Goal: Task Accomplishment & Management: Manage account settings

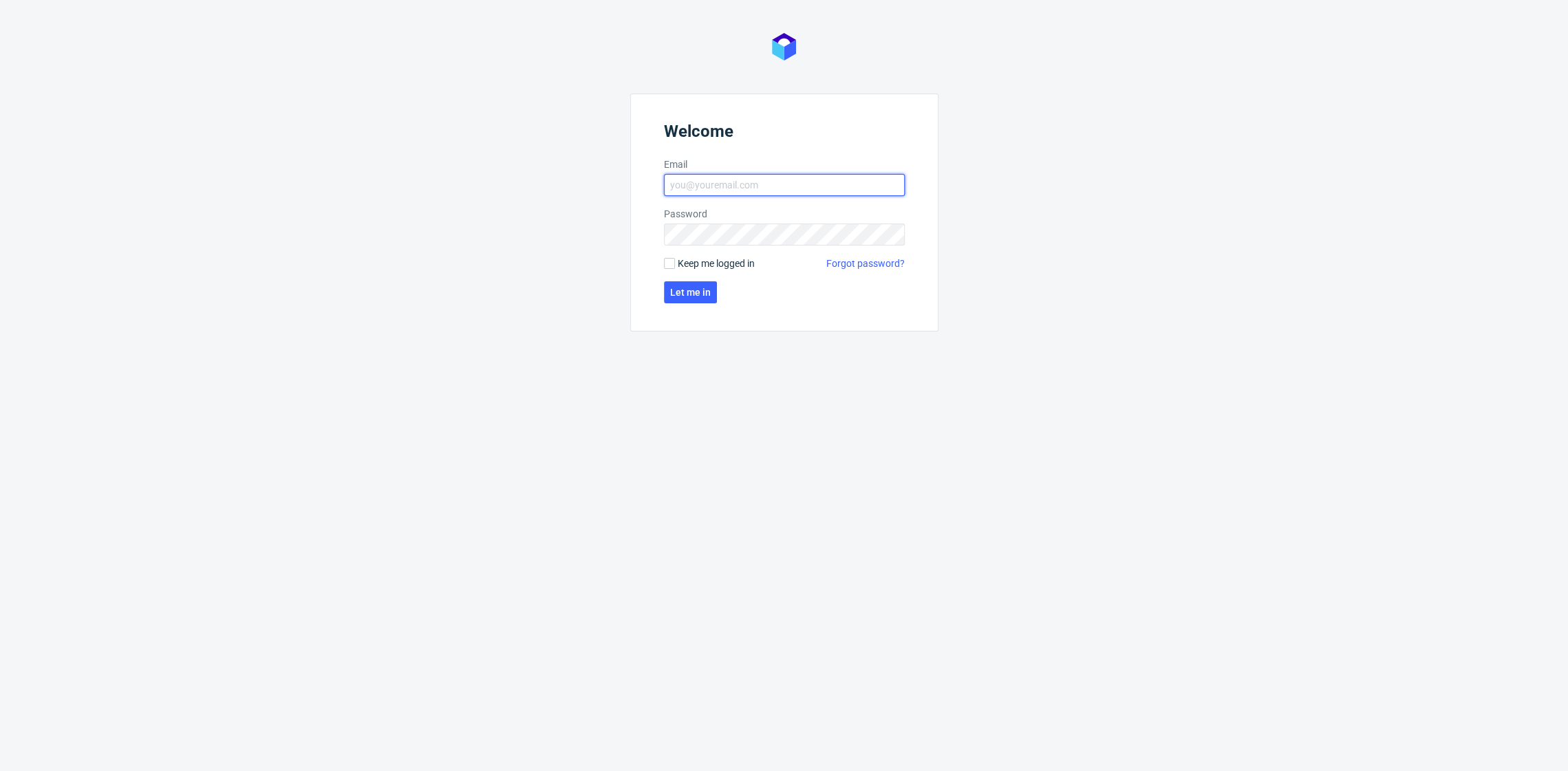
click at [719, 182] on input "Email" at bounding box center [784, 185] width 241 height 22
click at [802, 181] on input "Email" at bounding box center [784, 185] width 241 height 22
type input "[EMAIL_ADDRESS][PERSON_NAME][DOMAIN_NAME]"
click button "Let me in" at bounding box center [691, 292] width 53 height 22
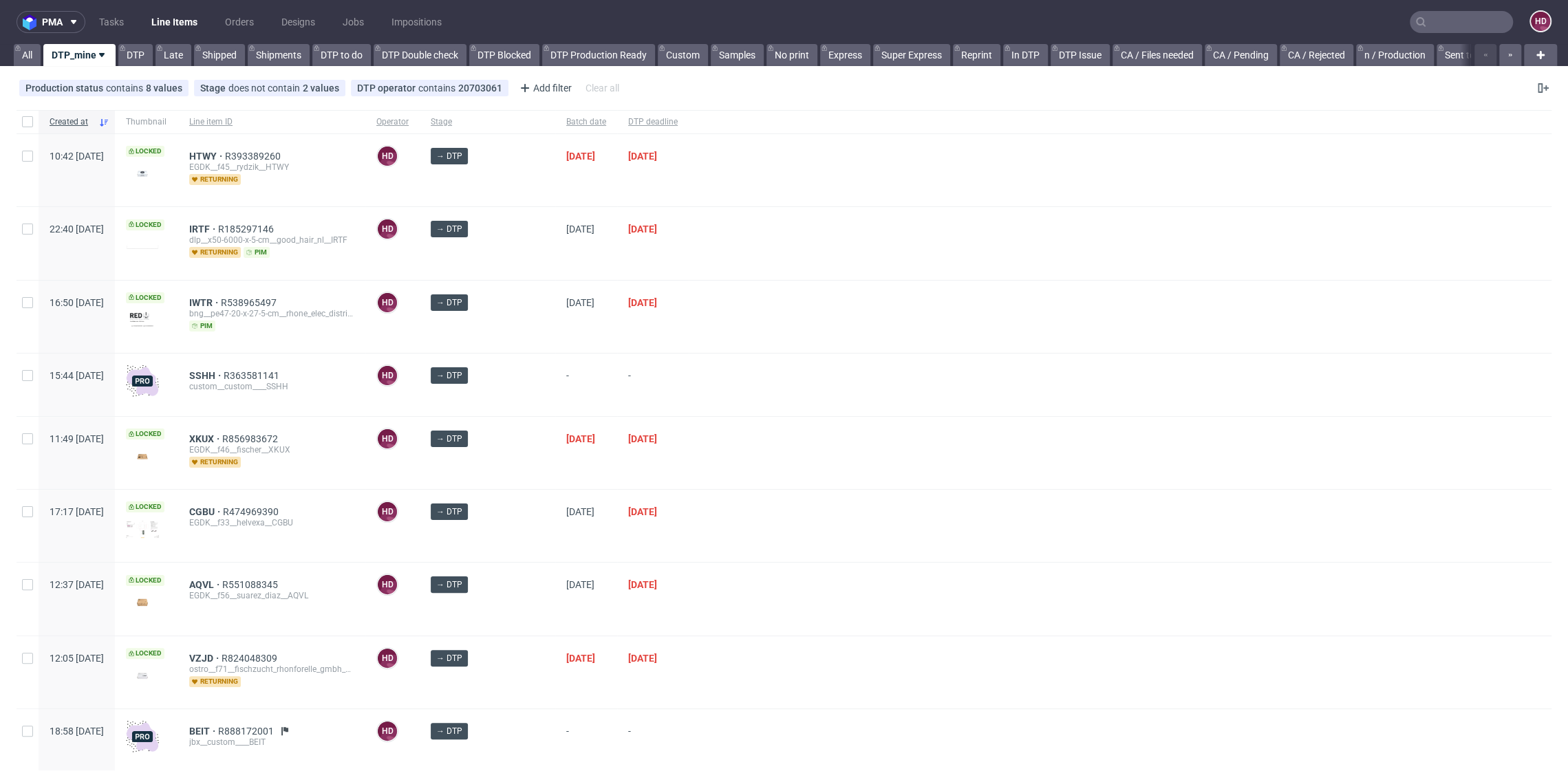
scroll to position [178, 0]
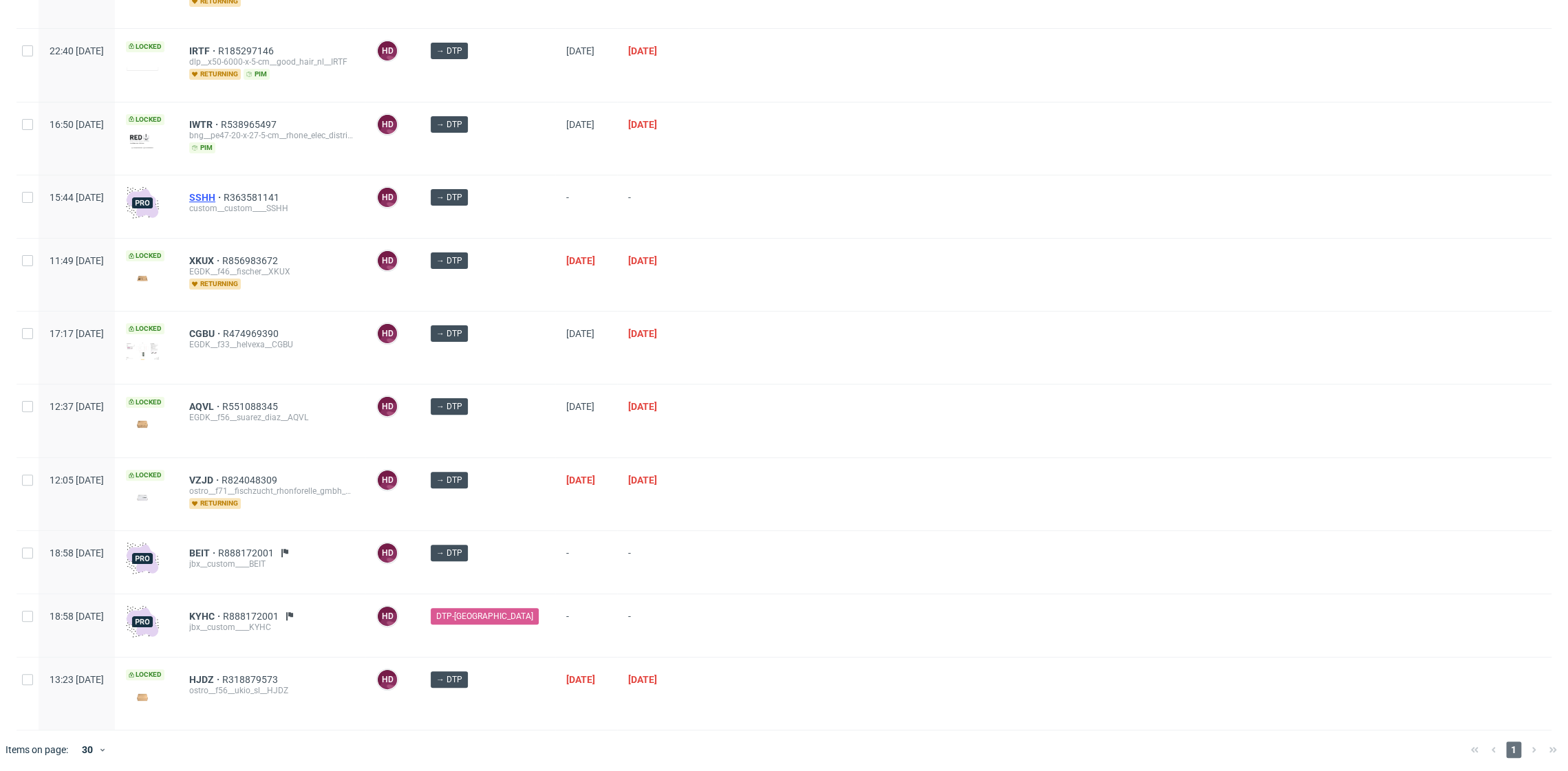
click at [224, 195] on span "SSHH" at bounding box center [207, 197] width 34 height 11
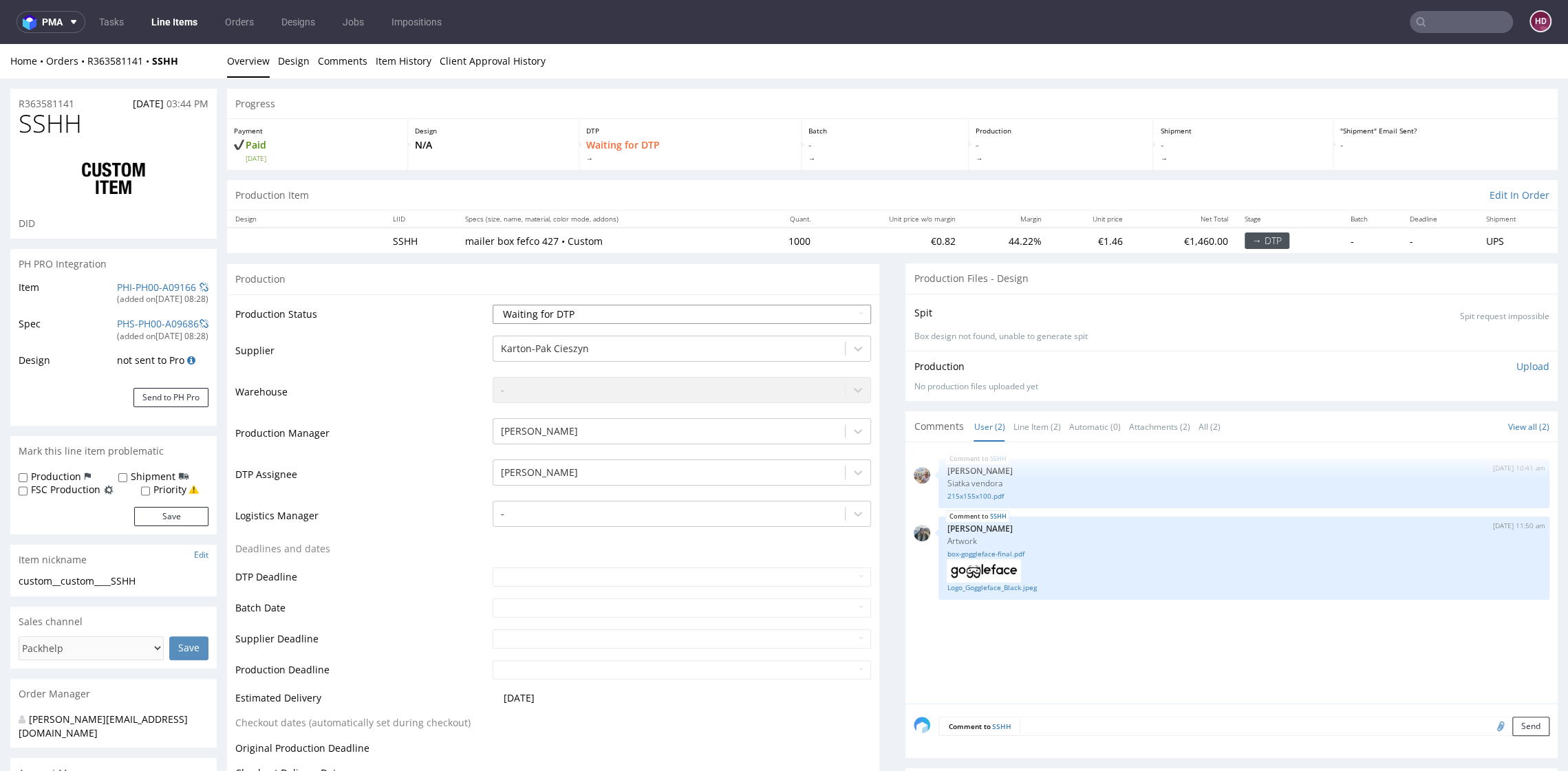
click at [591, 312] on select "Waiting for Artwork Waiting for Diecut Waiting for Mockup Waiting for DTP Waiti…" at bounding box center [681, 314] width 378 height 19
select select "dtp_in_process"
click at [493, 304] on select "Waiting for Artwork Waiting for Diecut Waiting for Mockup Waiting for DTP Waiti…" at bounding box center [681, 314] width 378 height 19
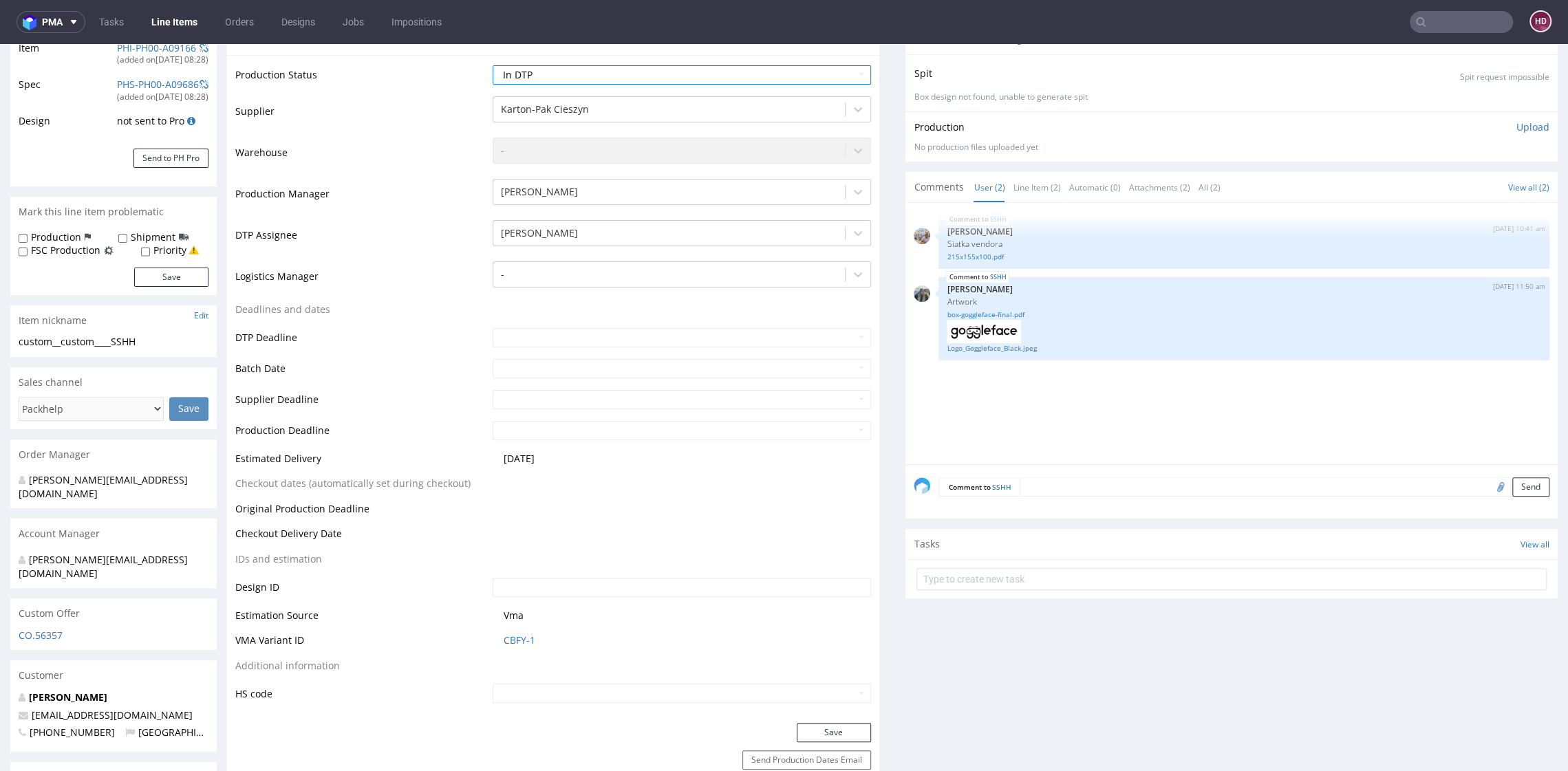
scroll to position [247, 0]
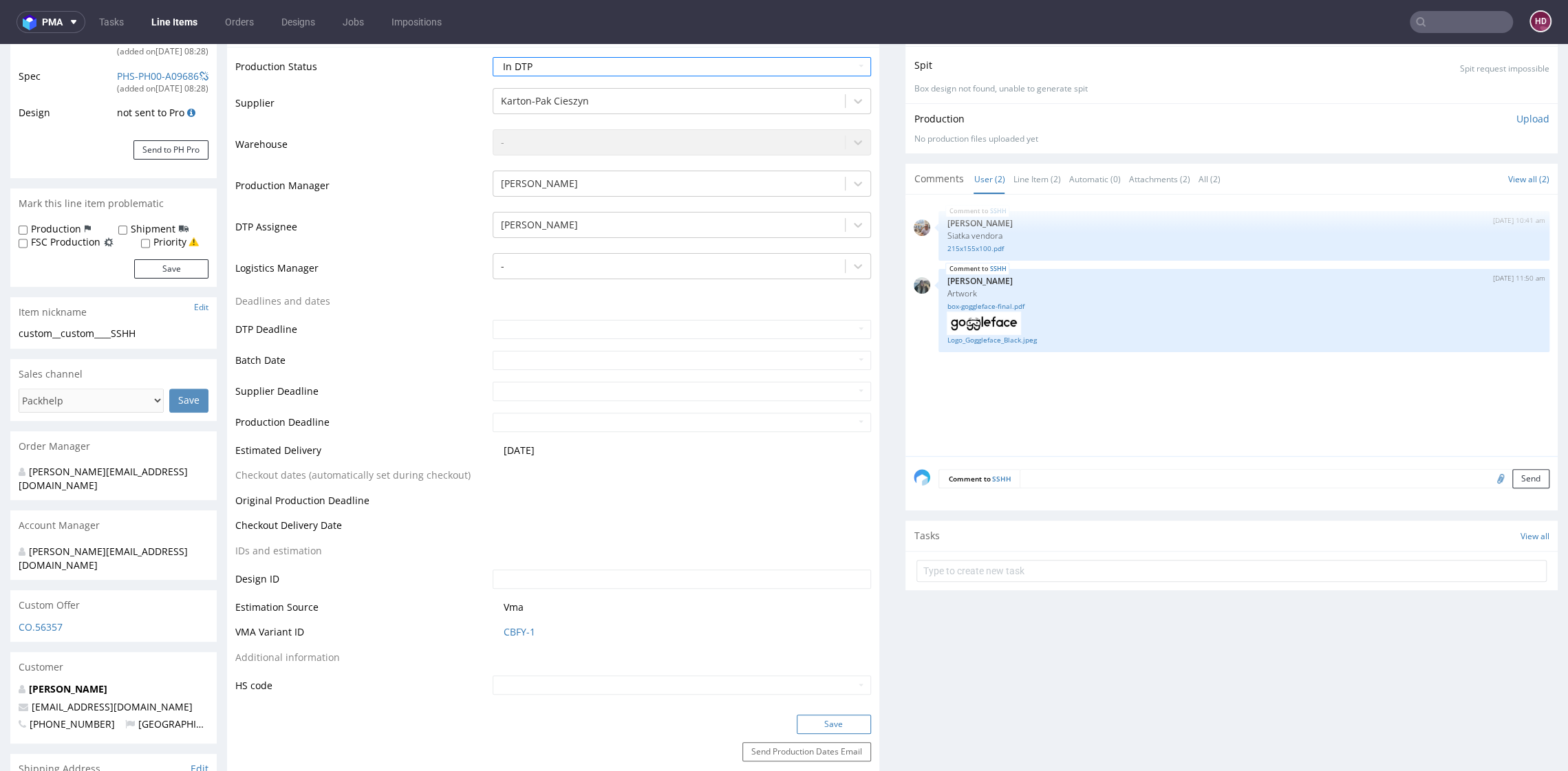
click at [810, 730] on button "Save" at bounding box center [834, 724] width 74 height 19
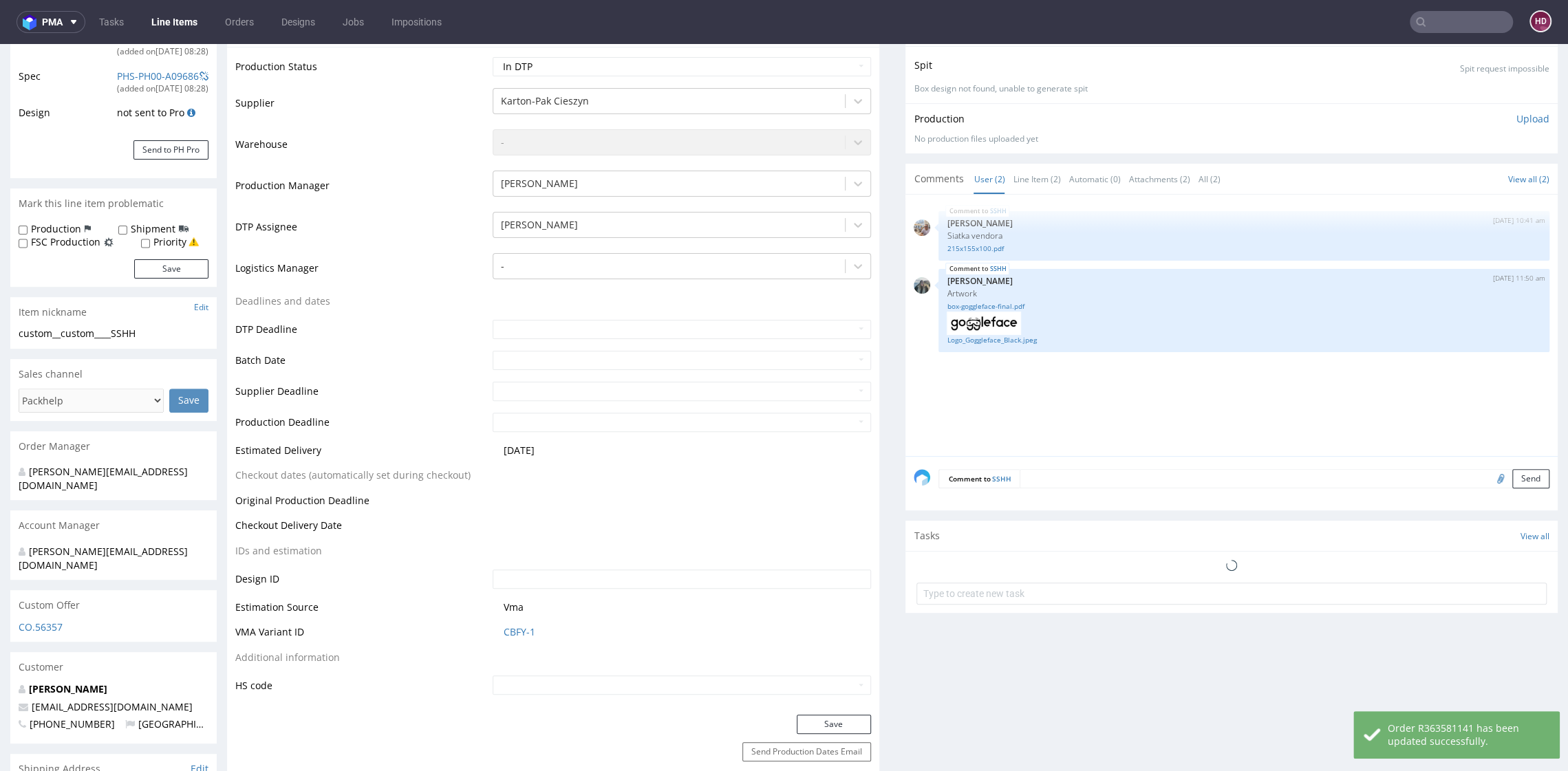
scroll to position [237, 0]
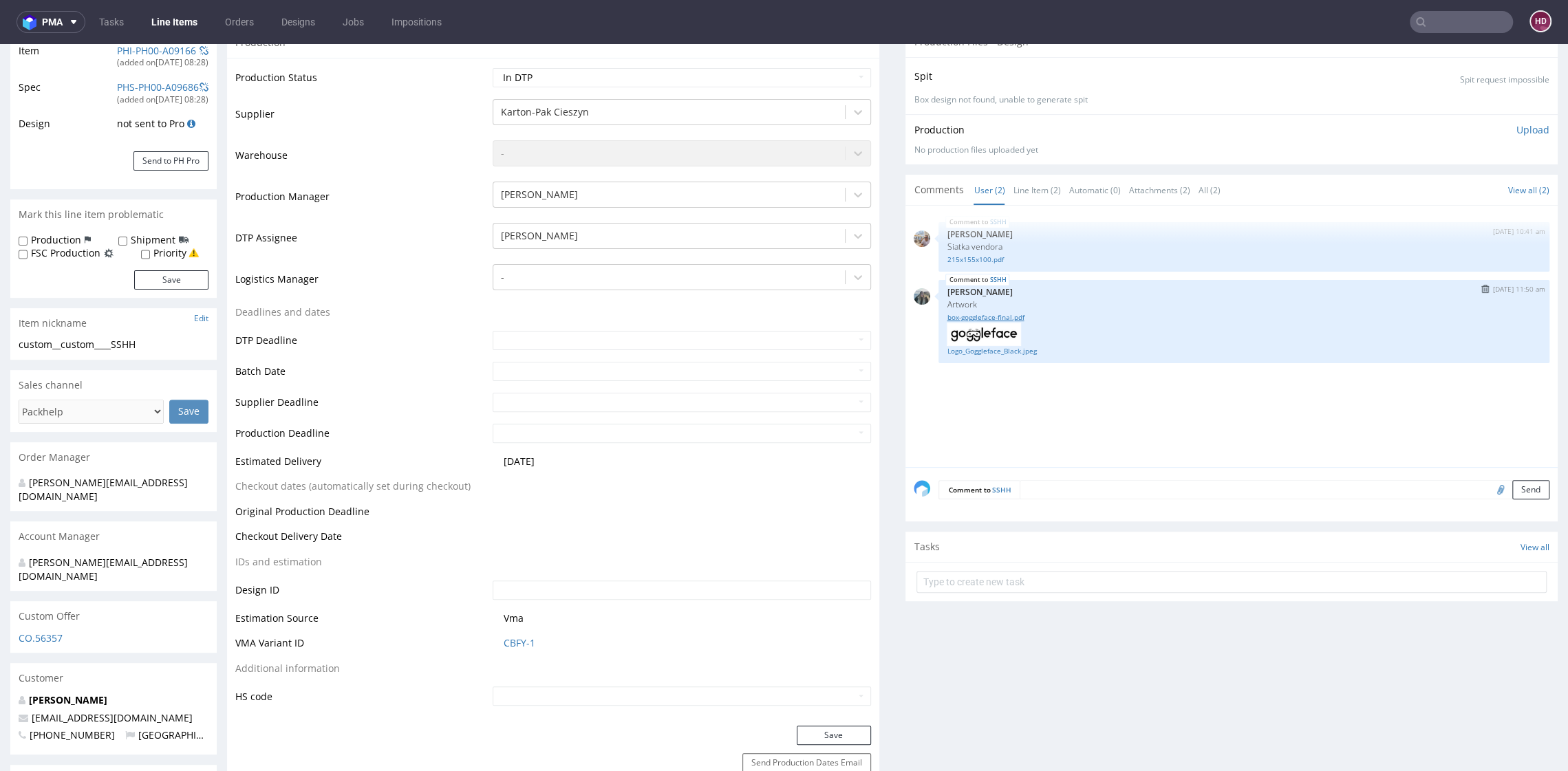
click at [977, 314] on link "box-goggleface-final.pdf" at bounding box center [1244, 317] width 595 height 10
click at [1002, 347] on link "Logo_Goggleface_Black.jpeg" at bounding box center [1244, 351] width 595 height 10
click at [947, 333] on img at bounding box center [984, 334] width 74 height 24
click at [958, 260] on link "215x155x100.pdf" at bounding box center [1244, 259] width 595 height 10
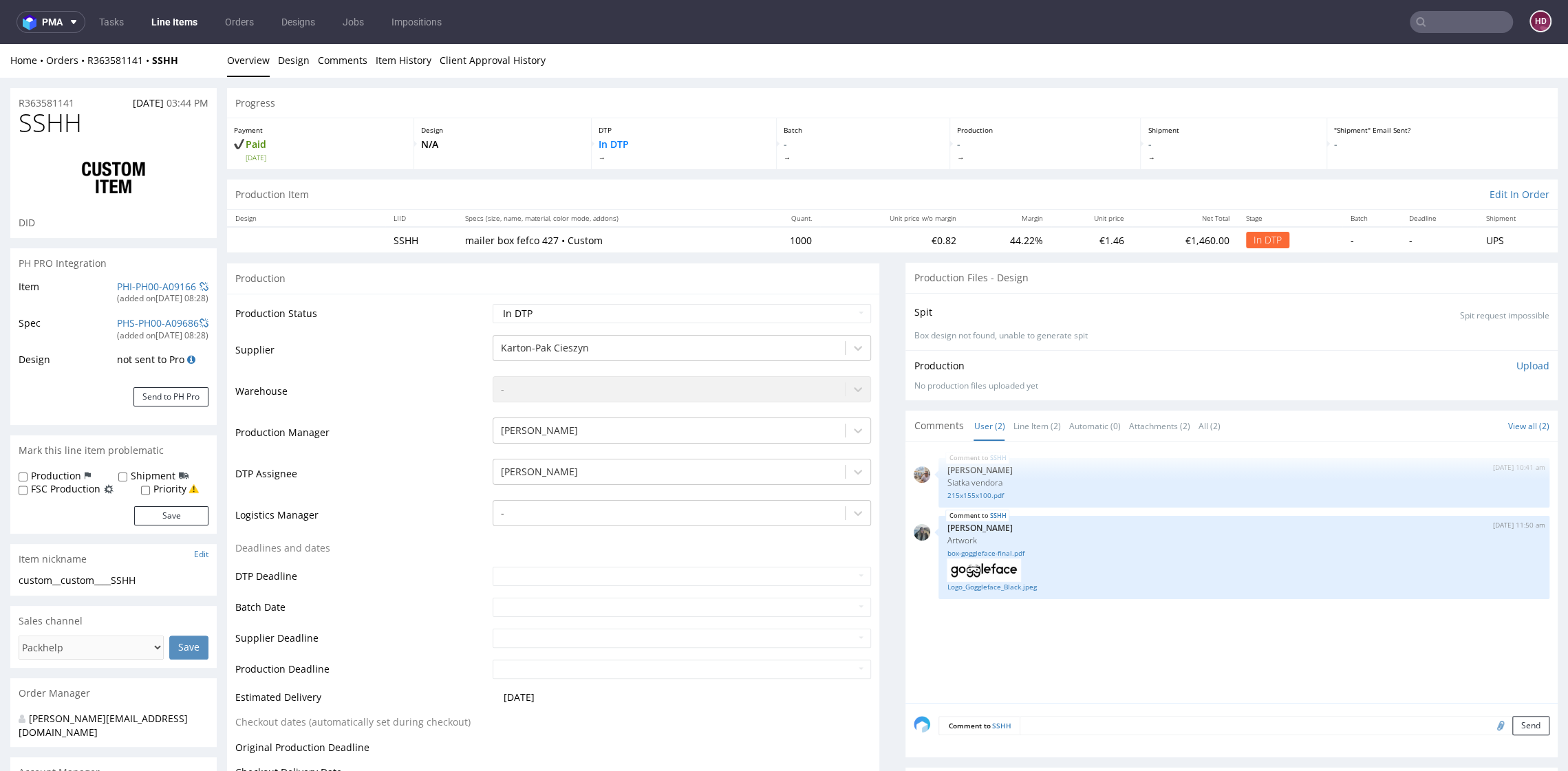
scroll to position [0, 0]
click at [957, 585] on link "Logo_Goggleface_Black.jpeg" at bounding box center [1244, 587] width 595 height 10
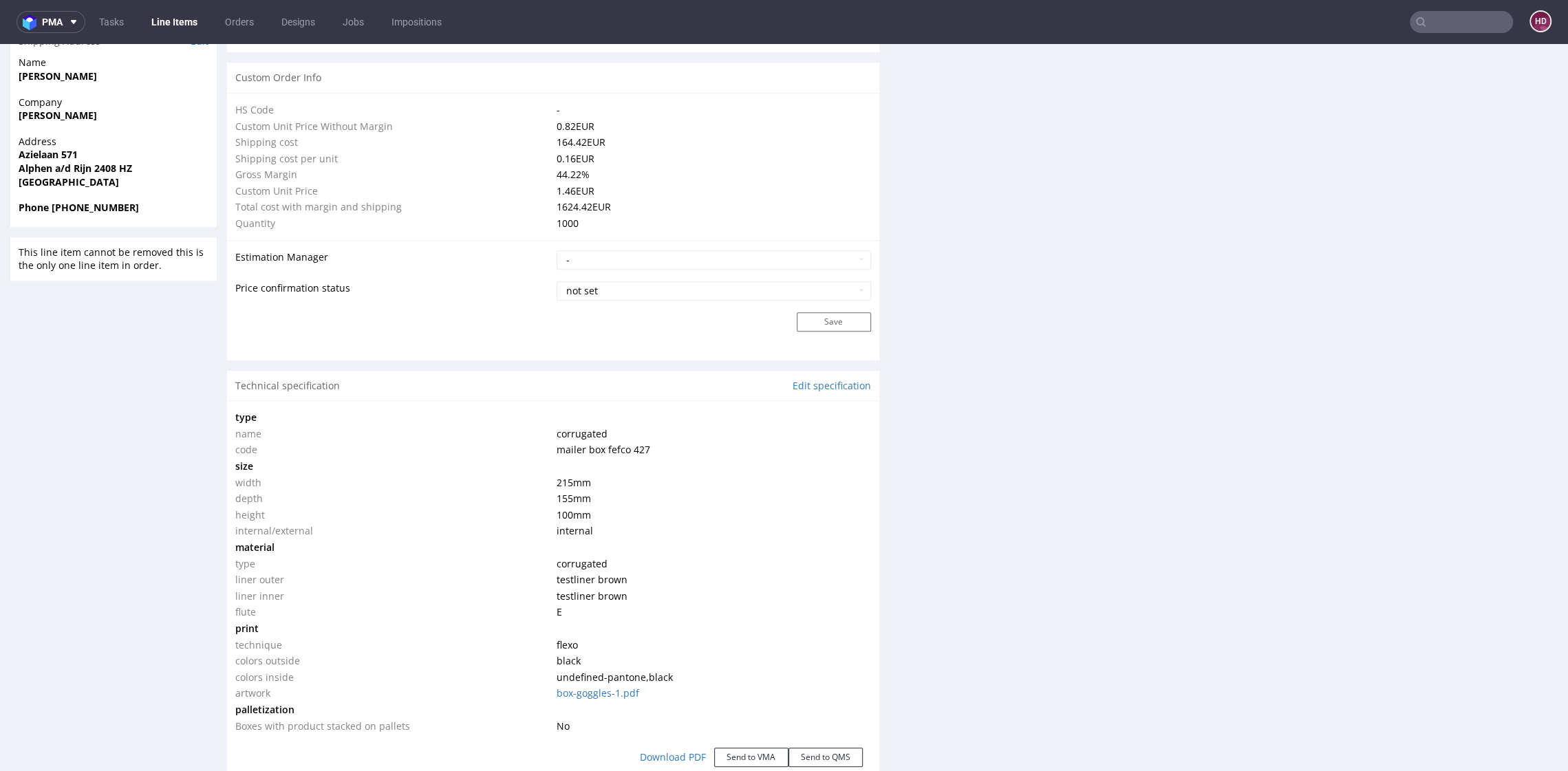
scroll to position [1023, 0]
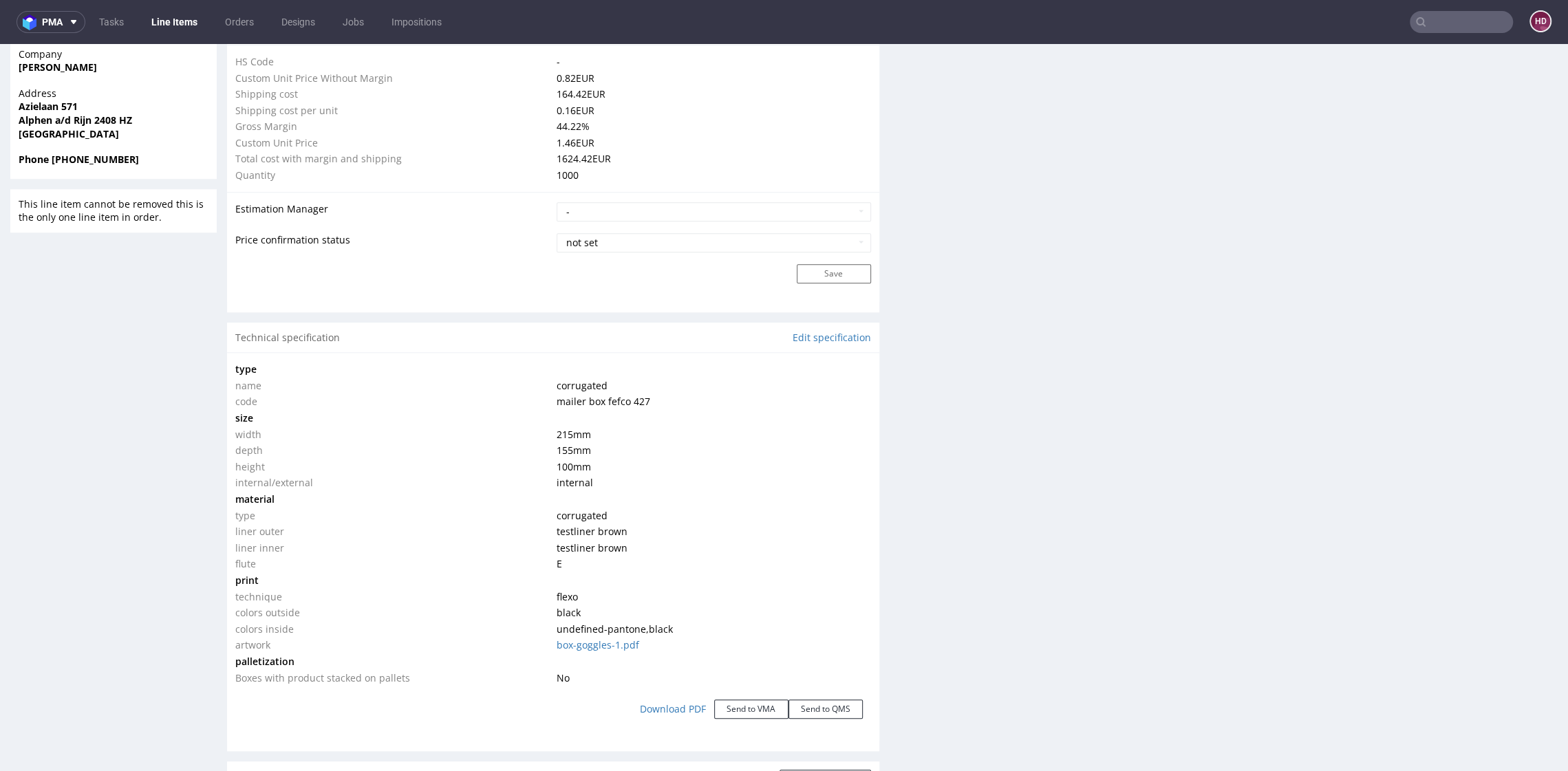
click at [829, 326] on div "Technical specification Edit specification" at bounding box center [553, 337] width 652 height 30
click at [826, 334] on link "Edit specification" at bounding box center [832, 337] width 79 height 14
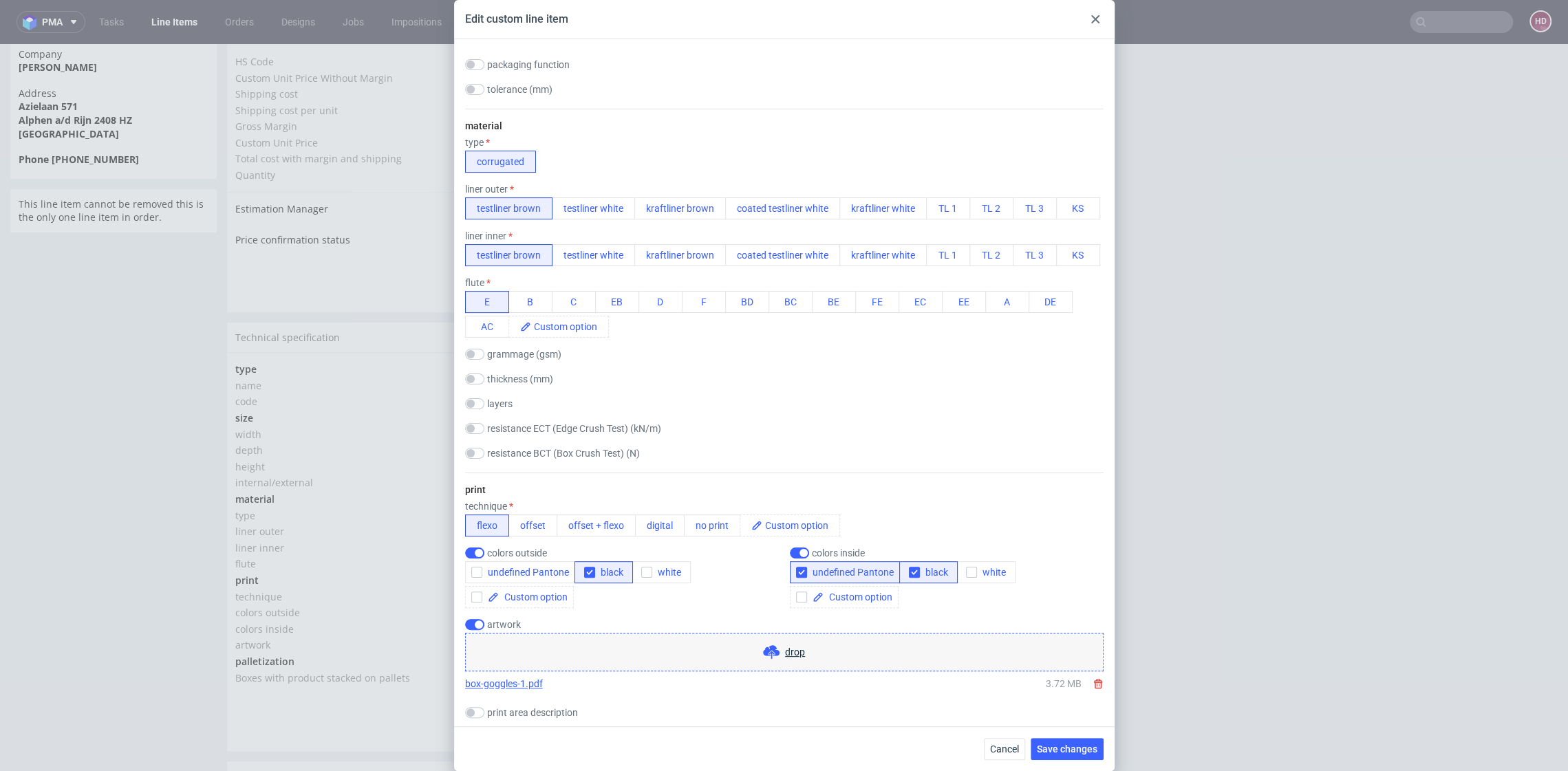
scroll to position [258, 0]
click at [1009, 747] on span "Cancel" at bounding box center [1005, 748] width 29 height 9
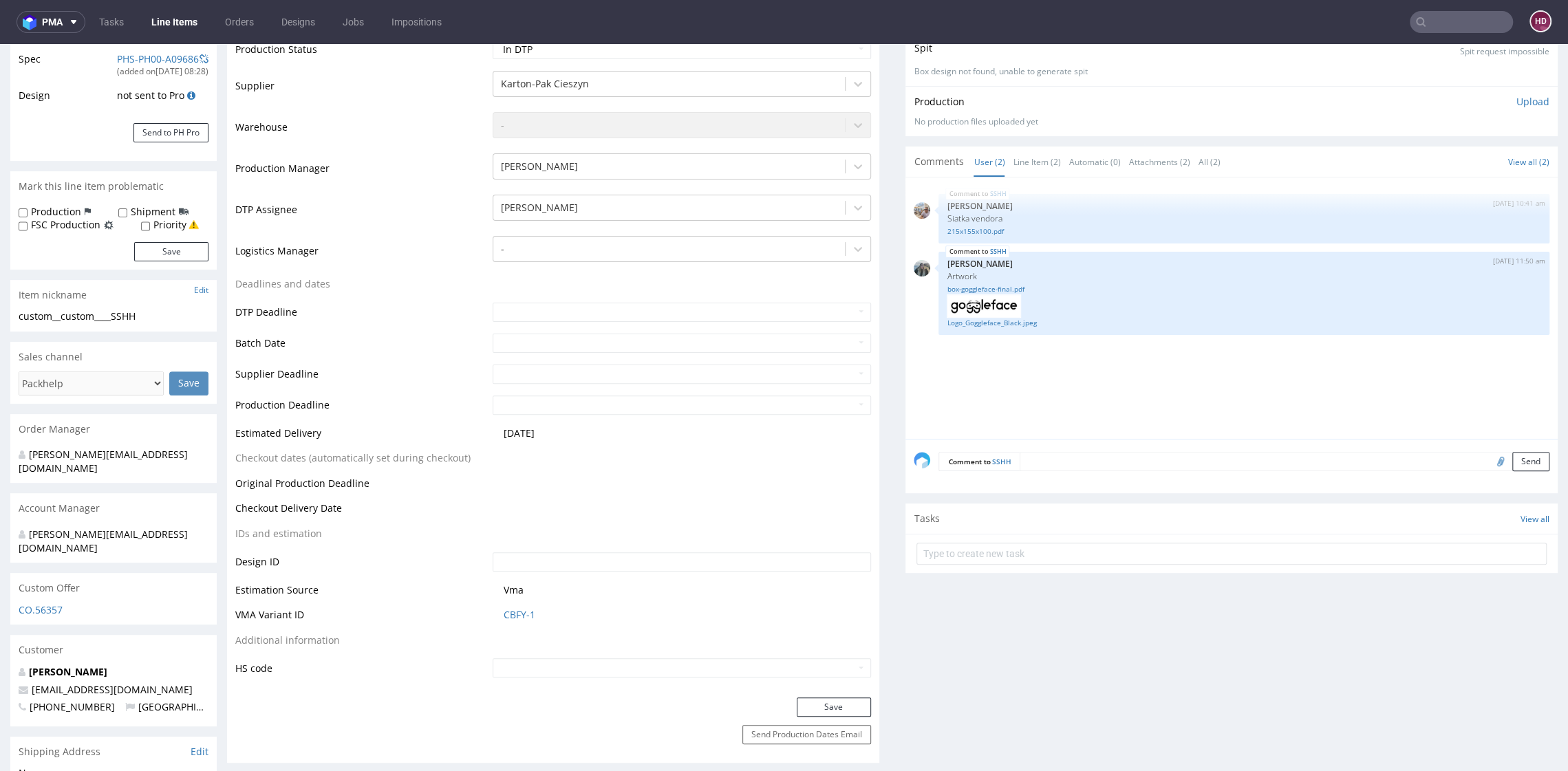
scroll to position [0, 0]
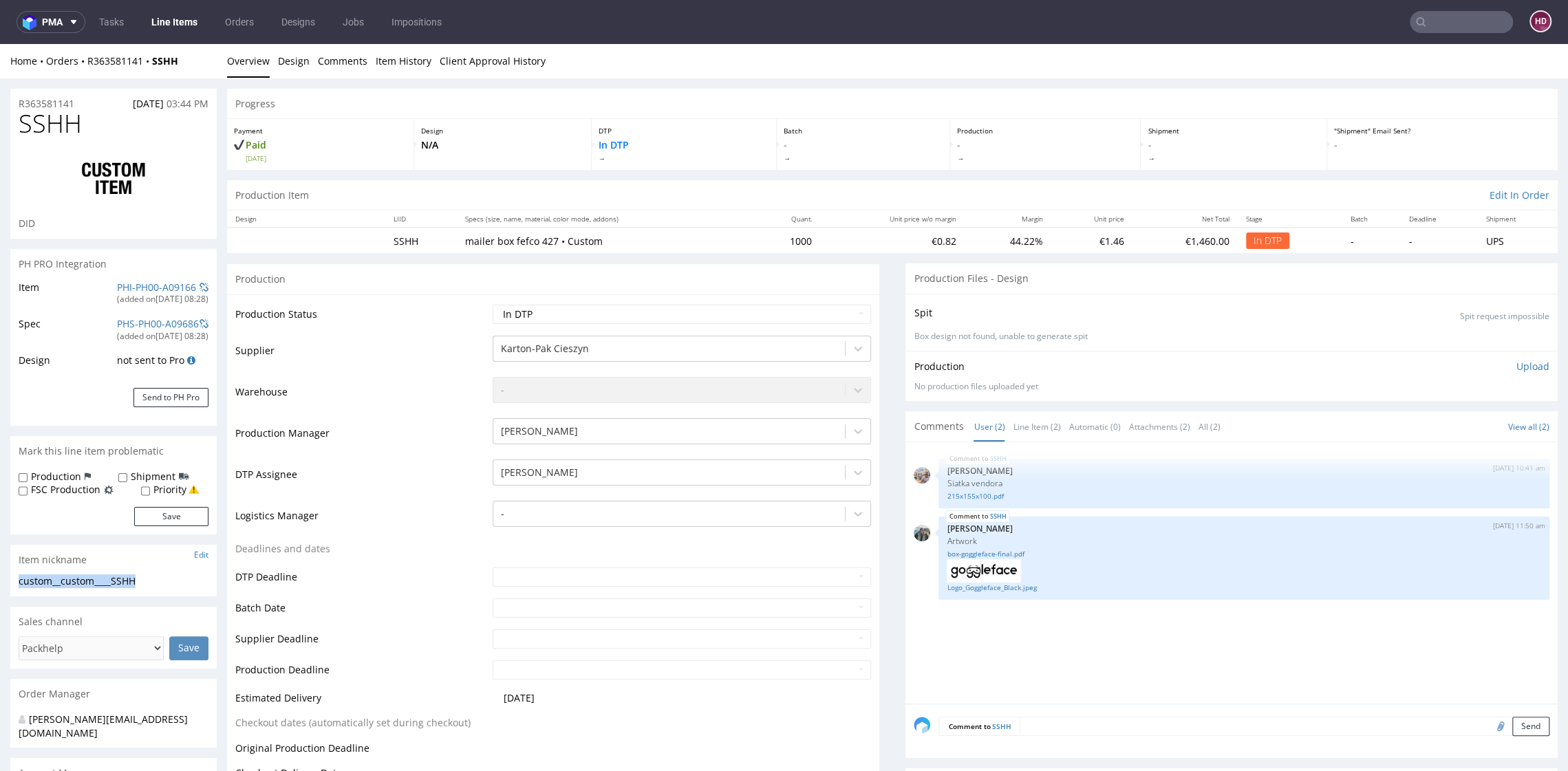
drag, startPoint x: 159, startPoint y: 580, endPoint x: 11, endPoint y: 577, distance: 148.0
click at [11, 577] on div "custom__custom____SSHH custom__custom ____SSHH Update" at bounding box center [113, 585] width 207 height 22
copy div "custom__custom____SSHH"
drag, startPoint x: 86, startPoint y: 107, endPoint x: -39, endPoint y: 108, distance: 125.0
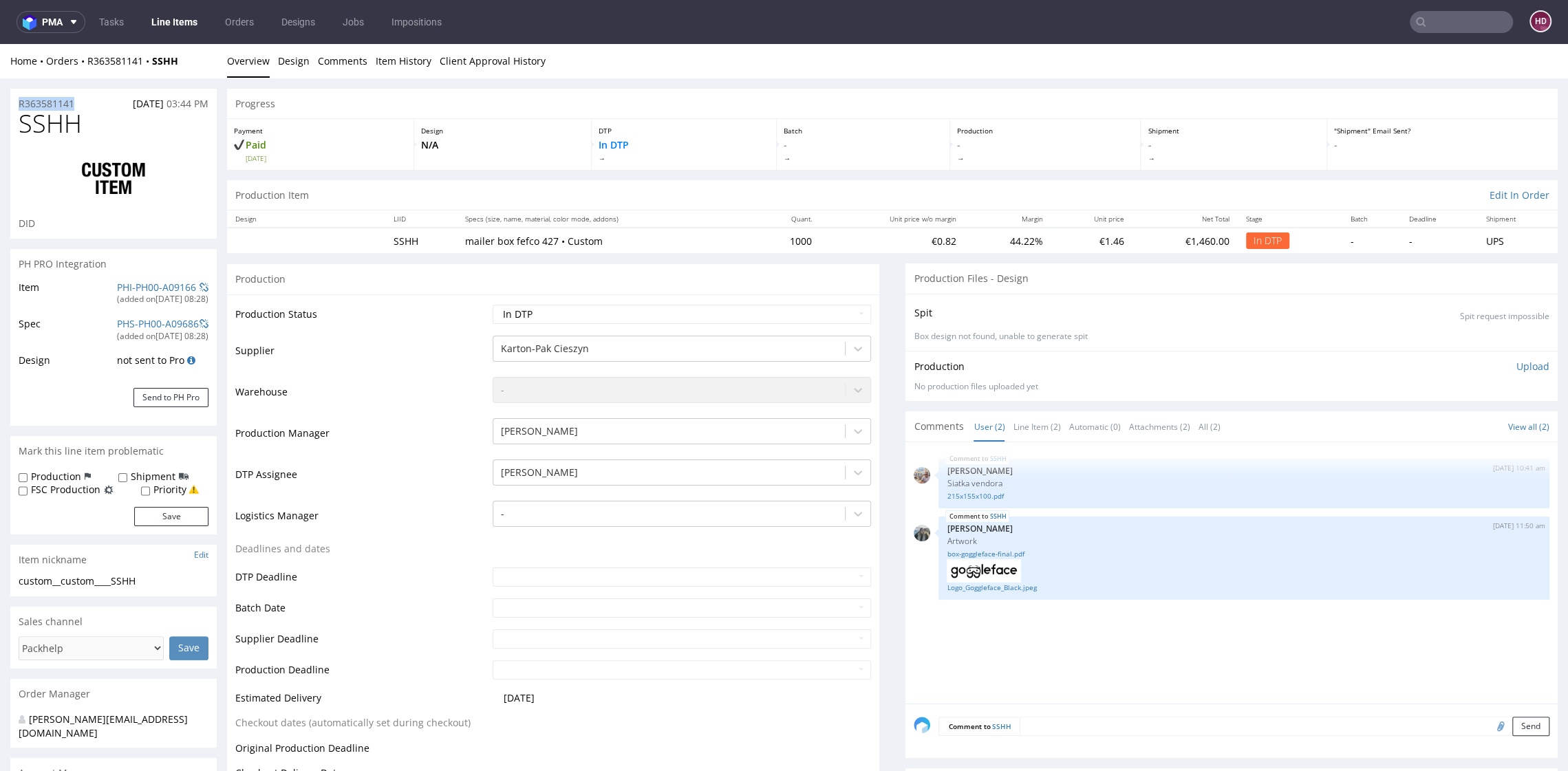
copy p "R363581141"
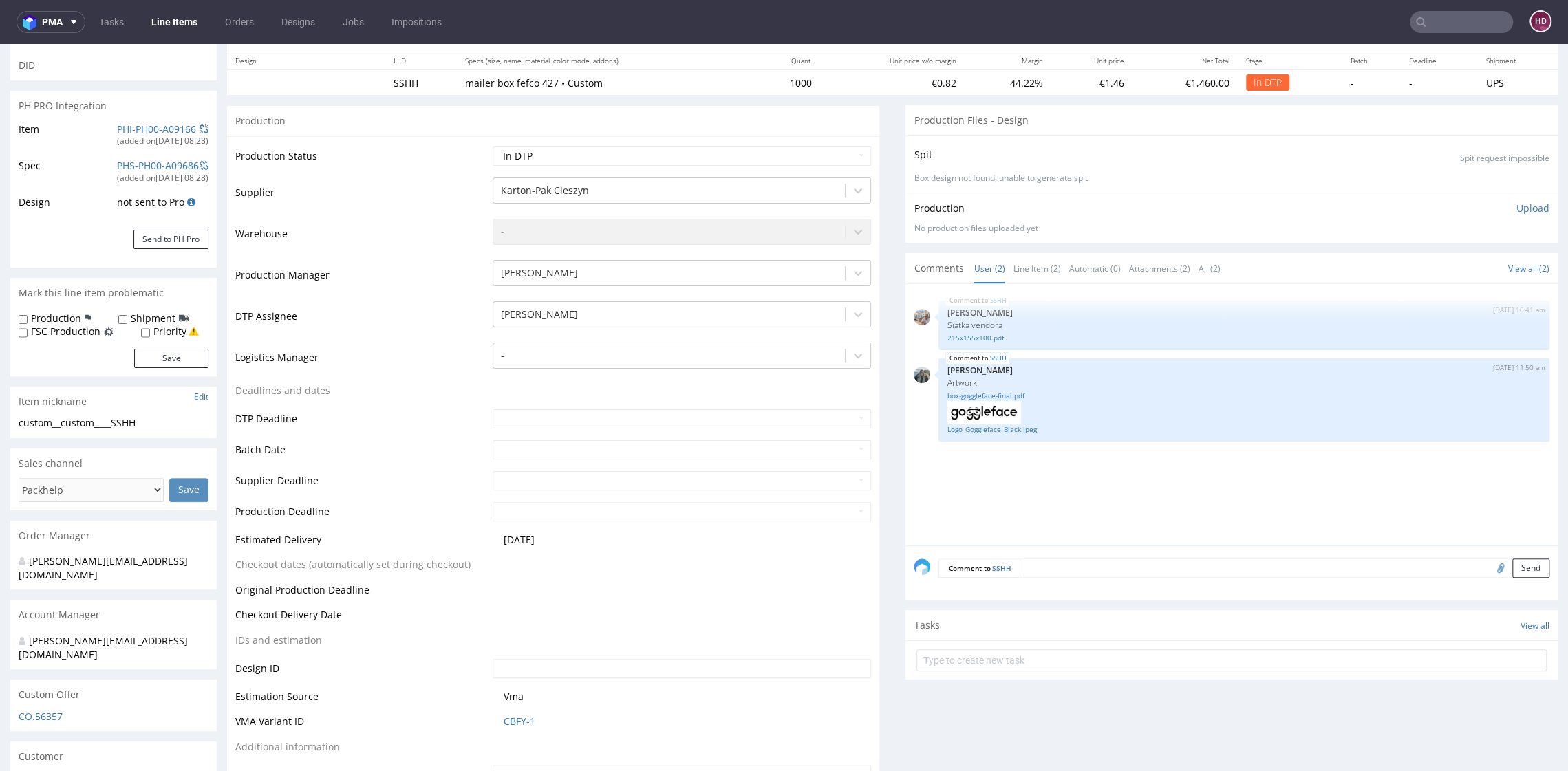
scroll to position [166, 0]
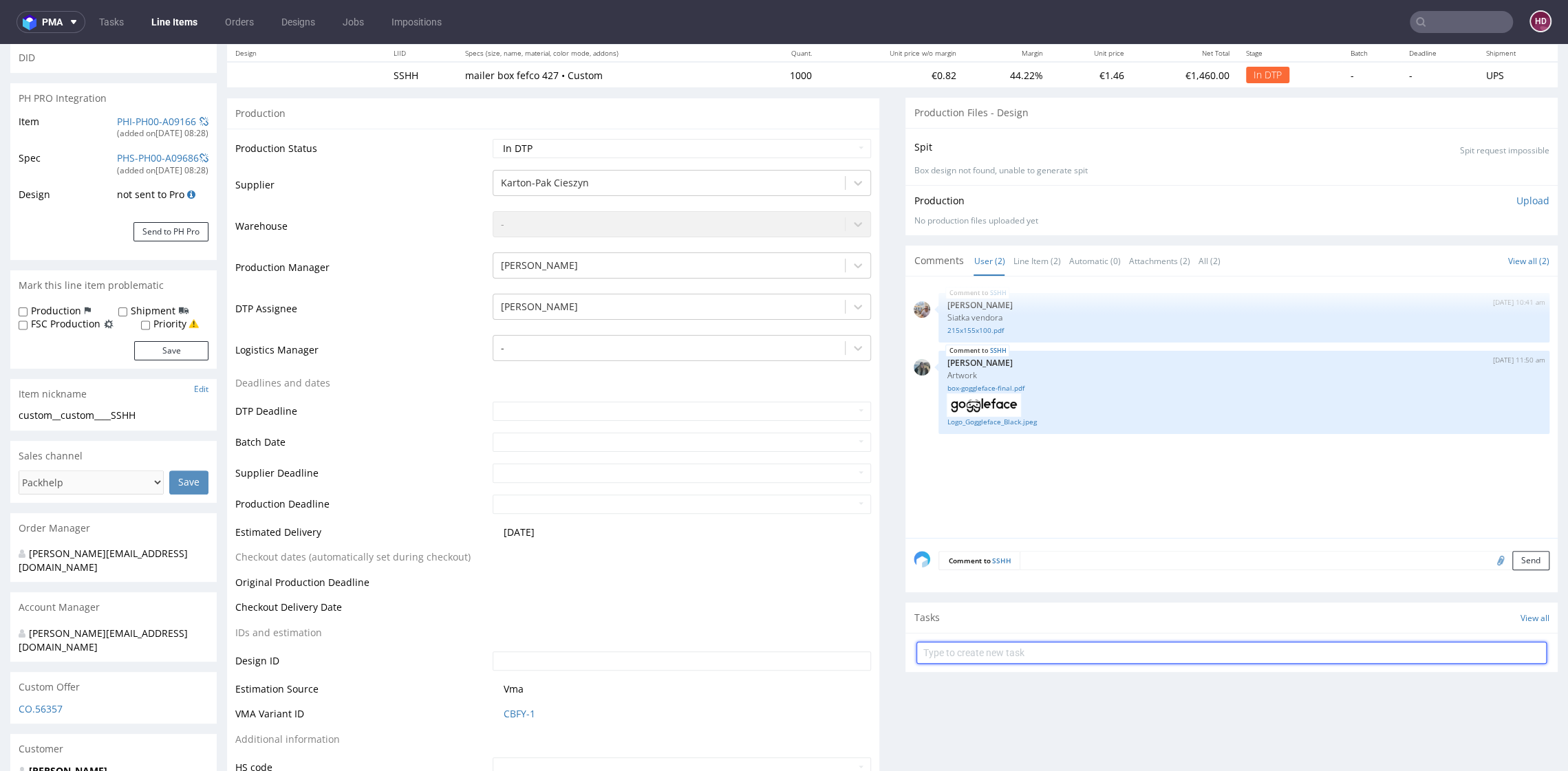
click at [1074, 647] on input "text" at bounding box center [1232, 652] width 631 height 22
type input "dch"
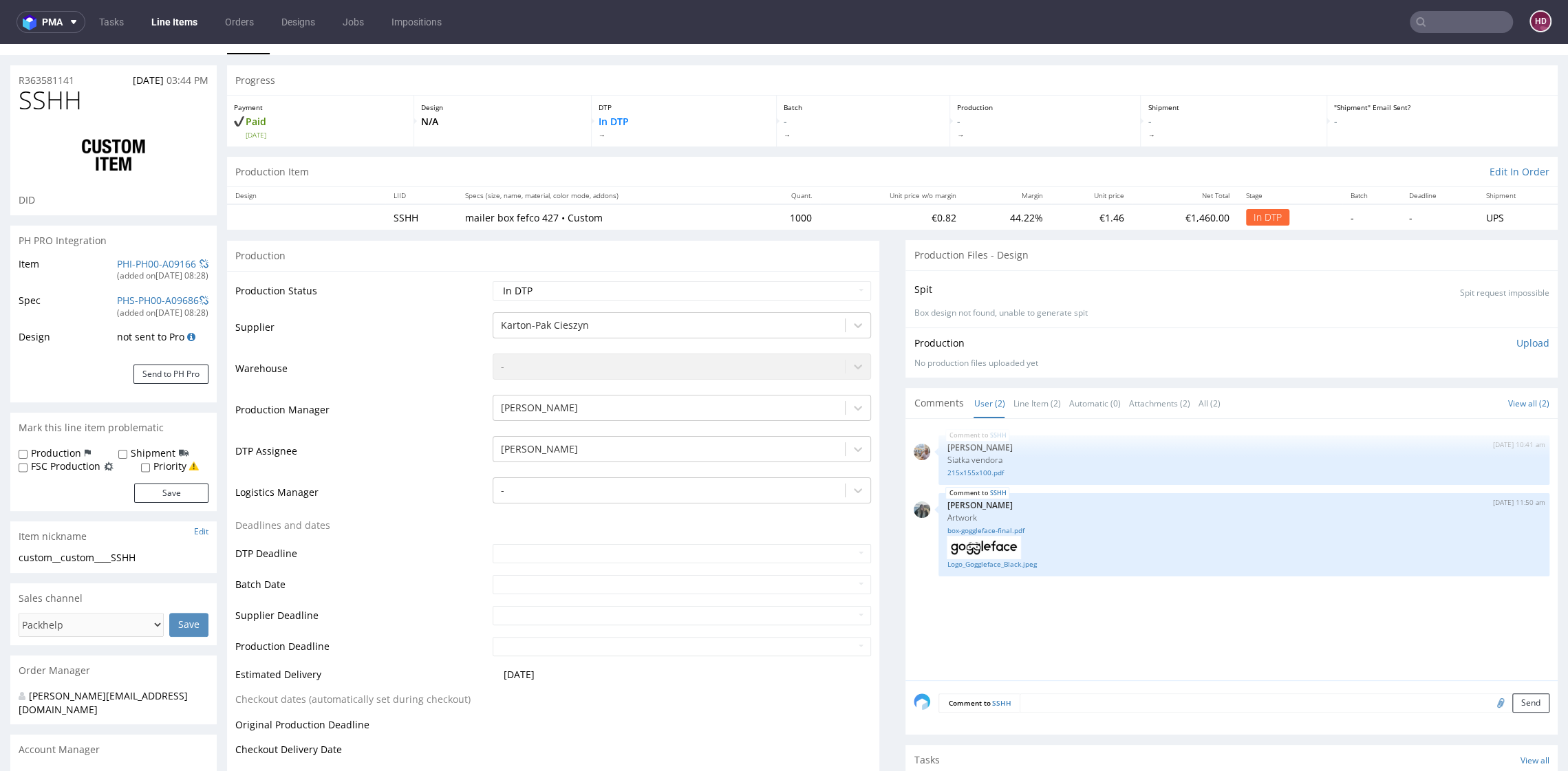
scroll to position [0, 0]
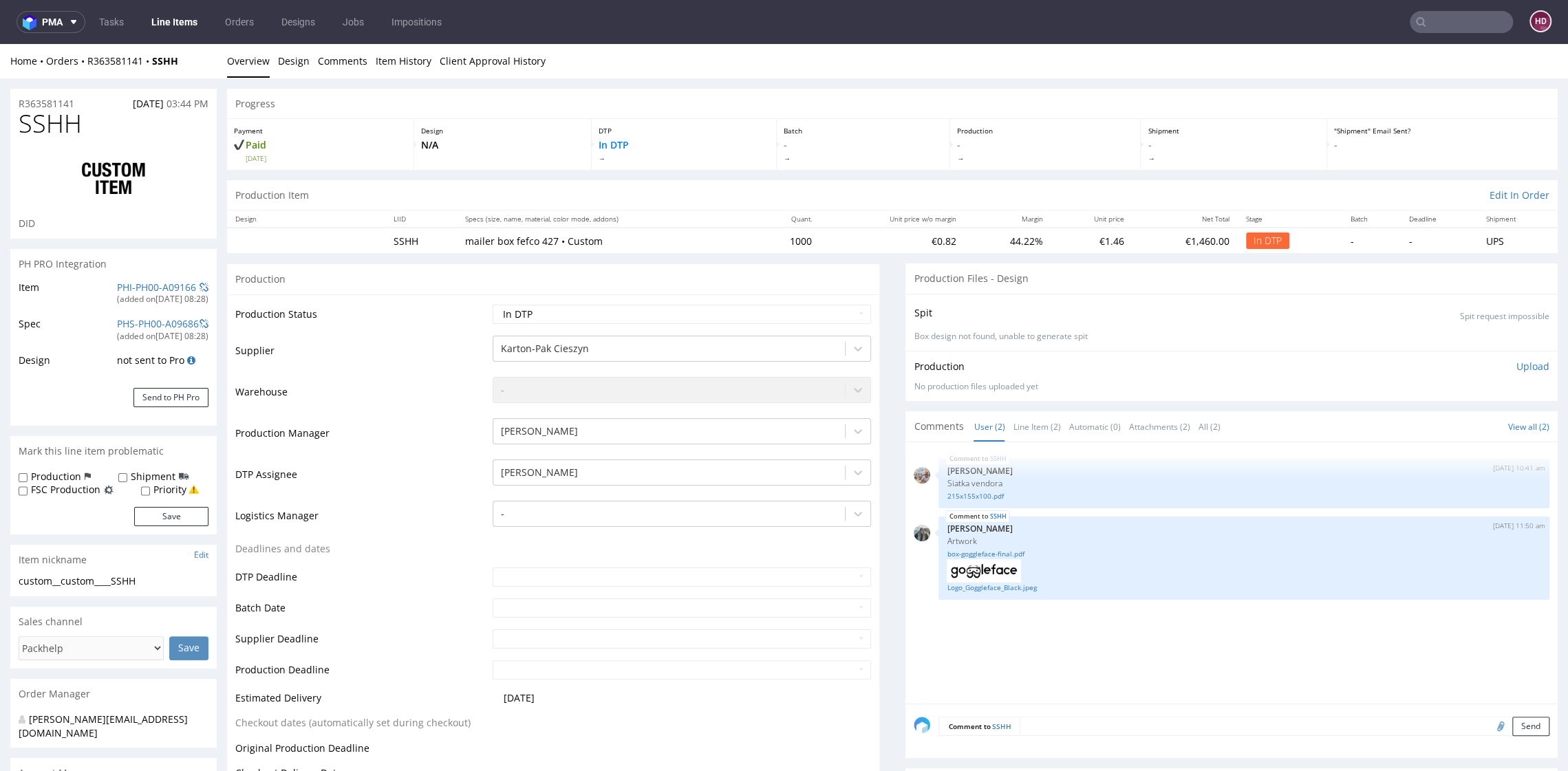
click at [1517, 366] on p "Upload" at bounding box center [1533, 366] width 33 height 14
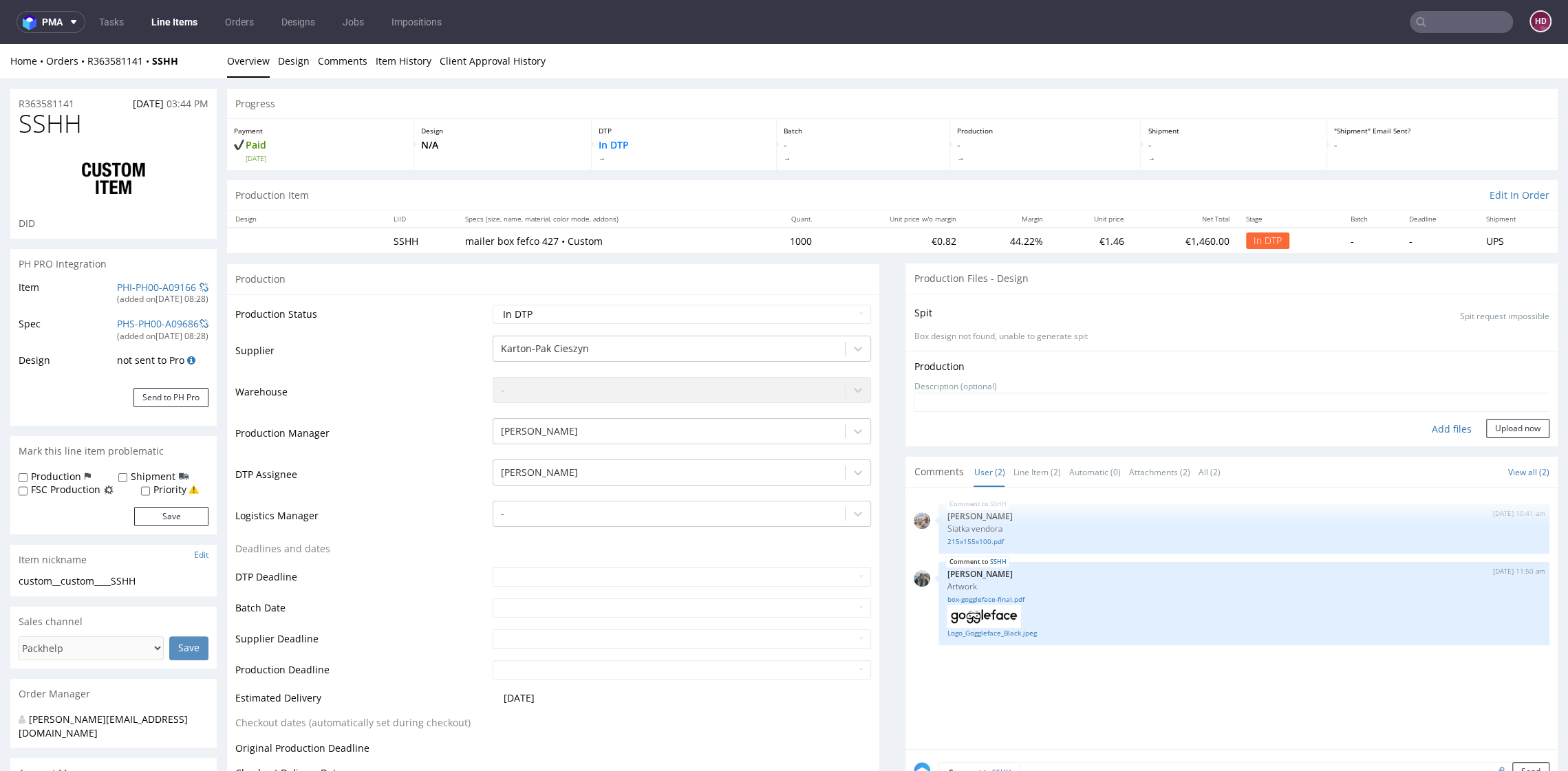
click at [1421, 422] on div "Add files" at bounding box center [1452, 429] width 69 height 21
type input "C:\fakepath\custom__custom____SSHH__d00__oR363581141__outside.pdf"
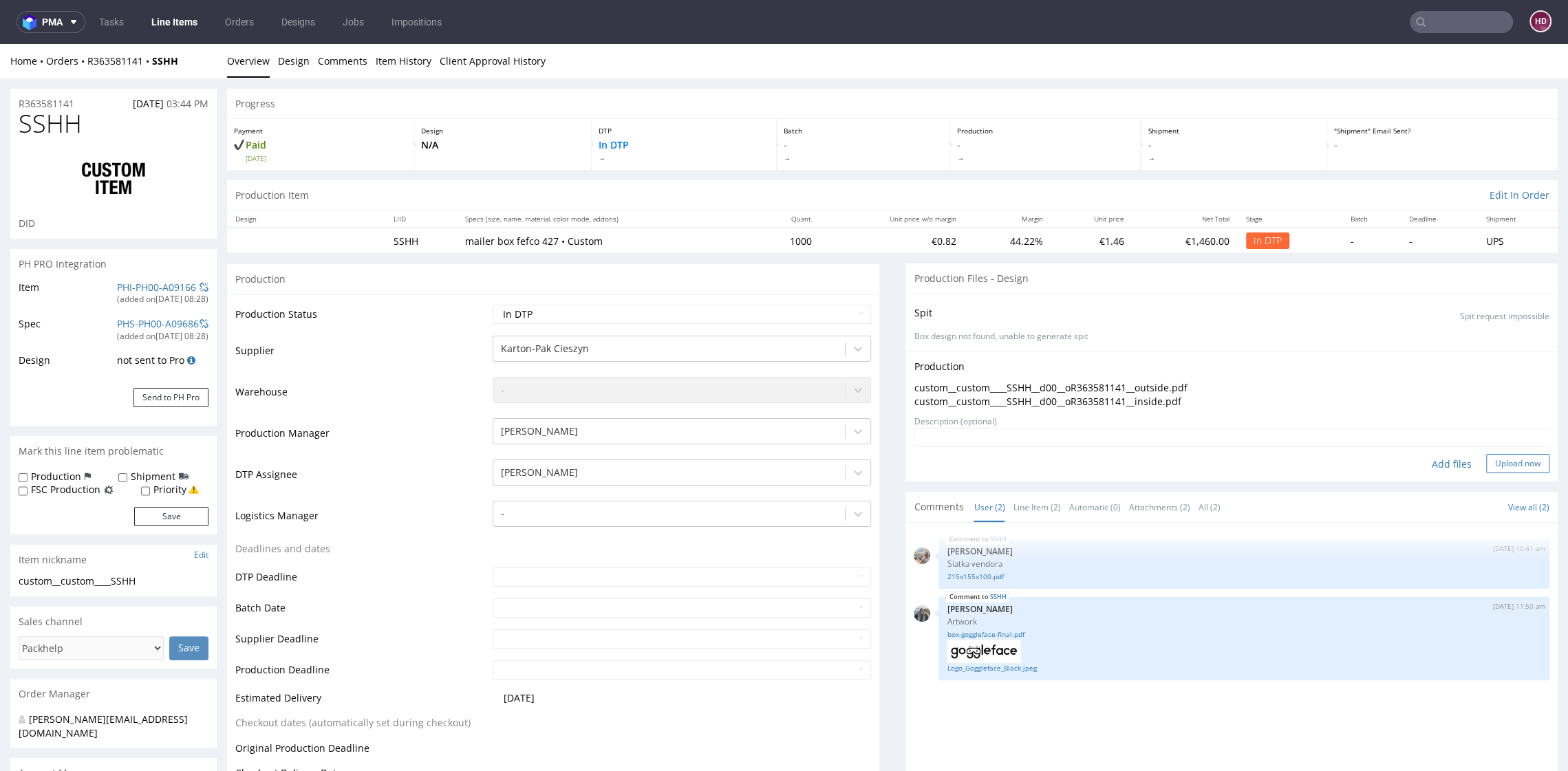
click at [1499, 462] on button "Upload now" at bounding box center [1518, 463] width 64 height 19
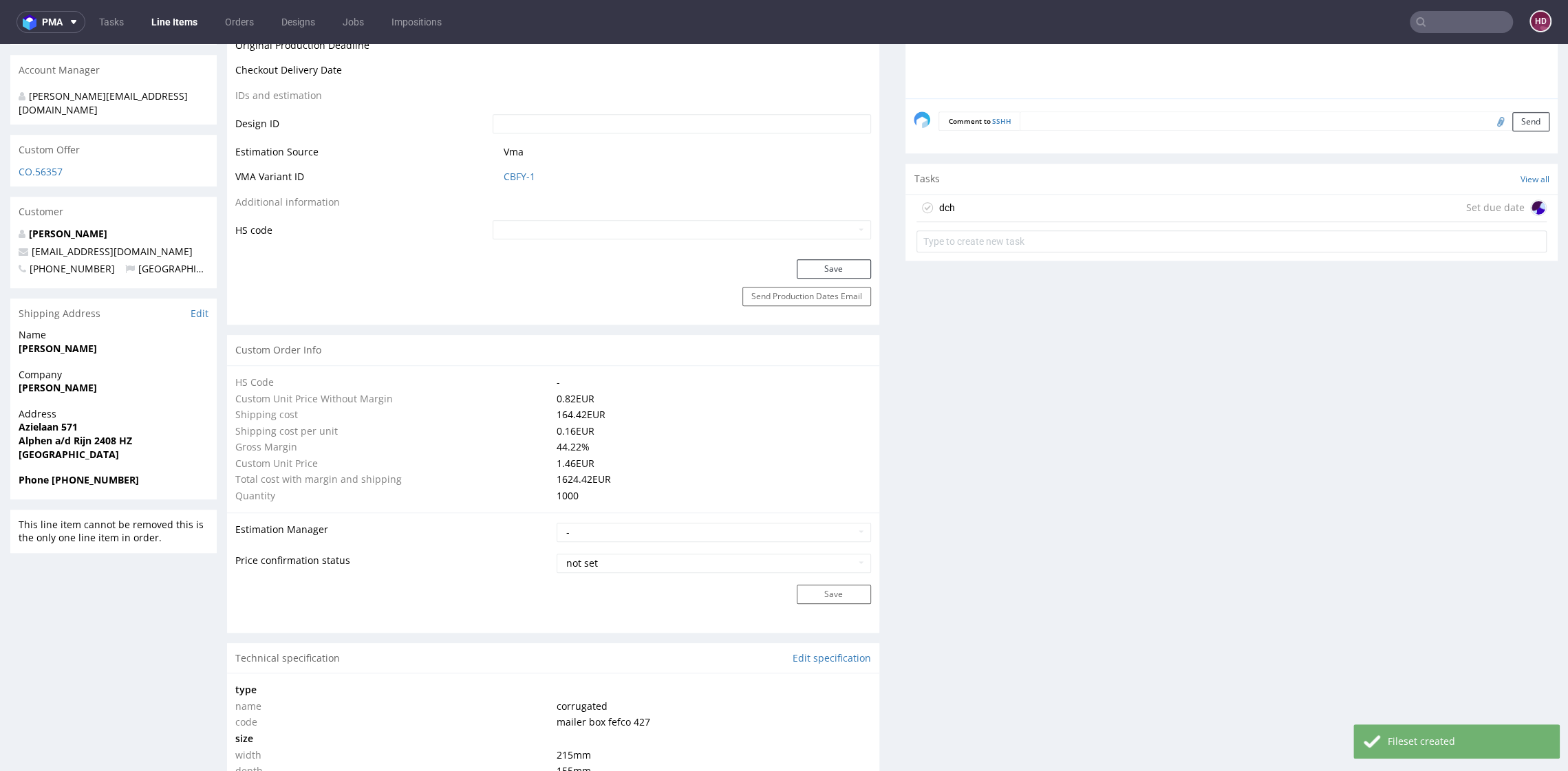
scroll to position [710, 0]
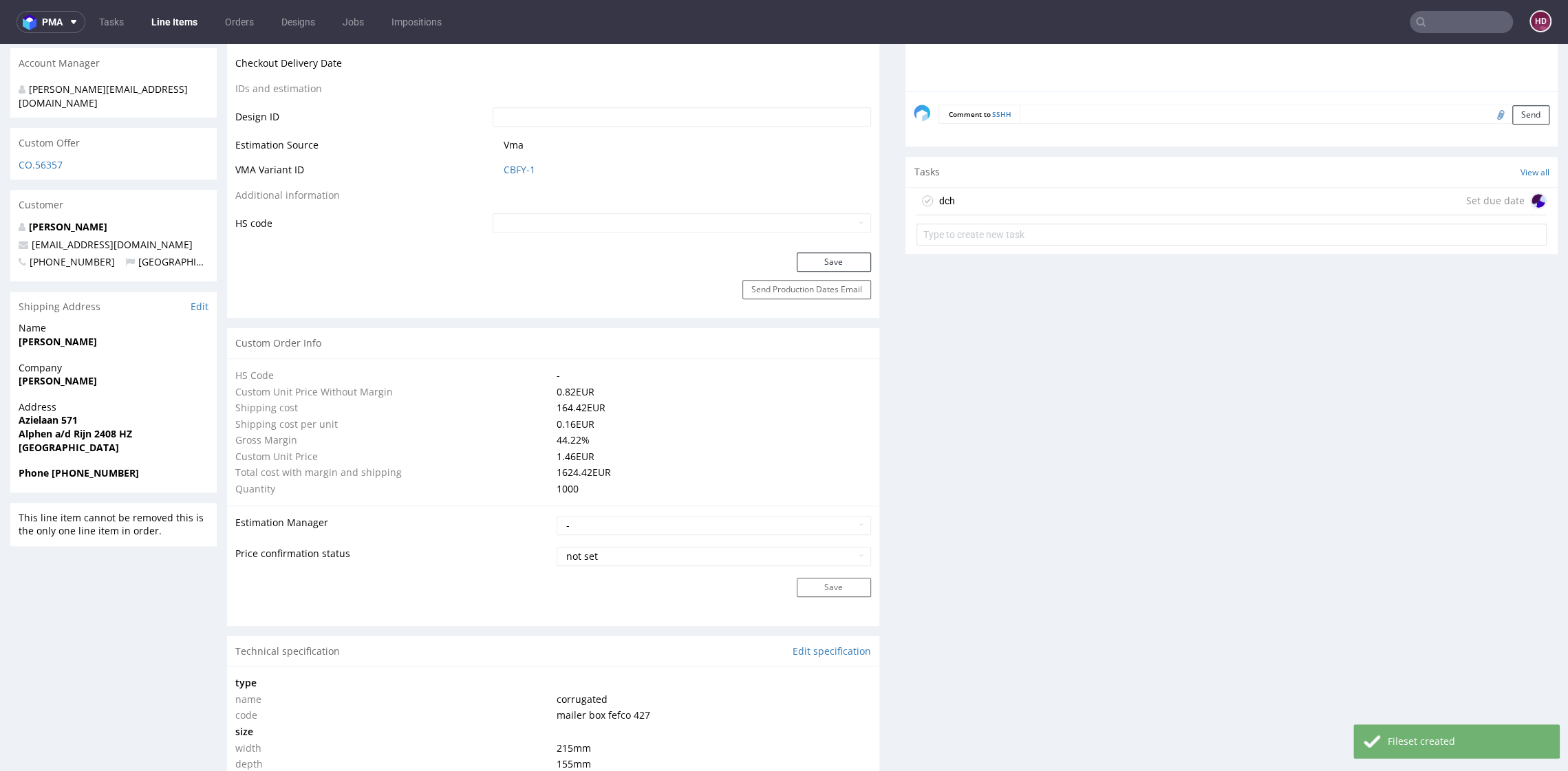
click at [831, 641] on div "Technical specification Edit specification" at bounding box center [553, 651] width 652 height 30
click at [827, 650] on link "Edit specification" at bounding box center [832, 651] width 79 height 14
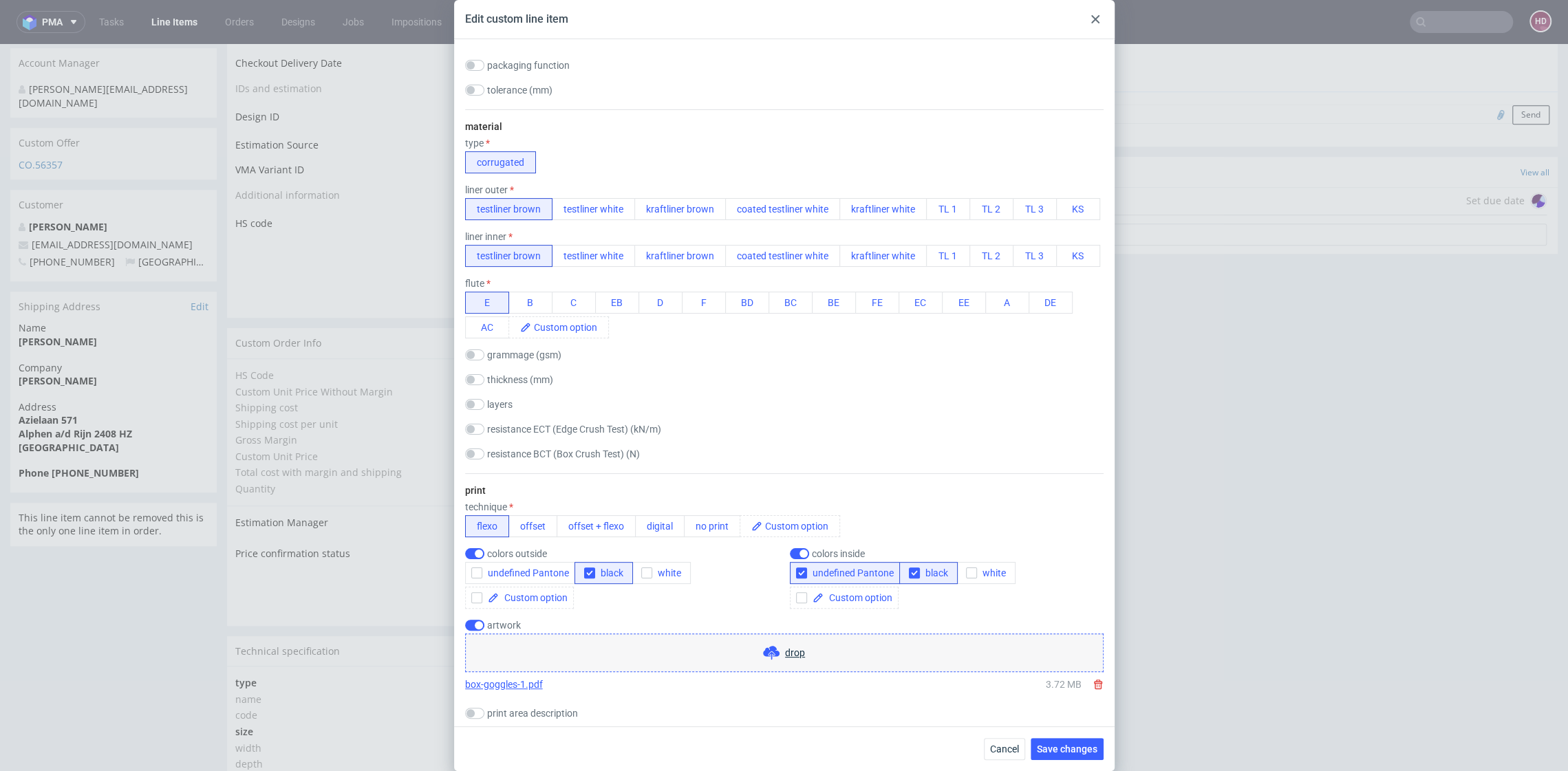
scroll to position [257, 0]
click at [991, 747] on span "Cancel" at bounding box center [1005, 748] width 29 height 9
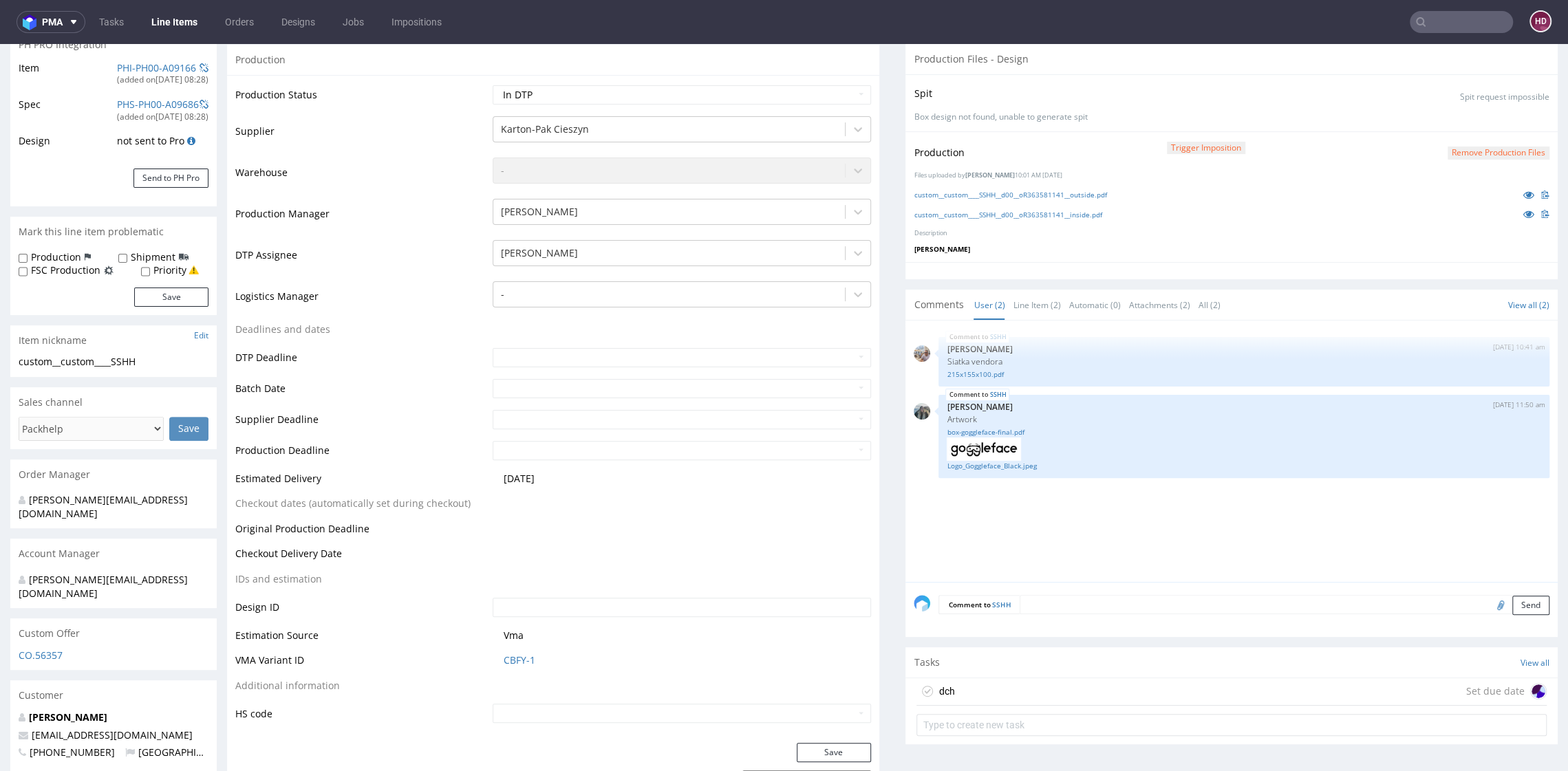
scroll to position [219, 0]
click at [1084, 673] on div "Tasks View all" at bounding box center [1232, 663] width 652 height 30
click at [1083, 682] on div "dch Set due date" at bounding box center [1232, 692] width 631 height 27
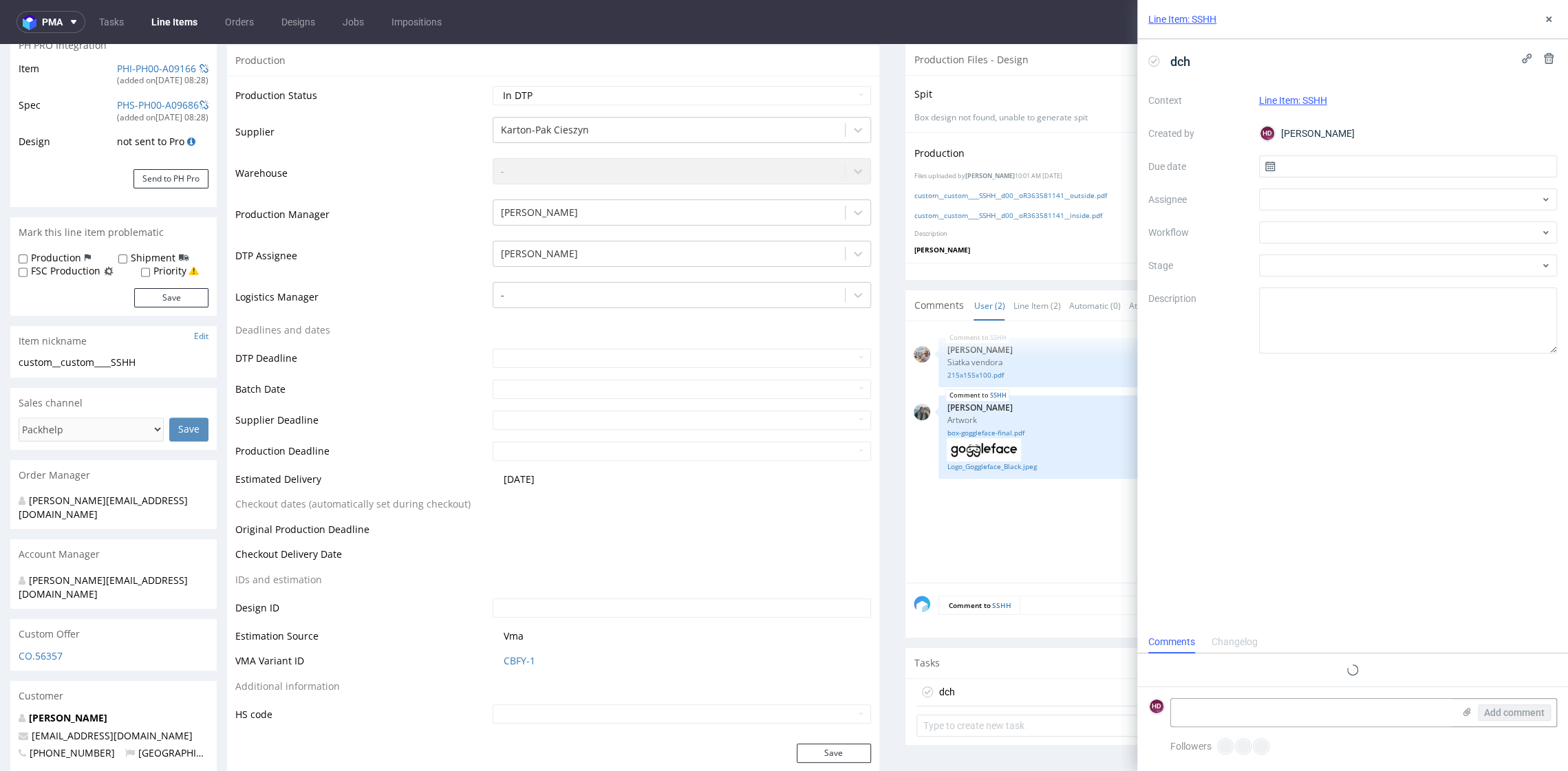
scroll to position [11, 0]
click at [1303, 339] on textarea at bounding box center [1409, 320] width 299 height 66
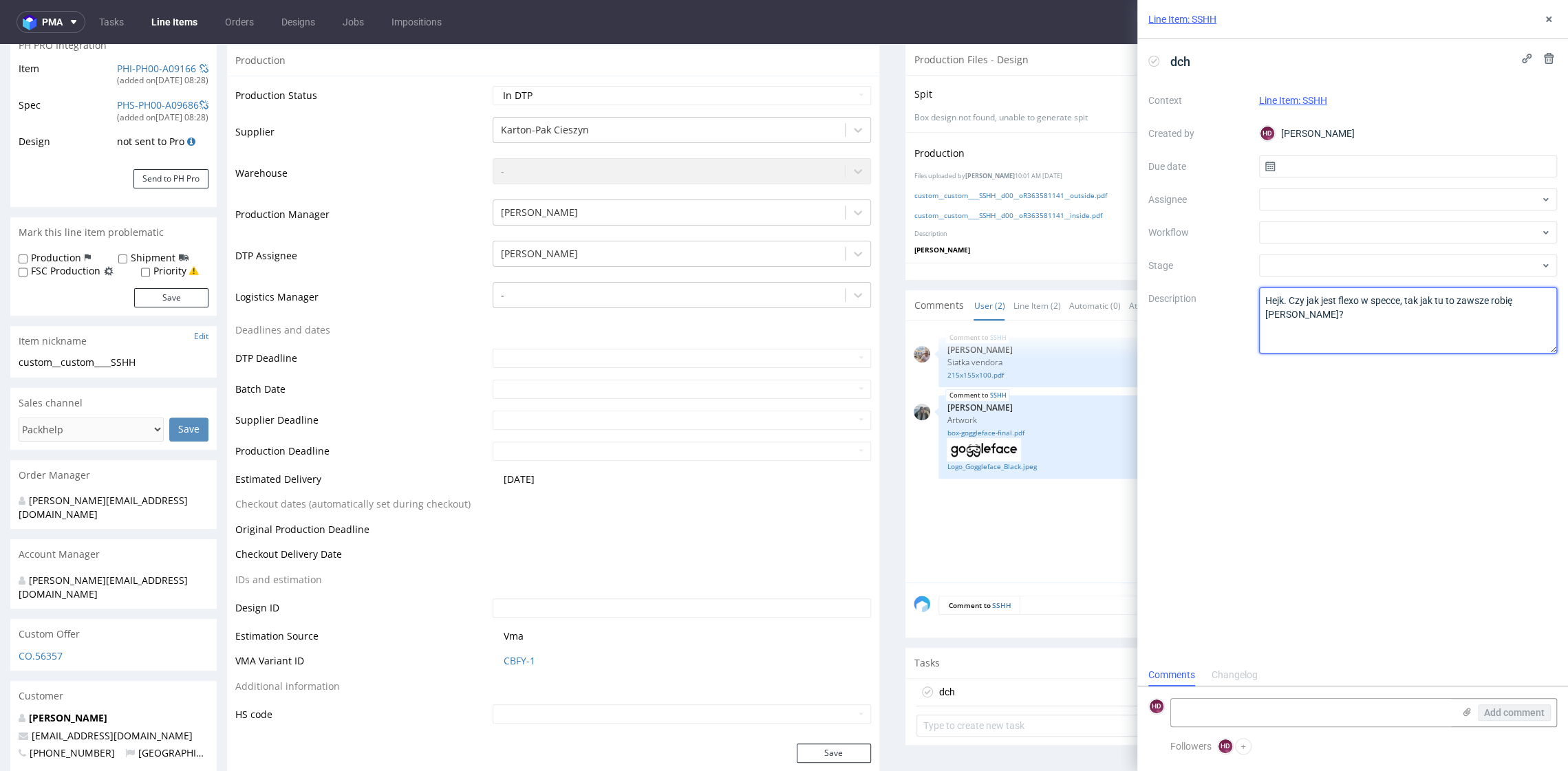
drag, startPoint x: 1283, startPoint y: 299, endPoint x: 1276, endPoint y: 352, distance: 53.5
click at [1283, 301] on textarea "Hejk. Czy jak jest flexo w specce, tak jak tu to zawsze robię Pantone?" at bounding box center [1409, 320] width 299 height 66
type textarea "Hejka. Czy jak jest flexo w specce, tak jak tu to zawsze robię Pantone?"
click at [1356, 156] on input "text" at bounding box center [1409, 166] width 299 height 22
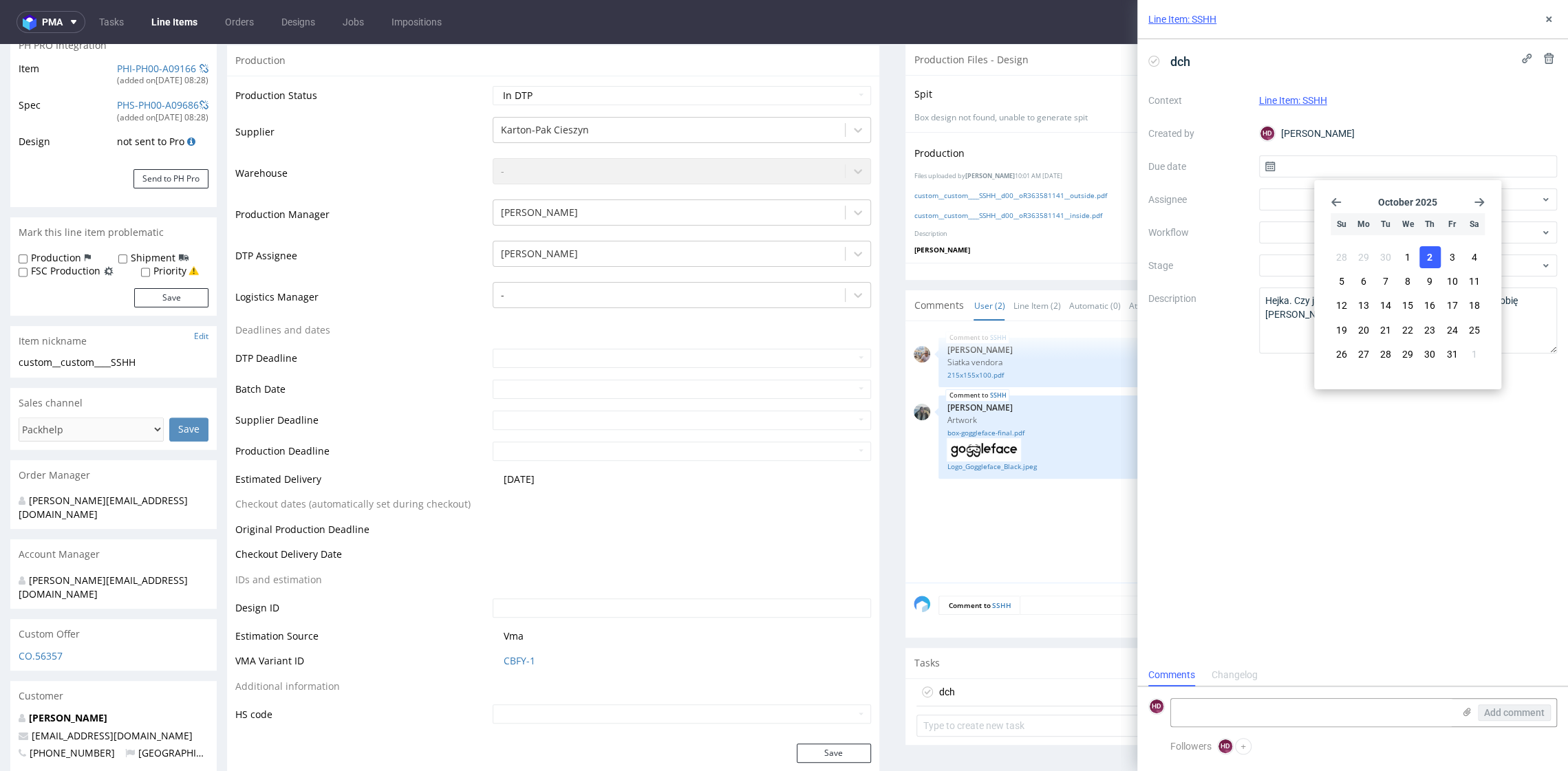
click at [1436, 262] on button "2" at bounding box center [1431, 257] width 21 height 22
type input "02/10/2025"
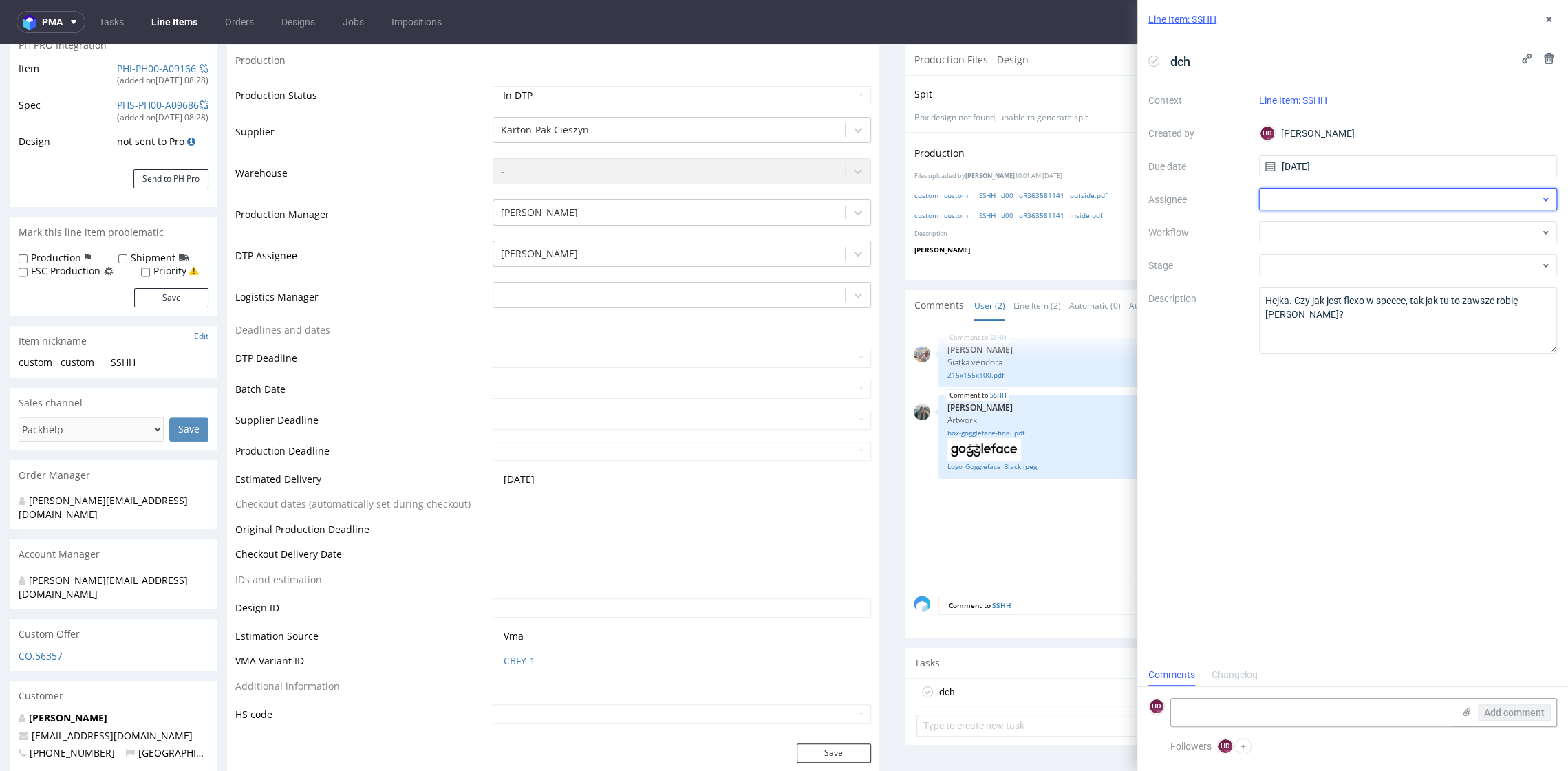
click at [1293, 202] on div at bounding box center [1409, 199] width 299 height 22
type input "kry"
click at [1330, 247] on span "Krystian Gaza" at bounding box center [1320, 252] width 61 height 14
click at [1333, 232] on div at bounding box center [1409, 232] width 299 height 22
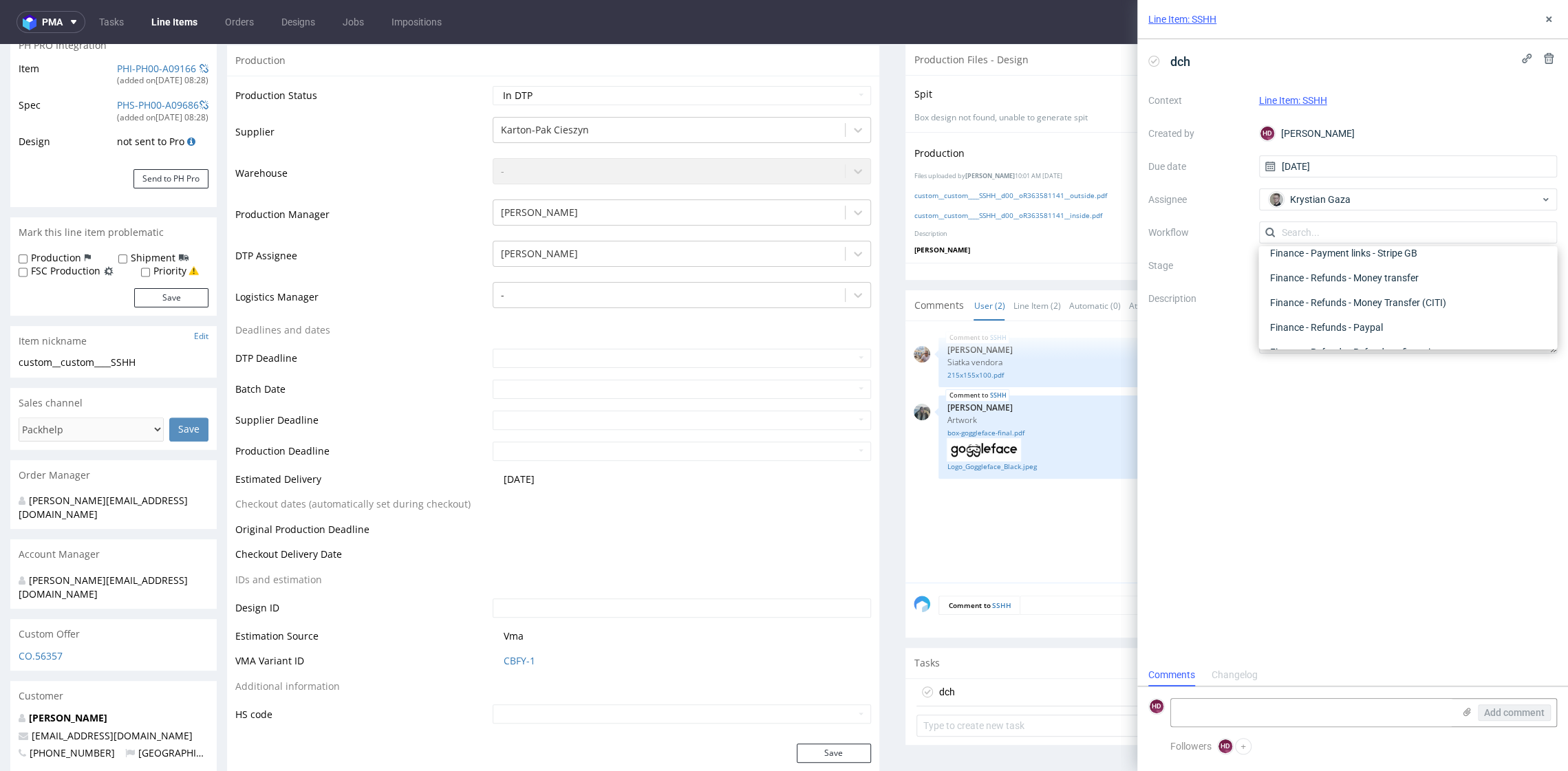
scroll to position [0, 0]
click at [1336, 279] on div "DTP - Double Check" at bounding box center [1408, 282] width 287 height 25
click at [1558, 14] on div "Line Item: SSHH" at bounding box center [1353, 19] width 431 height 39
click at [1555, 15] on button at bounding box center [1549, 19] width 16 height 16
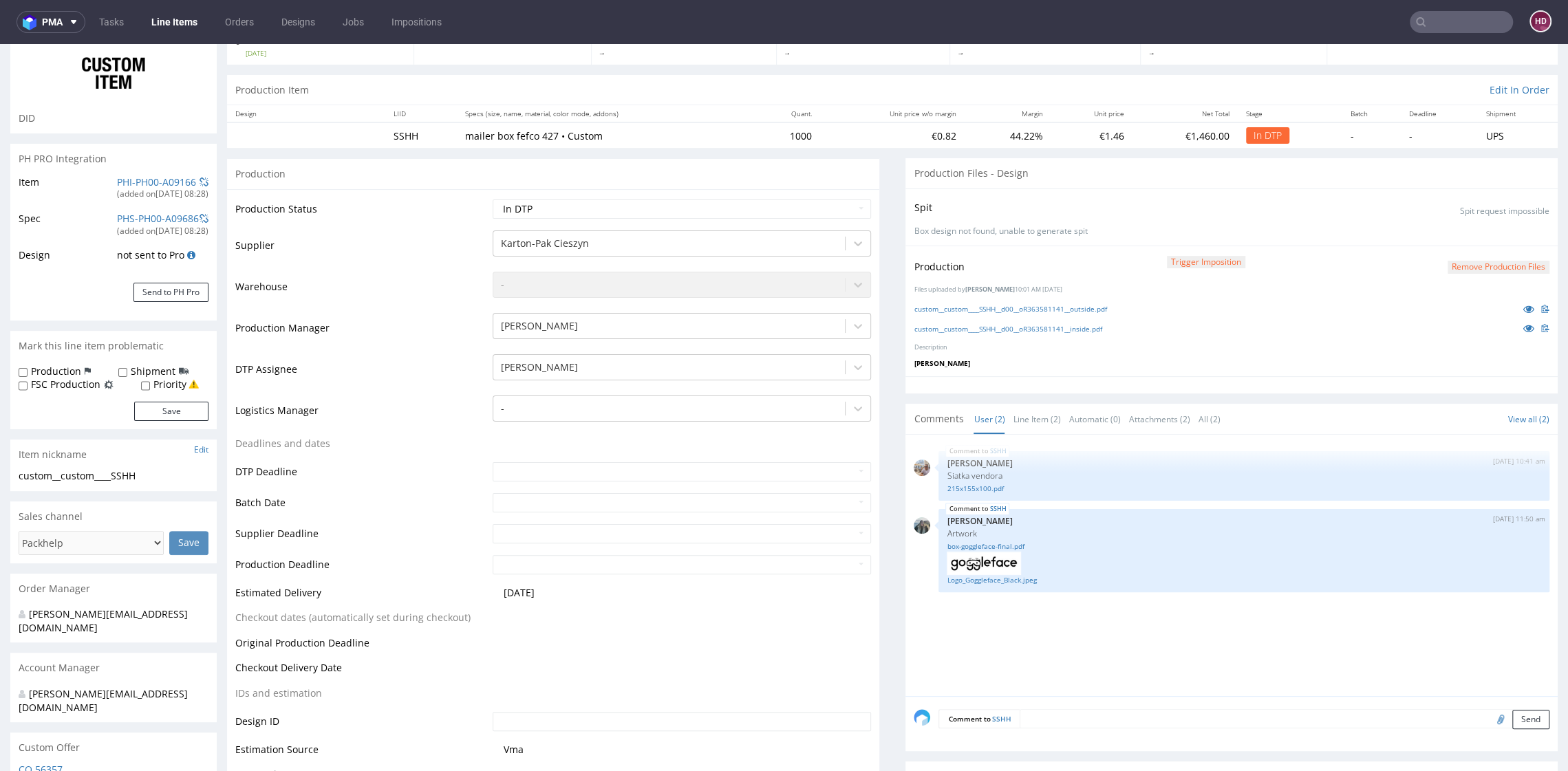
scroll to position [80, 0]
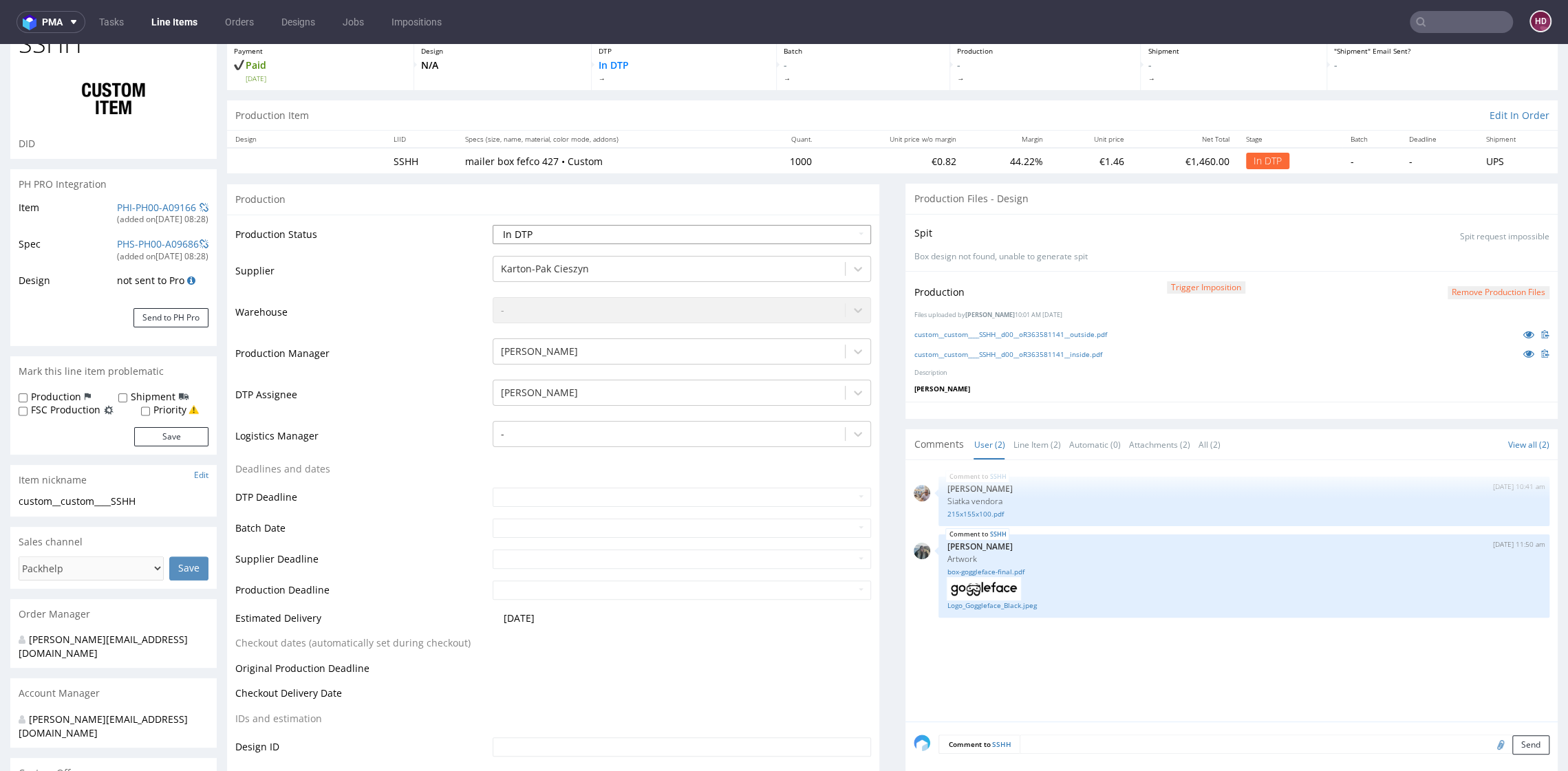
click at [701, 229] on select "Waiting for Artwork Waiting for Diecut Waiting for Mockup Waiting for DTP Waiti…" at bounding box center [681, 234] width 378 height 19
click at [493, 225] on select "Waiting for Artwork Waiting for Diecut Waiting for Mockup Waiting for DTP Waiti…" at bounding box center [681, 234] width 378 height 19
click at [652, 230] on select "Waiting for Artwork Waiting for Diecut Waiting for Mockup Waiting for DTP Waiti…" at bounding box center [681, 234] width 378 height 19
select select "dtp_waiting_for_double_check"
click at [493, 225] on select "Waiting for Artwork Waiting for Diecut Waiting for Mockup Waiting for DTP Waiti…" at bounding box center [681, 234] width 378 height 19
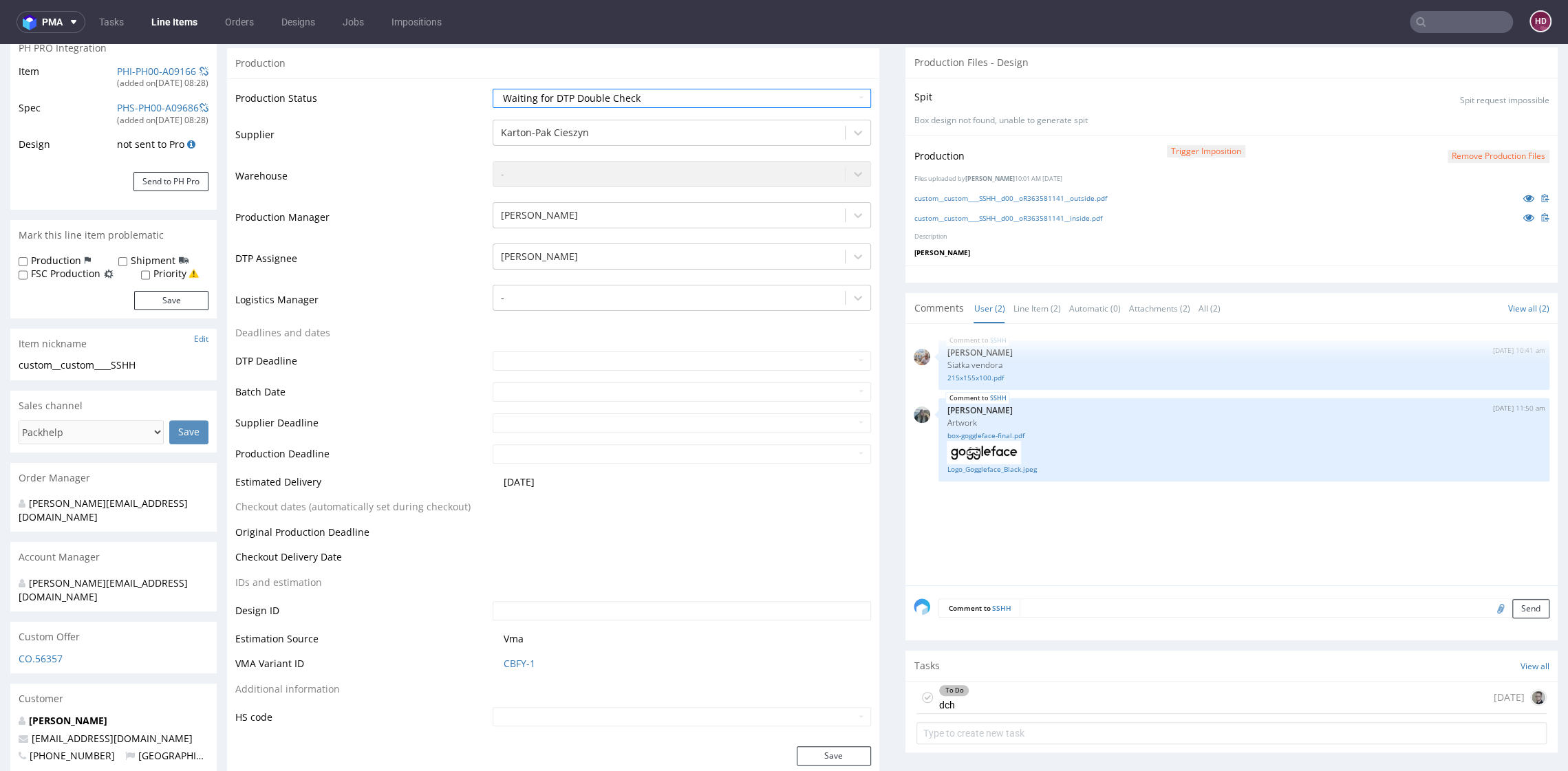
scroll to position [226, 0]
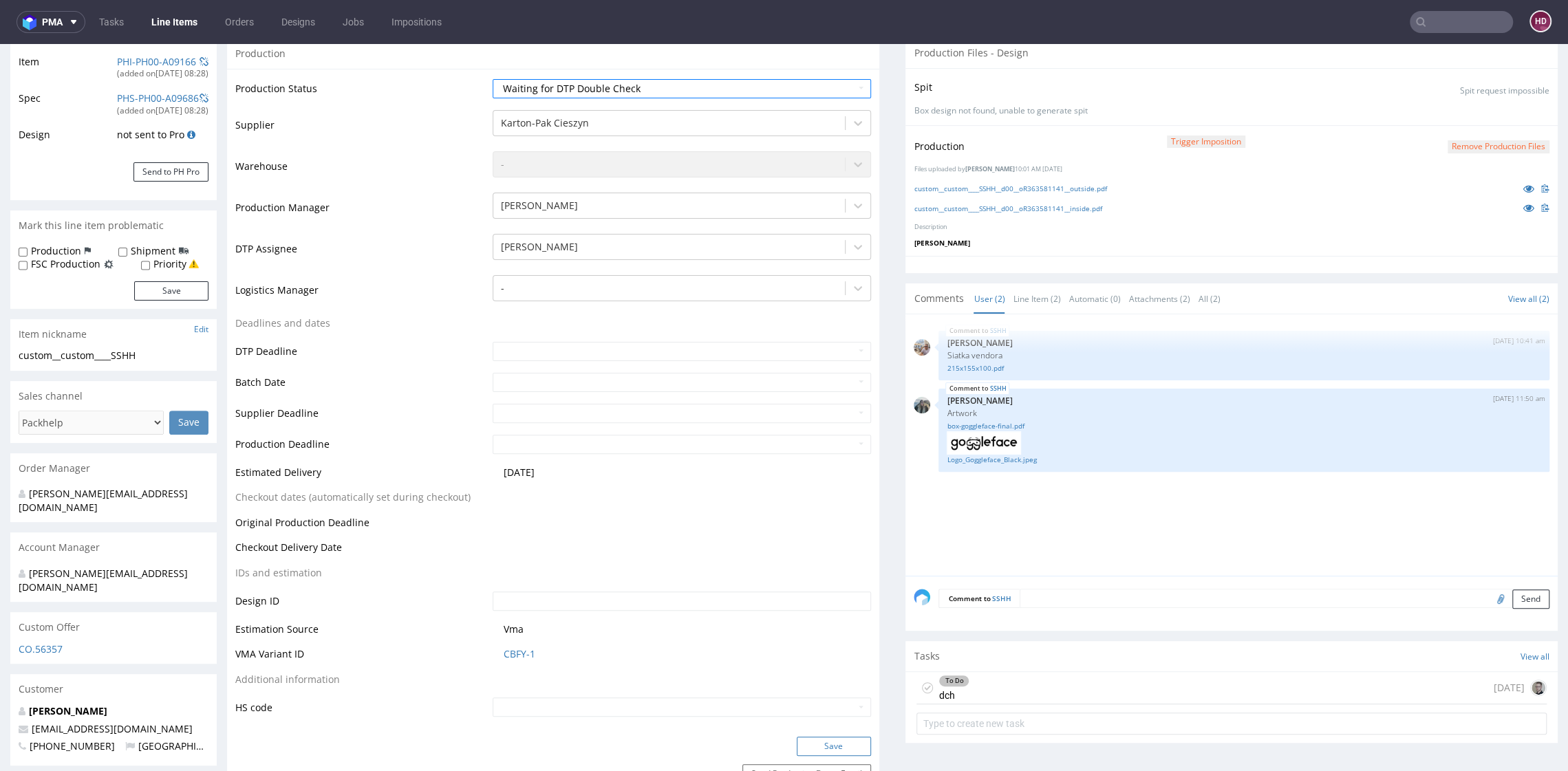
click at [816, 743] on button "Save" at bounding box center [834, 746] width 74 height 19
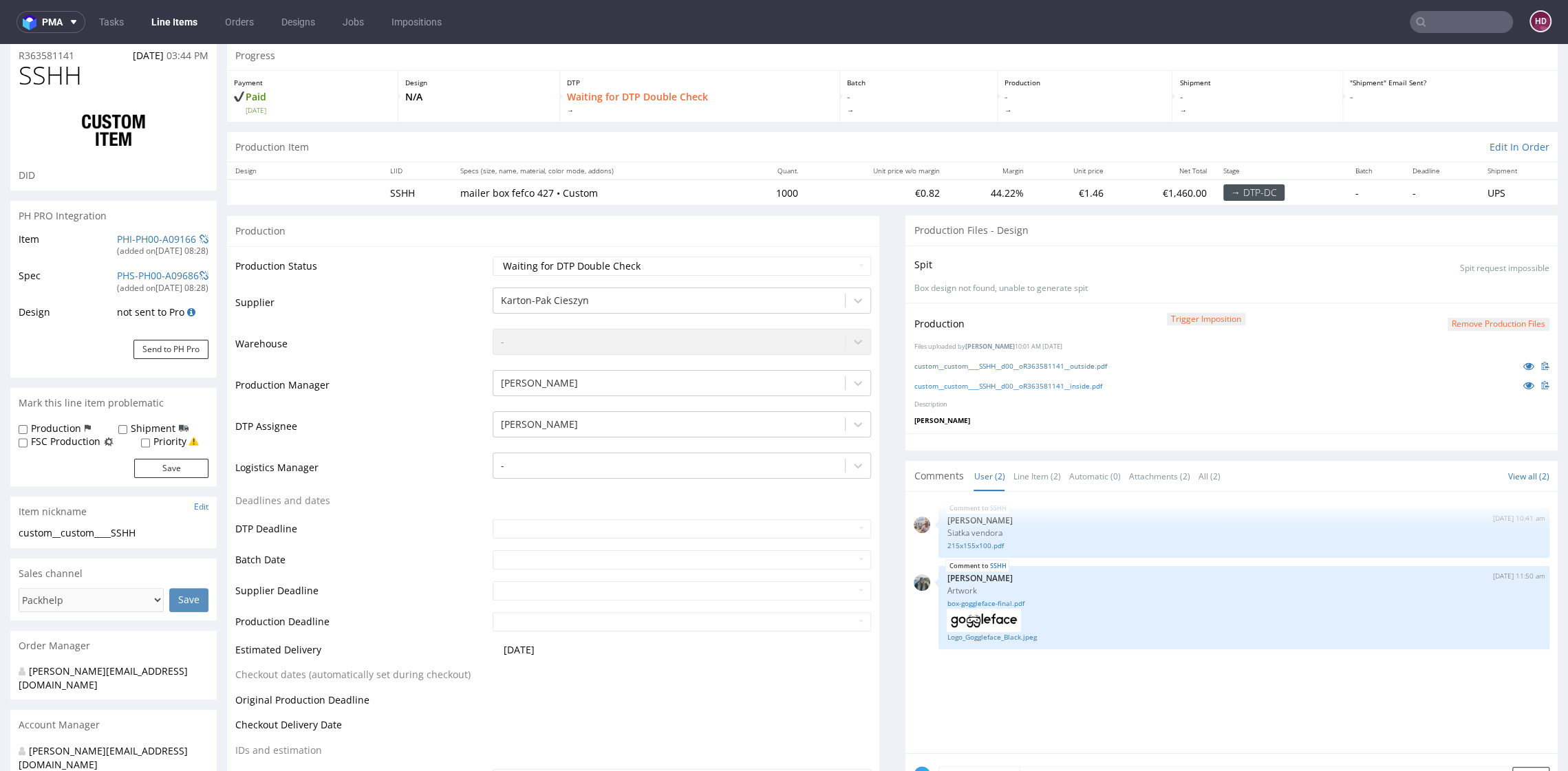
scroll to position [0, 0]
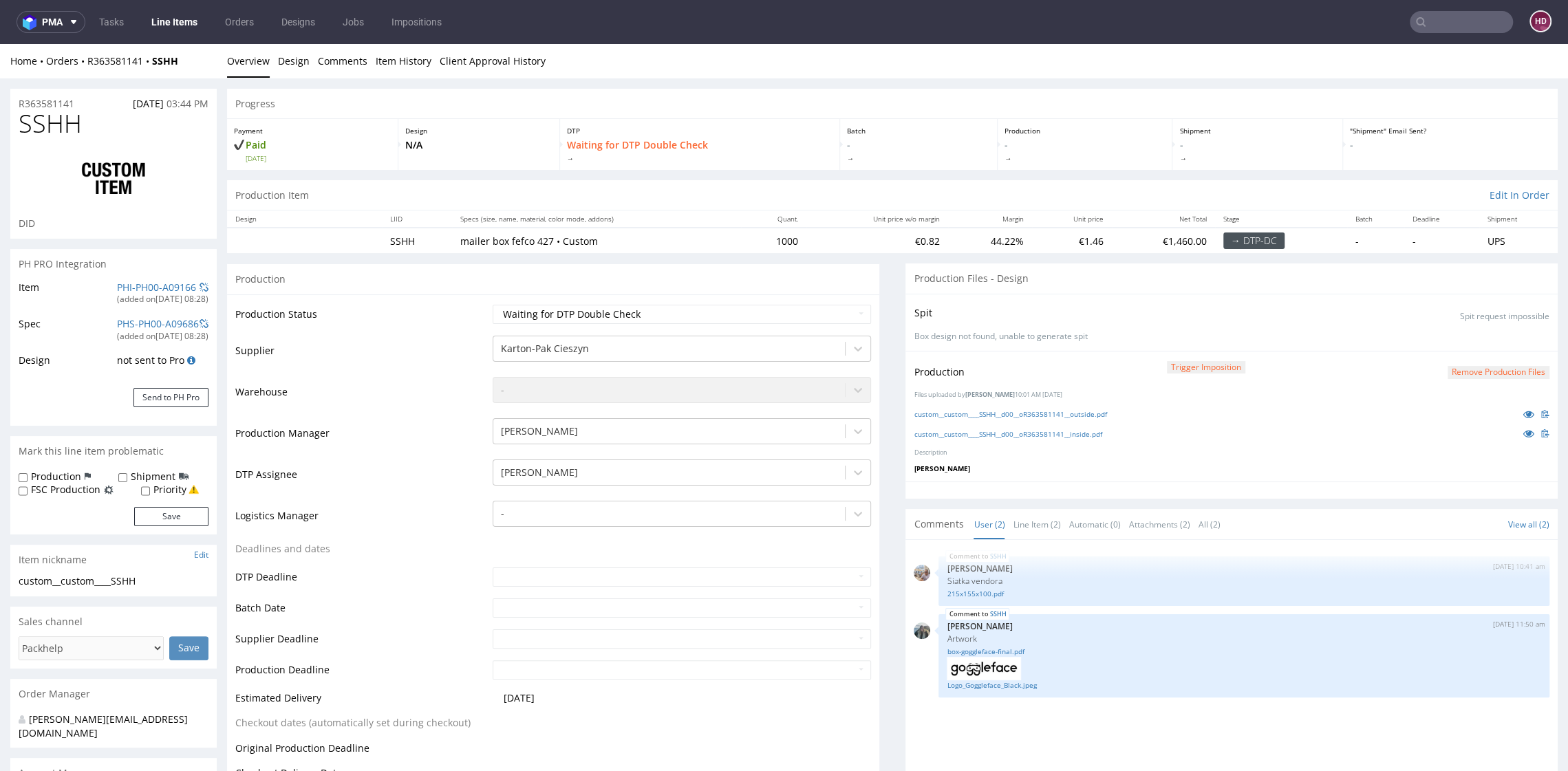
click at [171, 25] on link "Line Items" at bounding box center [174, 21] width 63 height 22
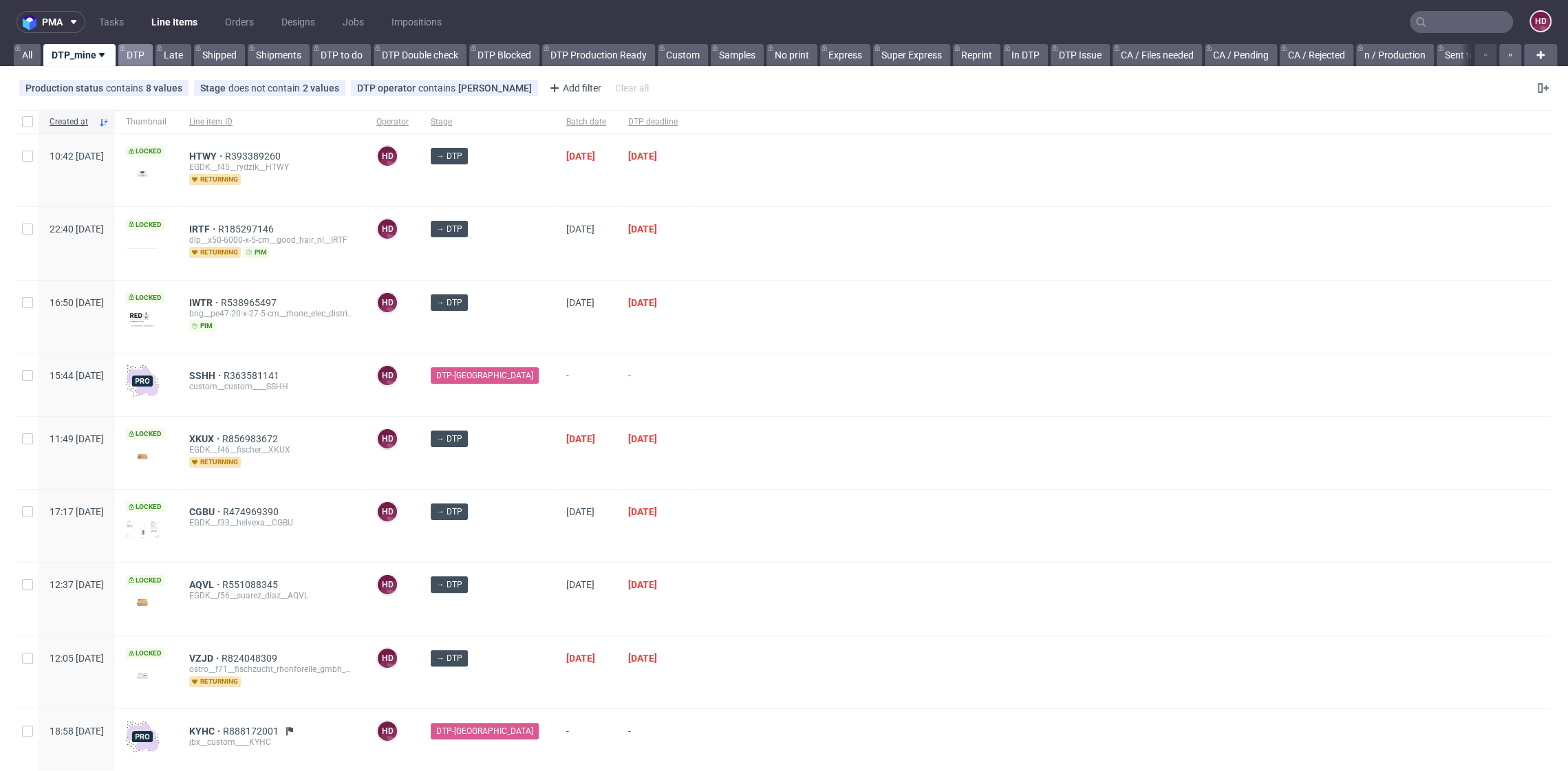
click at [131, 59] on link "DTP" at bounding box center [136, 55] width 34 height 22
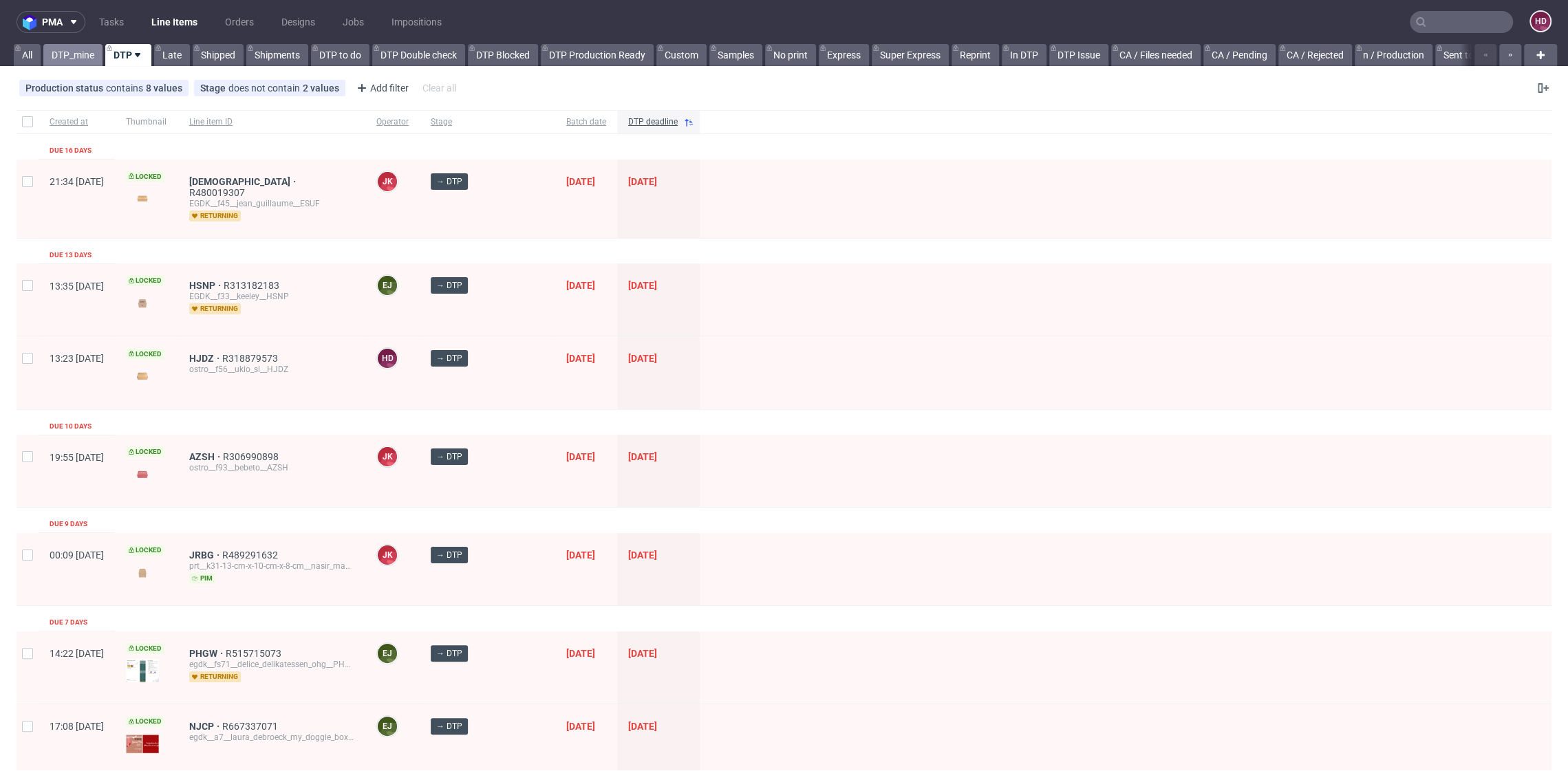
click at [76, 51] on link "DTP_mine" at bounding box center [73, 55] width 59 height 22
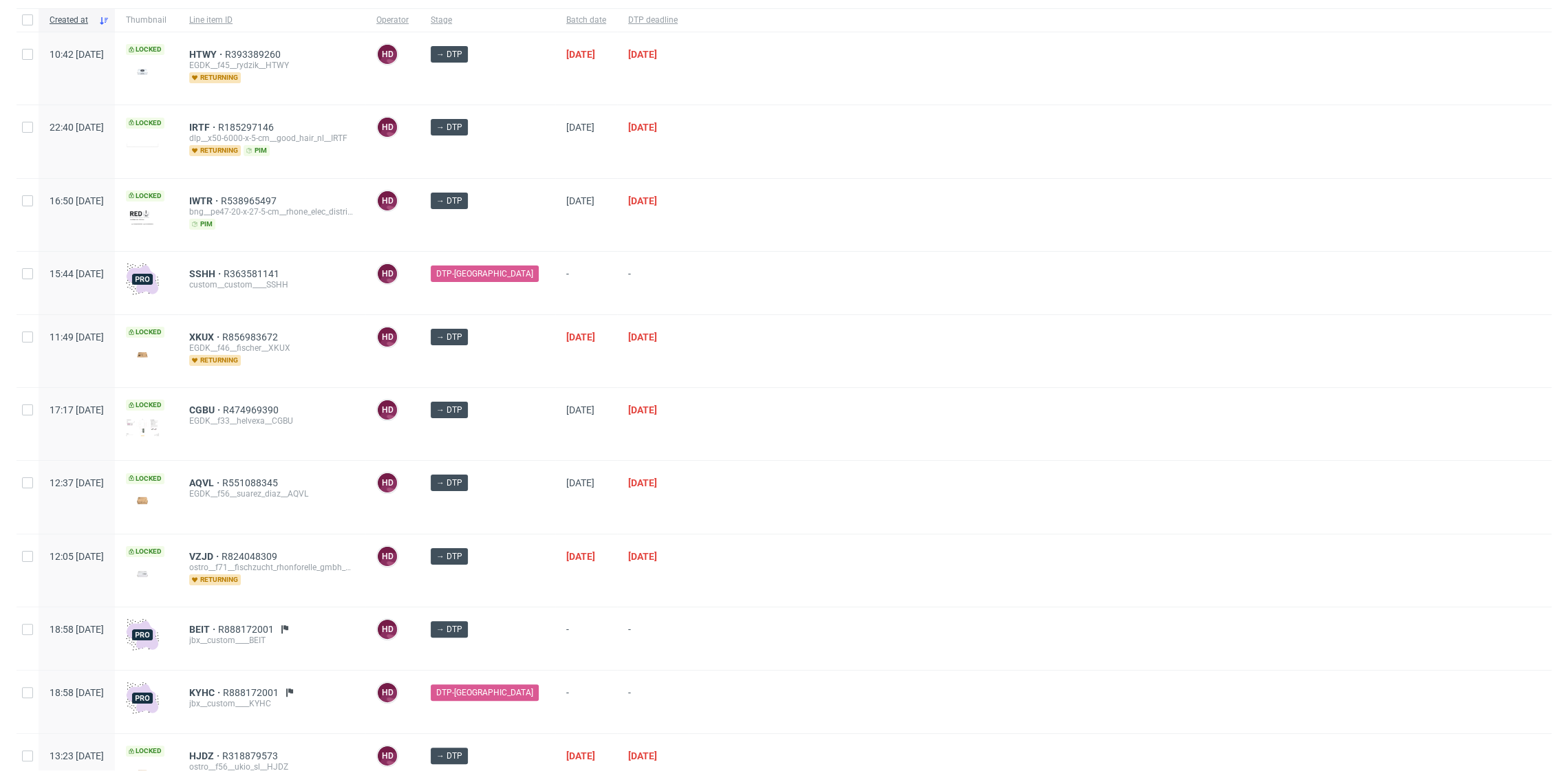
scroll to position [178, 0]
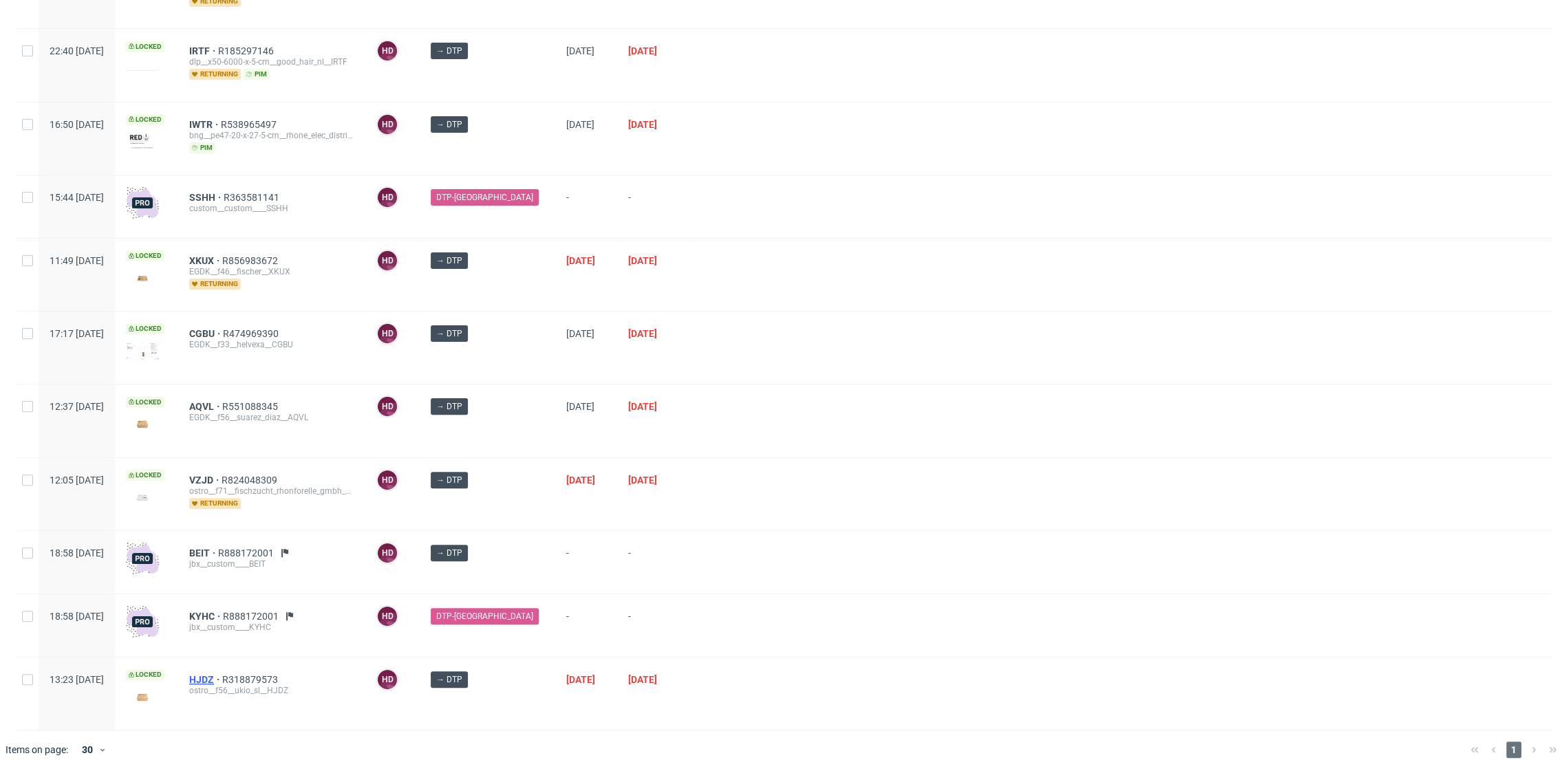
click at [222, 674] on span "HJDZ" at bounding box center [206, 679] width 33 height 11
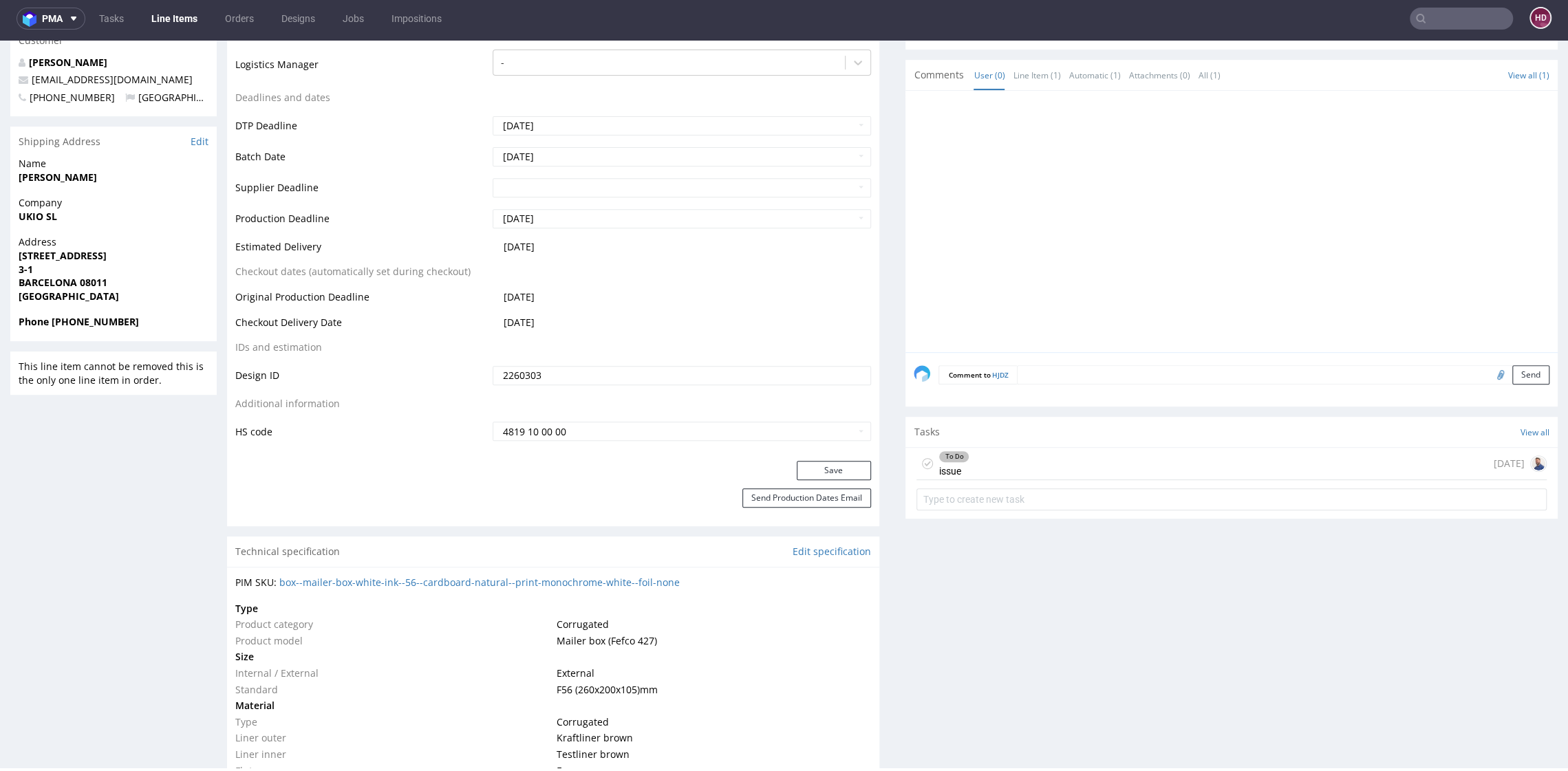
scroll to position [725, 0]
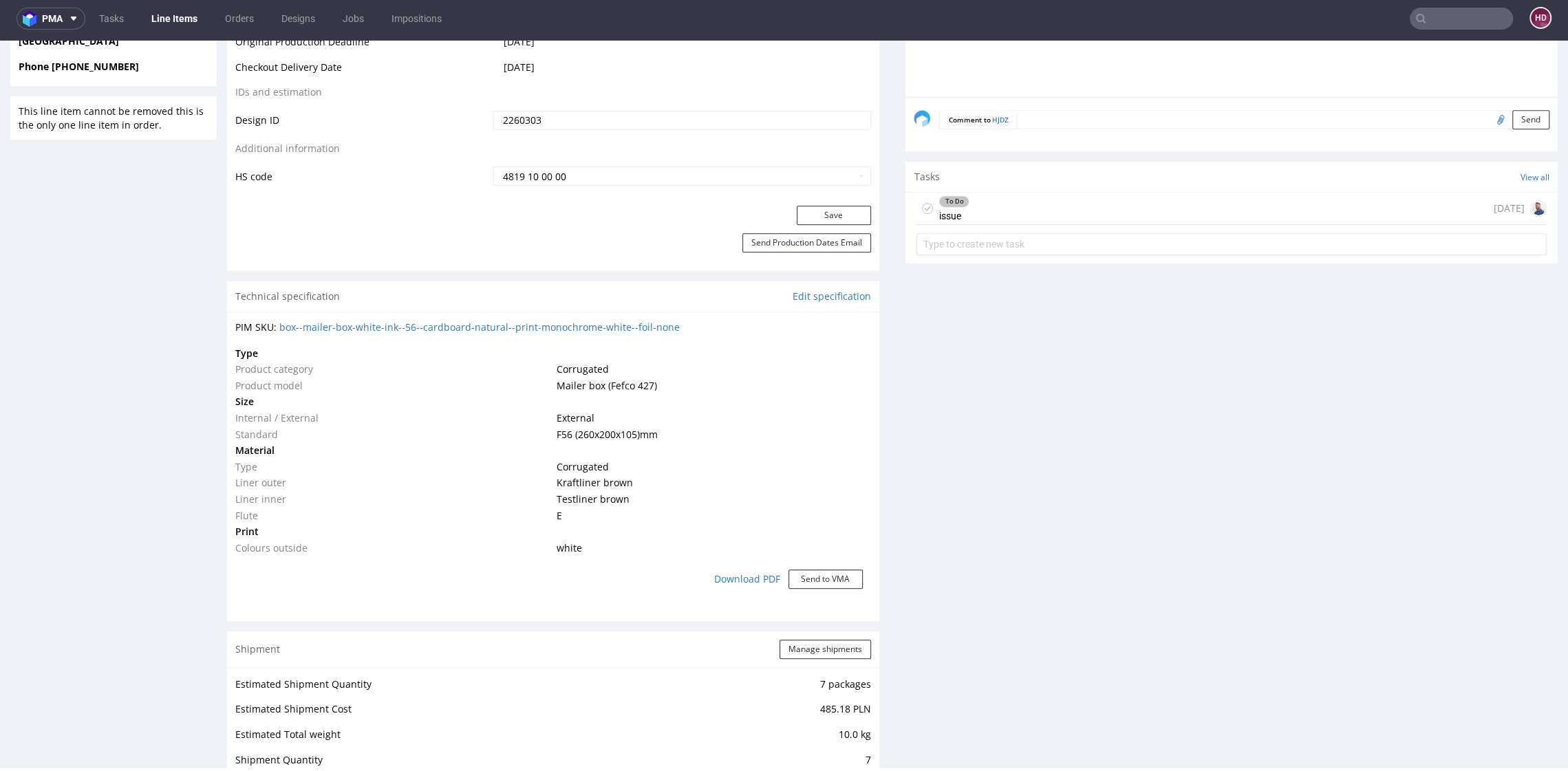
click at [939, 209] on div "To Do issue" at bounding box center [954, 208] width 31 height 31
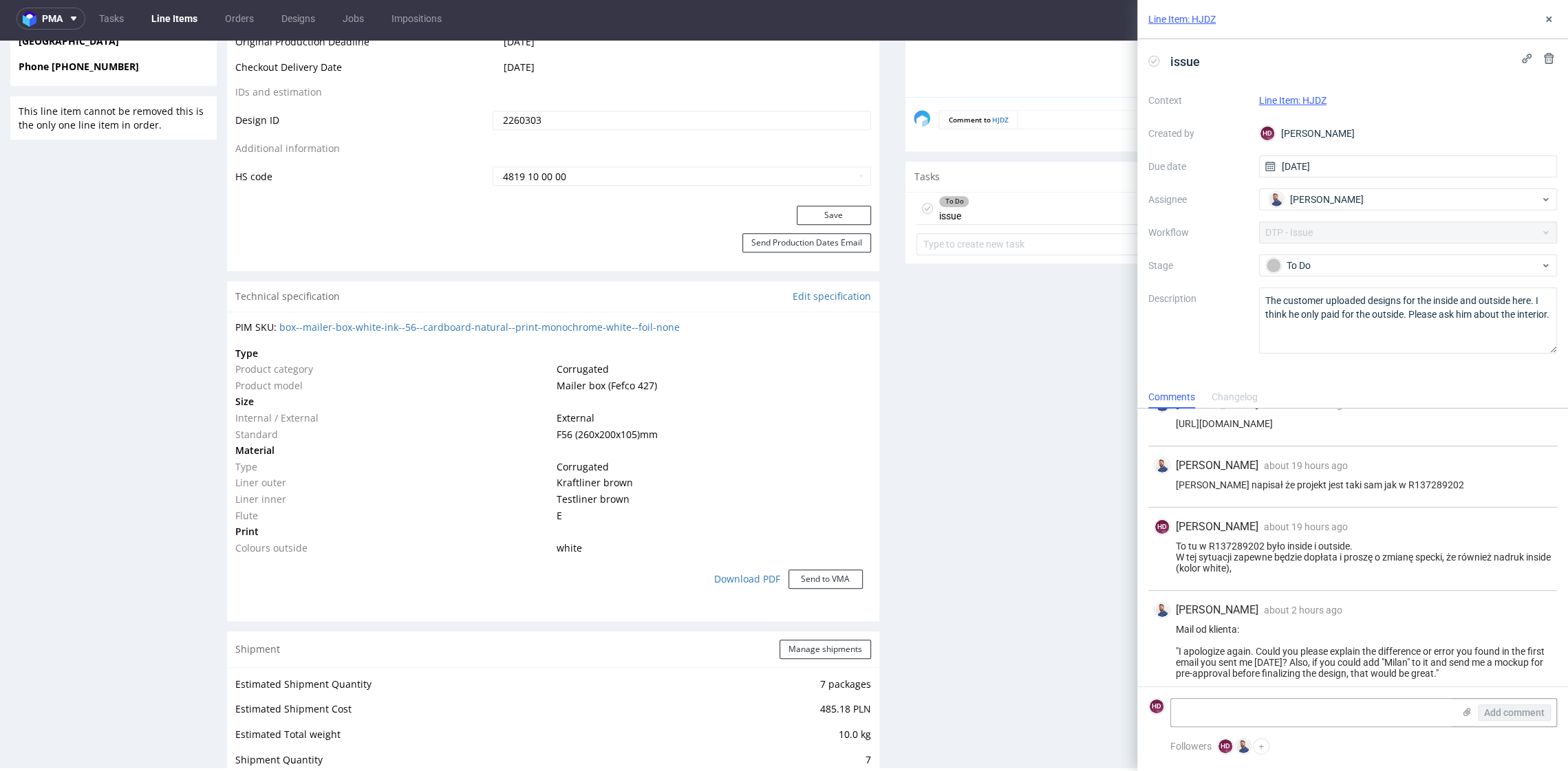
scroll to position [217, 0]
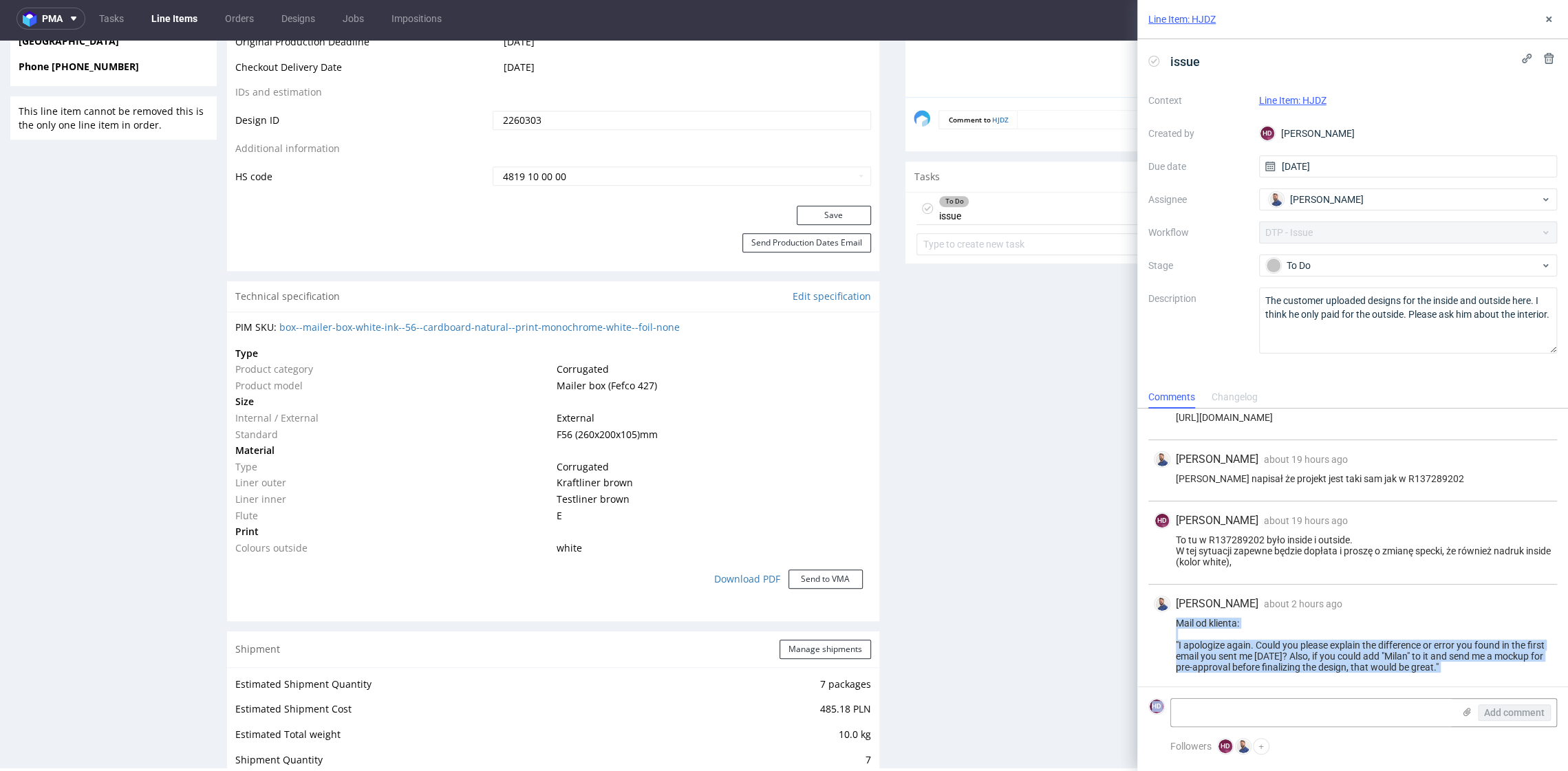
drag, startPoint x: 1183, startPoint y: 622, endPoint x: 1433, endPoint y: 697, distance: 261.0
click at [1433, 697] on div "HD Hapka Dominika 7 days ago 25th Sep 2025, 09:03 attachment ostro__f56__ukio_s…" at bounding box center [1353, 590] width 431 height 363
copy div "Mail od klienta: "I apologize again. Could you please explain the difference or…"
click at [857, 302] on link "Edit specification" at bounding box center [832, 296] width 79 height 14
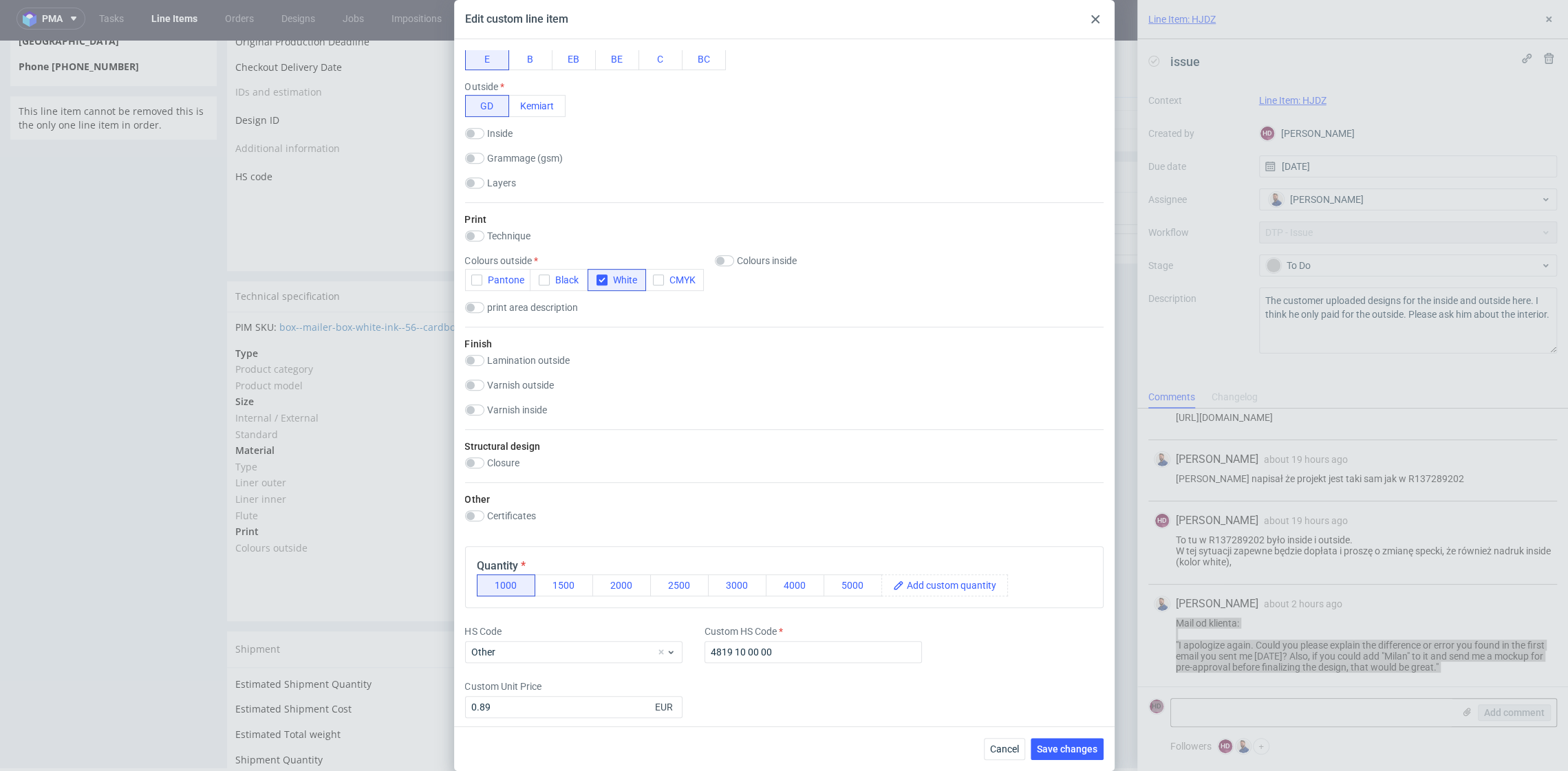
scroll to position [557, 0]
click at [994, 739] on button "Cancel" at bounding box center [1005, 749] width 41 height 22
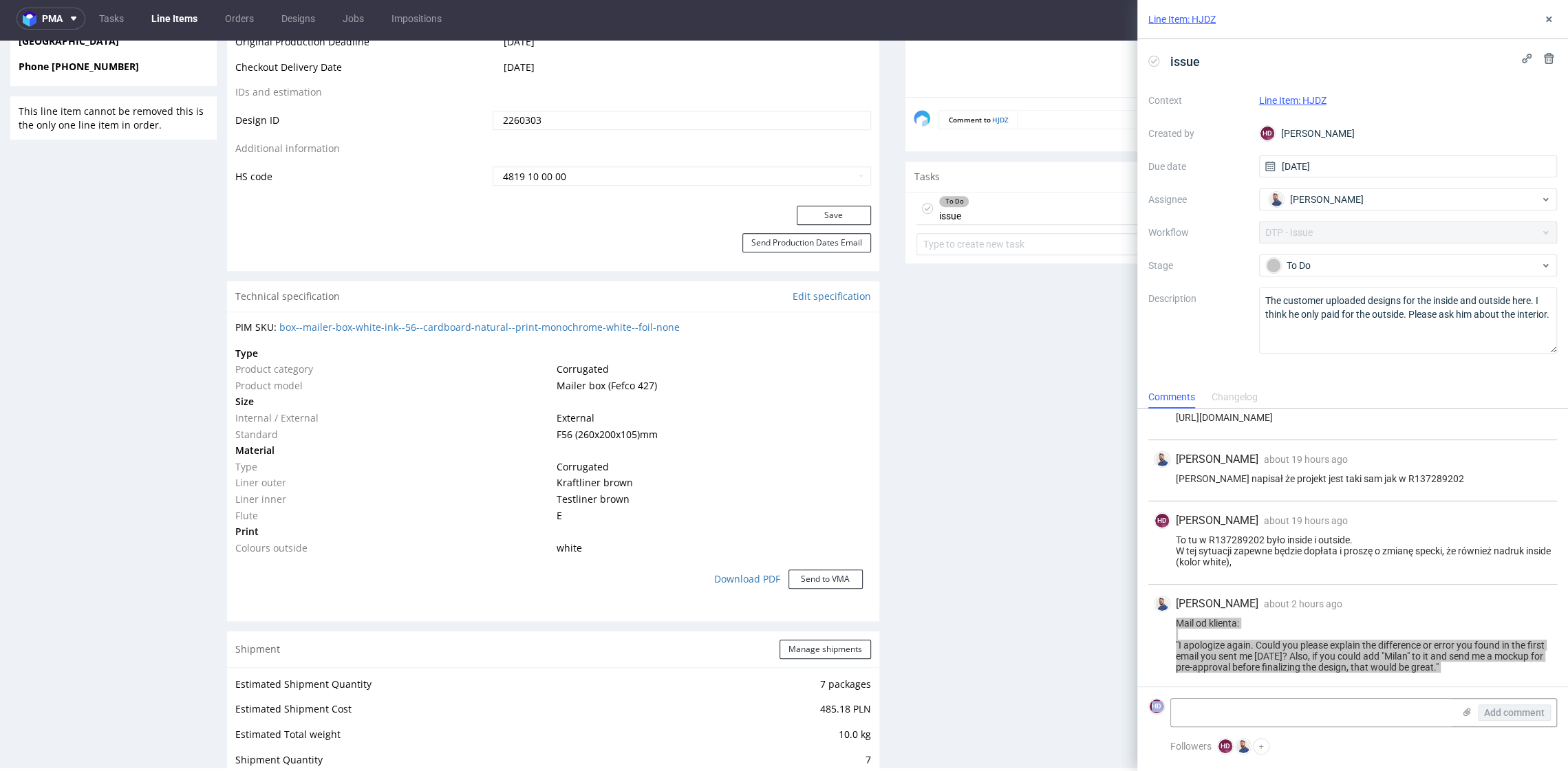
drag, startPoint x: 982, startPoint y: 355, endPoint x: 977, endPoint y: 300, distance: 55.2
click at [982, 356] on div "Production Files - Design 2260303 Spit Recreate spit spit__ph-zapier__f56__ukio…" at bounding box center [1232, 582] width 652 height 2049
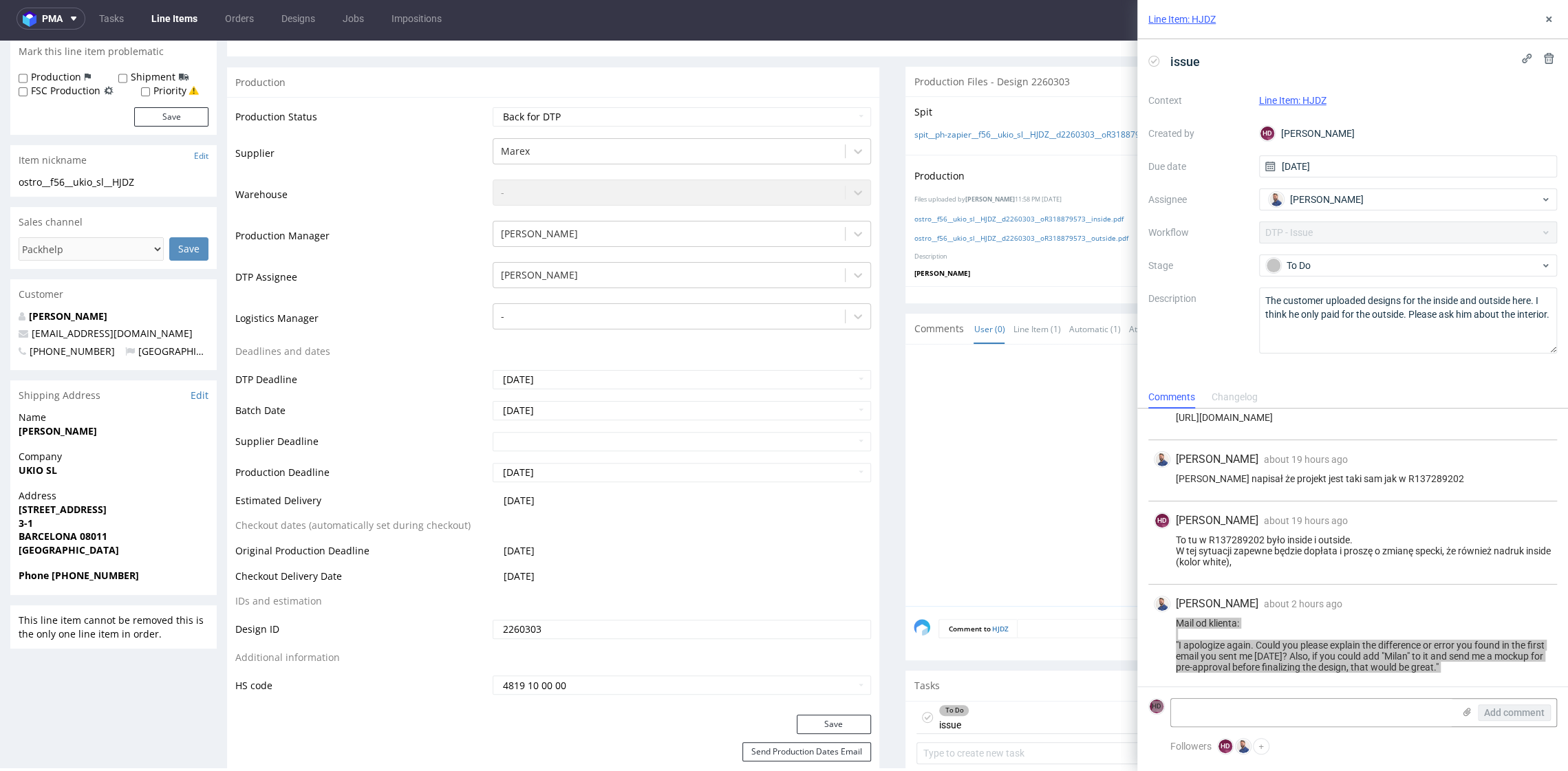
scroll to position [0, 0]
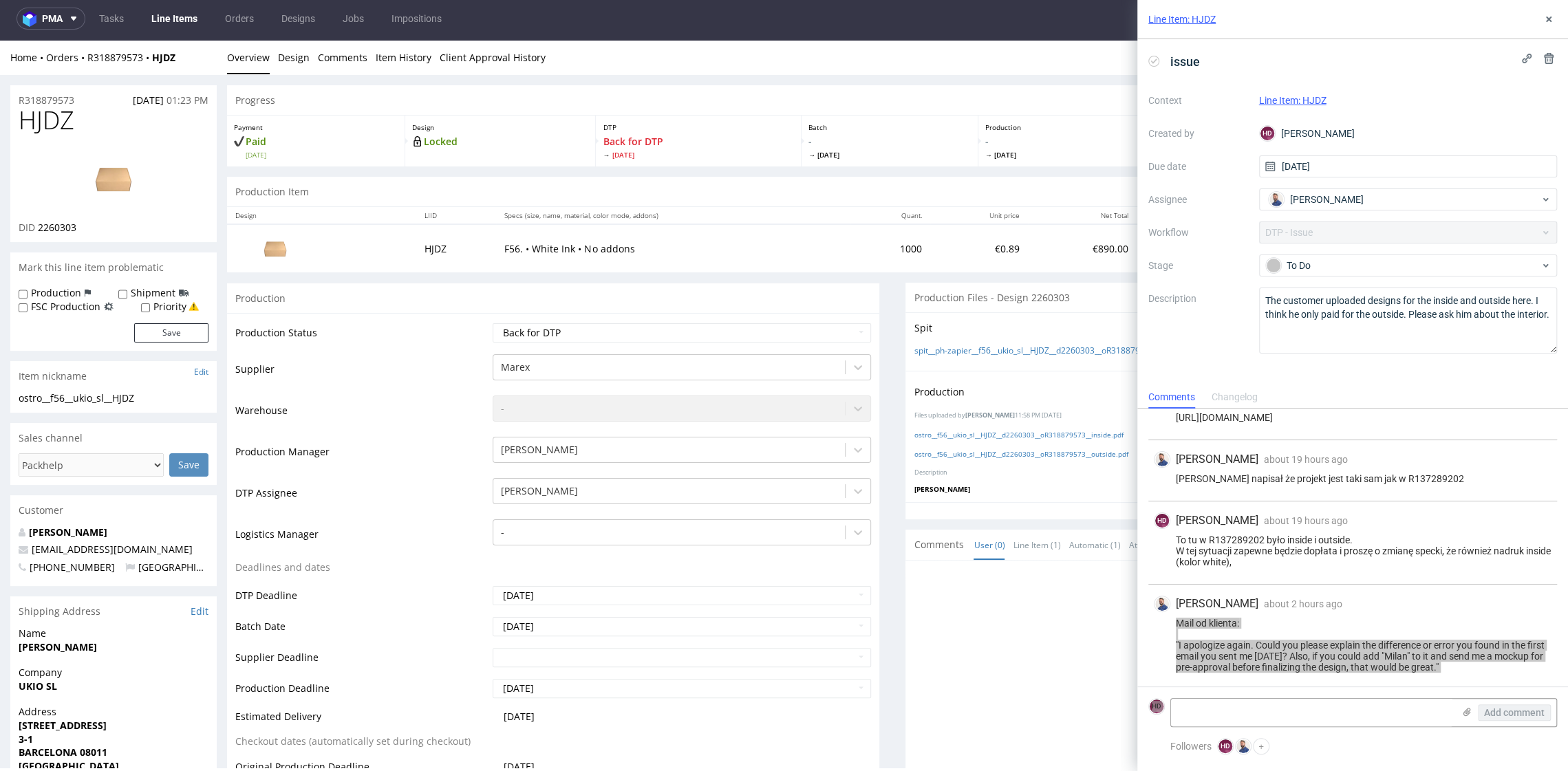
click at [972, 424] on div "Production Trigger Imposition Remove production files Files uploaded by Hapka D…" at bounding box center [1232, 437] width 652 height 131
click at [972, 430] on link "ostro__f56__ukio_sl__HJDZ__d2260303__oR318879573__inside.pdf" at bounding box center [1018, 434] width 209 height 9
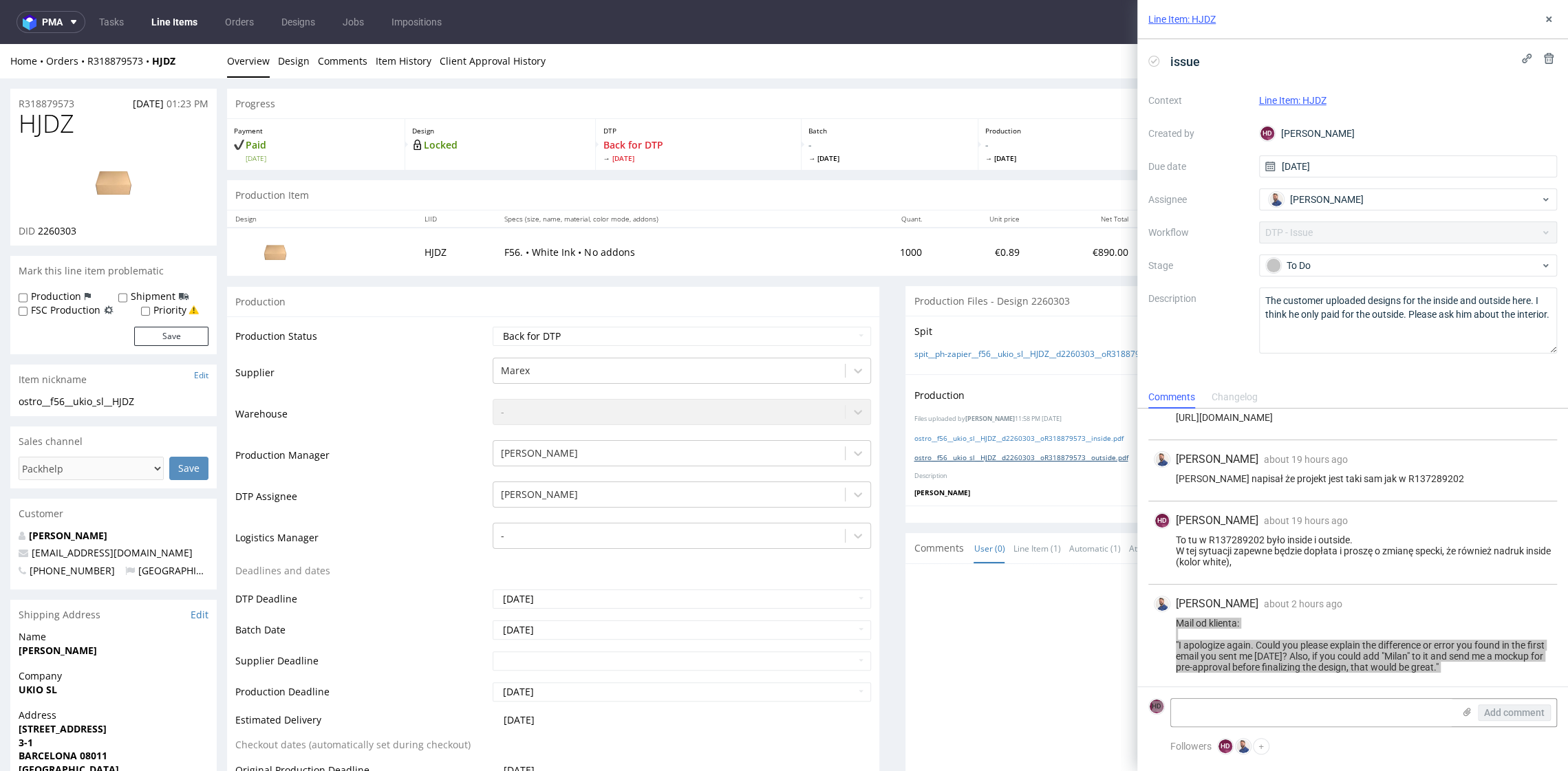
click at [1095, 454] on link "ostro__f56__ukio_sl__HJDZ__d2260303__oR318879573__outside.pdf" at bounding box center [1020, 457] width 214 height 9
drag, startPoint x: 83, startPoint y: 126, endPoint x: 9, endPoint y: 120, distance: 74.2
copy span "HJDZ"
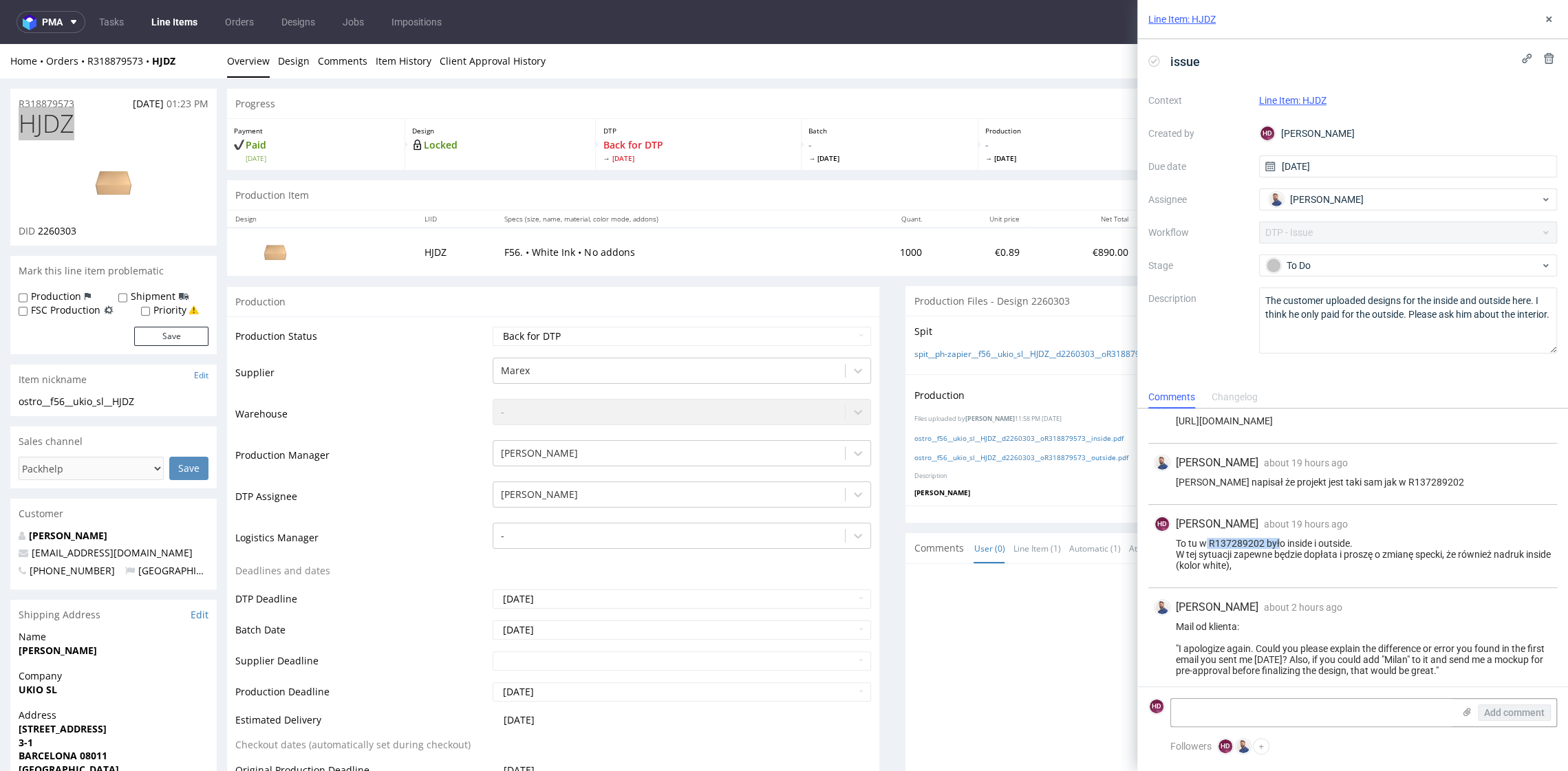
drag, startPoint x: 1281, startPoint y: 542, endPoint x: 1207, endPoint y: 543, distance: 74.0
click at [1207, 543] on div "To tu w R137289202 było inside i outside. W tej sytuacji zapewne będzie dopłata…" at bounding box center [1353, 554] width 398 height 33
copy div "R137289202 był"
click at [1064, 456] on link "ostro__f56__ukio_sl__HJDZ__d2260303__oR318879573__outside.pdf" at bounding box center [1020, 457] width 214 height 9
click at [1221, 714] on textarea at bounding box center [1312, 712] width 282 height 27
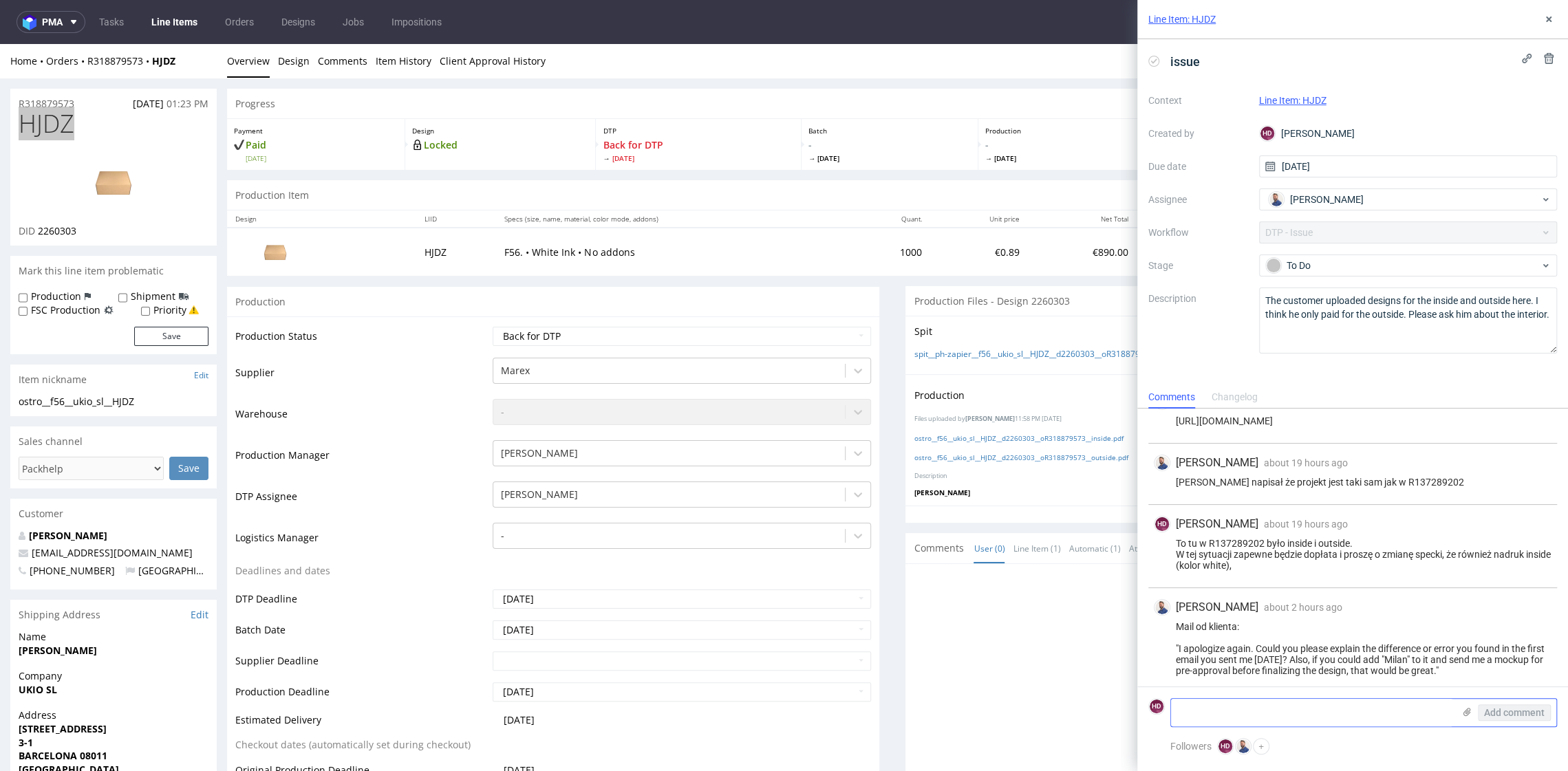
paste textarea "jęsli chodzi o dzisiejszy "mail od klienta". Proszę o wyjaśnienie tego co wyżej…"
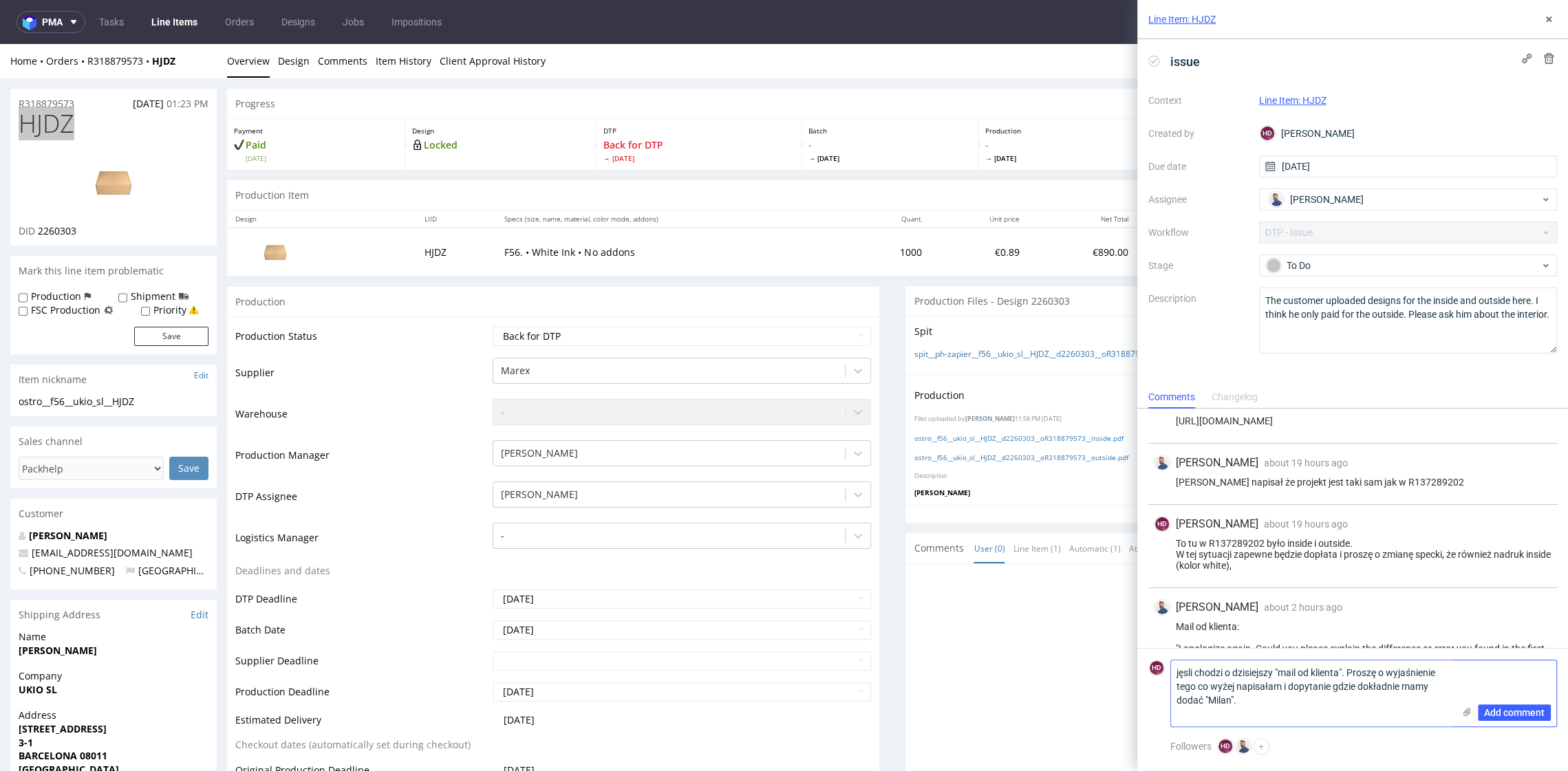
click at [1183, 677] on textarea "jęsli chodzi o dzisiejszy "mail od klienta". Proszę o wyjaśnienie tego co wyżej…" at bounding box center [1312, 693] width 282 height 66
type textarea "Jesli chodzi o dzisiejszy "mail od klienta". Proszę o wyjaśnienie tego co wyżej…"
click at [1495, 713] on span "Add comment" at bounding box center [1514, 712] width 61 height 9
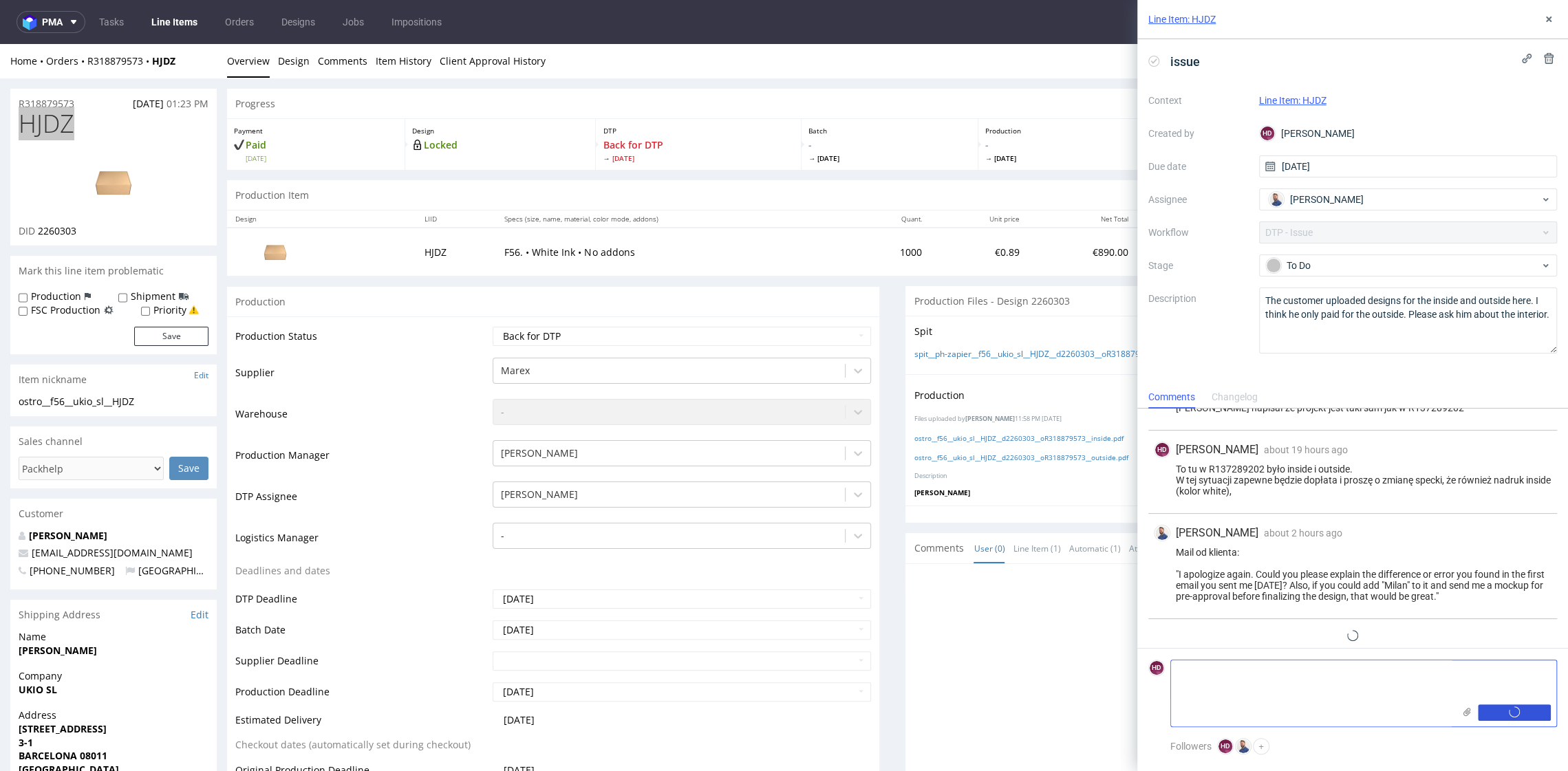
scroll to position [289, 0]
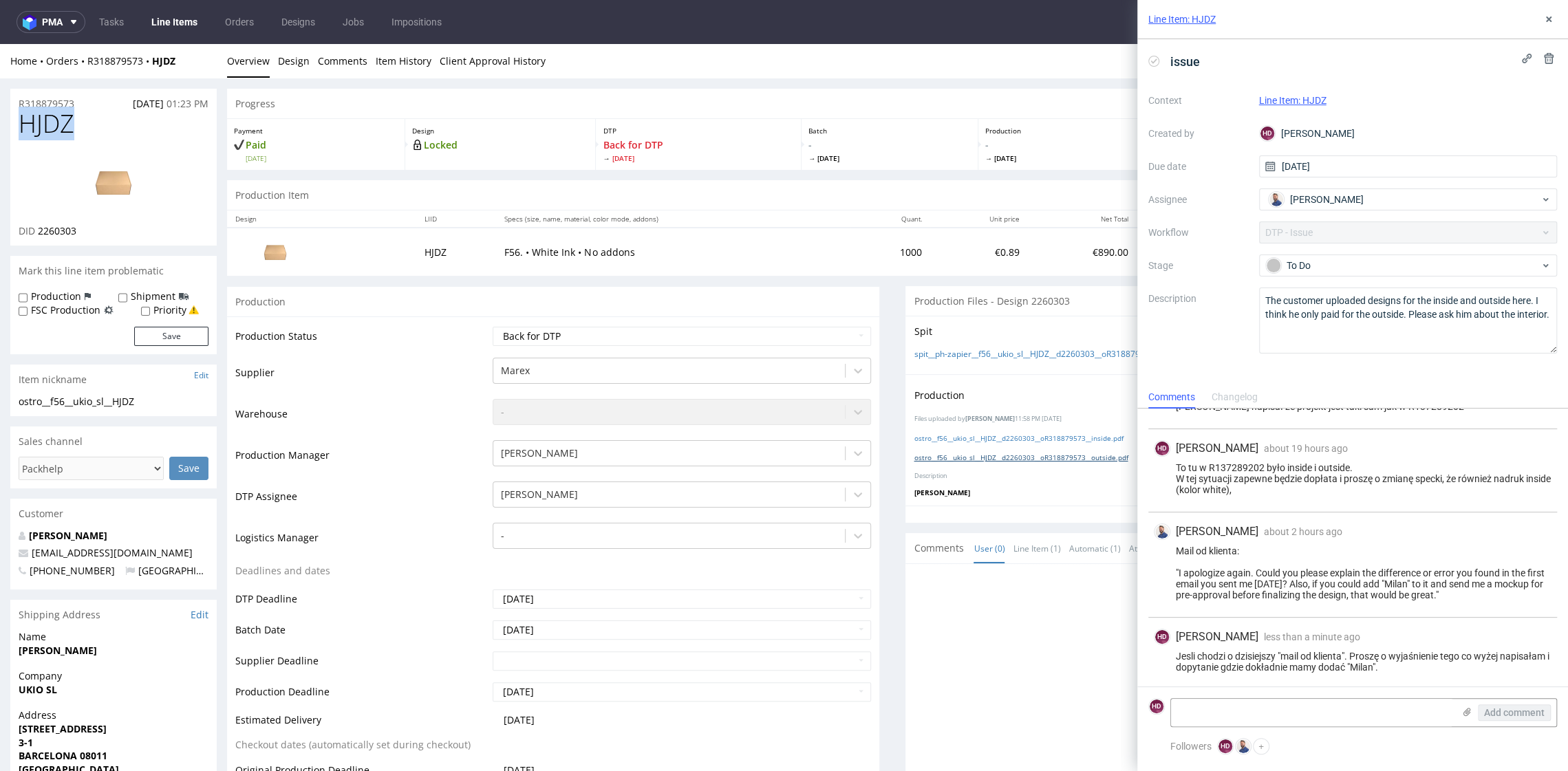
click at [1090, 454] on link "ostro__f56__ukio_sl__HJDZ__d2260303__oR318879573__outside.pdf" at bounding box center [1020, 457] width 214 height 9
click at [1085, 431] on div "ostro__f56__ukio_sl__HJDZ__d2260303__oR318879573__inside.pdf" at bounding box center [1231, 438] width 636 height 15
click at [1085, 443] on div "ostro__f56__ukio_sl__HJDZ__d2260303__oR318879573__inside.pdf" at bounding box center [1231, 438] width 636 height 15
click at [1081, 437] on link "ostro__f56__ukio_sl__HJDZ__d2260303__oR318879573__inside.pdf" at bounding box center [1018, 437] width 209 height 9
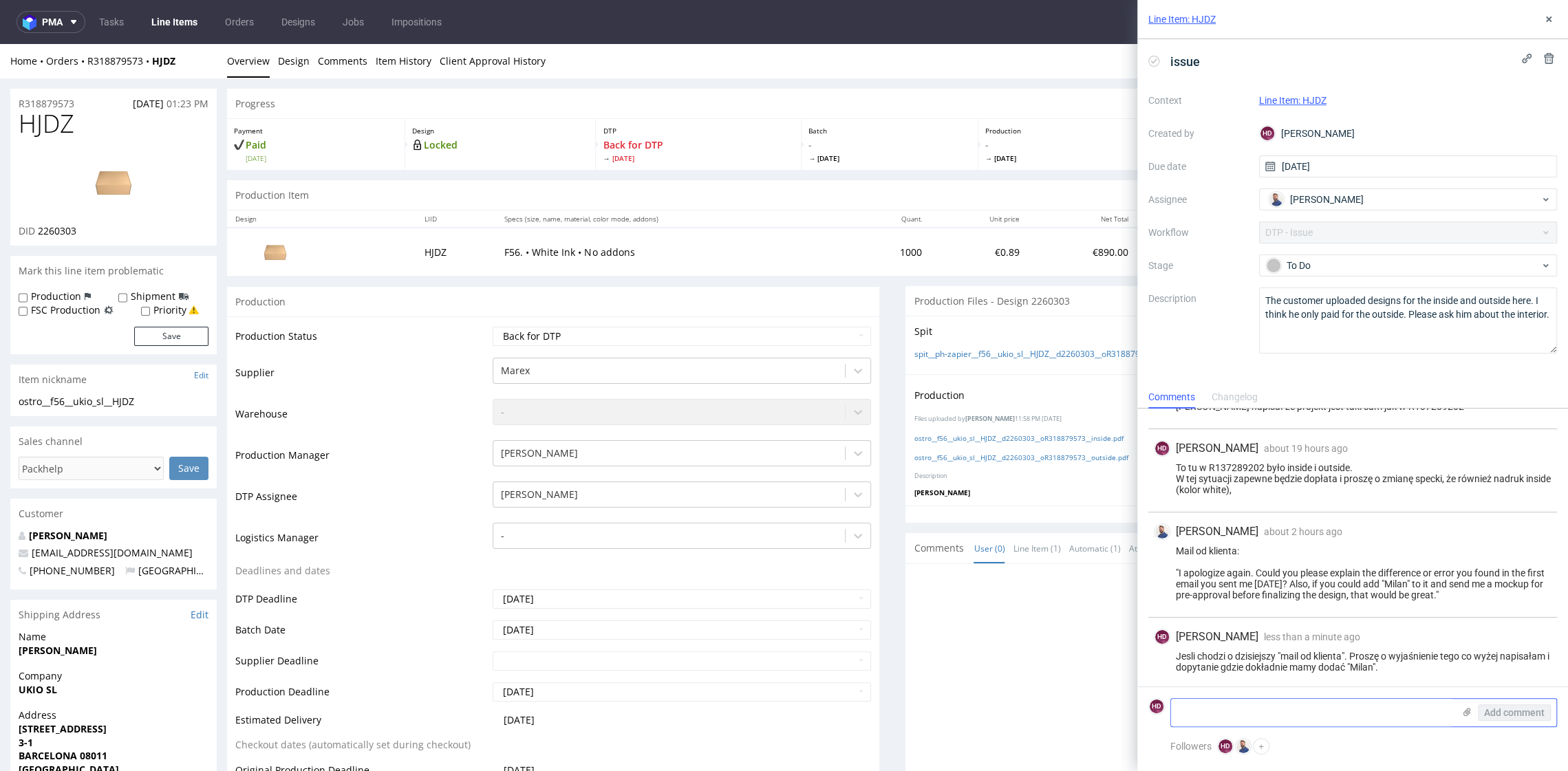
click at [1466, 707] on icon at bounding box center [1466, 711] width 11 height 11
click at [0, 0] on input "file" at bounding box center [0, 0] width 0 height 0
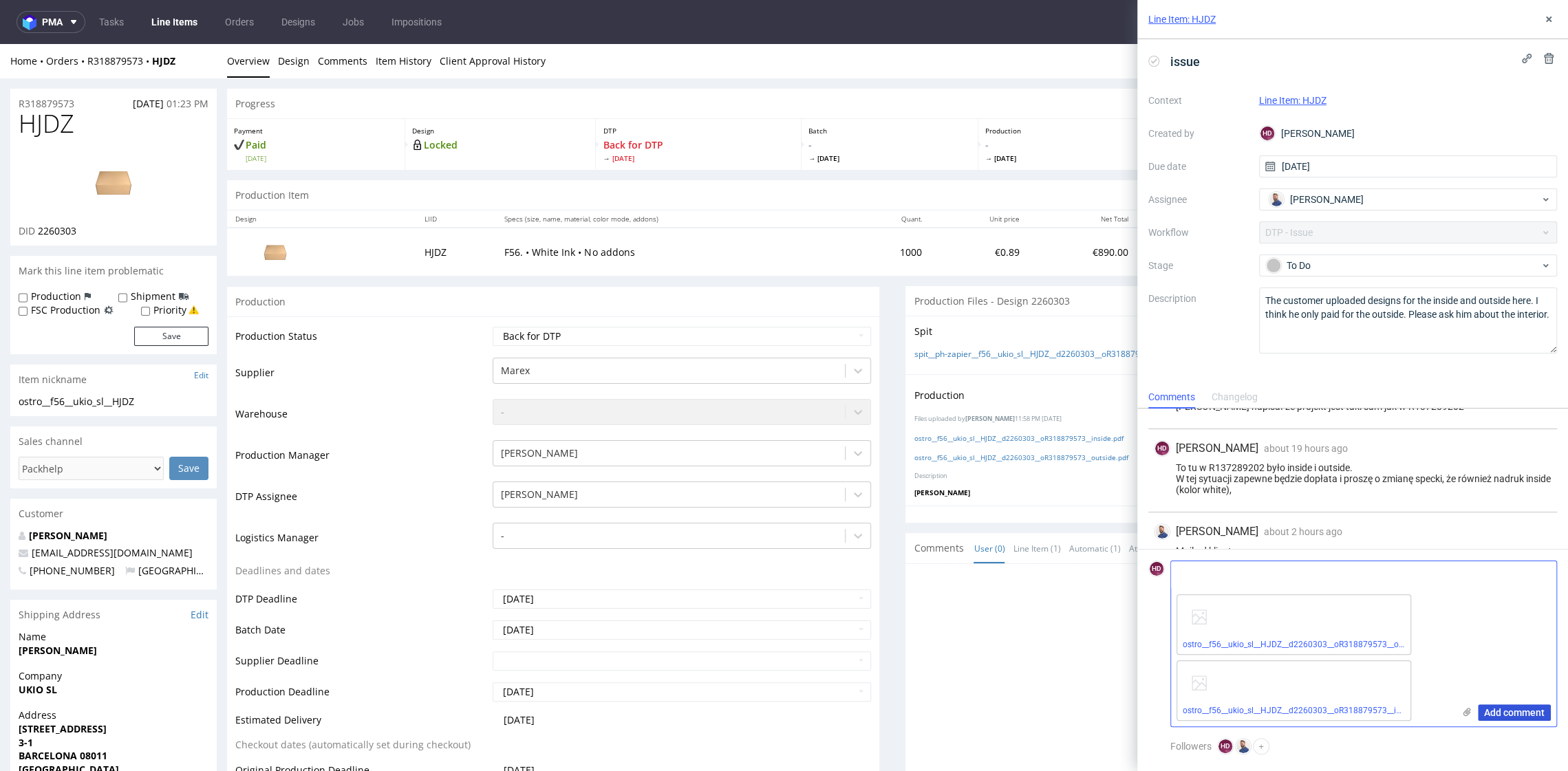
click at [1488, 712] on span "Add comment" at bounding box center [1514, 712] width 61 height 9
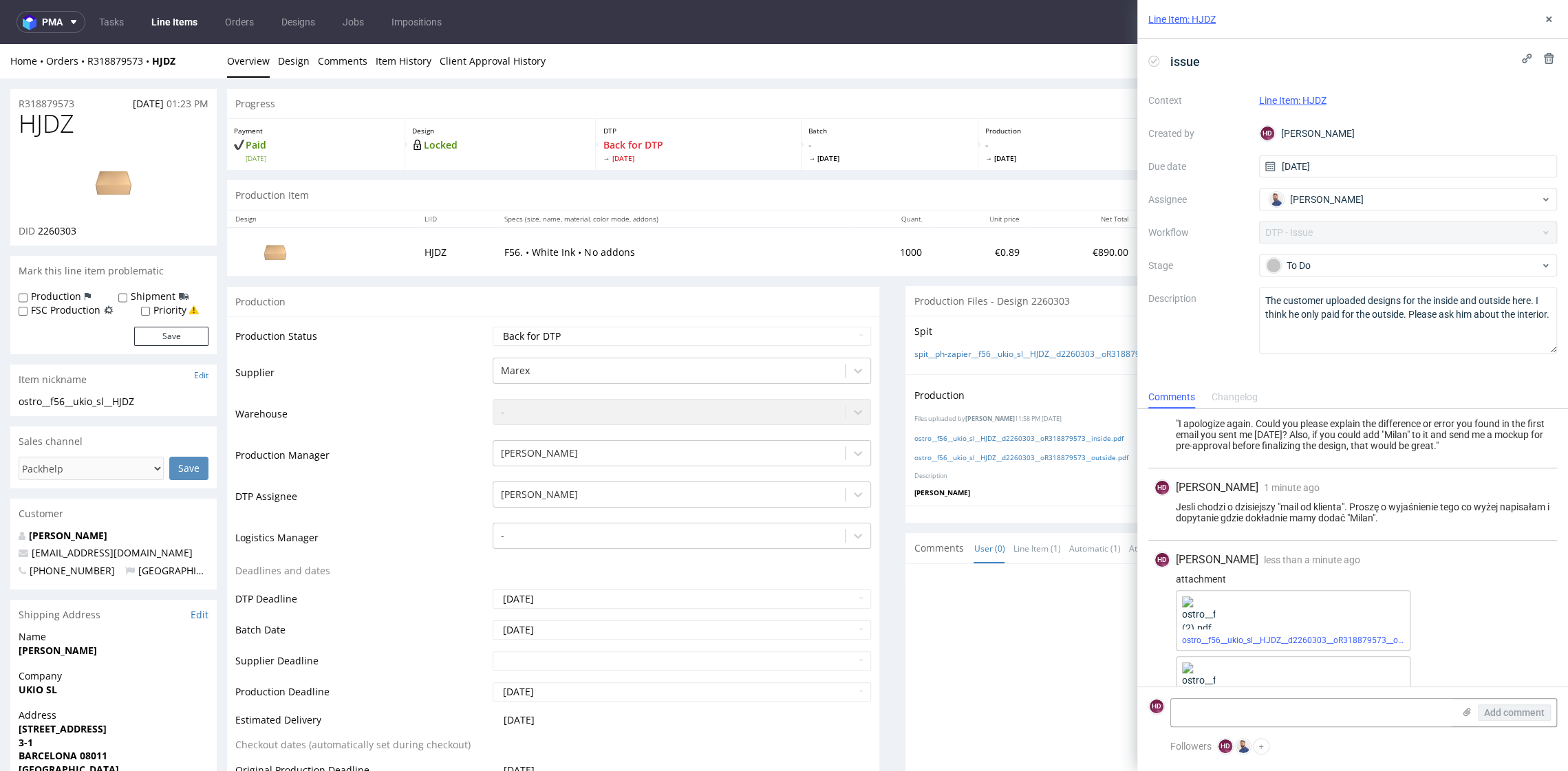
scroll to position [477, 0]
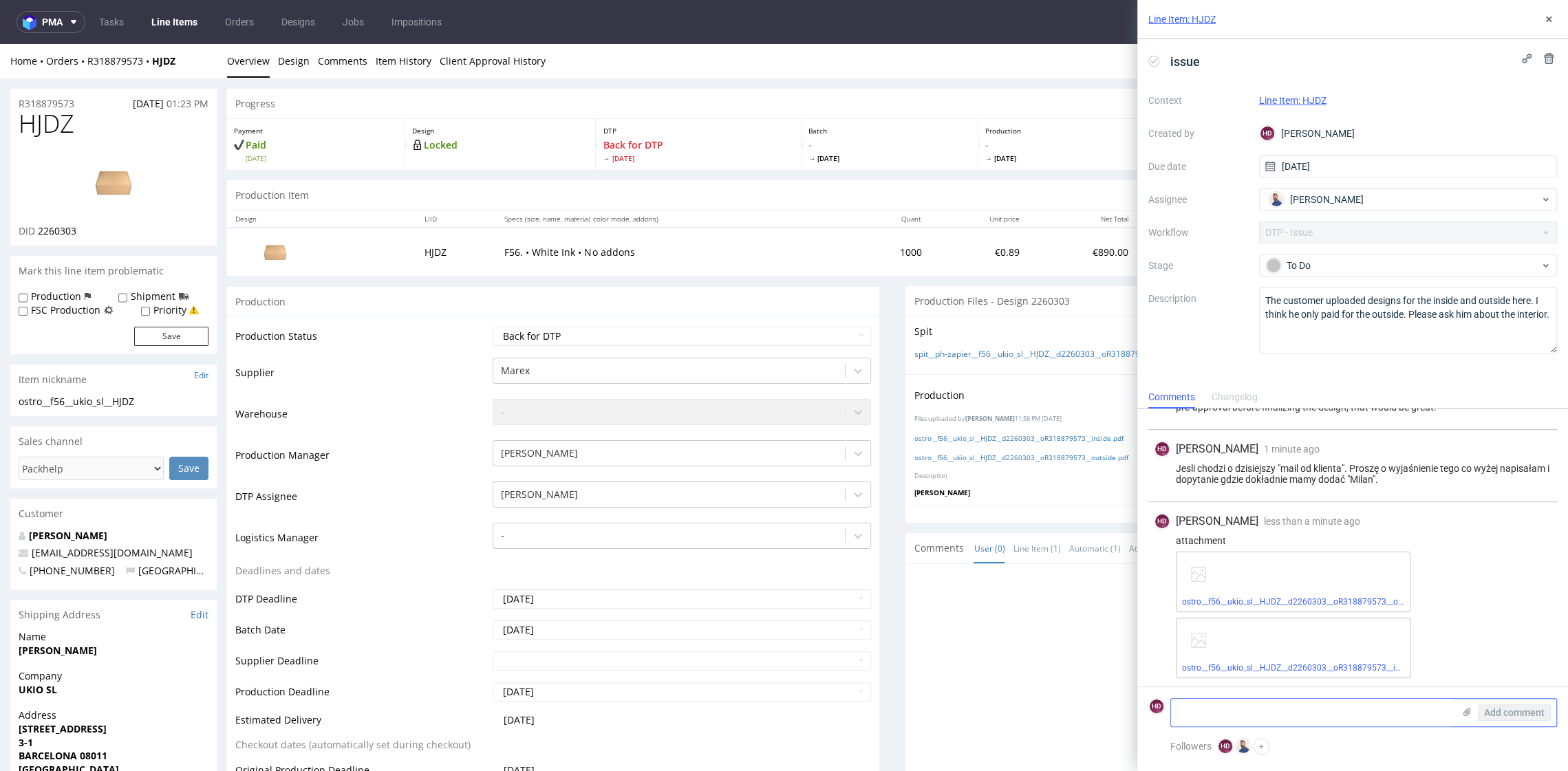
click at [1467, 712] on use at bounding box center [1467, 712] width 8 height 9
click at [0, 0] on input "file" at bounding box center [0, 0] width 0 height 0
click at [1504, 712] on span "Add comment" at bounding box center [1514, 712] width 61 height 9
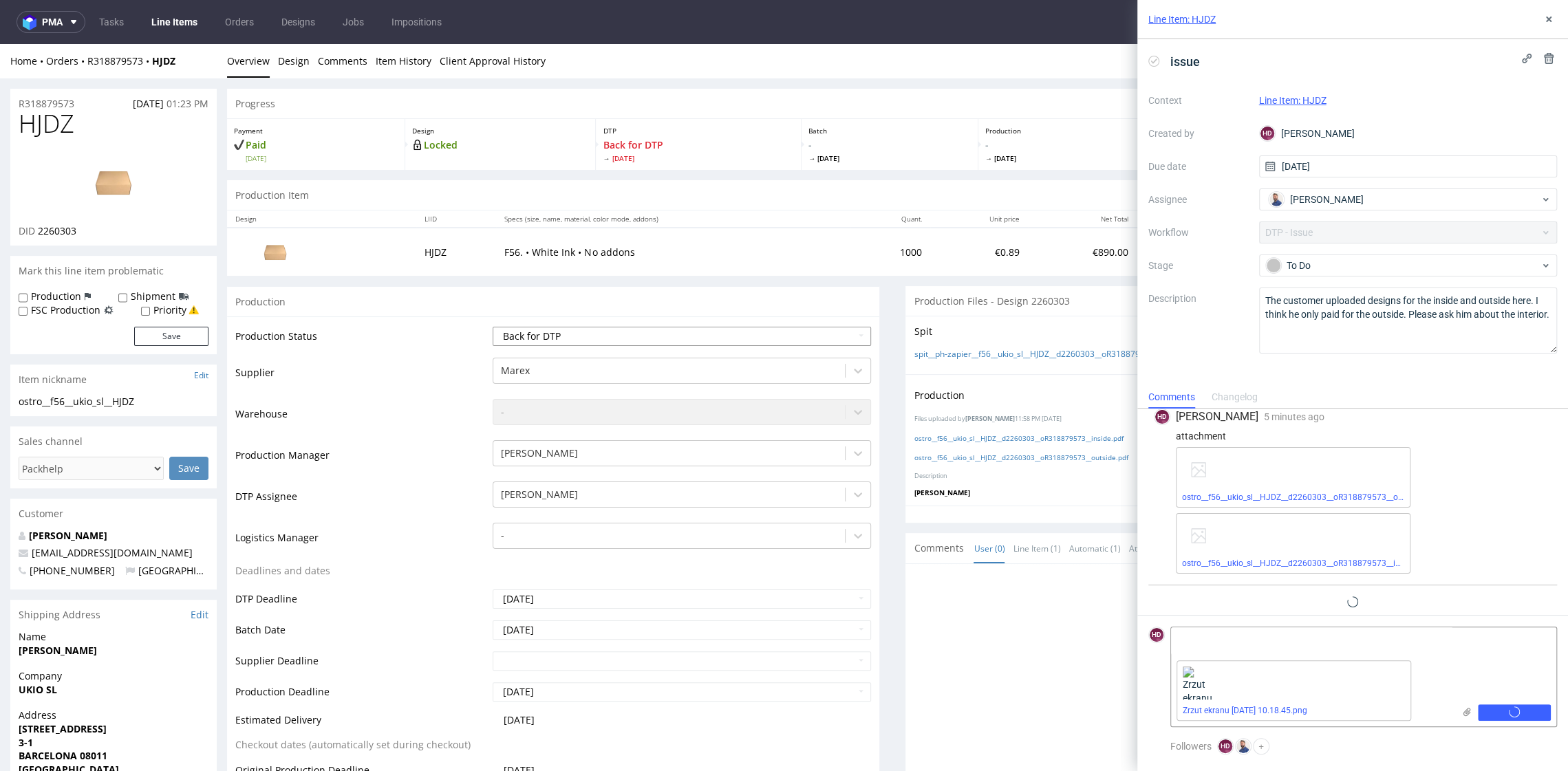
scroll to position [598, 0]
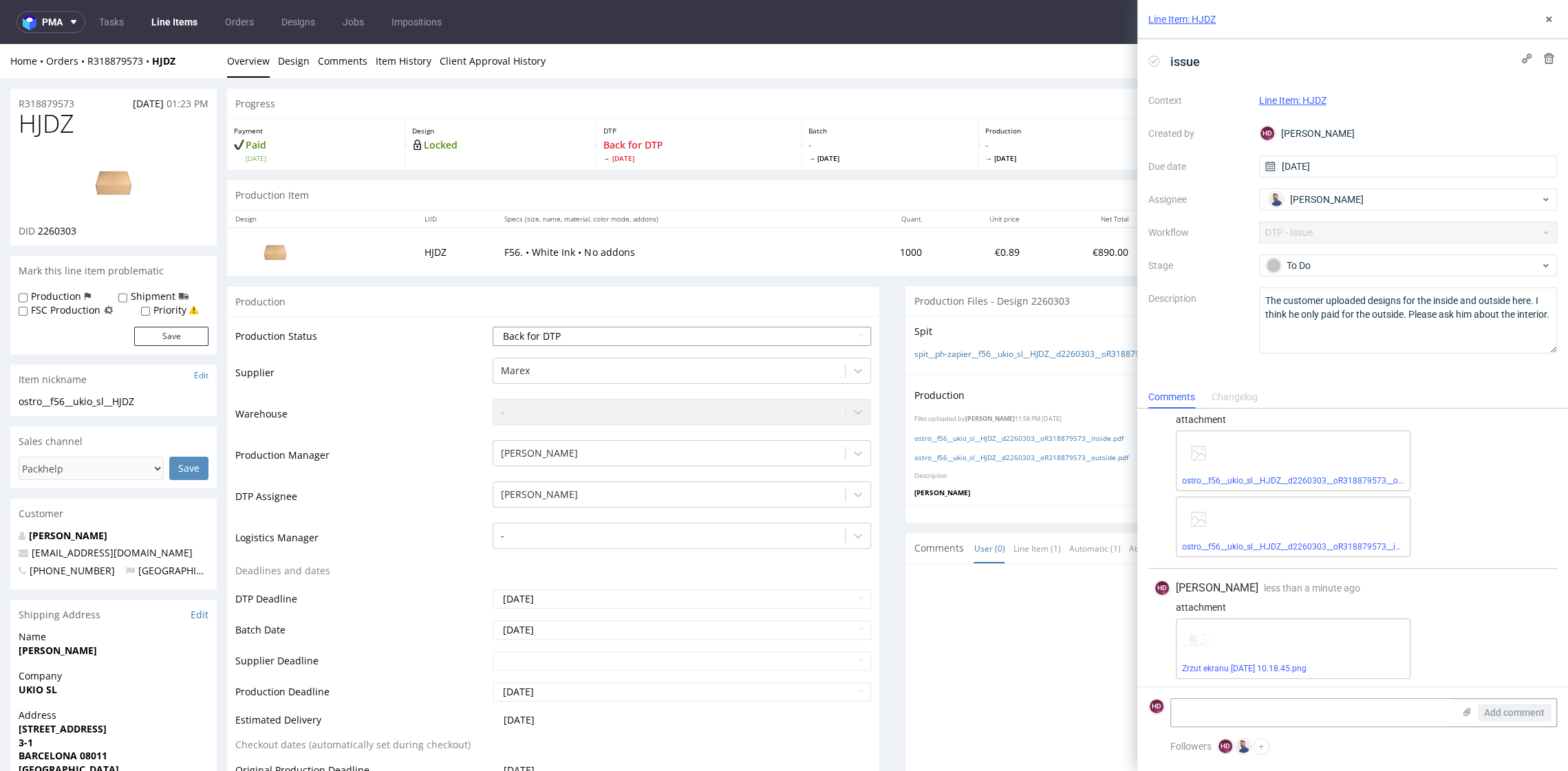
click at [697, 332] on select "Waiting for Artwork Waiting for Diecut Waiting for Mockup Waiting for DTP Waiti…" at bounding box center [681, 336] width 378 height 19
select select "dtp_issue"
click at [493, 327] on select "Waiting for Artwork Waiting for Diecut Waiting for Mockup Waiting for DTP Waiti…" at bounding box center [681, 336] width 378 height 19
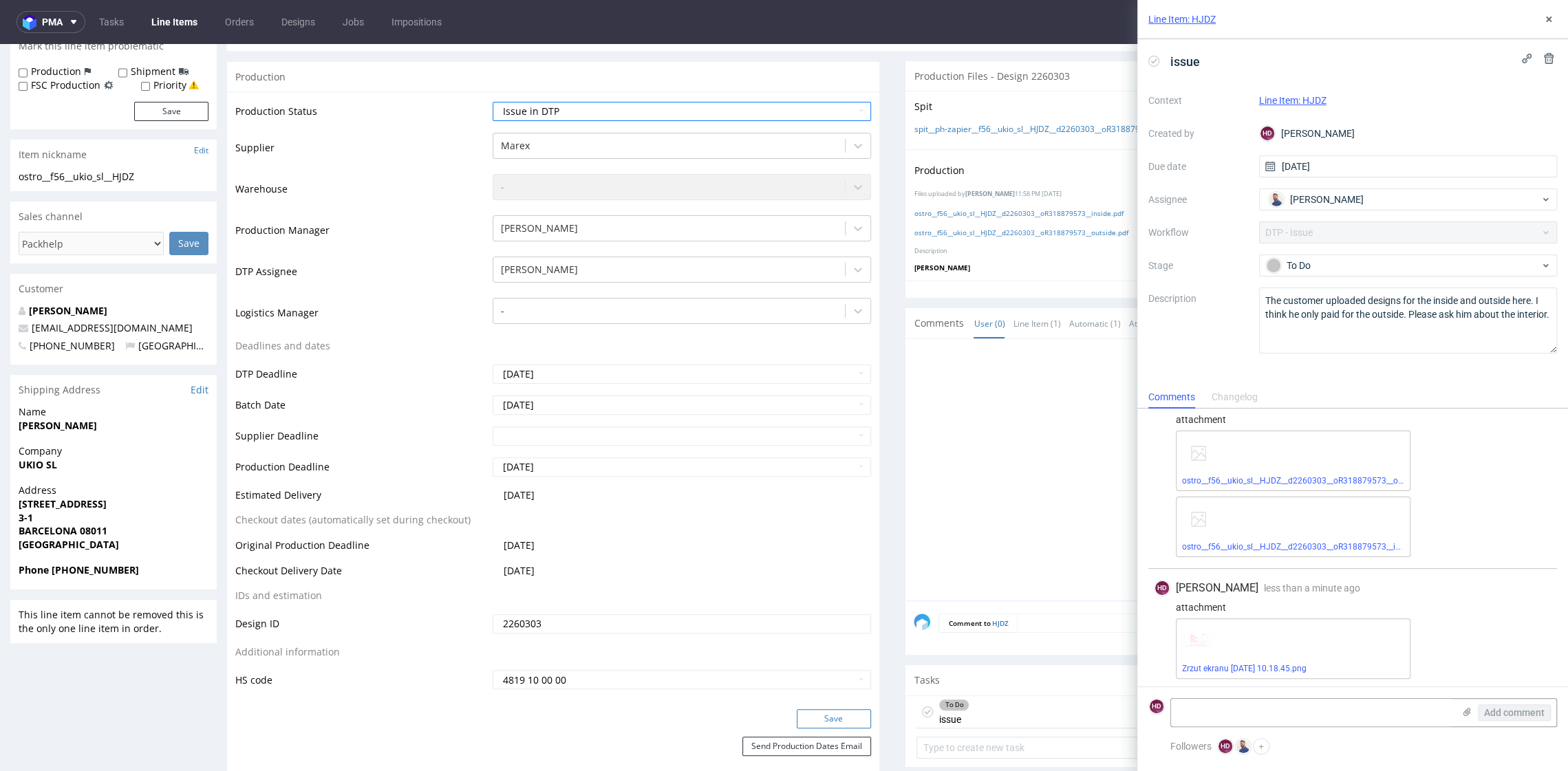
click at [809, 712] on button "Save" at bounding box center [834, 718] width 74 height 19
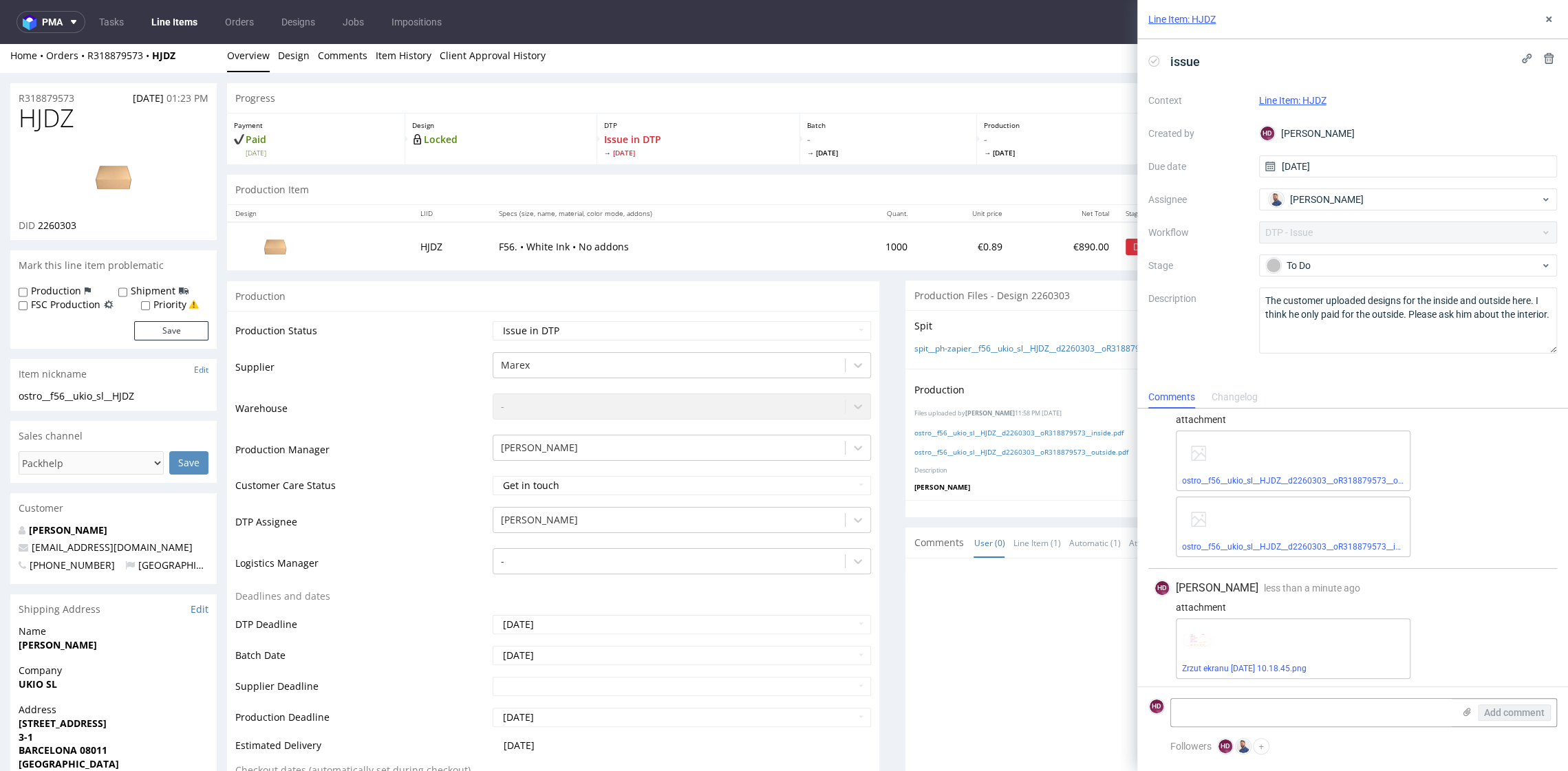
scroll to position [0, 0]
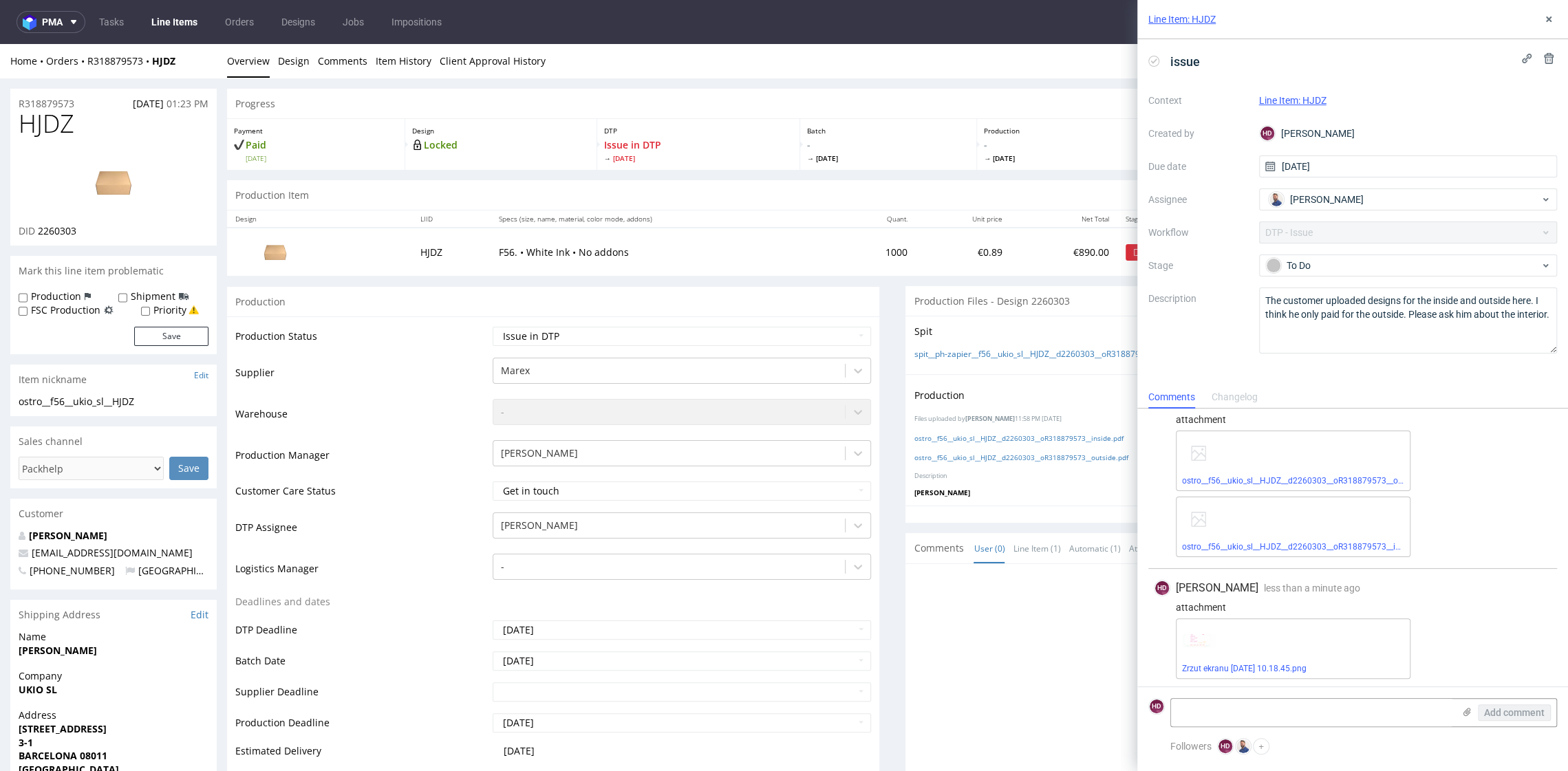
click at [149, 17] on link "Line Items" at bounding box center [174, 21] width 63 height 22
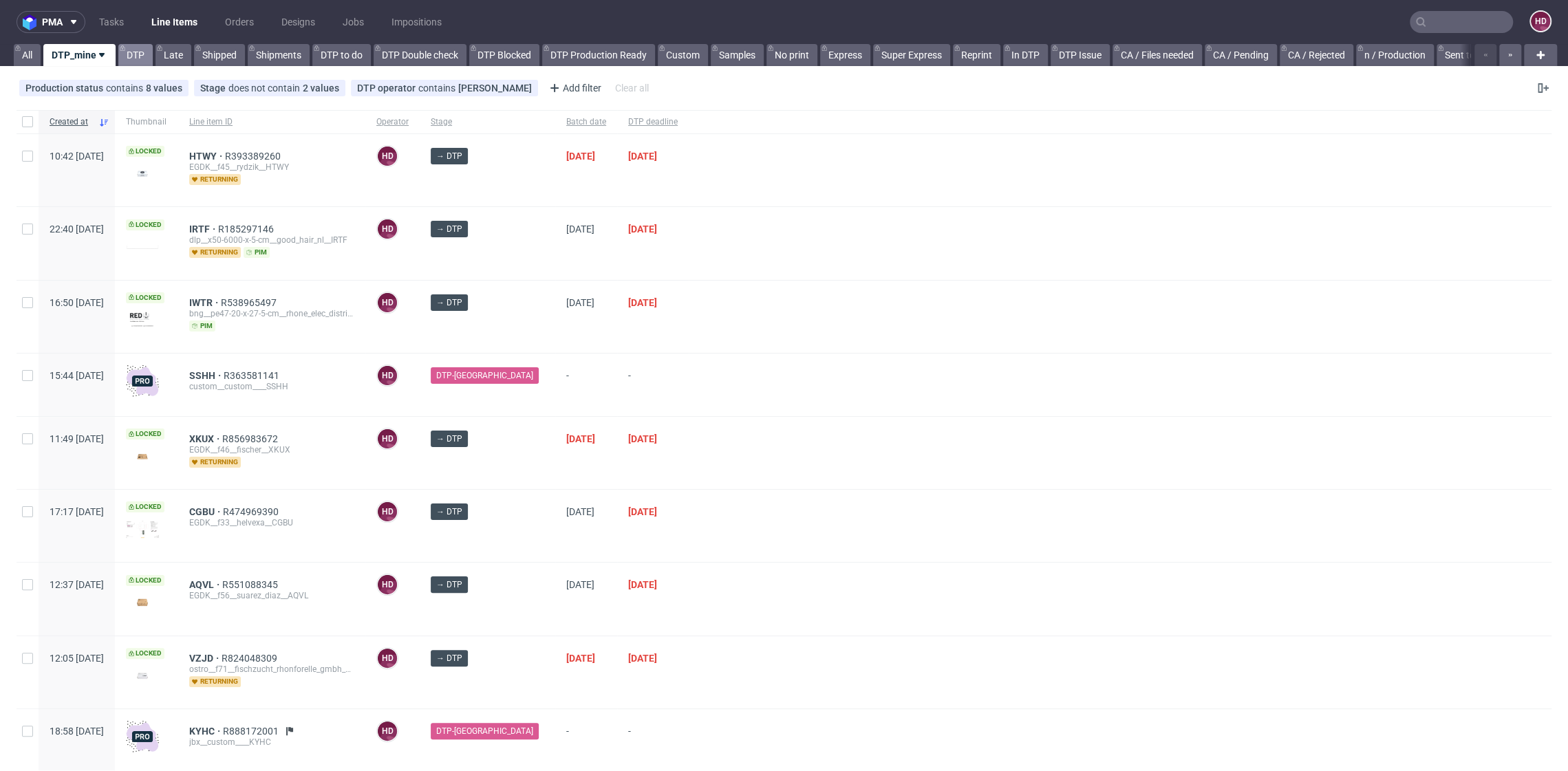
click at [139, 48] on link "DTP" at bounding box center [136, 55] width 34 height 22
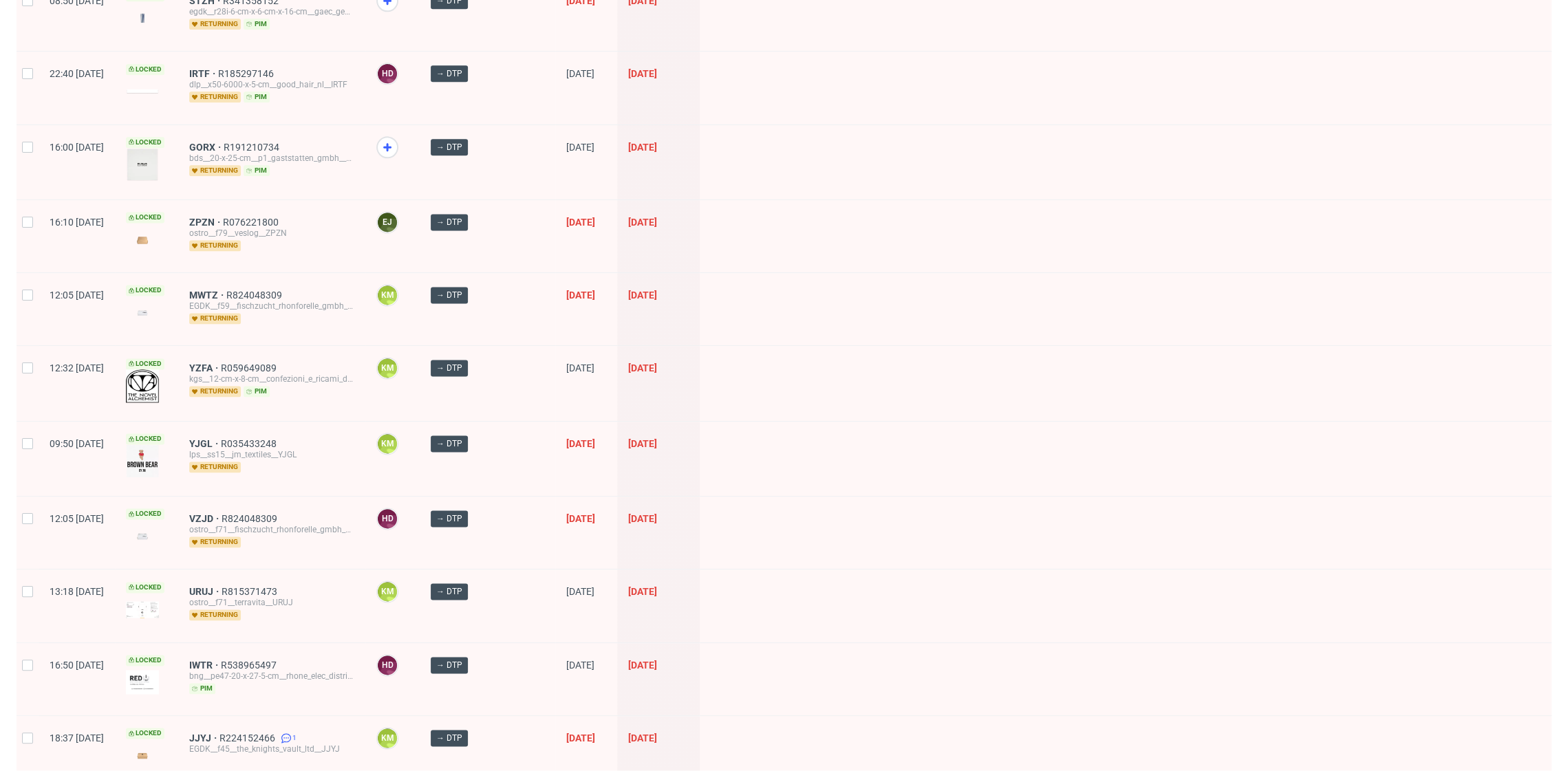
scroll to position [1561, 0]
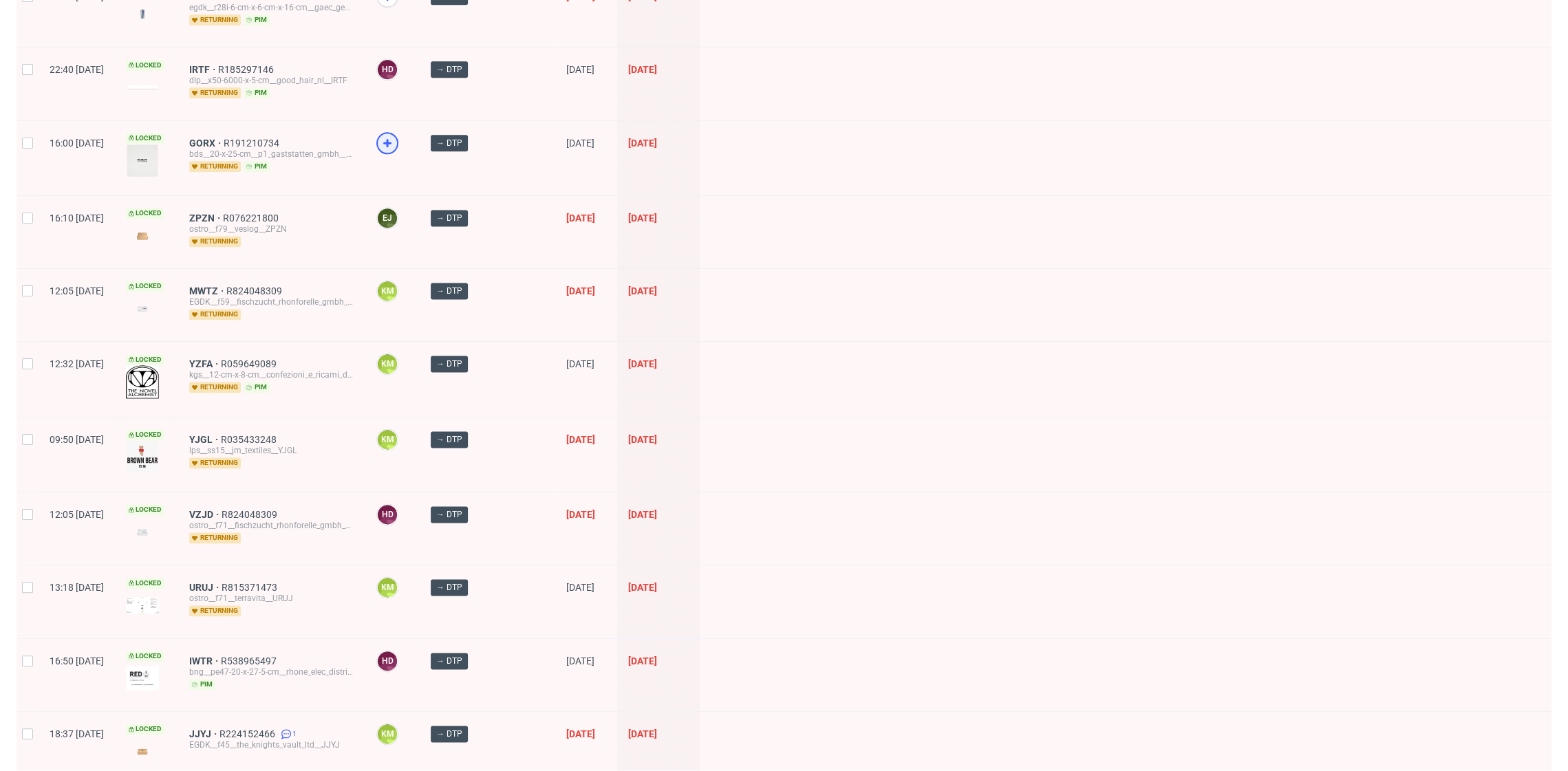
click at [395, 135] on icon at bounding box center [387, 143] width 16 height 16
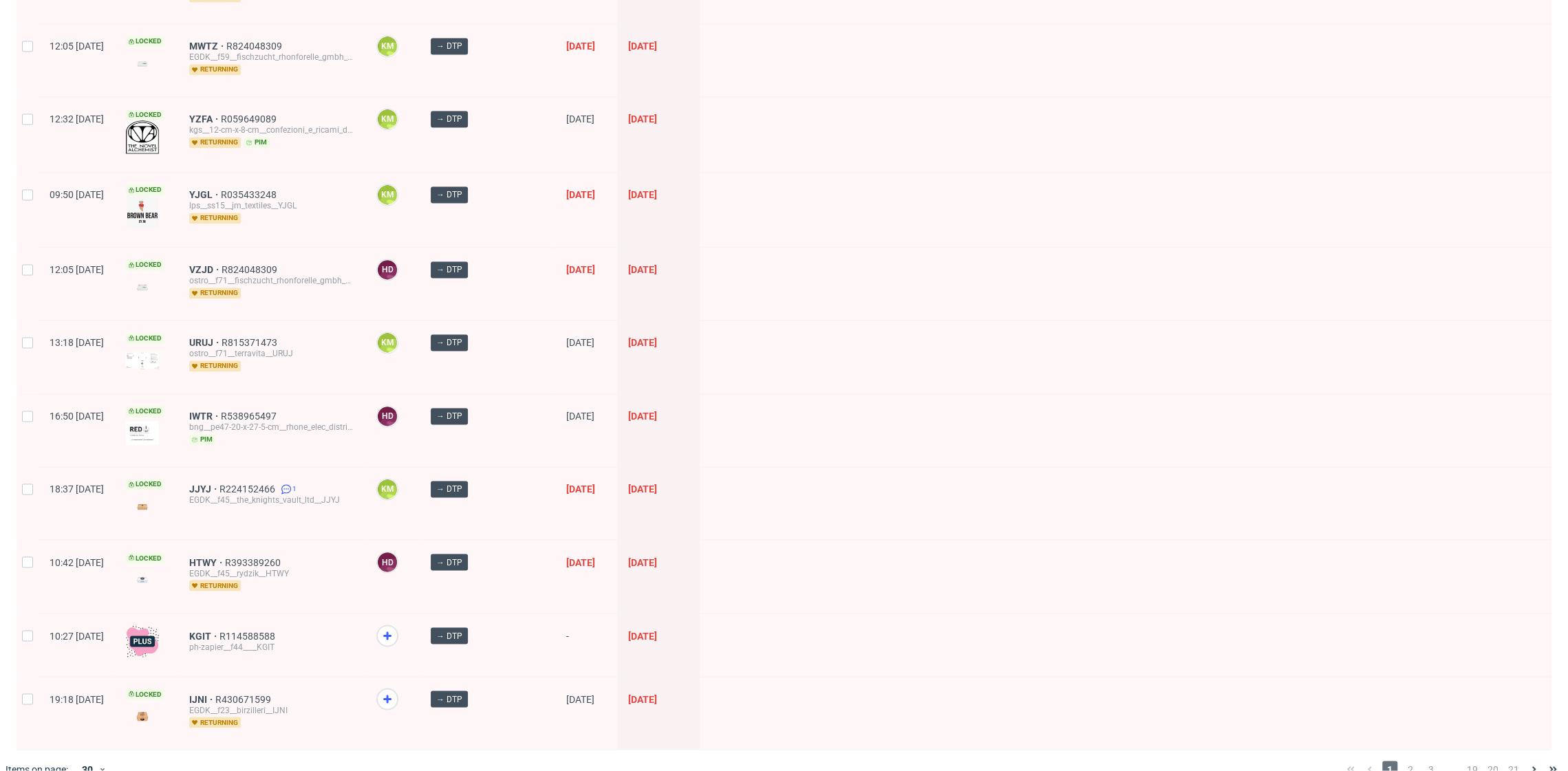
scroll to position [1809, 0]
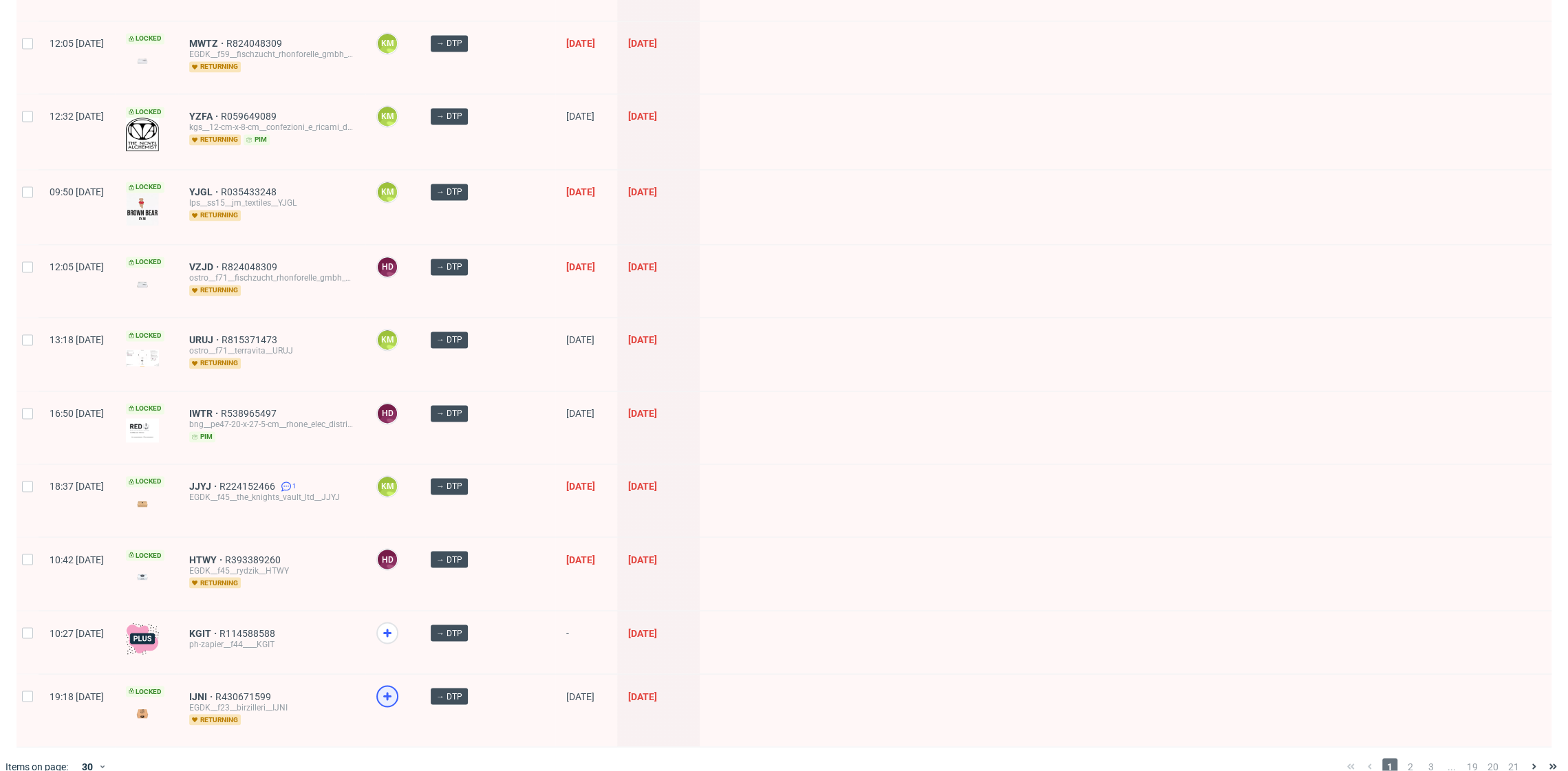
click at [395, 687] on icon at bounding box center [387, 695] width 16 height 16
click at [1403, 758] on span "2" at bounding box center [1410, 766] width 15 height 16
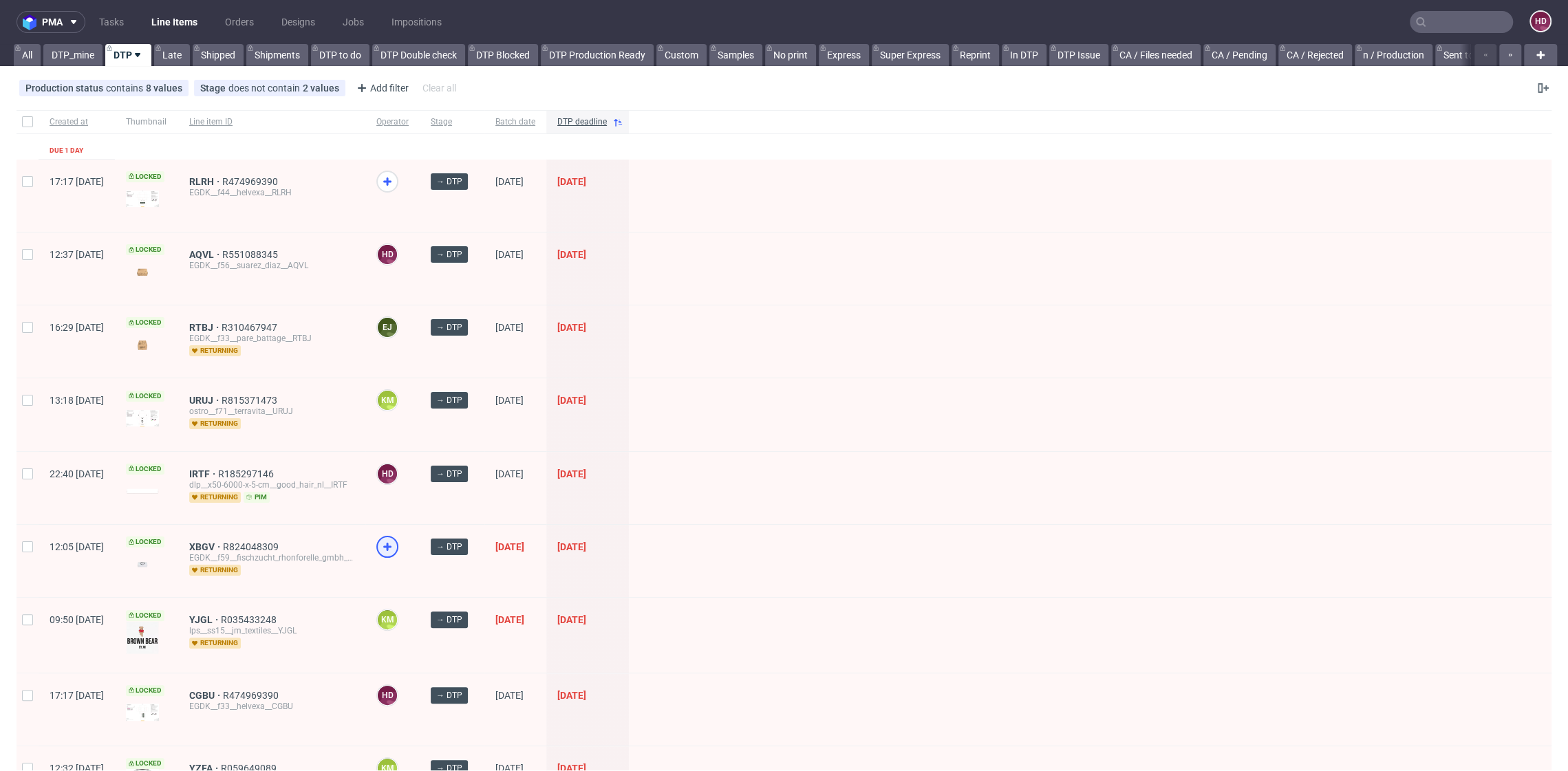
click at [395, 545] on icon at bounding box center [387, 547] width 16 height 16
click at [392, 183] on use at bounding box center [388, 181] width 9 height 9
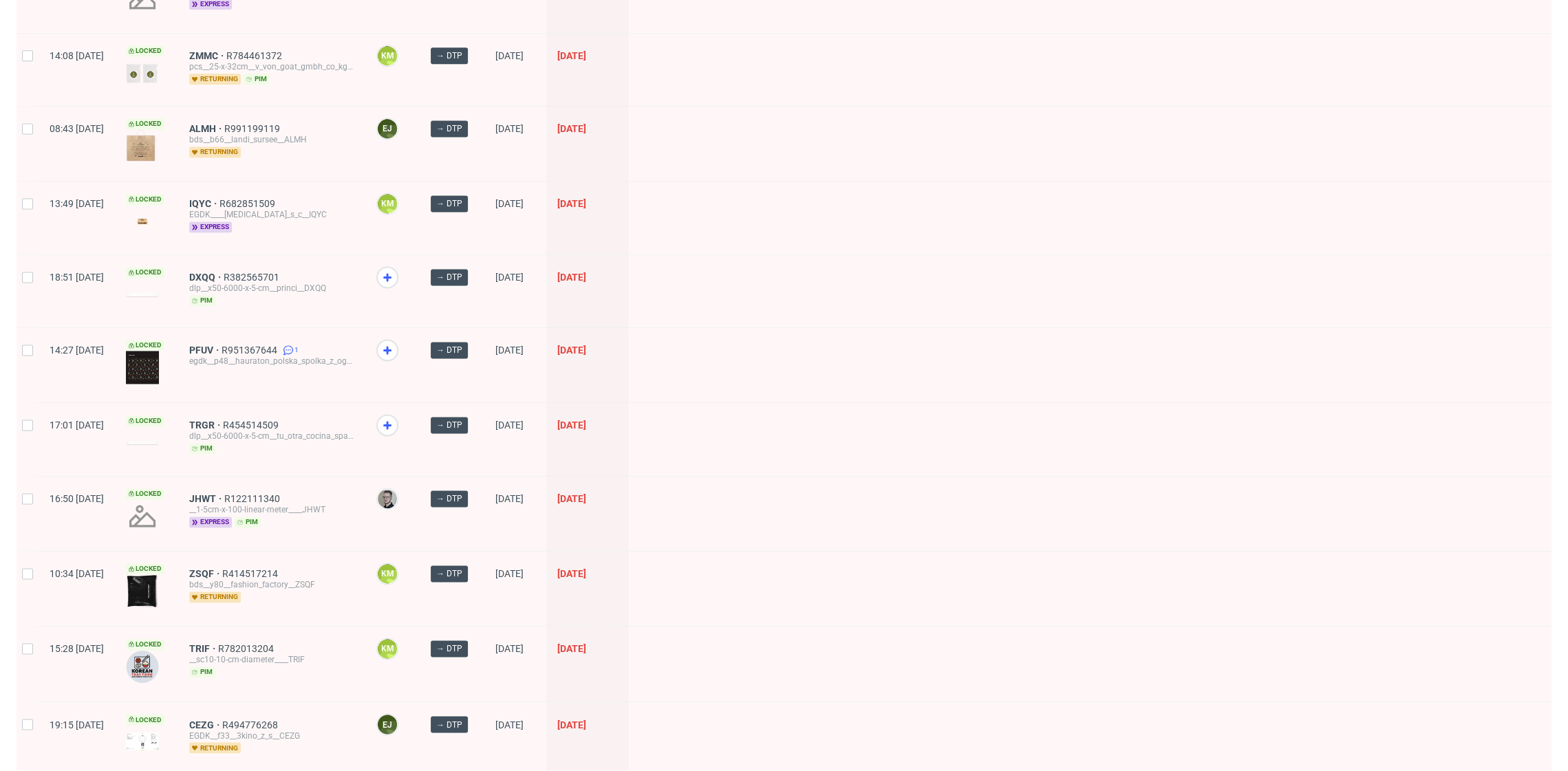
scroll to position [1669, 0]
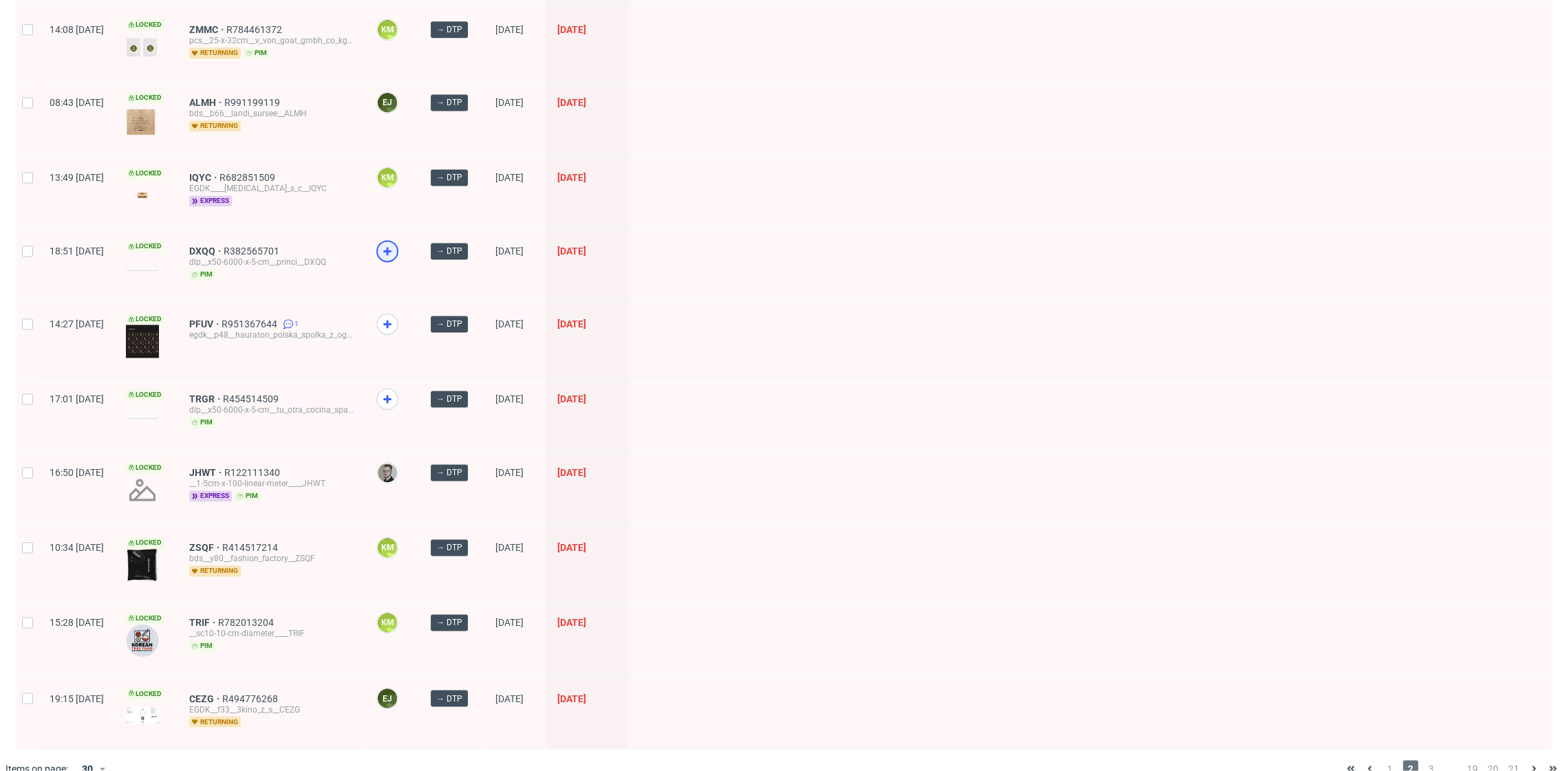
click at [395, 243] on icon at bounding box center [387, 251] width 16 height 16
click at [395, 391] on icon at bounding box center [387, 399] width 16 height 16
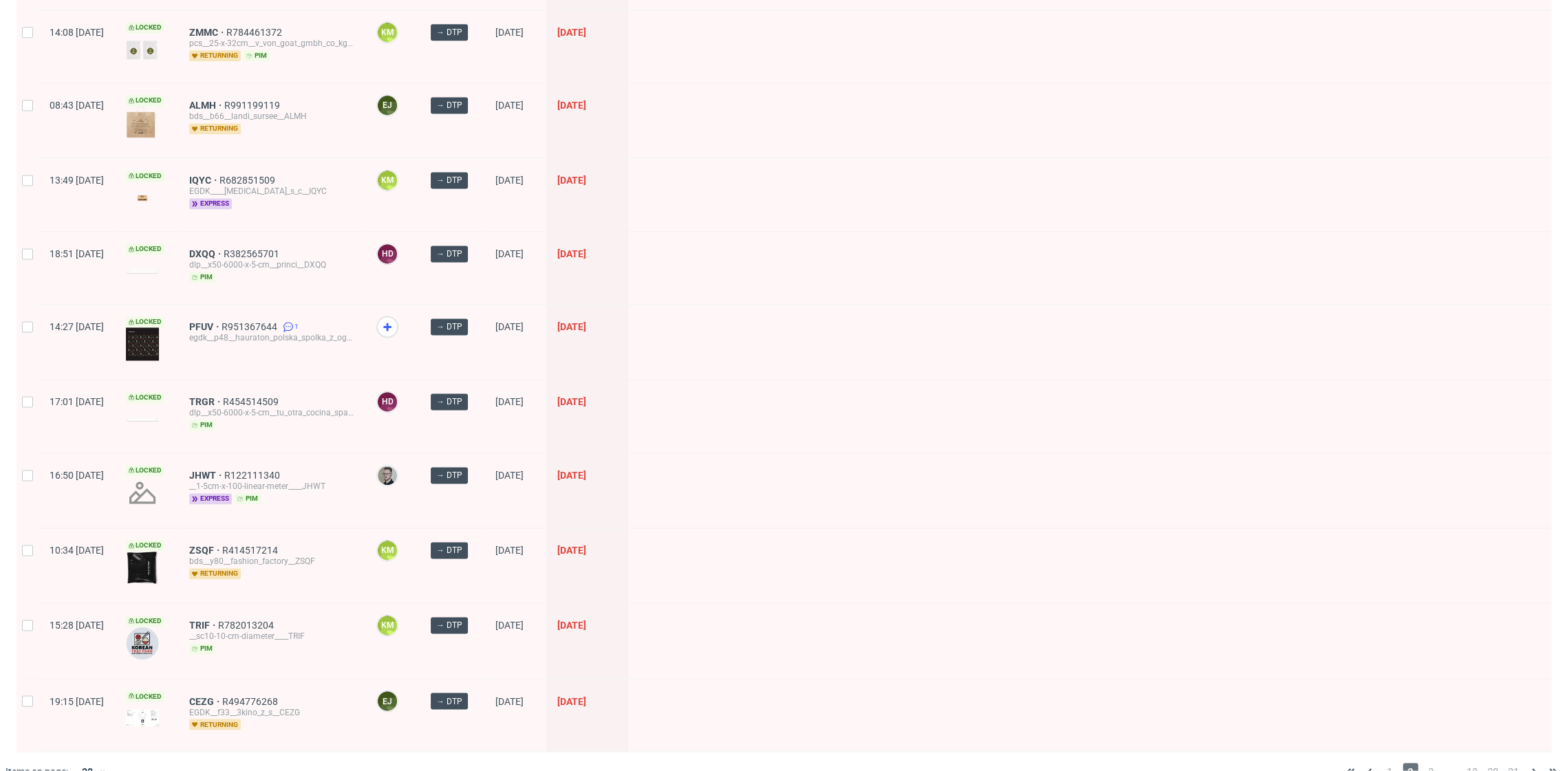
scroll to position [1666, 0]
click at [1424, 763] on span "3" at bounding box center [1431, 771] width 15 height 16
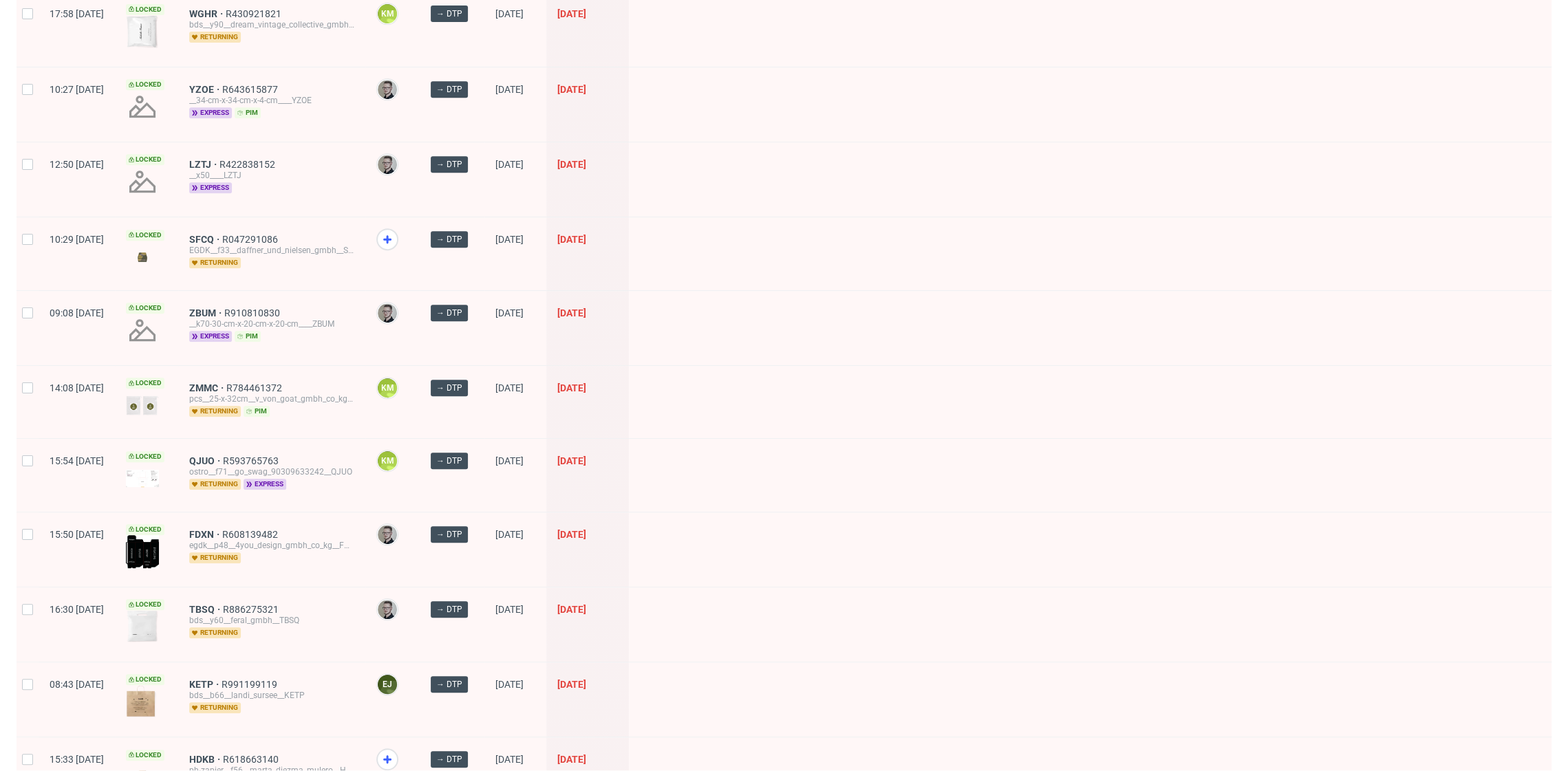
scroll to position [699, 0]
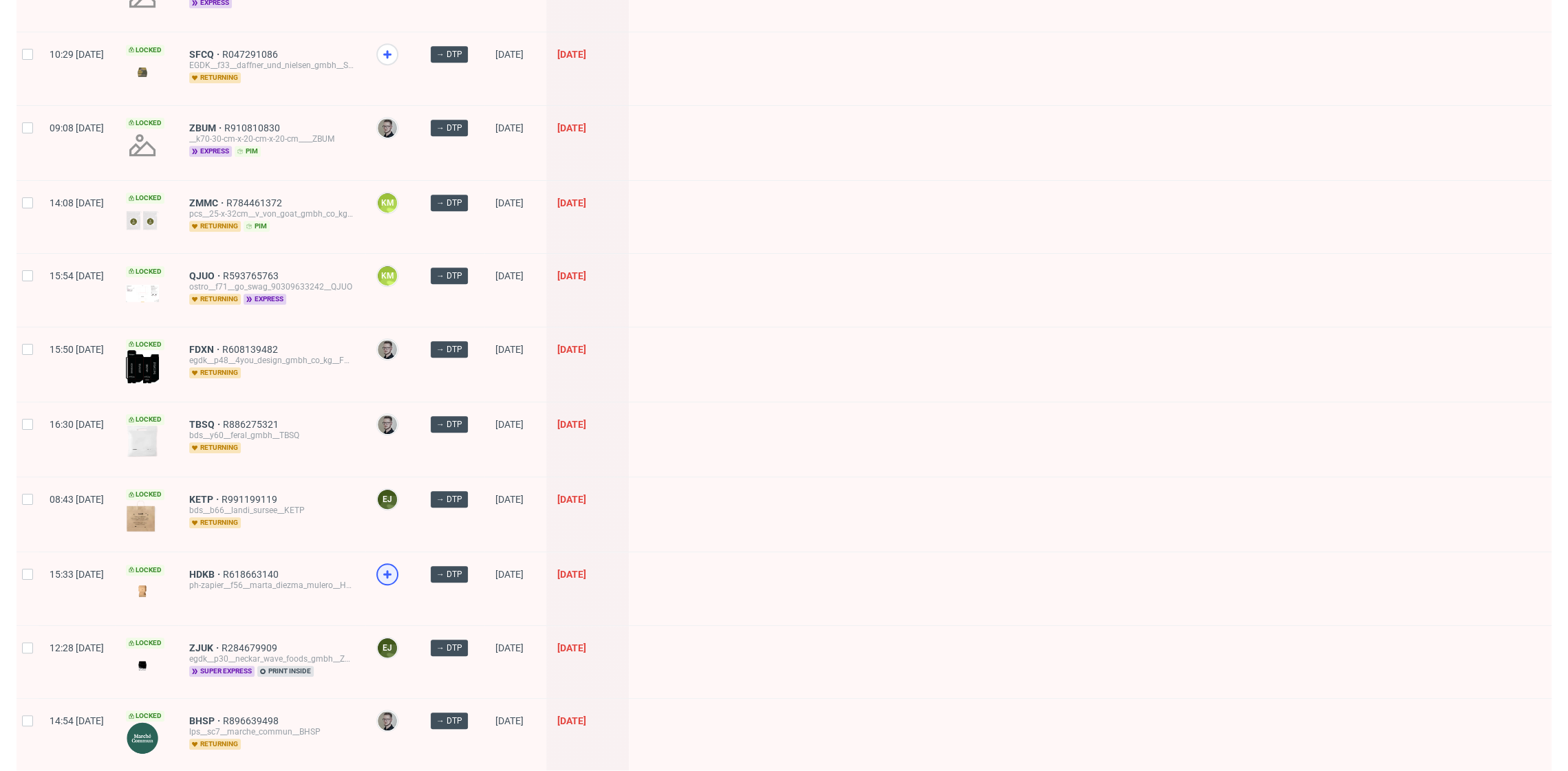
click at [395, 566] on icon at bounding box center [387, 574] width 16 height 16
click at [246, 668] on span "super express" at bounding box center [222, 671] width 65 height 11
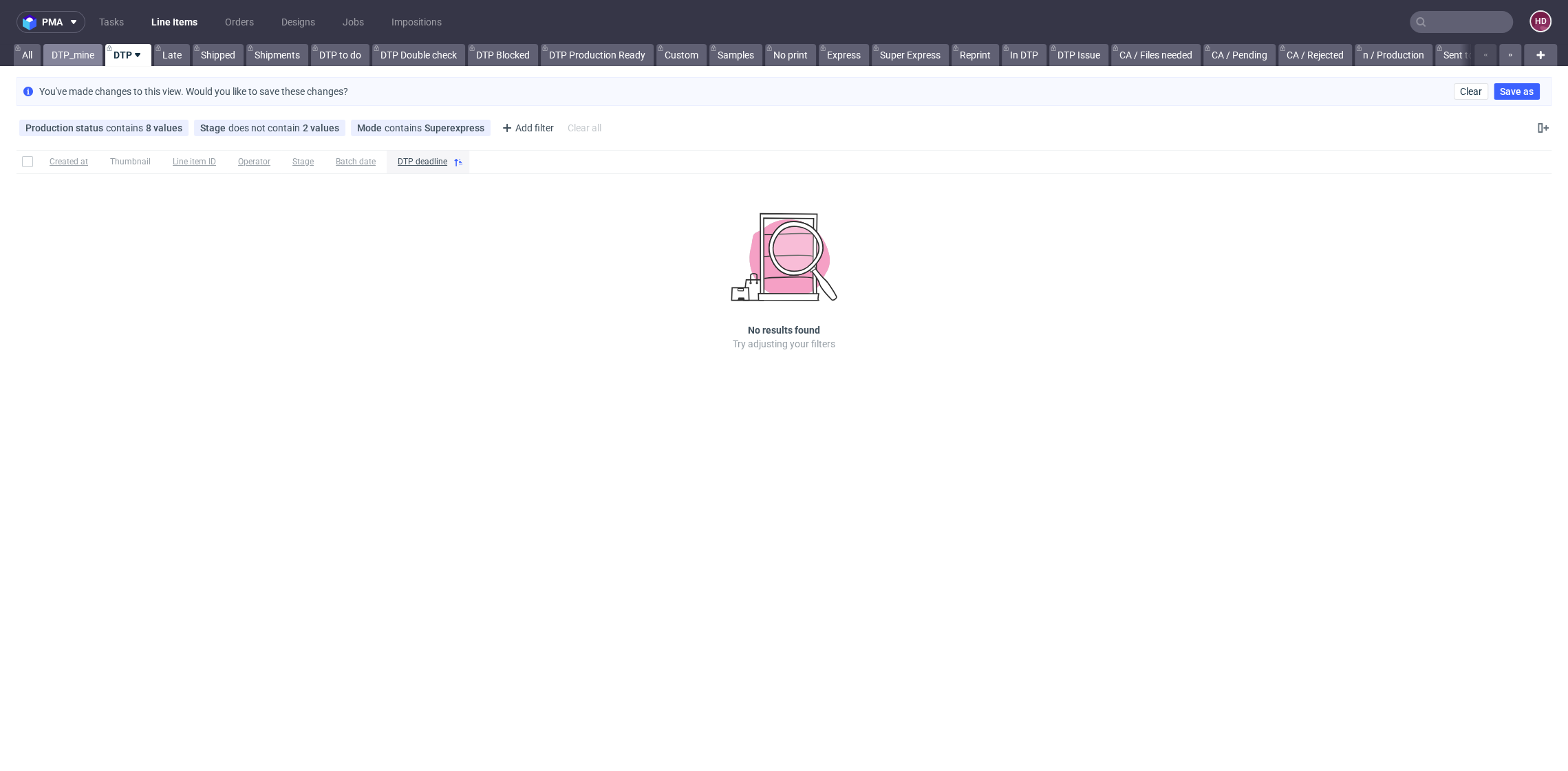
click at [47, 56] on link "DTP_mine" at bounding box center [73, 55] width 59 height 22
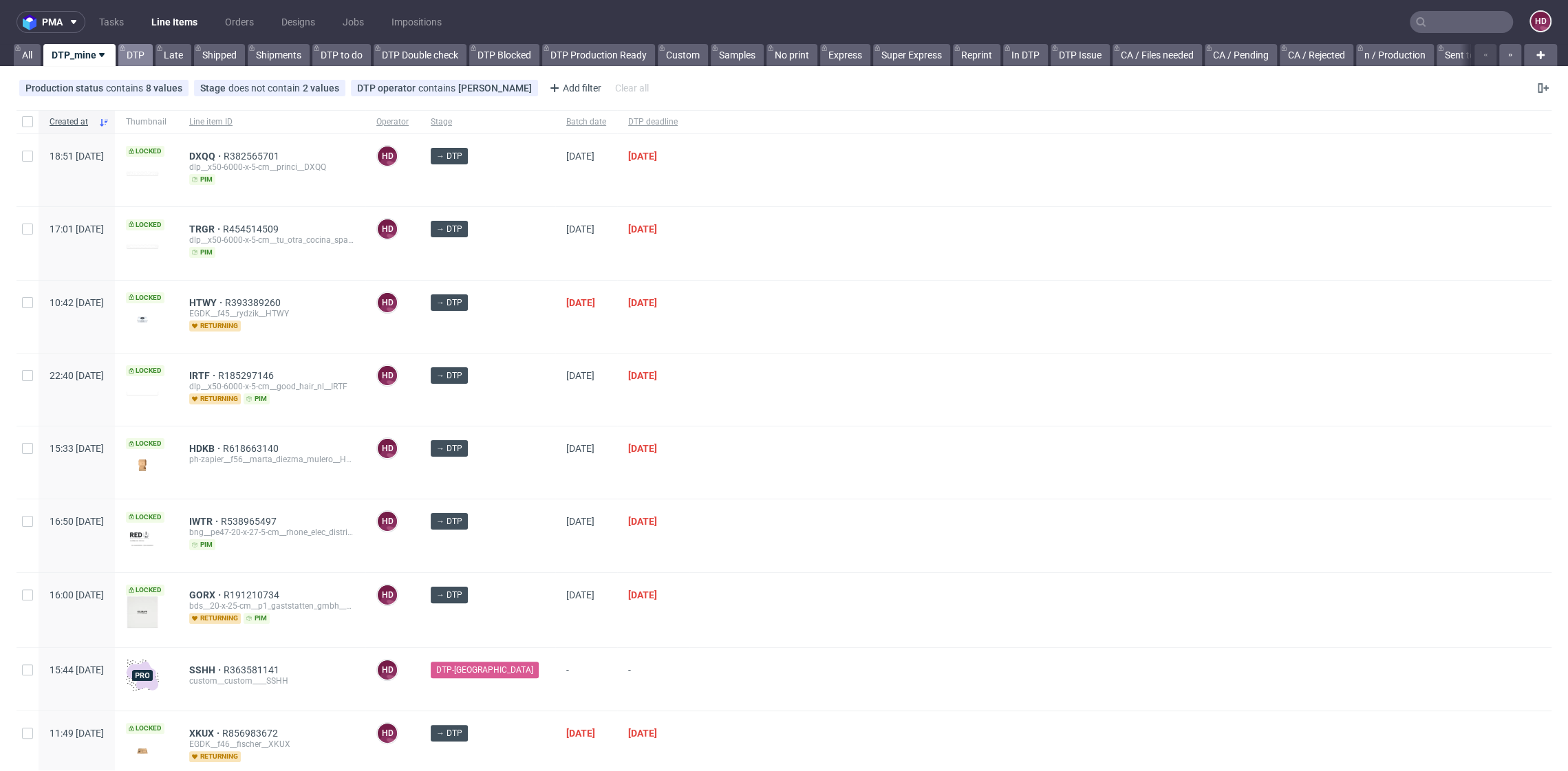
click at [127, 61] on link "DTP" at bounding box center [136, 55] width 34 height 22
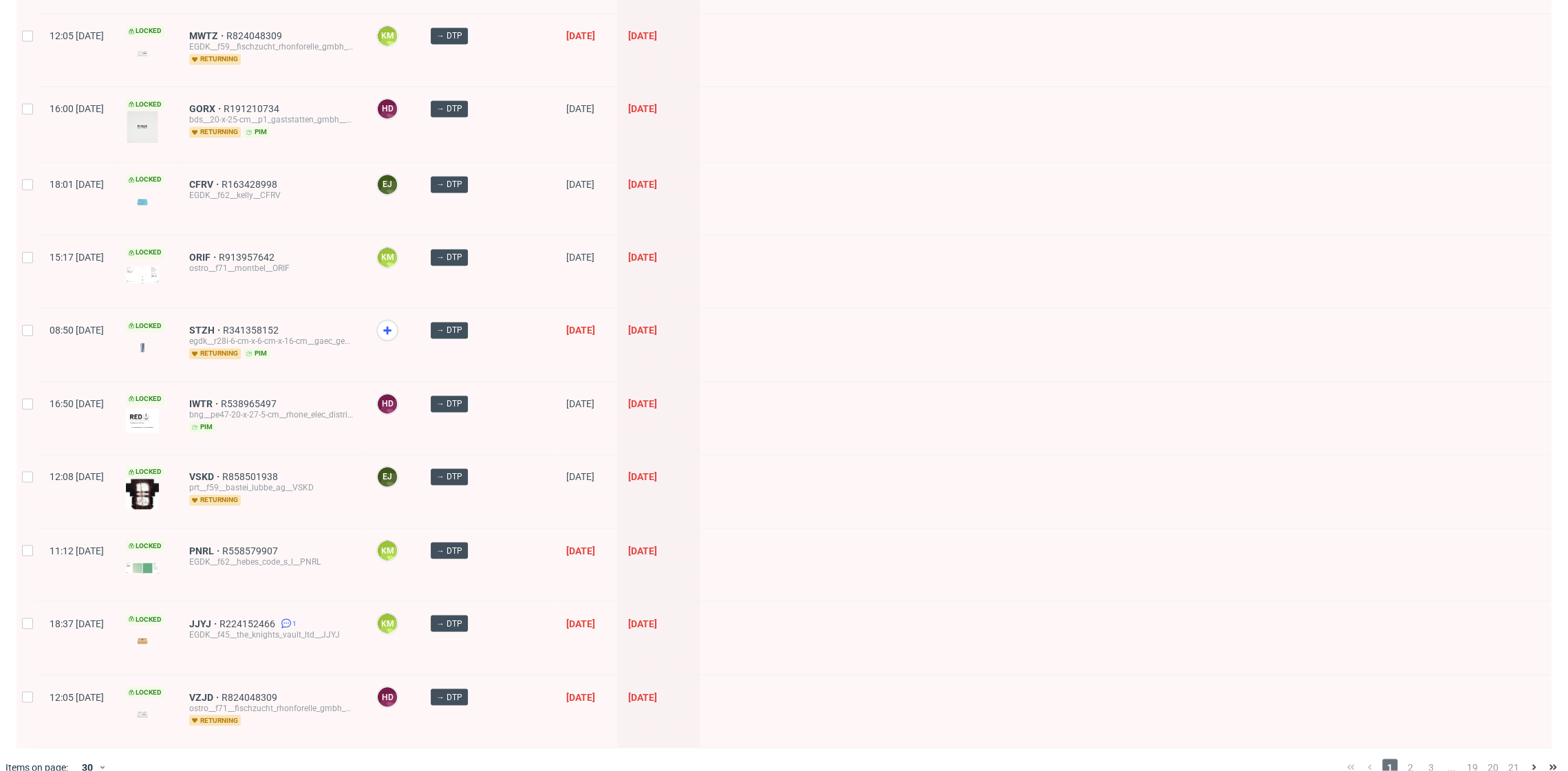
scroll to position [1811, 0]
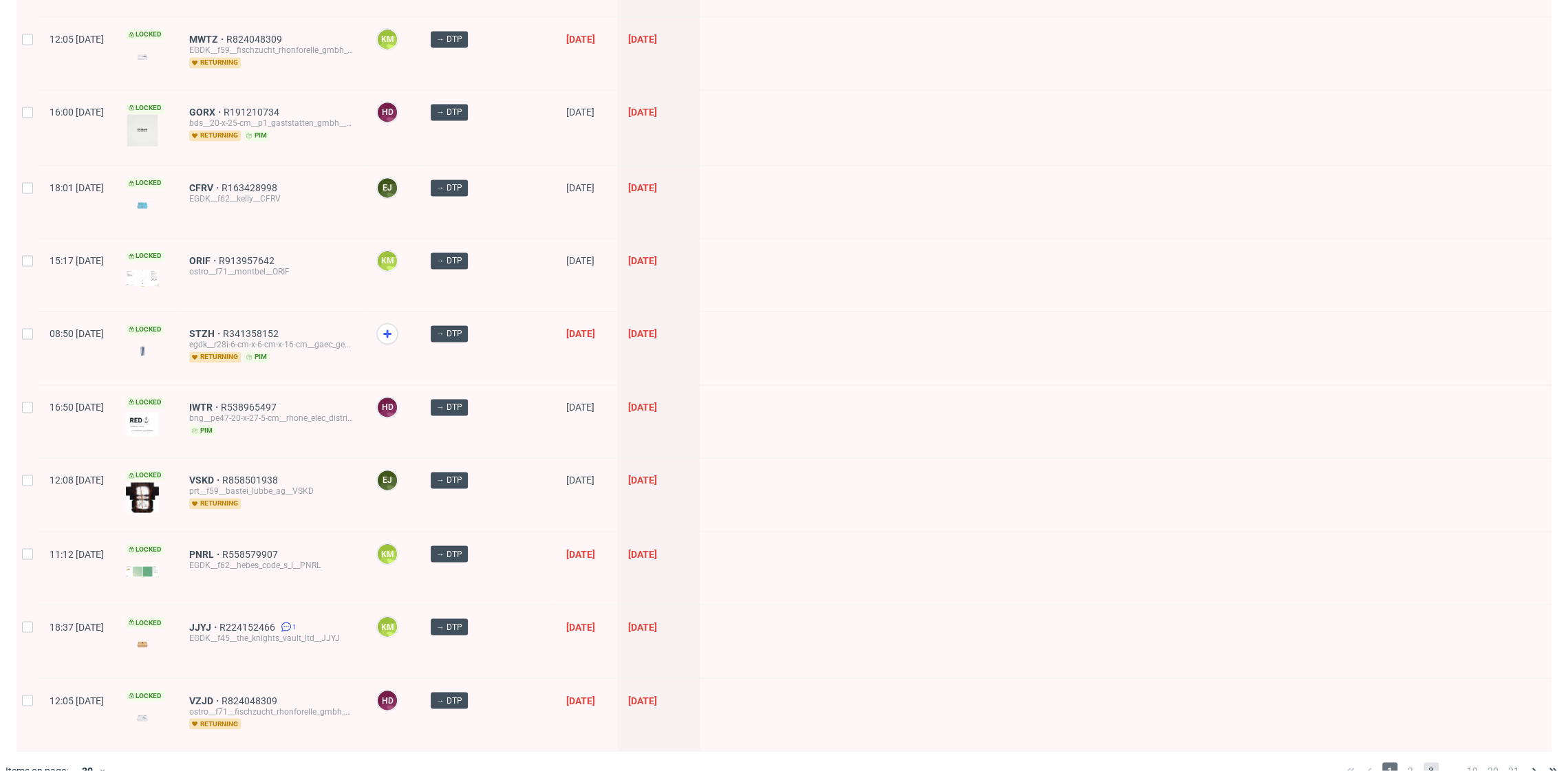
click at [1424, 762] on span "3" at bounding box center [1431, 770] width 15 height 16
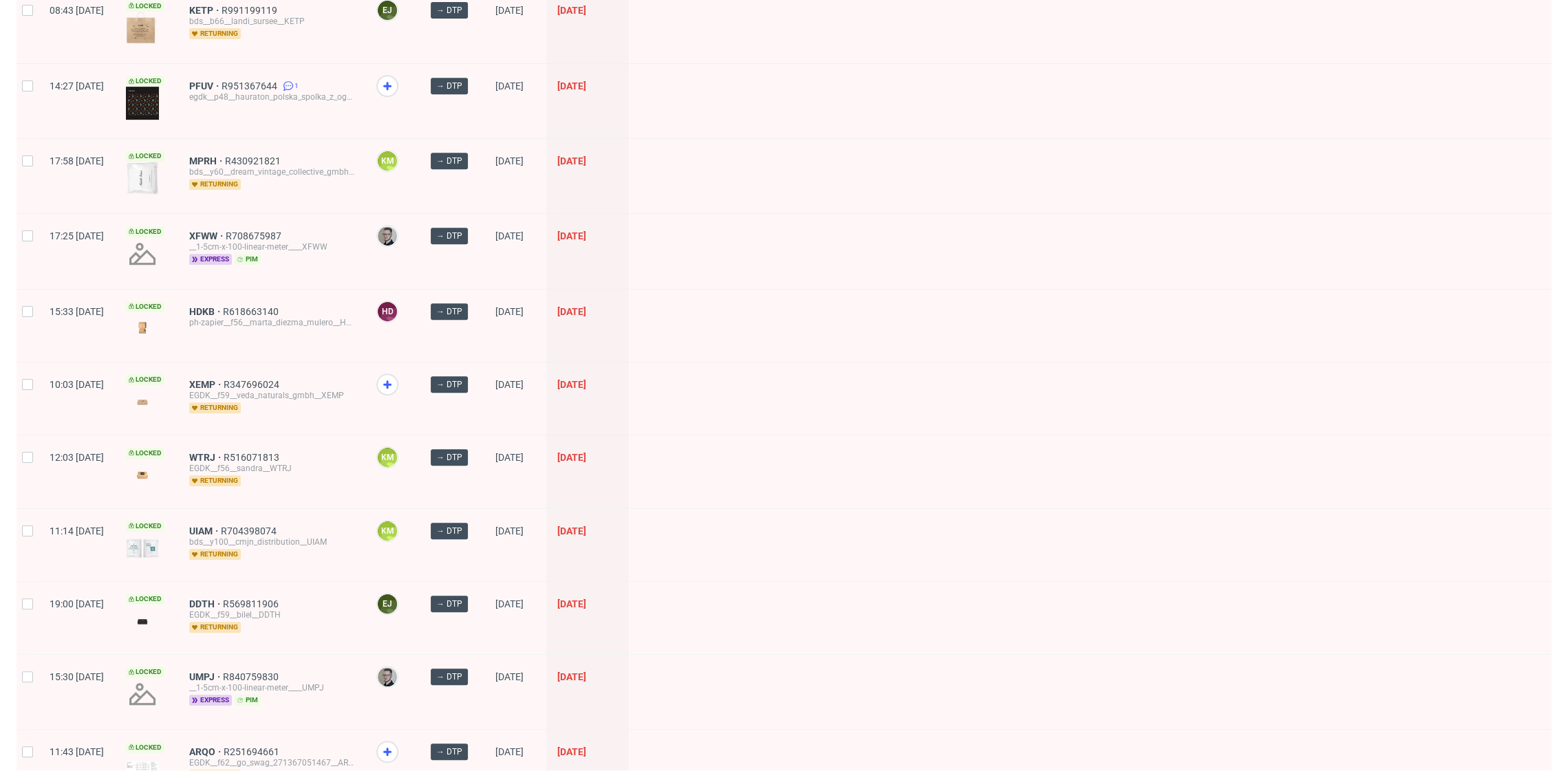
scroll to position [514, 0]
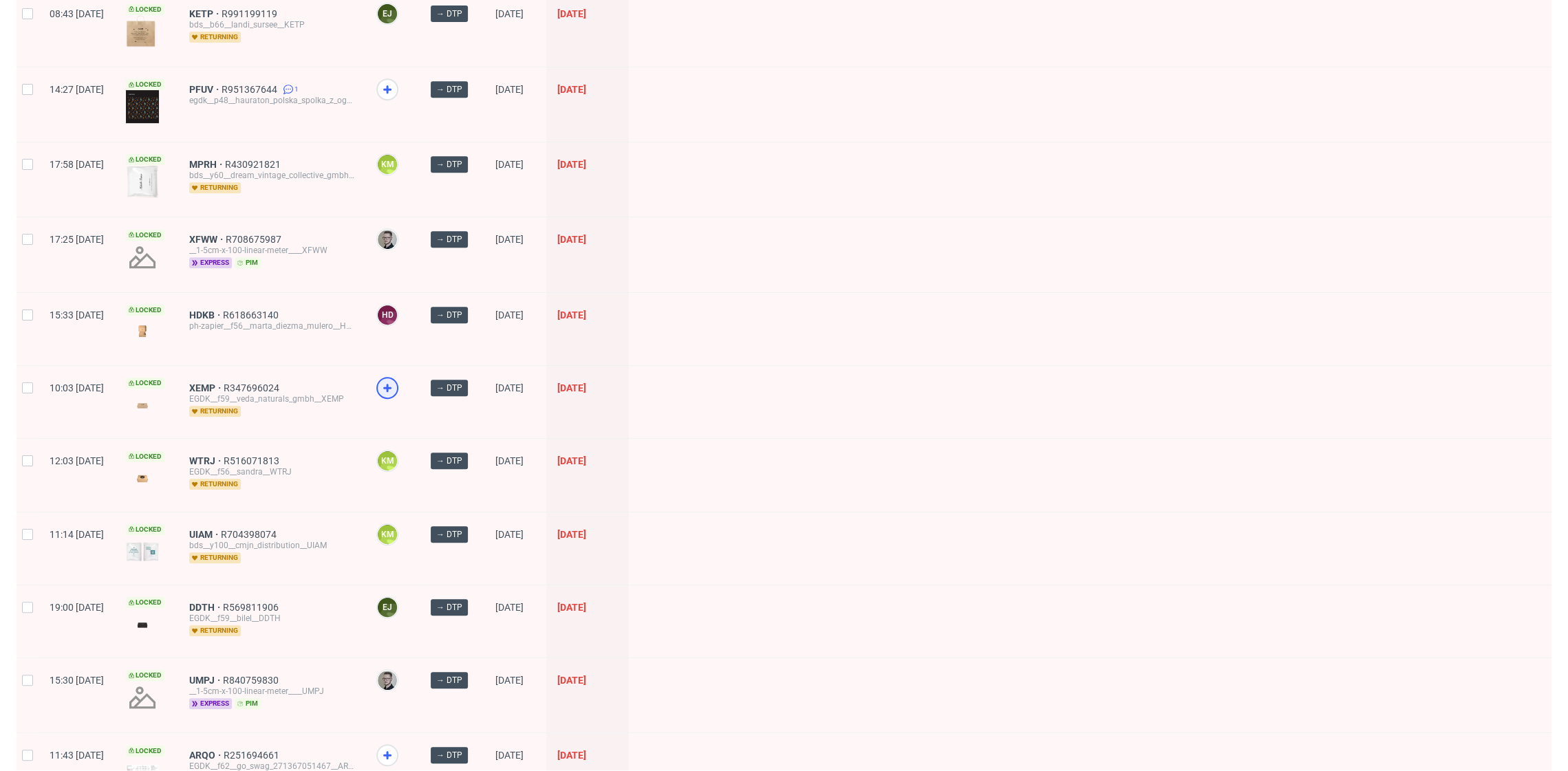
click at [395, 387] on icon at bounding box center [387, 387] width 16 height 16
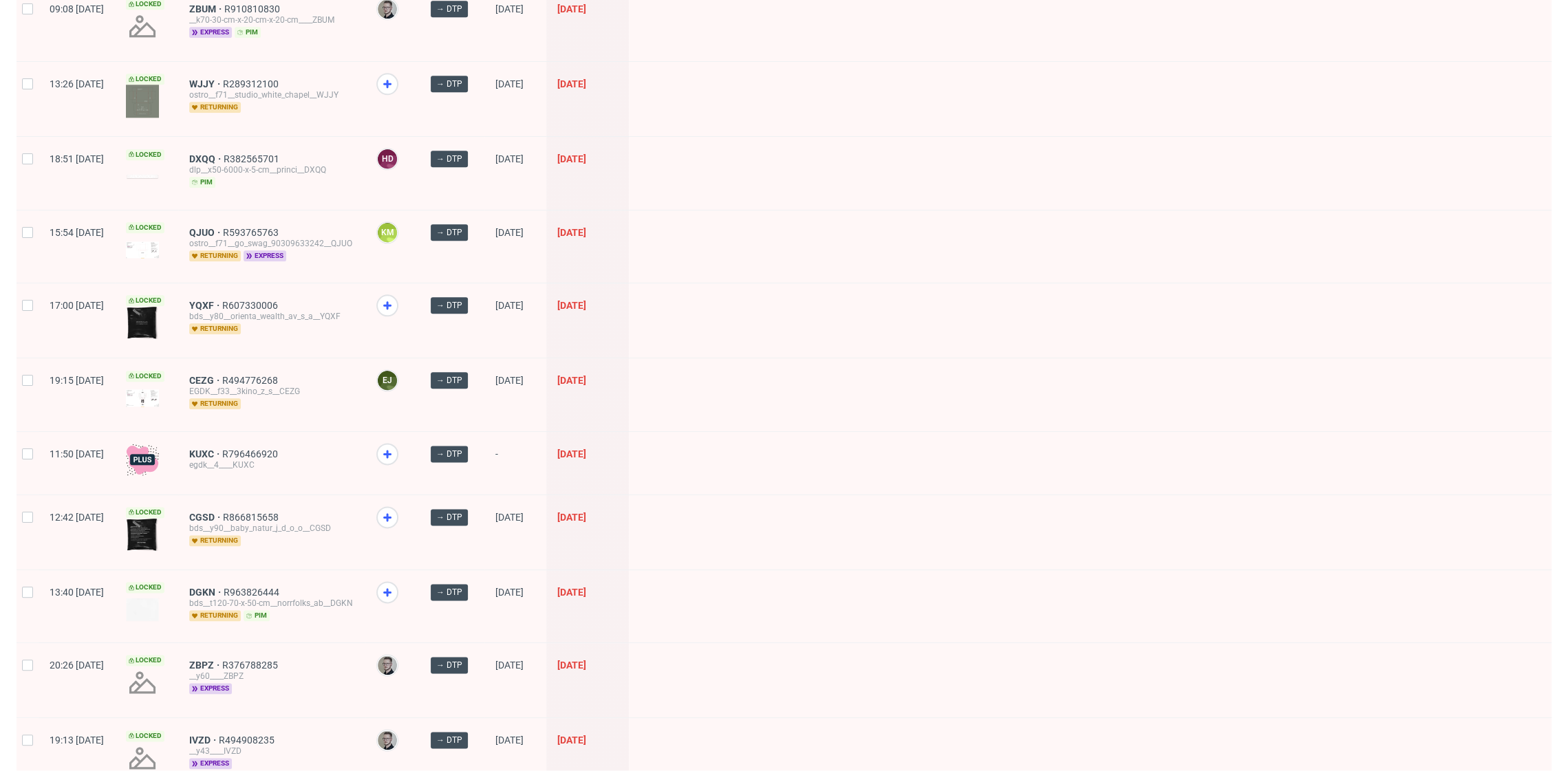
scroll to position [1331, 0]
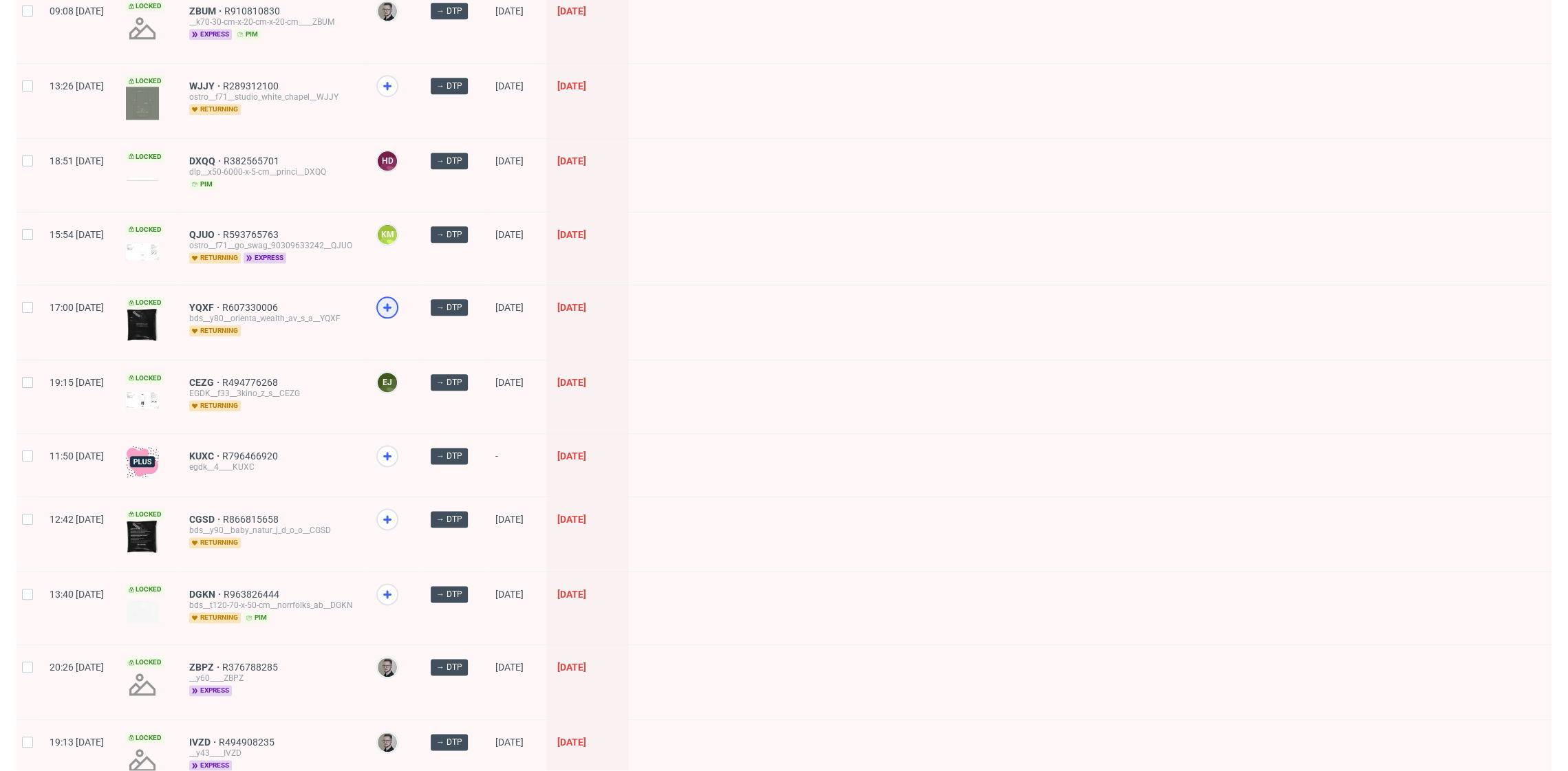
click at [395, 299] on icon at bounding box center [387, 307] width 16 height 16
click at [392, 515] on use at bounding box center [388, 519] width 9 height 9
click at [392, 590] on use at bounding box center [388, 595] width 9 height 9
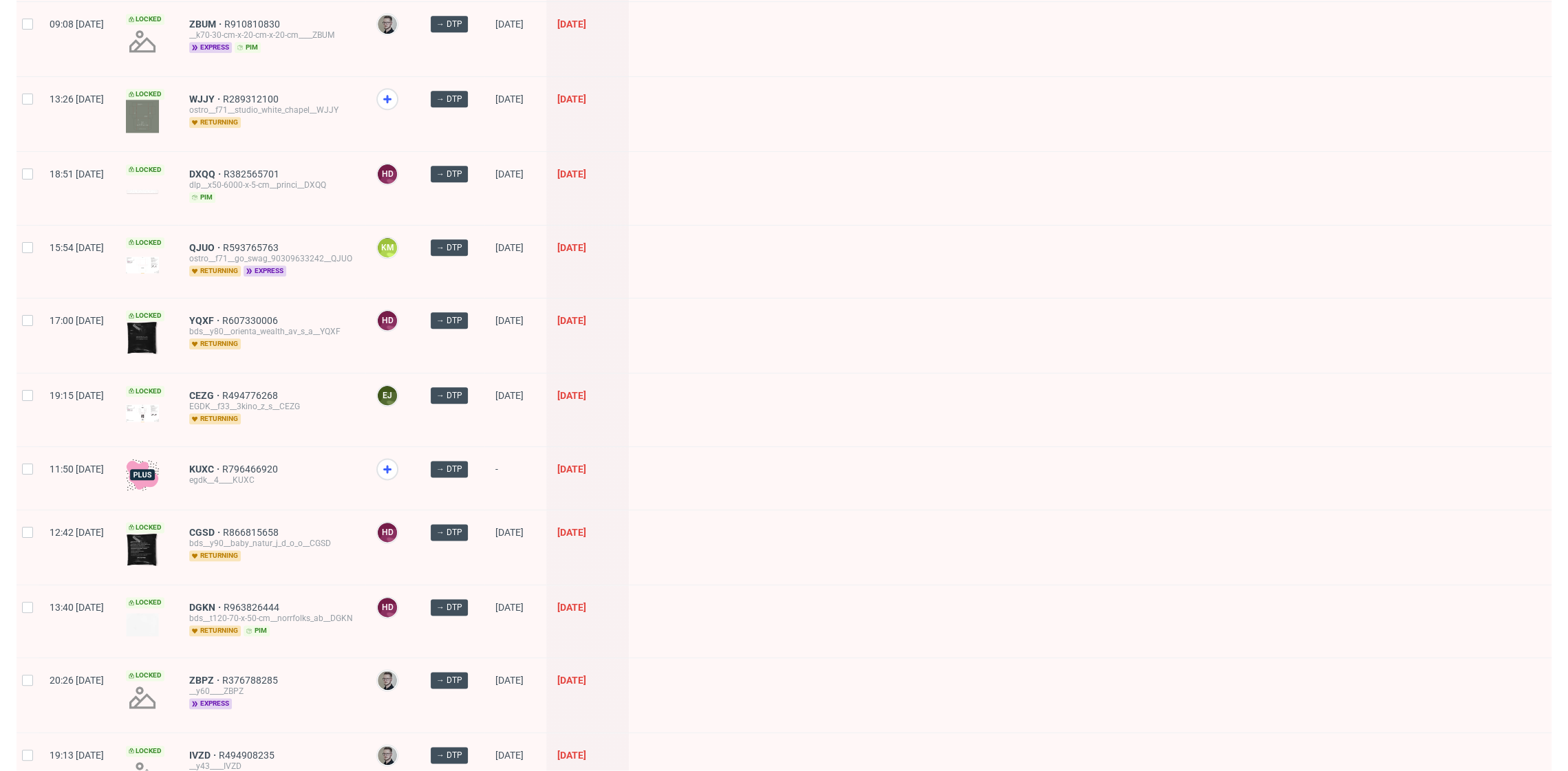
scroll to position [0, 0]
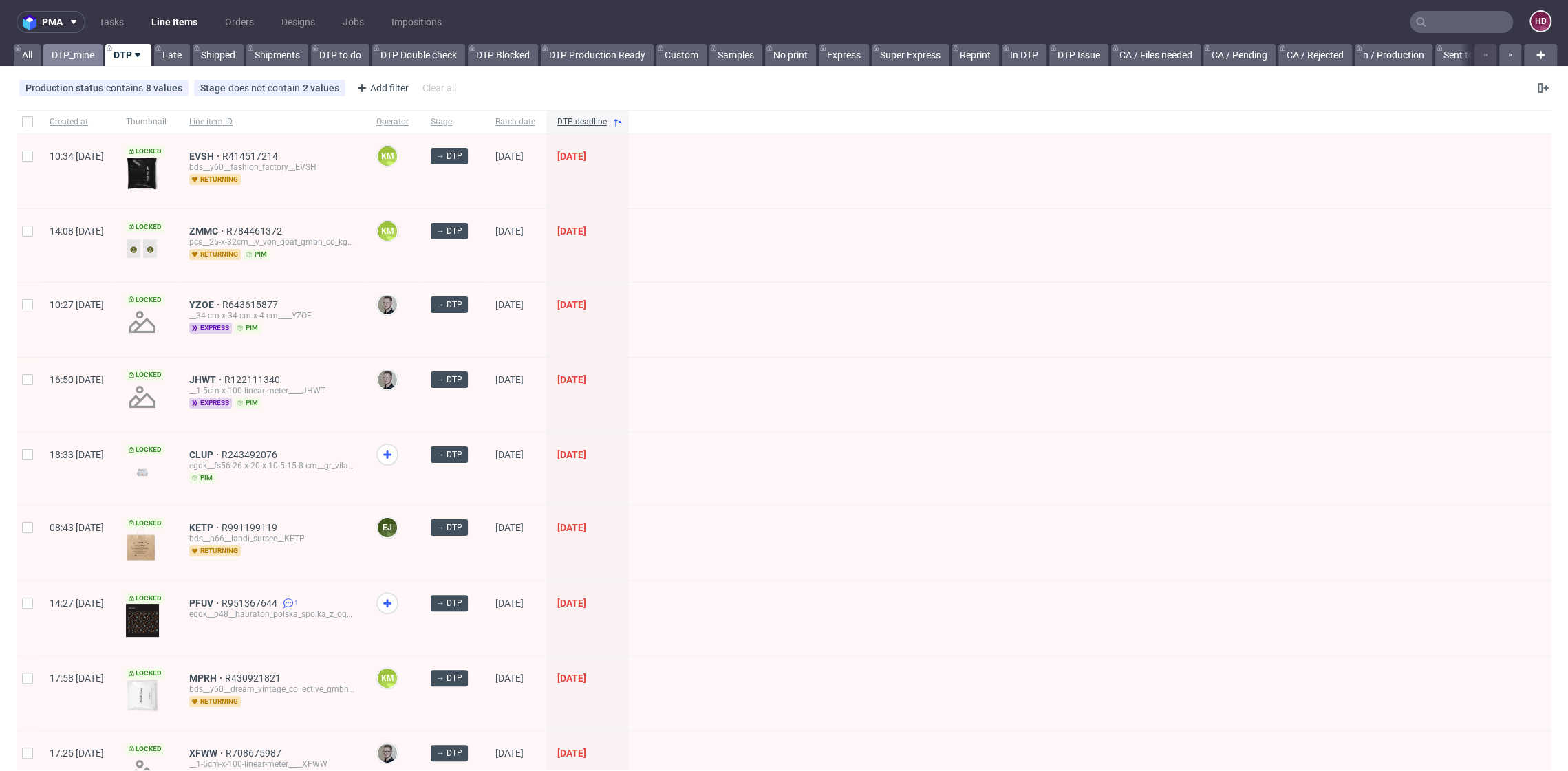
click at [92, 60] on link "DTP_mine" at bounding box center [73, 55] width 59 height 22
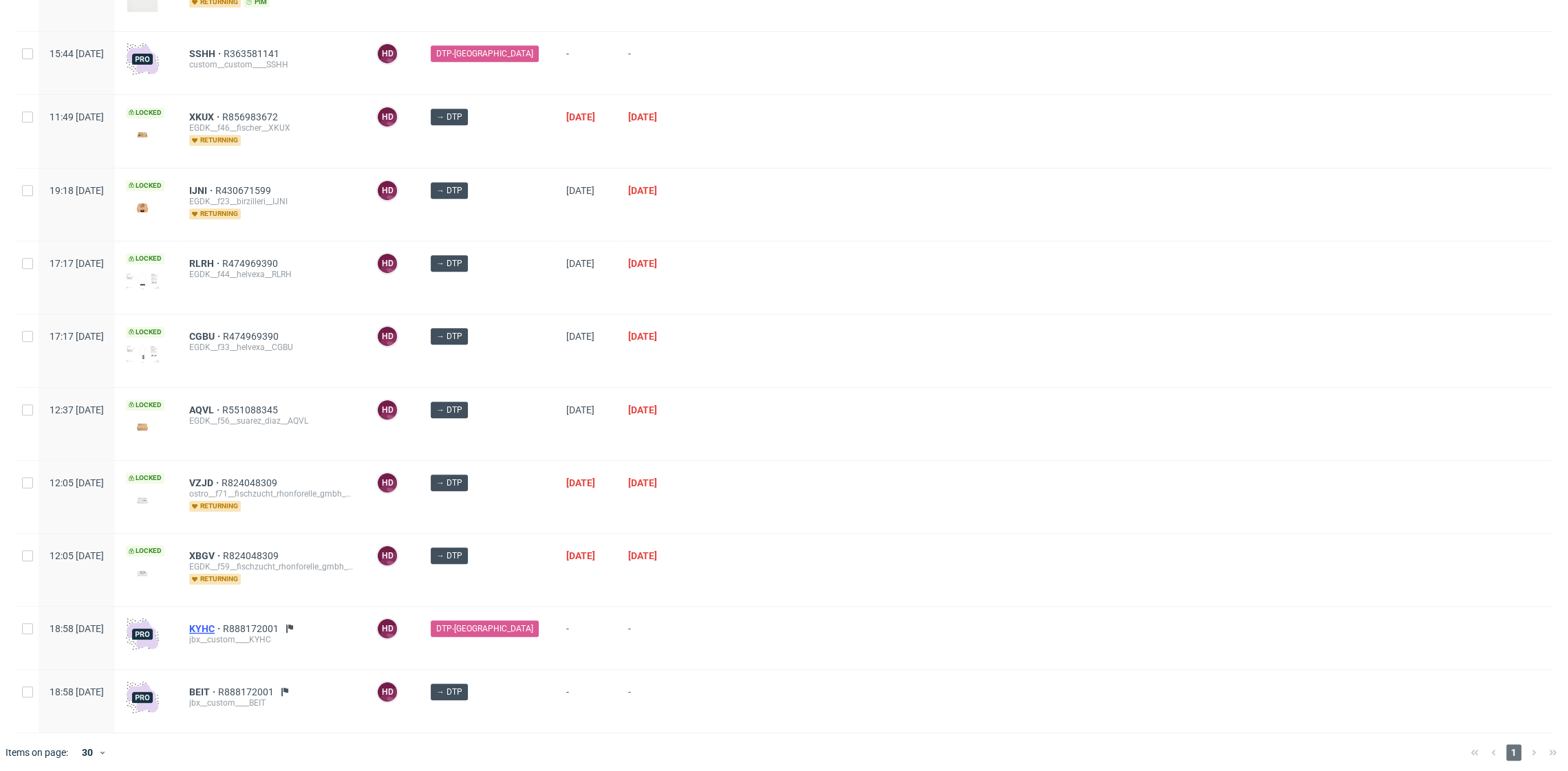
click at [223, 623] on span "KYHC" at bounding box center [206, 628] width 34 height 11
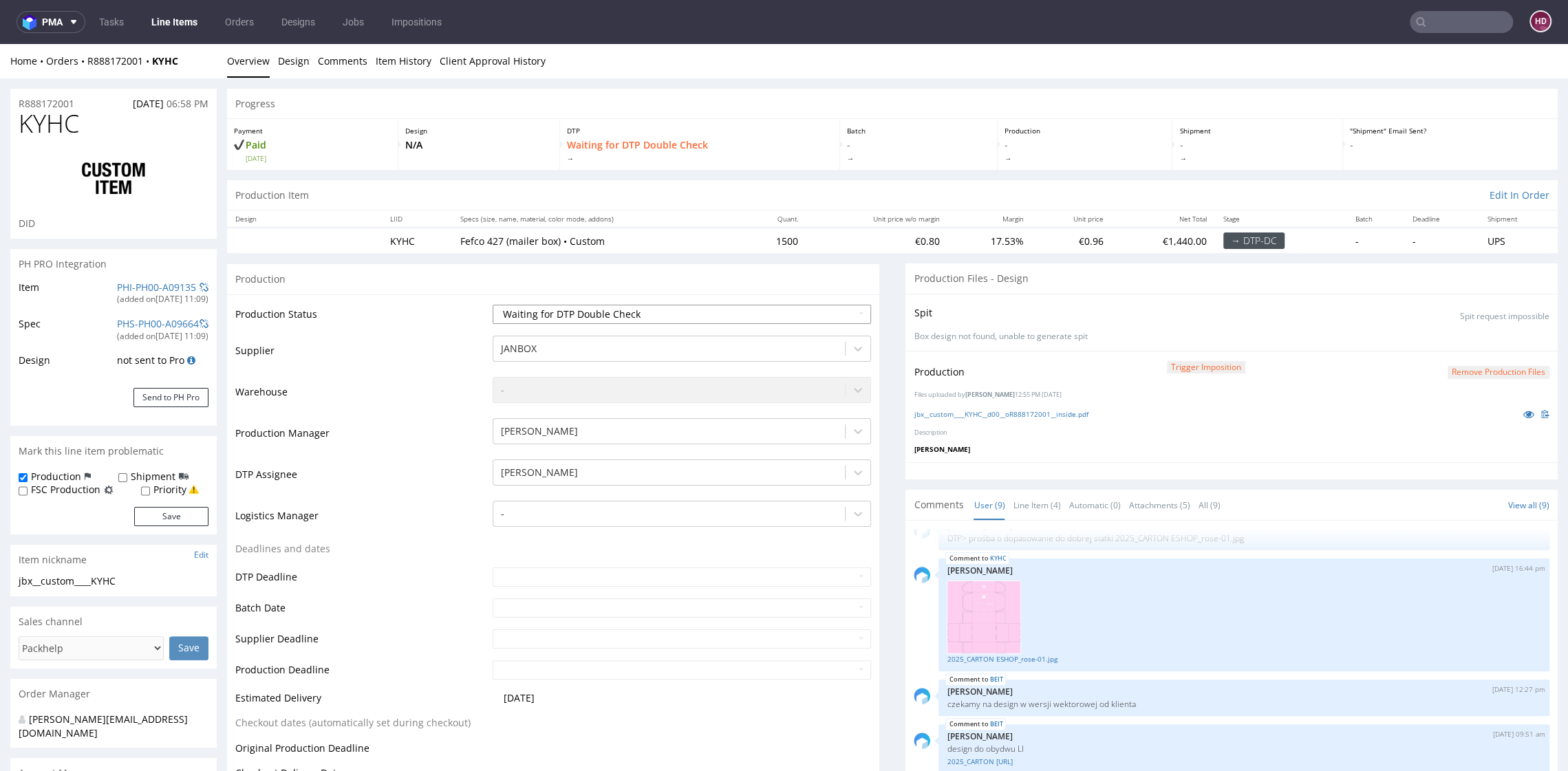
click at [529, 304] on td "Waiting for Artwork Waiting for Diecut Waiting for Mockup Waiting for DTP Waiti…" at bounding box center [679, 318] width 381 height 31
click at [526, 317] on select "Waiting for Artwork Waiting for Diecut Waiting for Mockup Waiting for DTP Waiti…" at bounding box center [681, 314] width 378 height 19
select select "dtp_in_process"
click at [493, 304] on select "Waiting for Artwork Waiting for Diecut Waiting for Mockup Waiting for DTP Waiti…" at bounding box center [681, 314] width 378 height 19
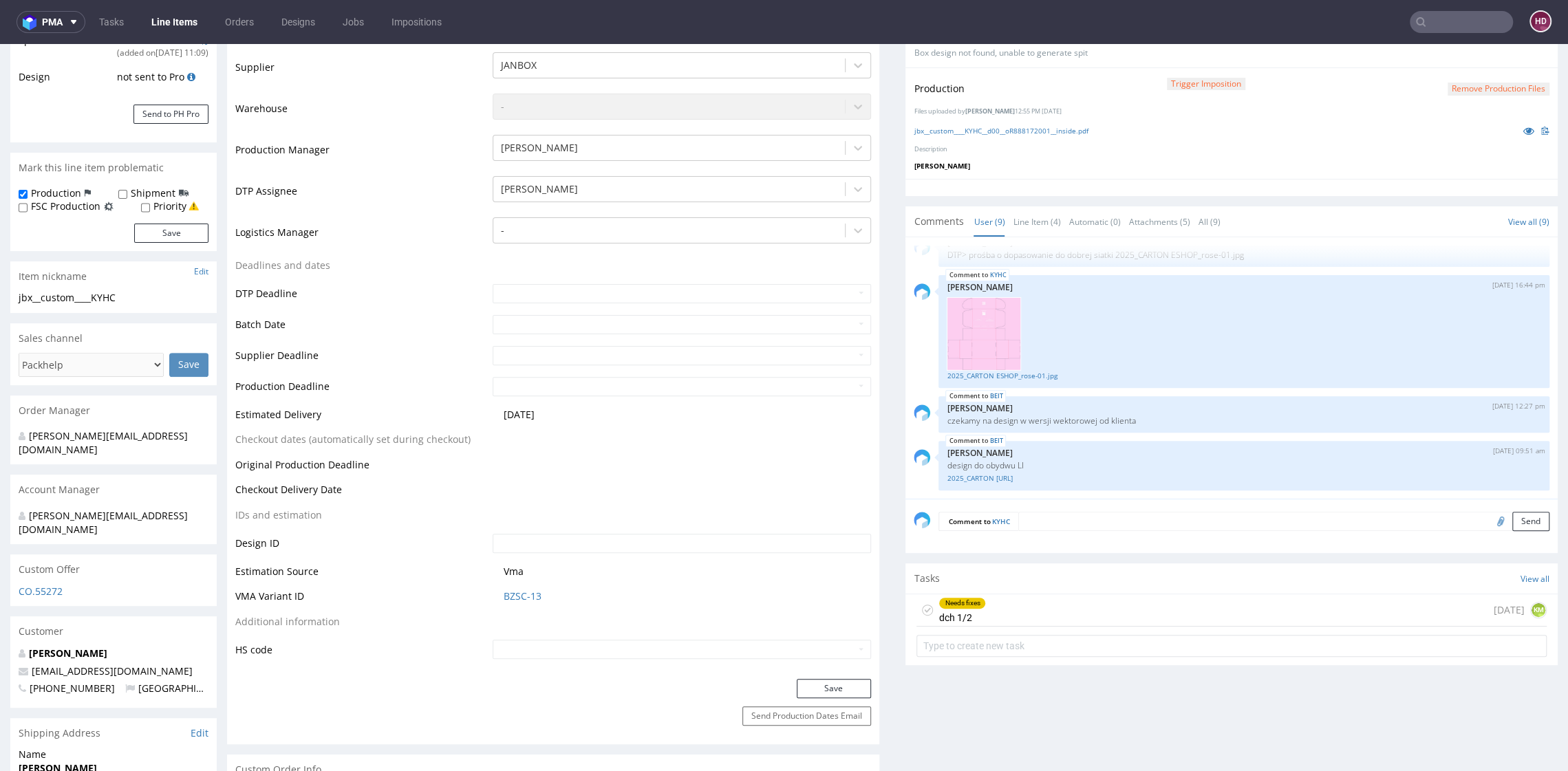
scroll to position [284, 0]
click at [846, 682] on button "Save" at bounding box center [834, 687] width 74 height 19
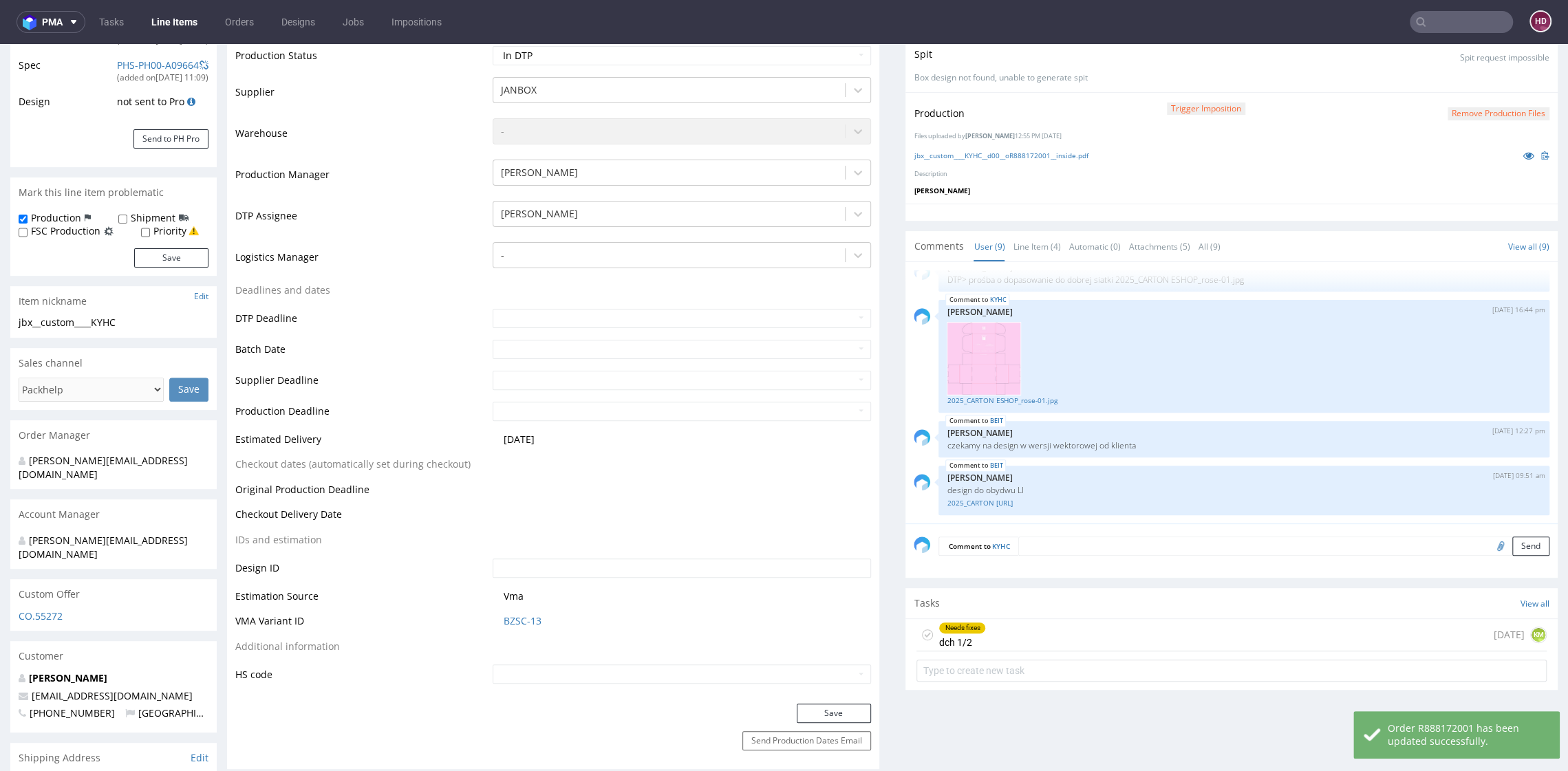
scroll to position [191, 0]
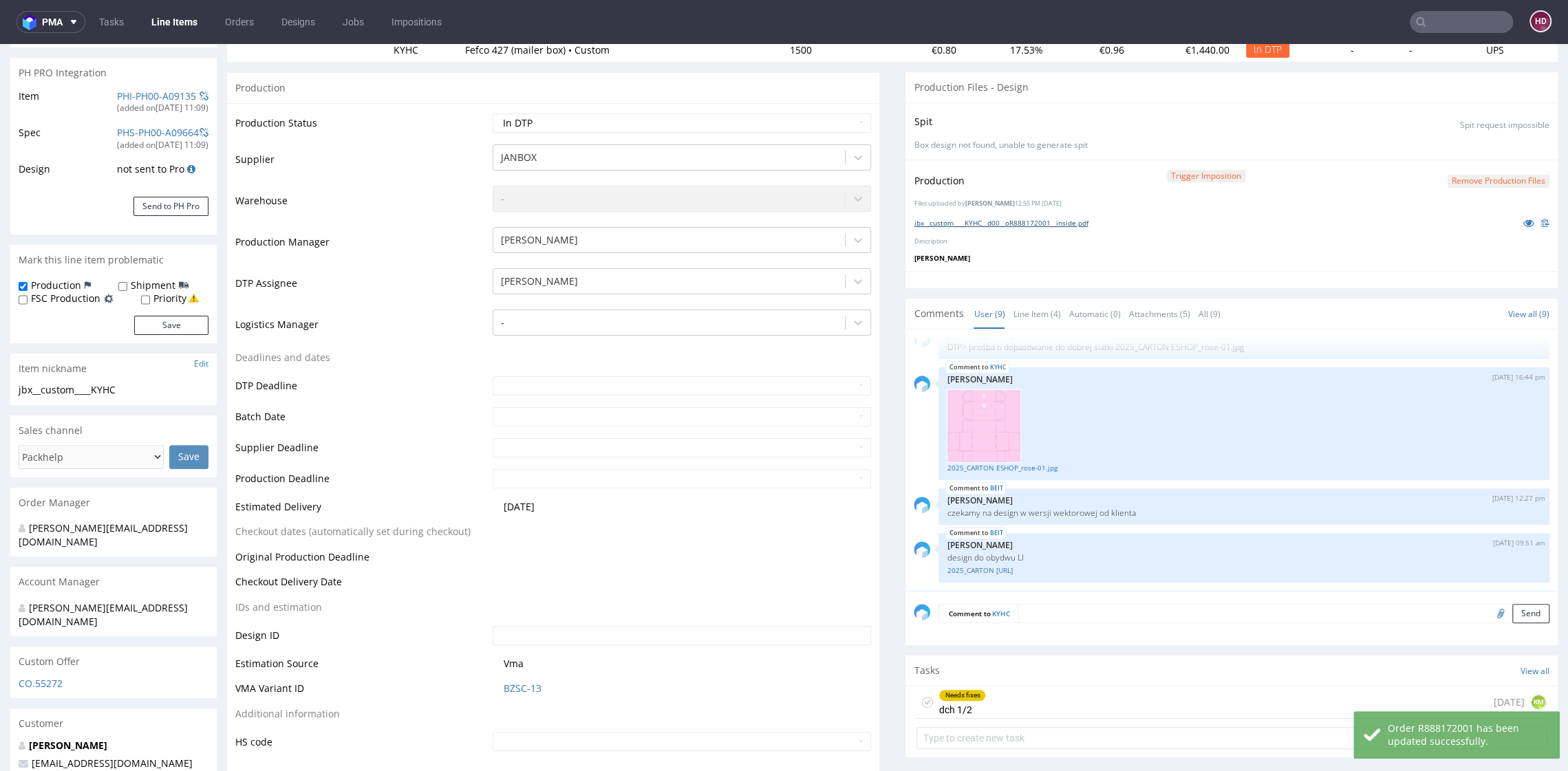
click at [949, 218] on link "jbx__custom____KYHC__d00__oR888172001__inside.pdf" at bounding box center [1001, 222] width 174 height 9
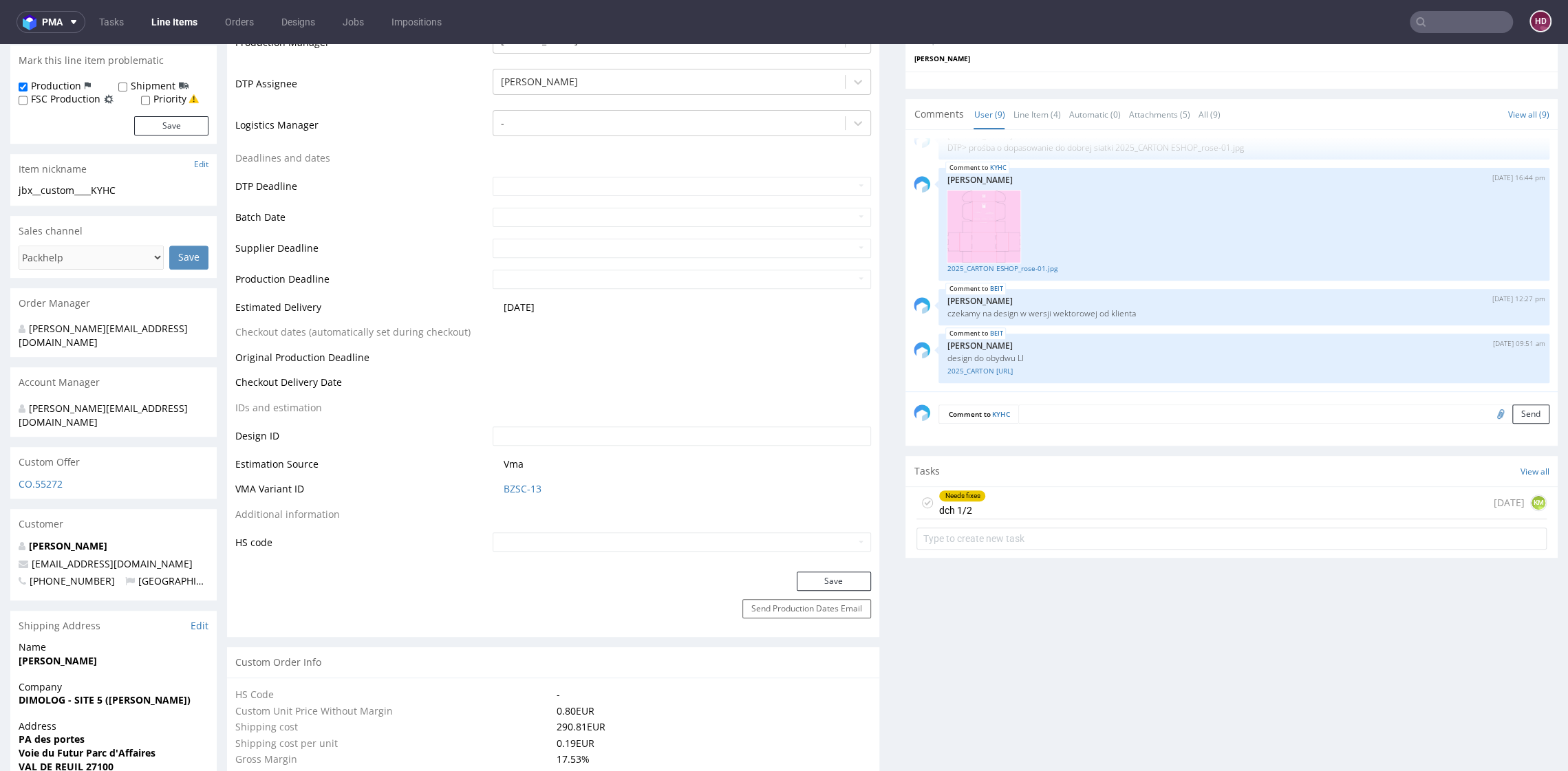
scroll to position [363, 0]
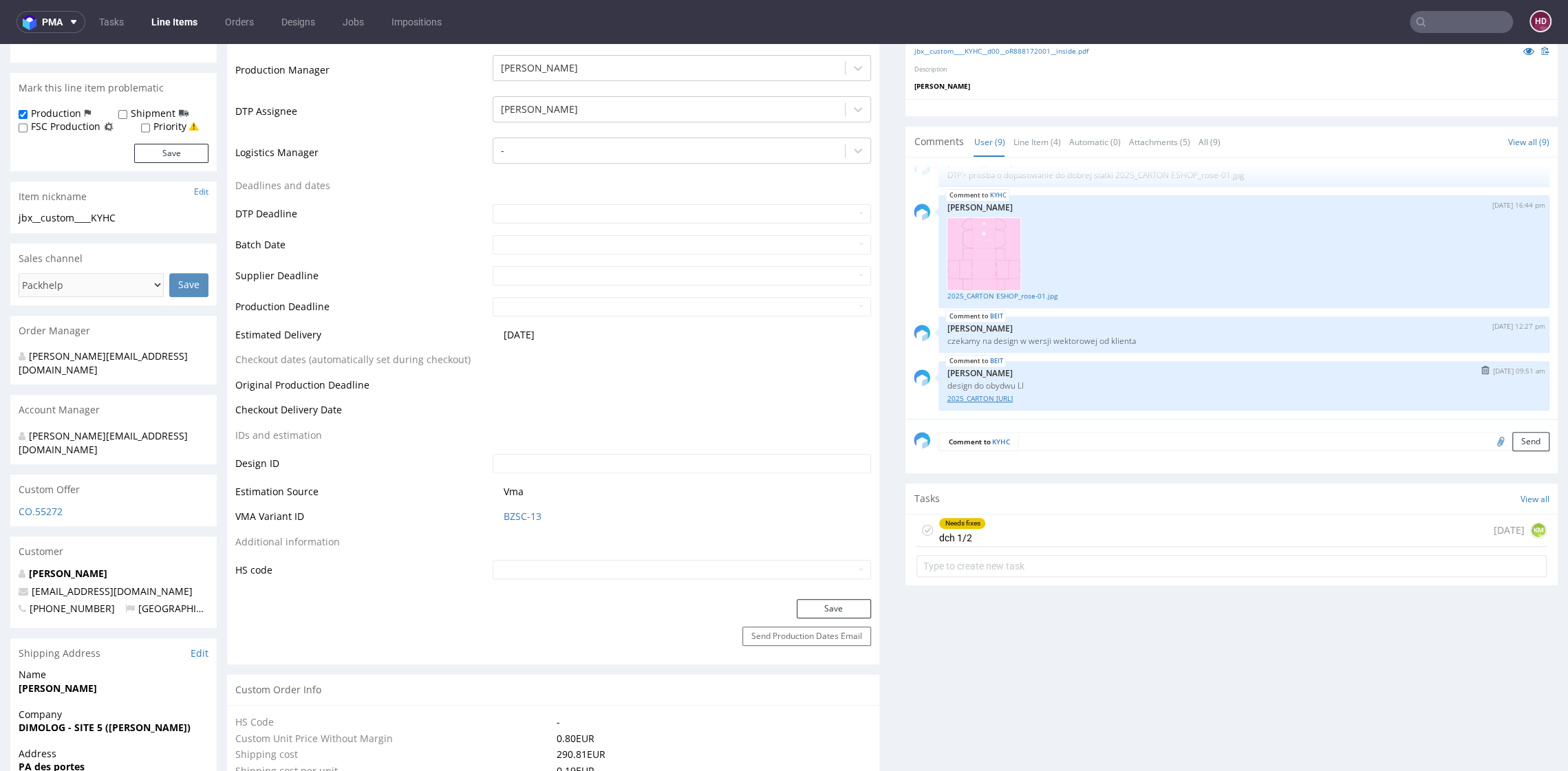
click at [1014, 397] on link "2025_CARTON ESHOP_V2.ai" at bounding box center [1244, 399] width 595 height 10
click at [957, 524] on div "Needs fixes" at bounding box center [962, 523] width 46 height 11
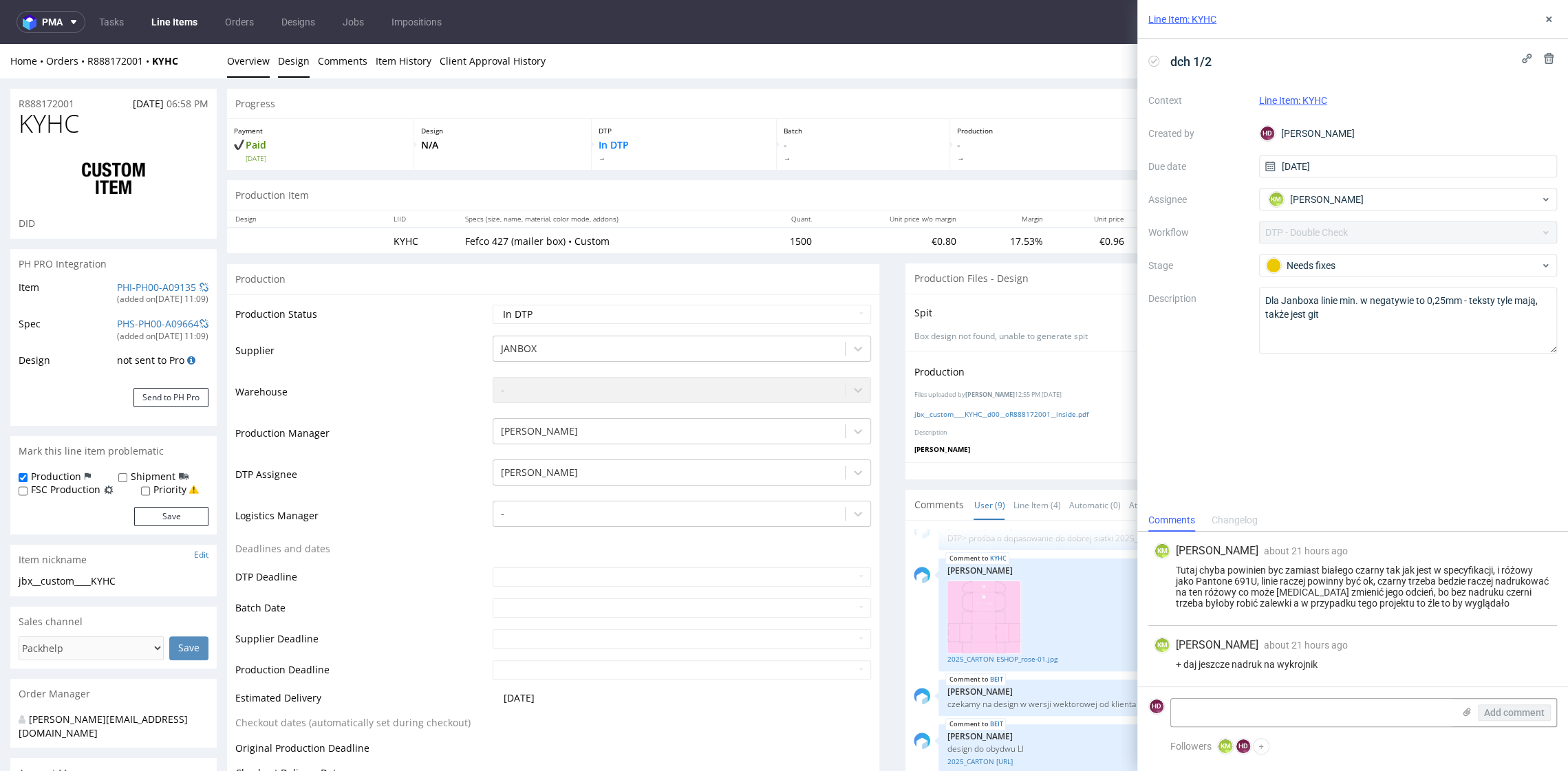
click at [292, 59] on link "Design" at bounding box center [294, 61] width 31 height 34
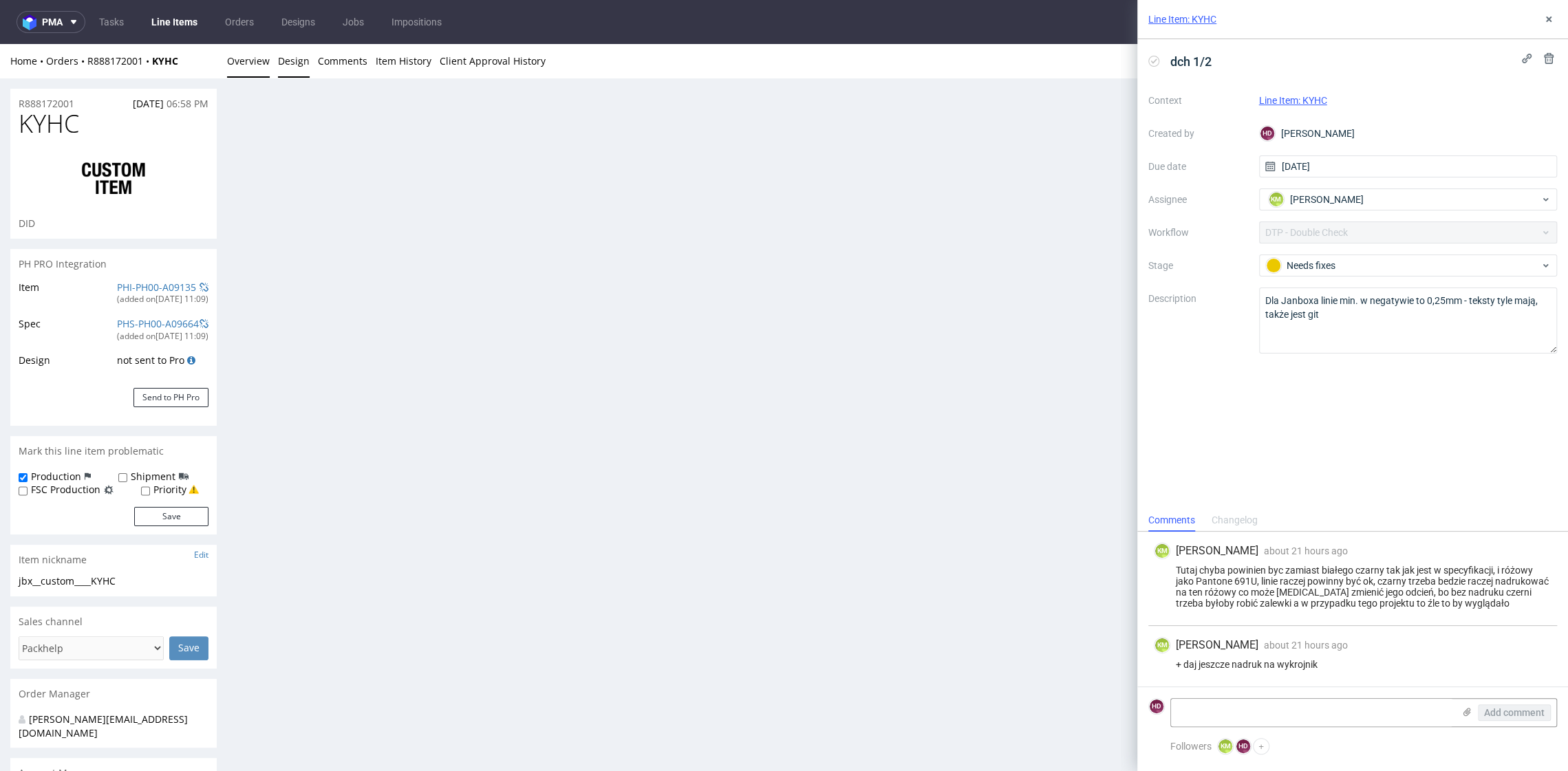
click at [252, 64] on link "Overview" at bounding box center [249, 61] width 43 height 34
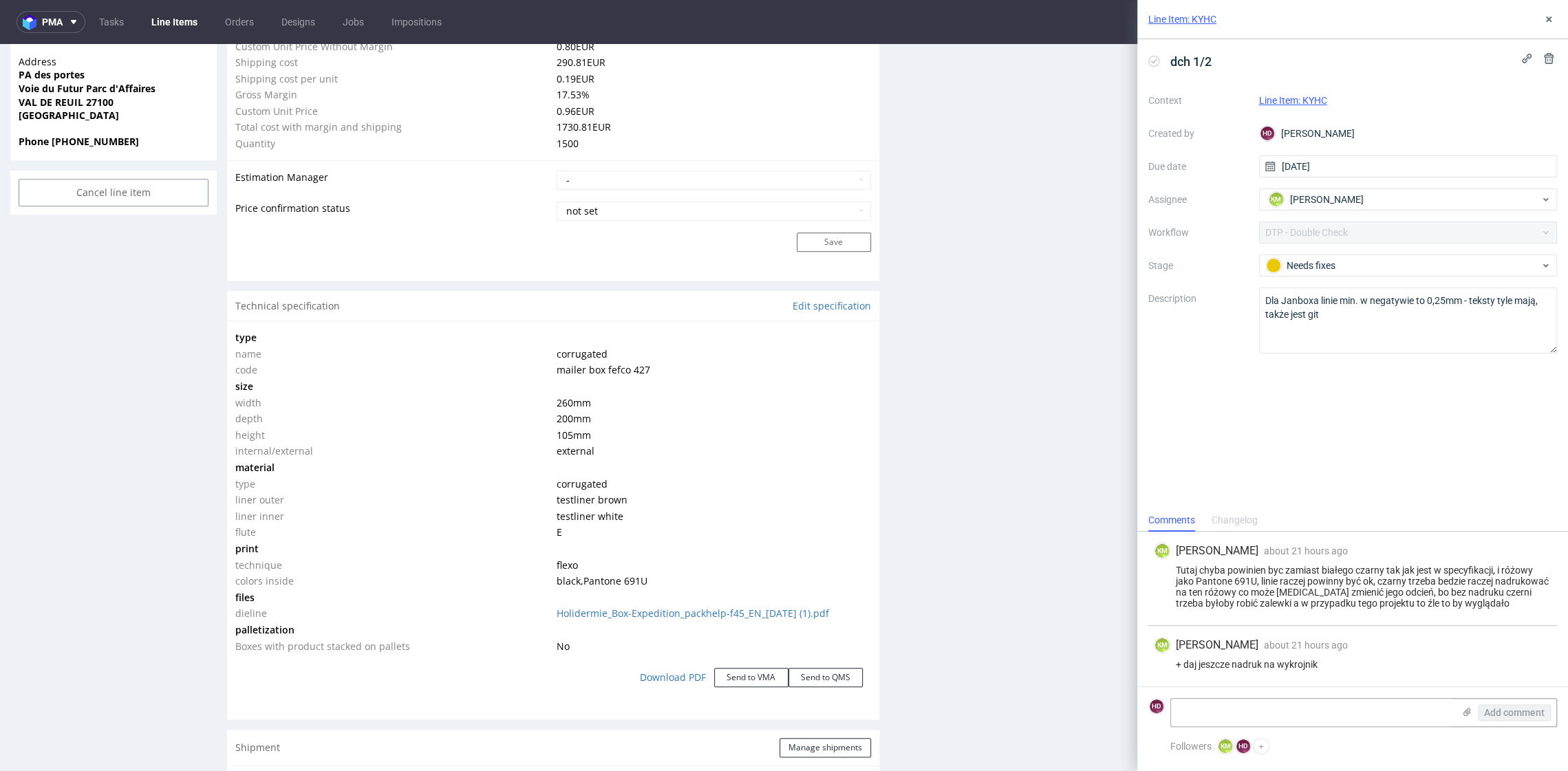
scroll to position [1163, 0]
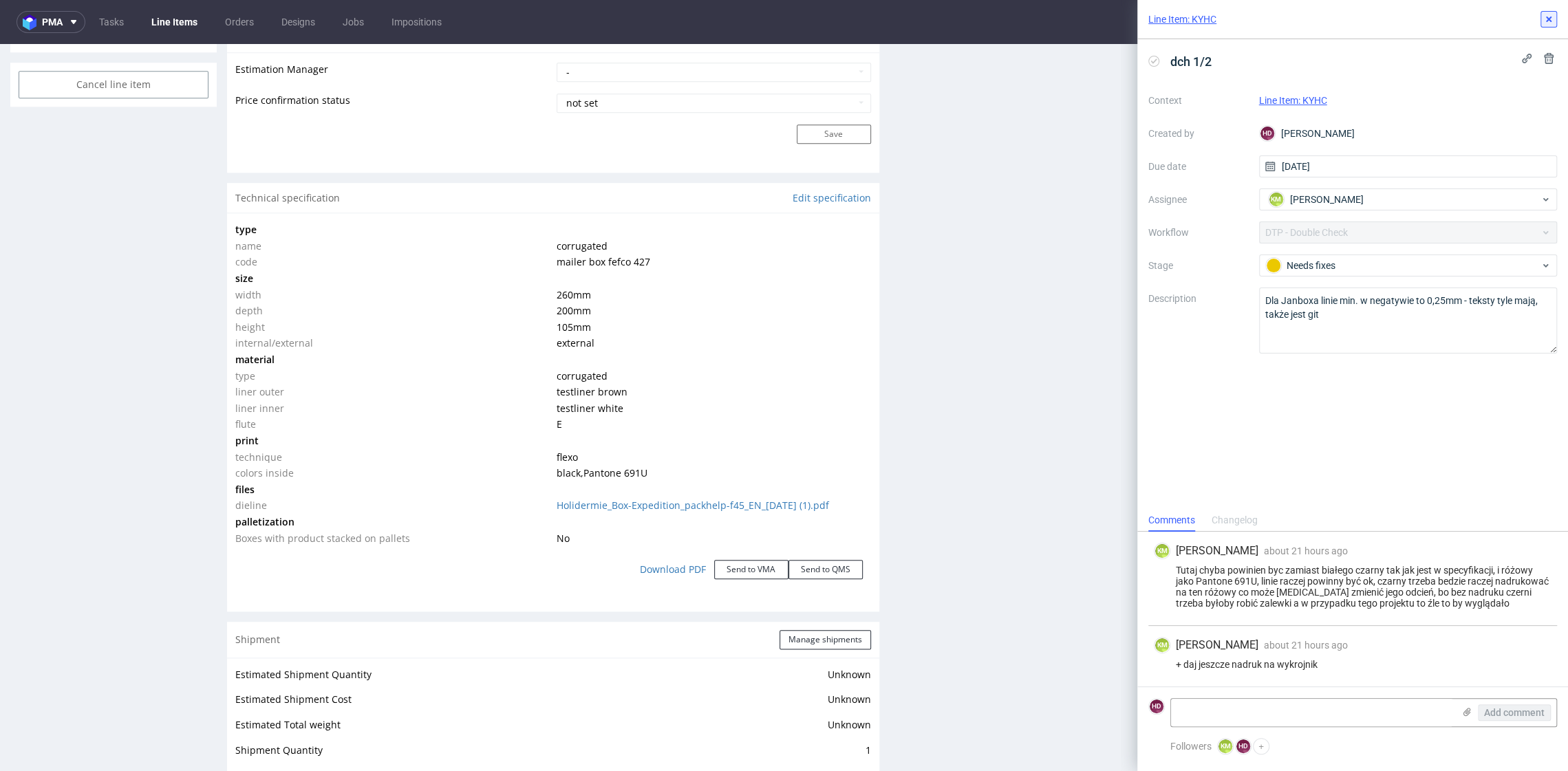
click at [1557, 21] on button at bounding box center [1549, 19] width 16 height 16
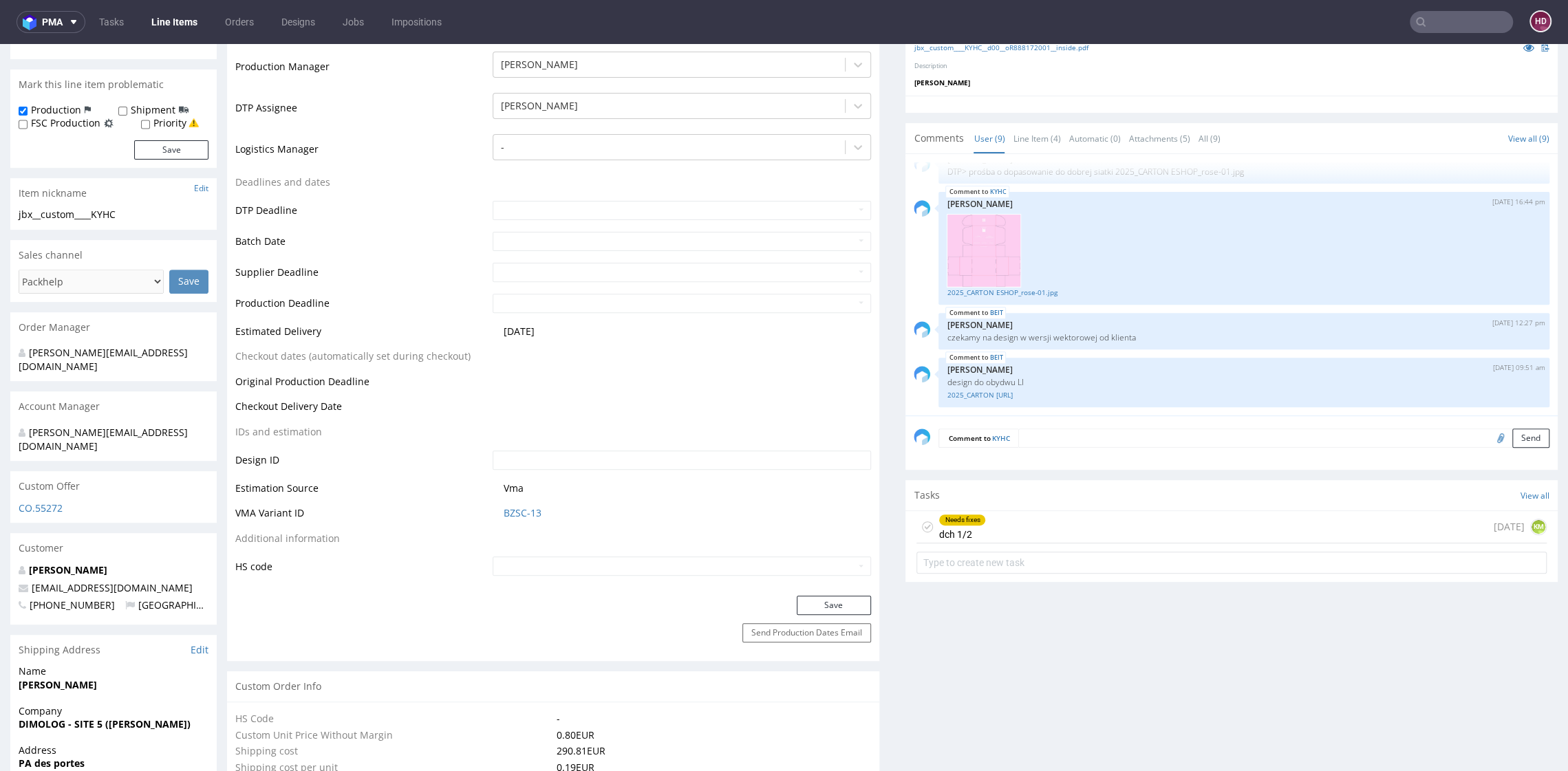
scroll to position [372, 0]
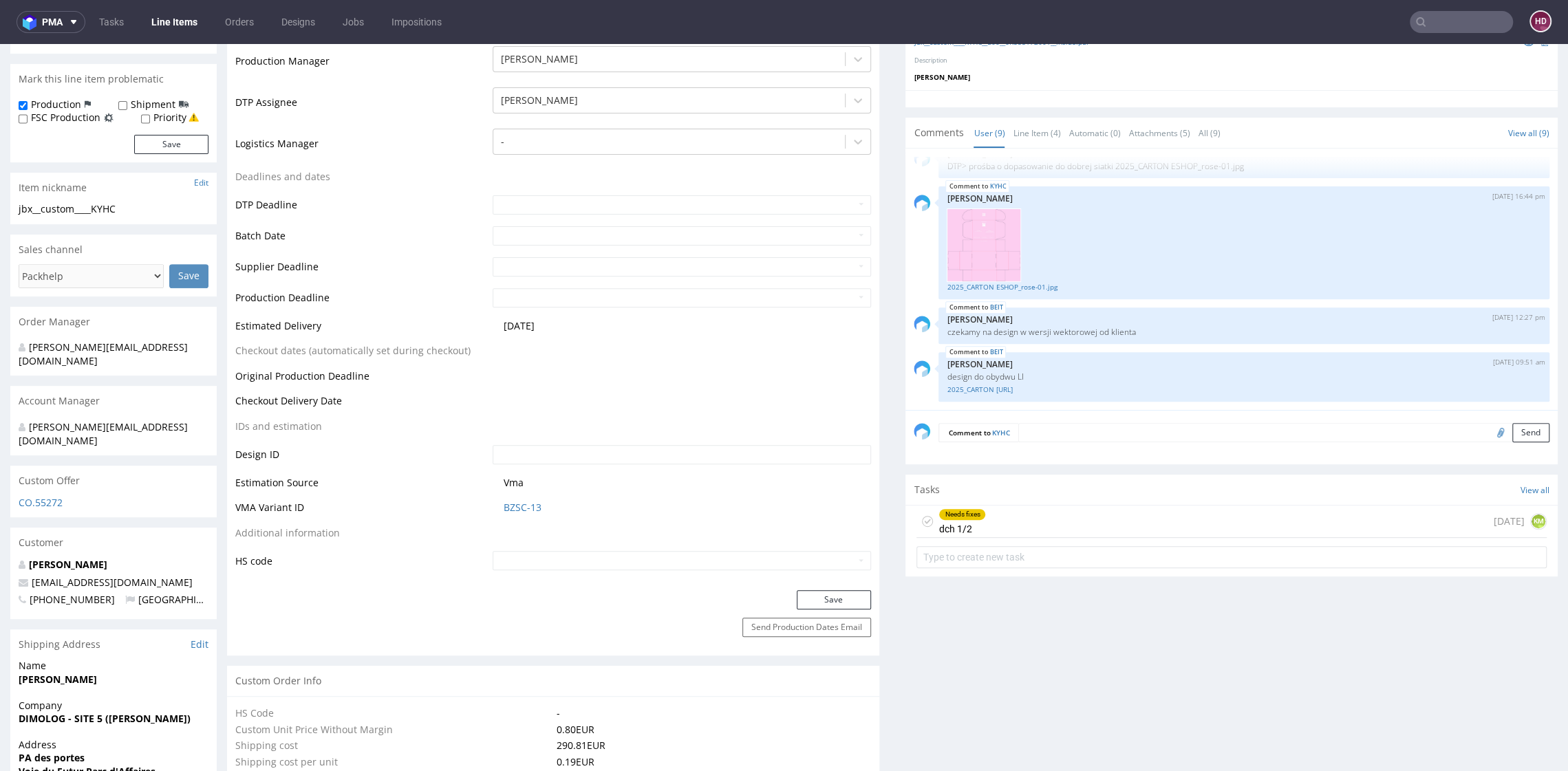
click at [1185, 515] on div "Needs fixes dch 1/2 1 day ago KM" at bounding box center [1232, 521] width 631 height 32
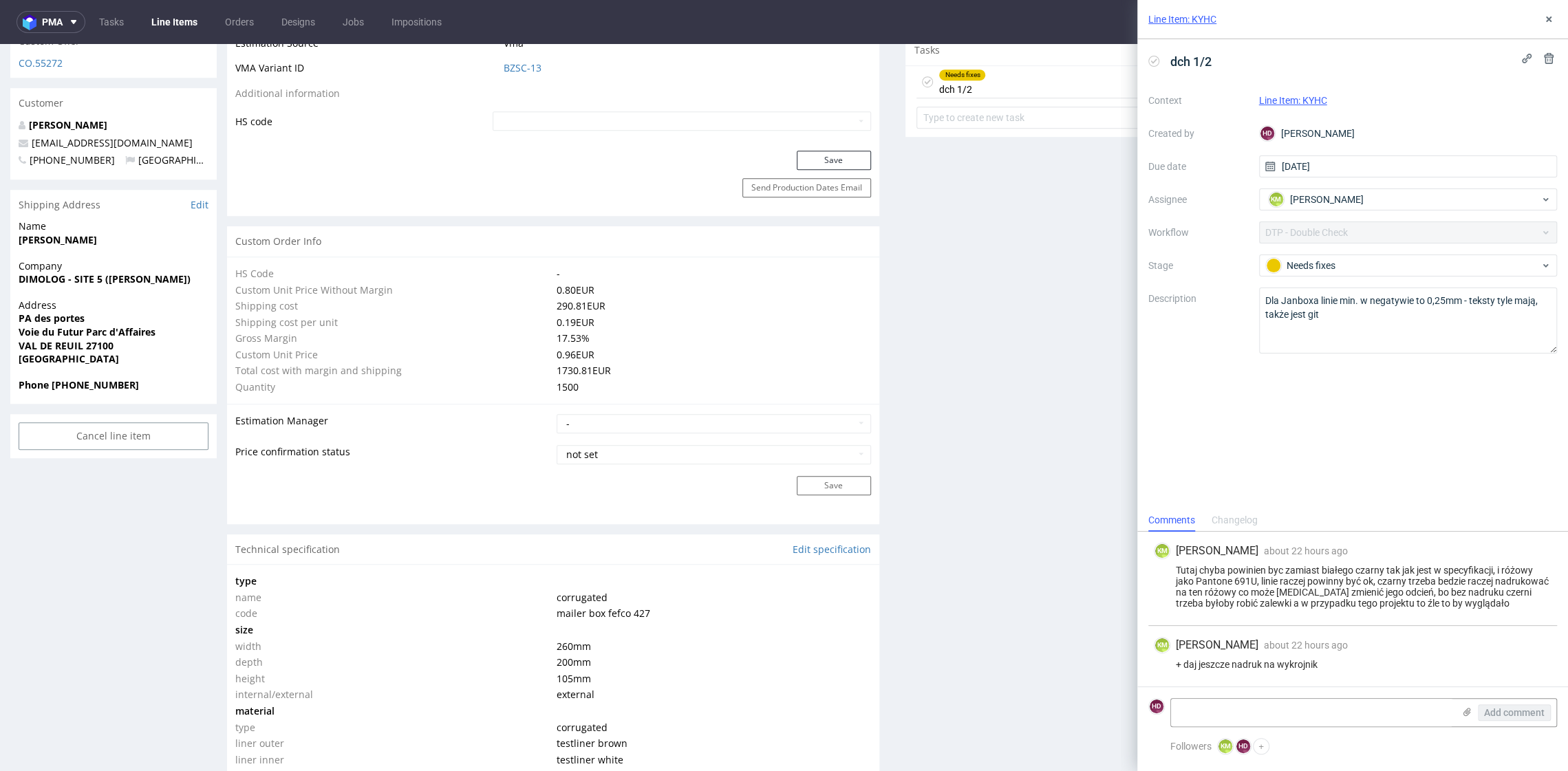
scroll to position [1065, 0]
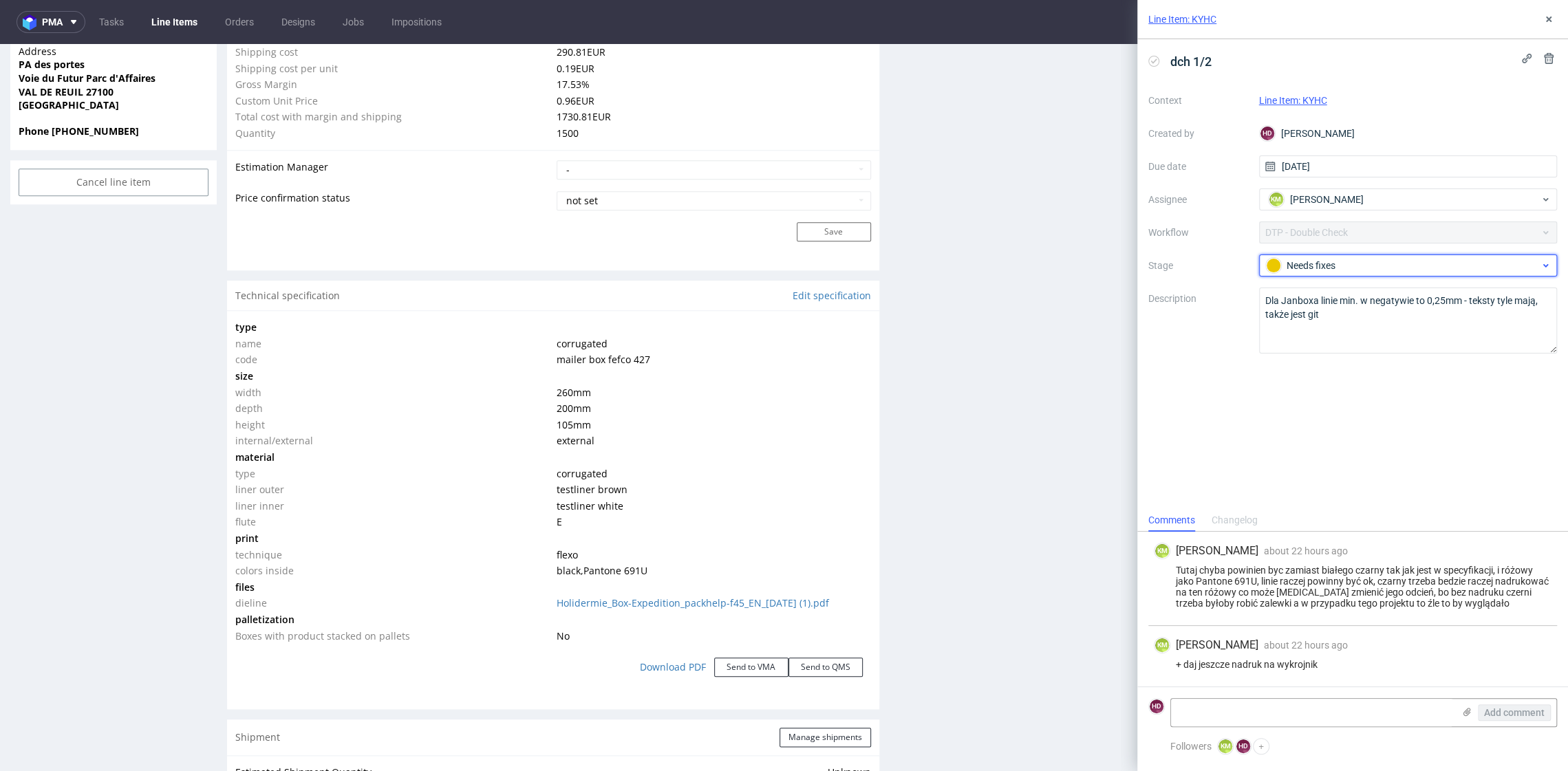
click at [1313, 265] on div "Needs fixes" at bounding box center [1403, 265] width 274 height 15
click at [1313, 267] on div "Needs fixes" at bounding box center [1403, 265] width 274 height 15
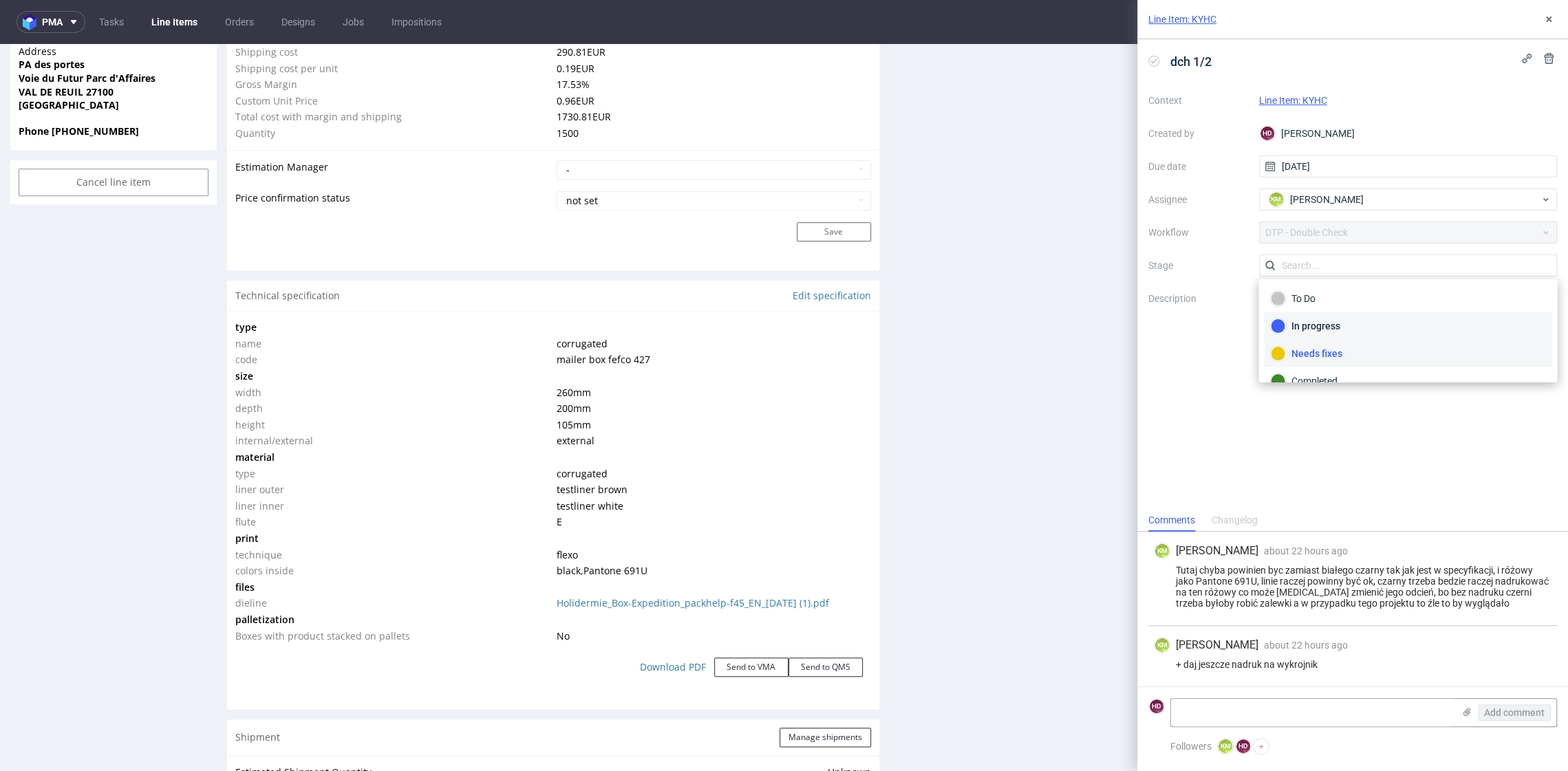
scroll to position [16, 0]
click at [1319, 373] on div "Completed" at bounding box center [1408, 365] width 287 height 27
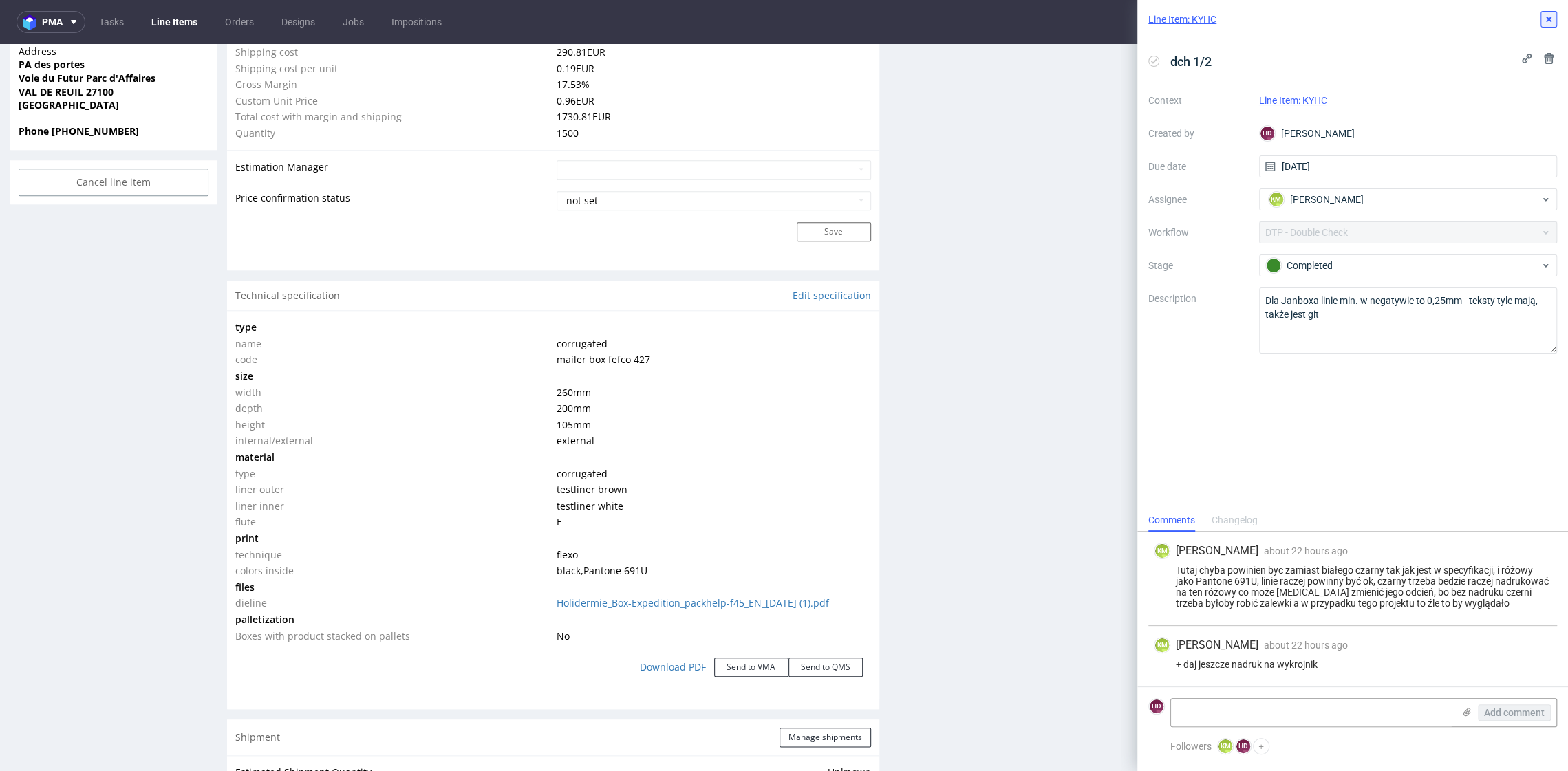
click at [1551, 19] on icon at bounding box center [1549, 19] width 11 height 11
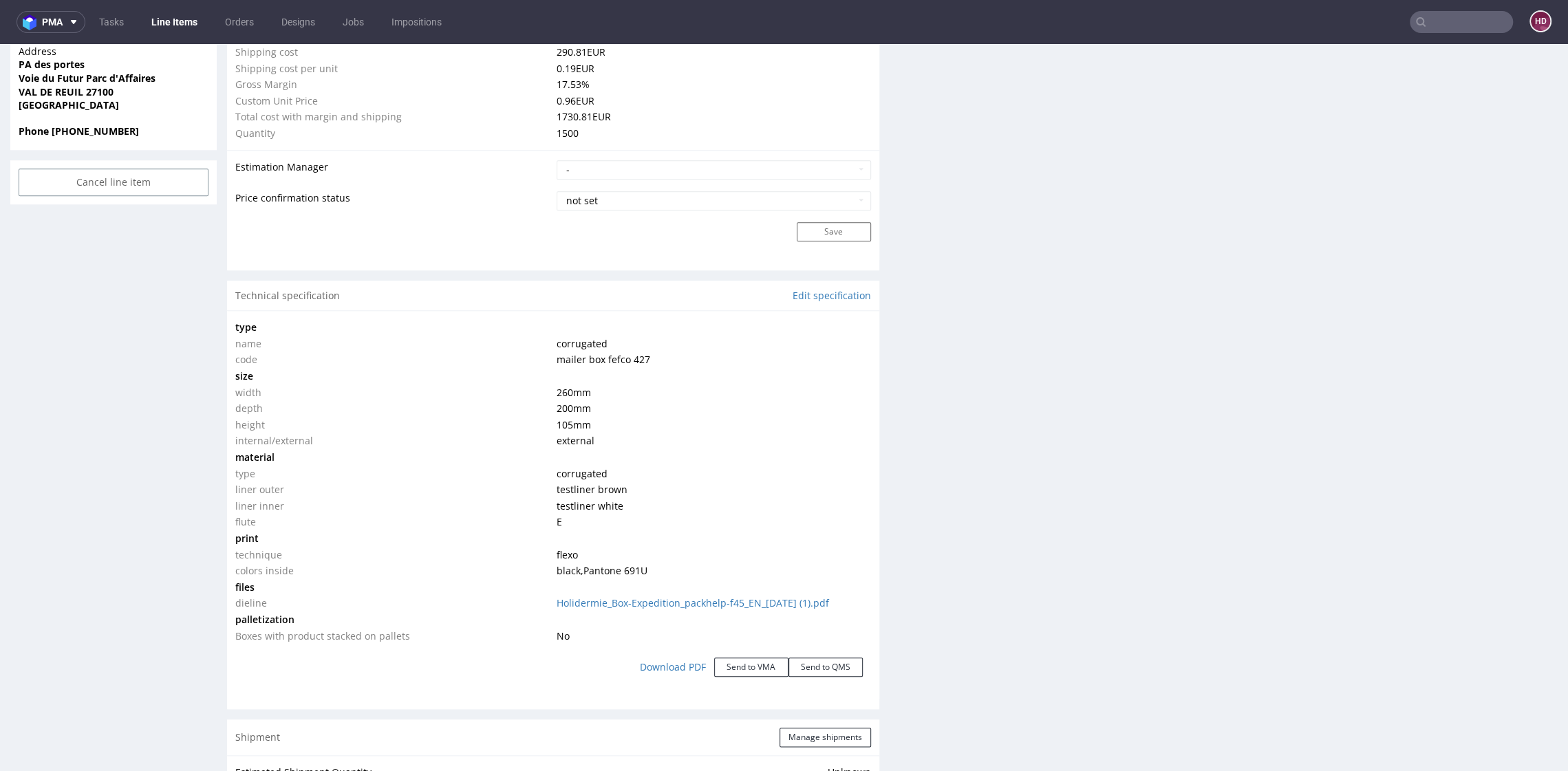
click at [1231, 395] on div "Production Files - Design Spit Spit request impossible Box design not found, un…" at bounding box center [1232, 447] width 652 height 2497
click at [1154, 501] on div "Production Files - Design Spit Spit request impossible Box design not found, un…" at bounding box center [1232, 447] width 652 height 2497
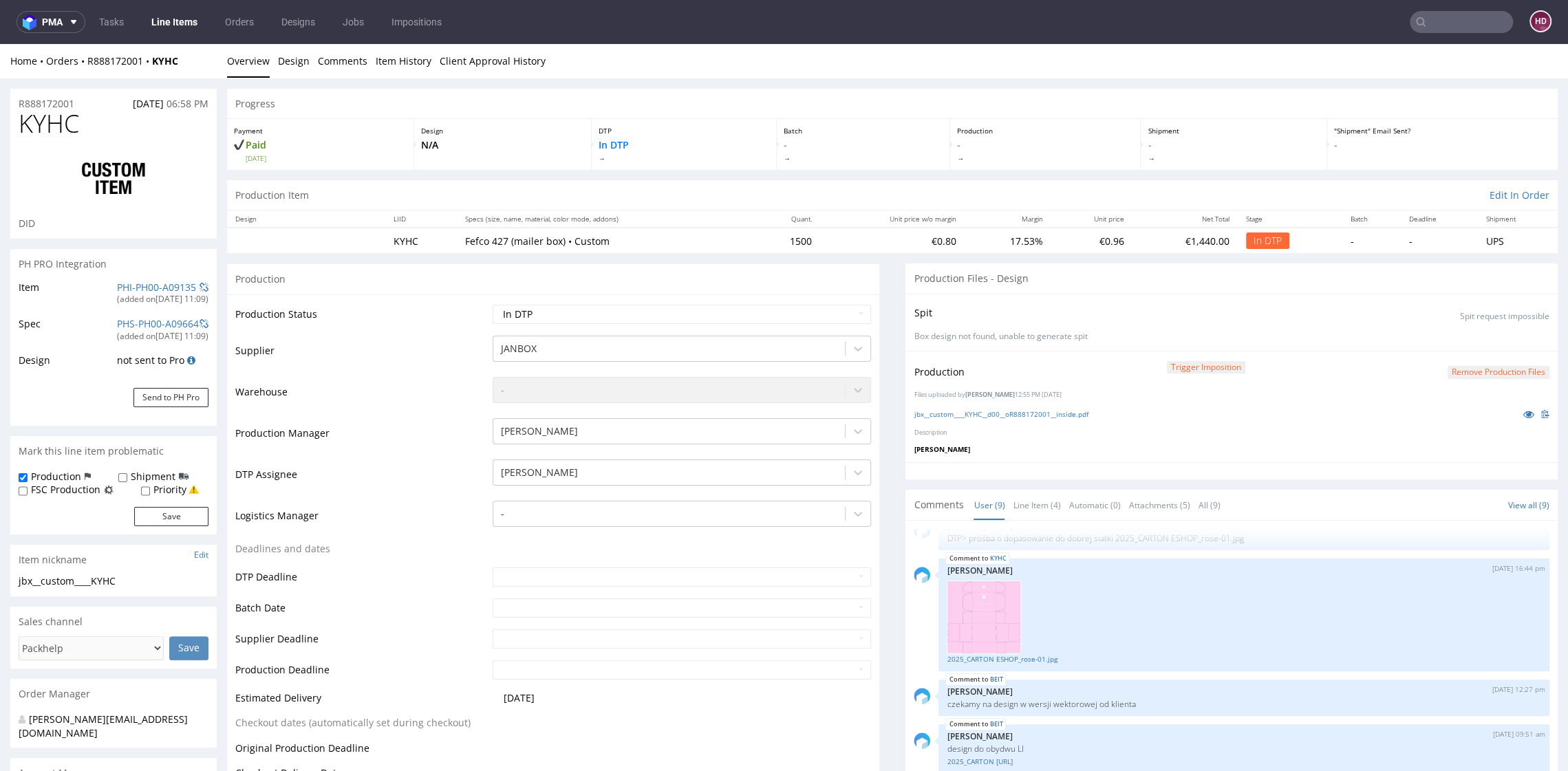
click at [1452, 366] on button "Remove production files" at bounding box center [1499, 372] width 102 height 13
click at [1447, 344] on link "Yes" at bounding box center [1449, 340] width 39 height 21
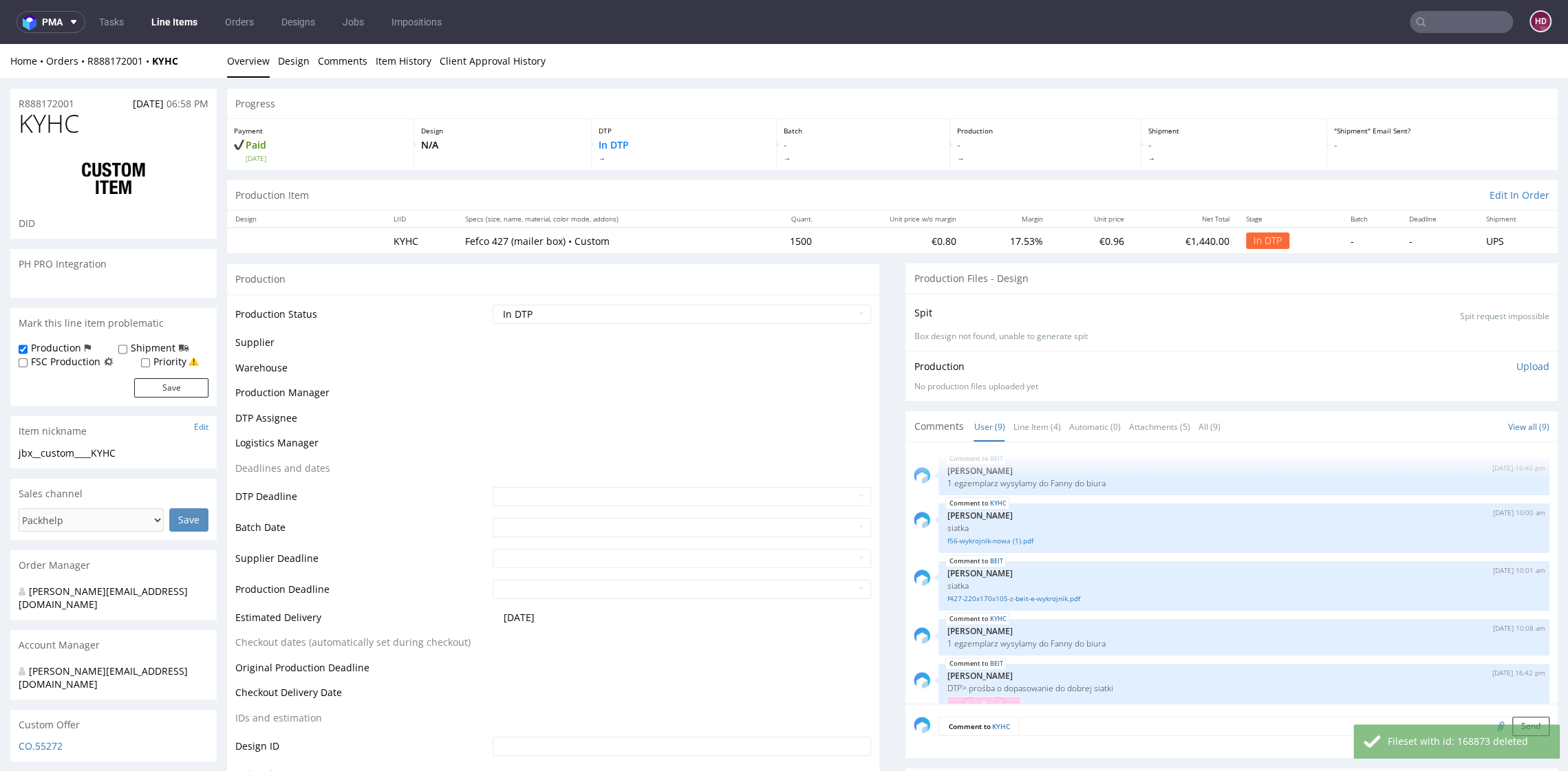
scroll to position [359, 0]
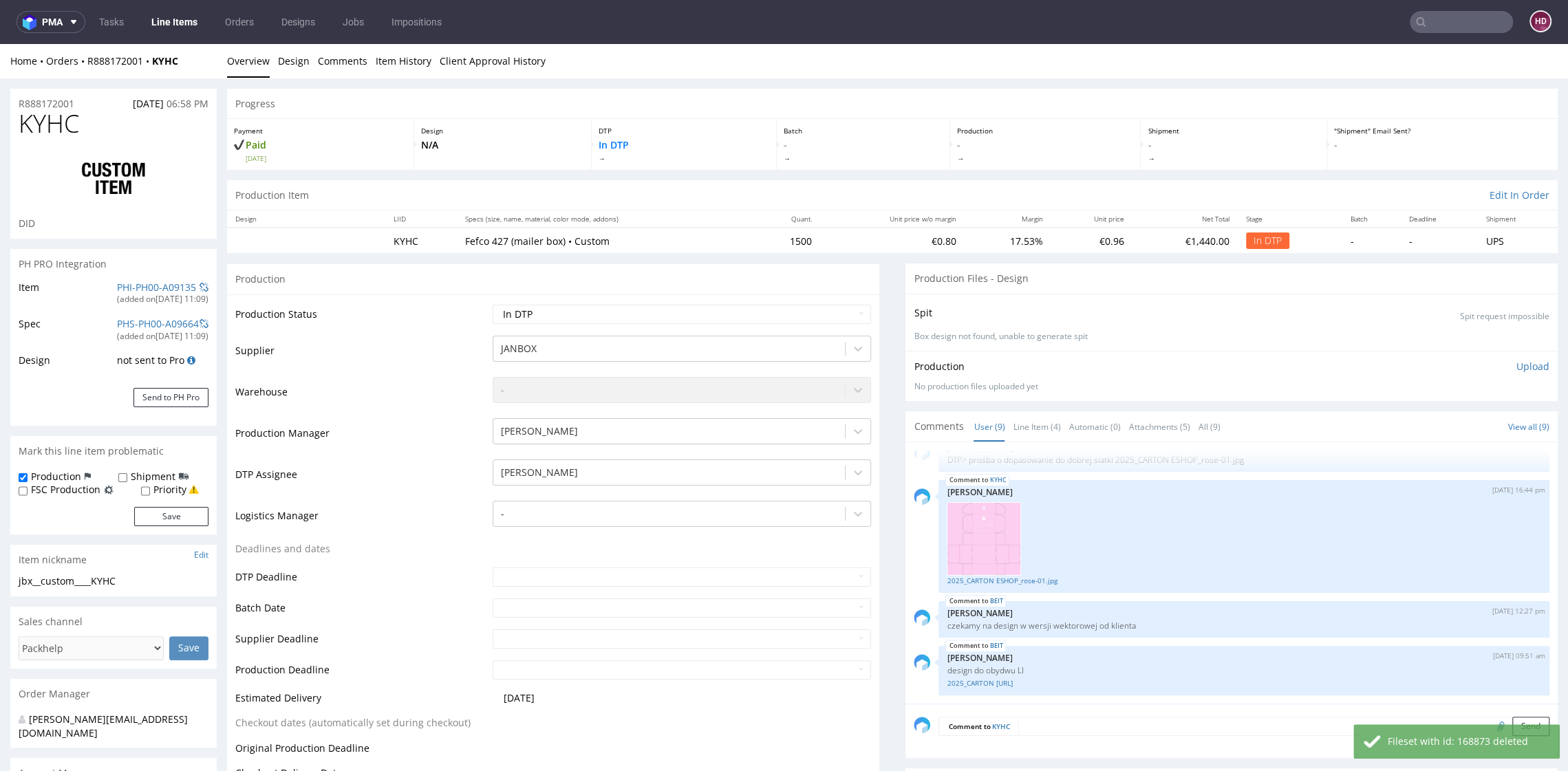
click at [1517, 359] on p "Upload" at bounding box center [1533, 366] width 33 height 14
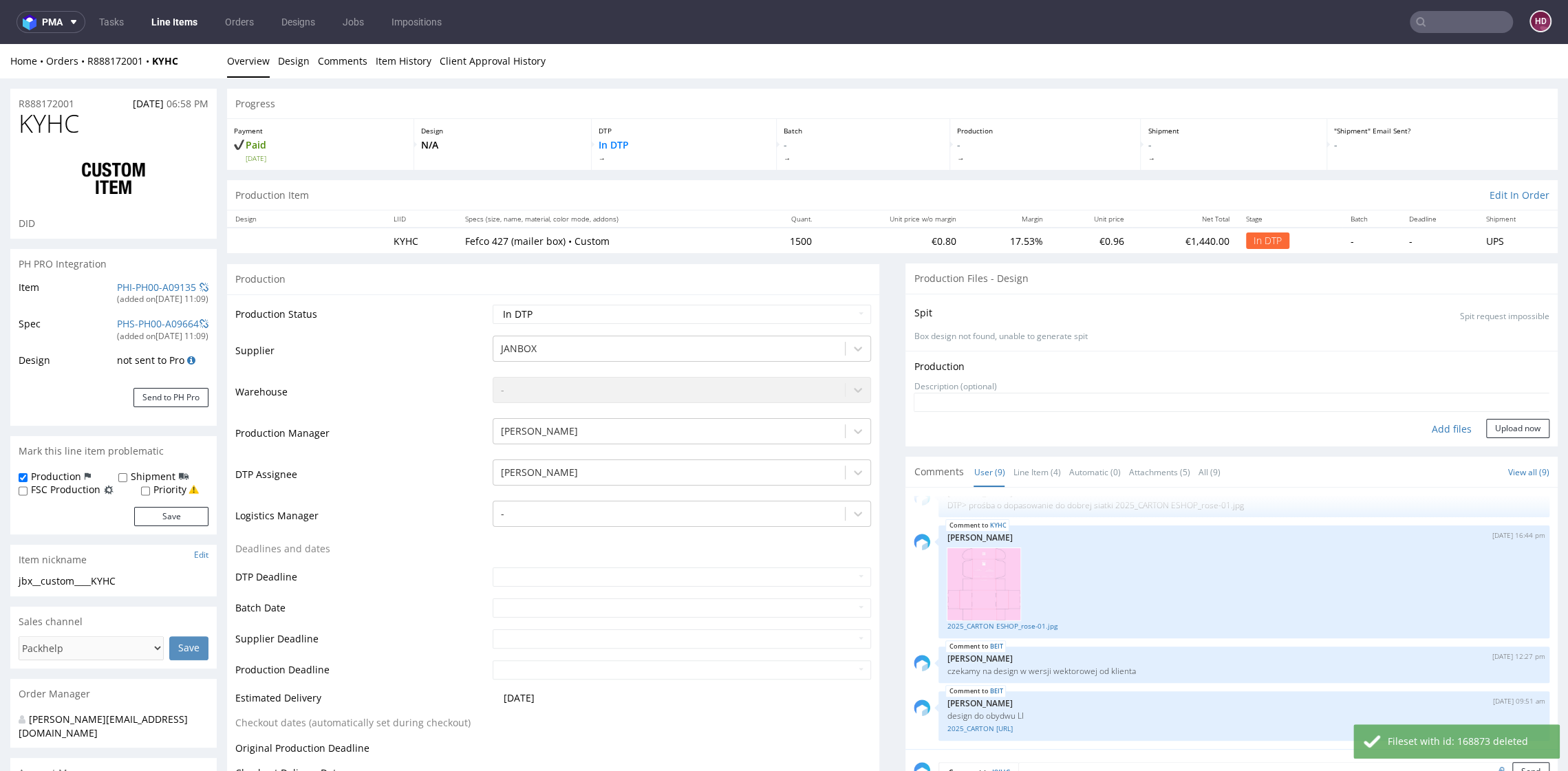
click at [1431, 425] on div "Add files" at bounding box center [1452, 429] width 69 height 21
type input "C:\fakepath\jbx__custom____KYHC__d00__oR888172001__inside.pdf"
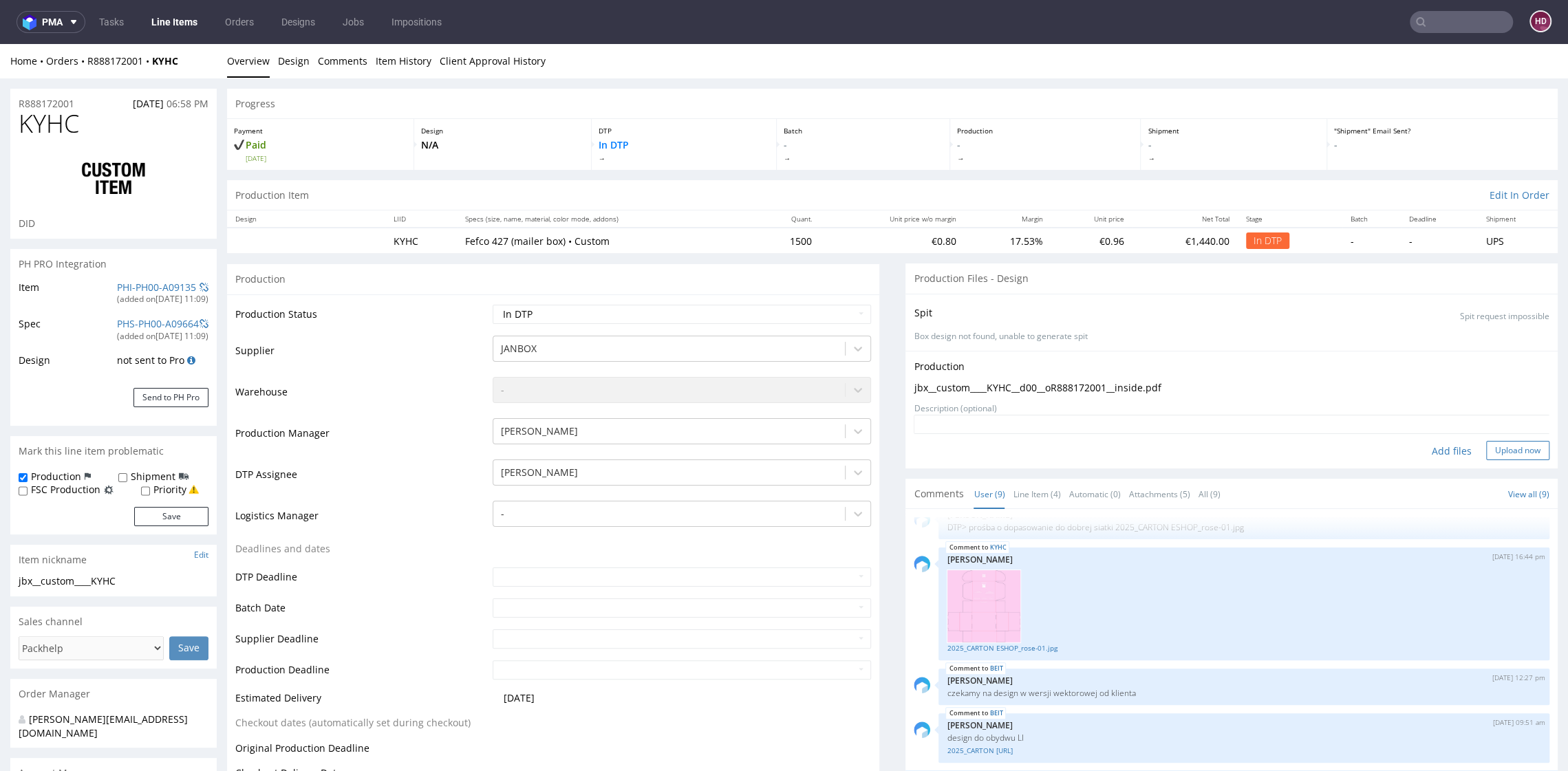
click at [1497, 451] on button "Upload now" at bounding box center [1518, 450] width 64 height 19
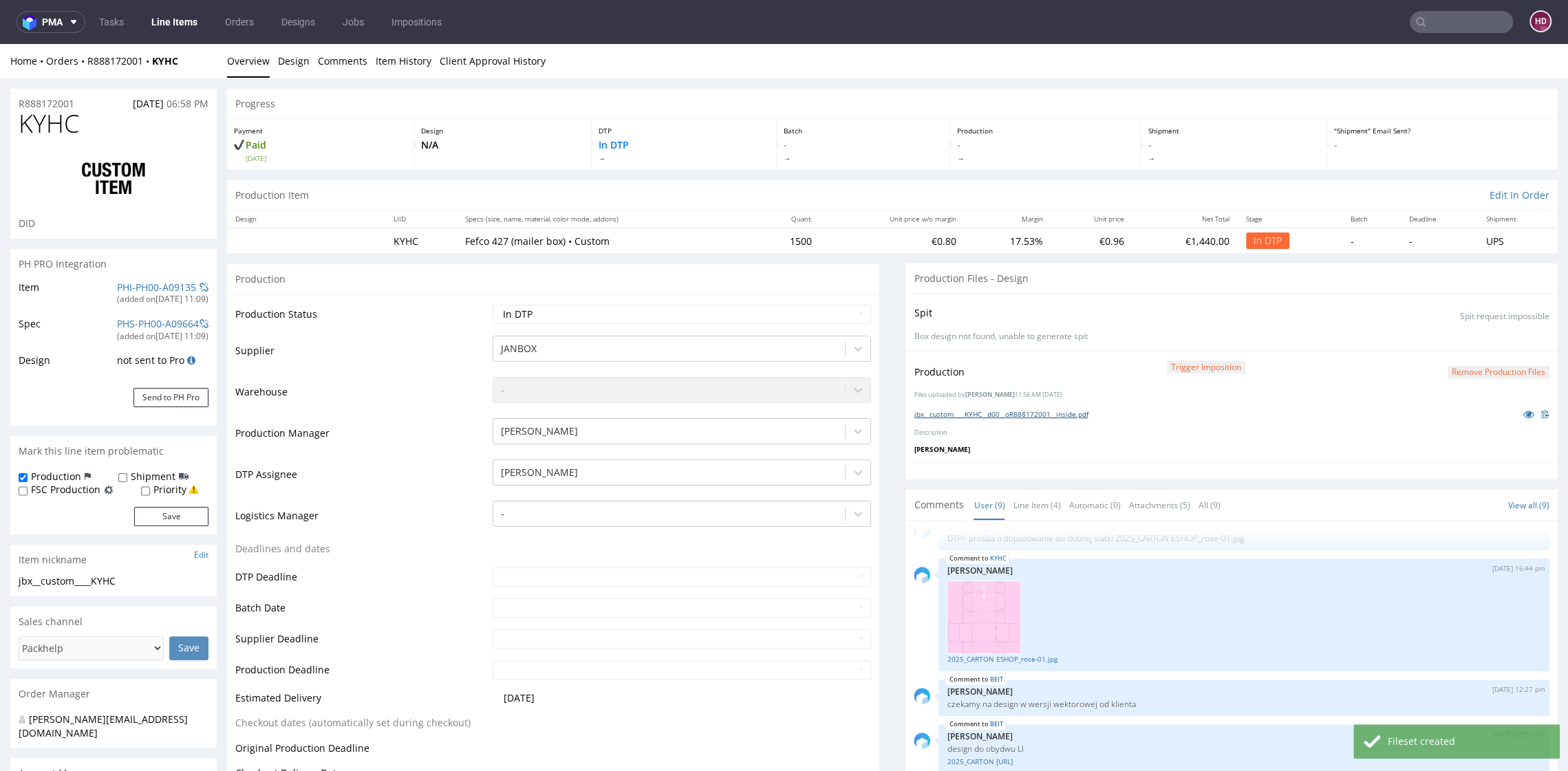
click at [1010, 412] on link "jbx__custom____KYHC__d00__oR888172001__inside.pdf" at bounding box center [1001, 414] width 174 height 9
click at [515, 316] on select "Waiting for Artwork Waiting for Diecut Waiting for Mockup Waiting for DTP Waiti…" at bounding box center [681, 314] width 378 height 19
select select "dtp_ca_needed"
click at [493, 304] on select "Waiting for Artwork Waiting for Diecut Waiting for Mockup Waiting for DTP Waiti…" at bounding box center [681, 314] width 378 height 19
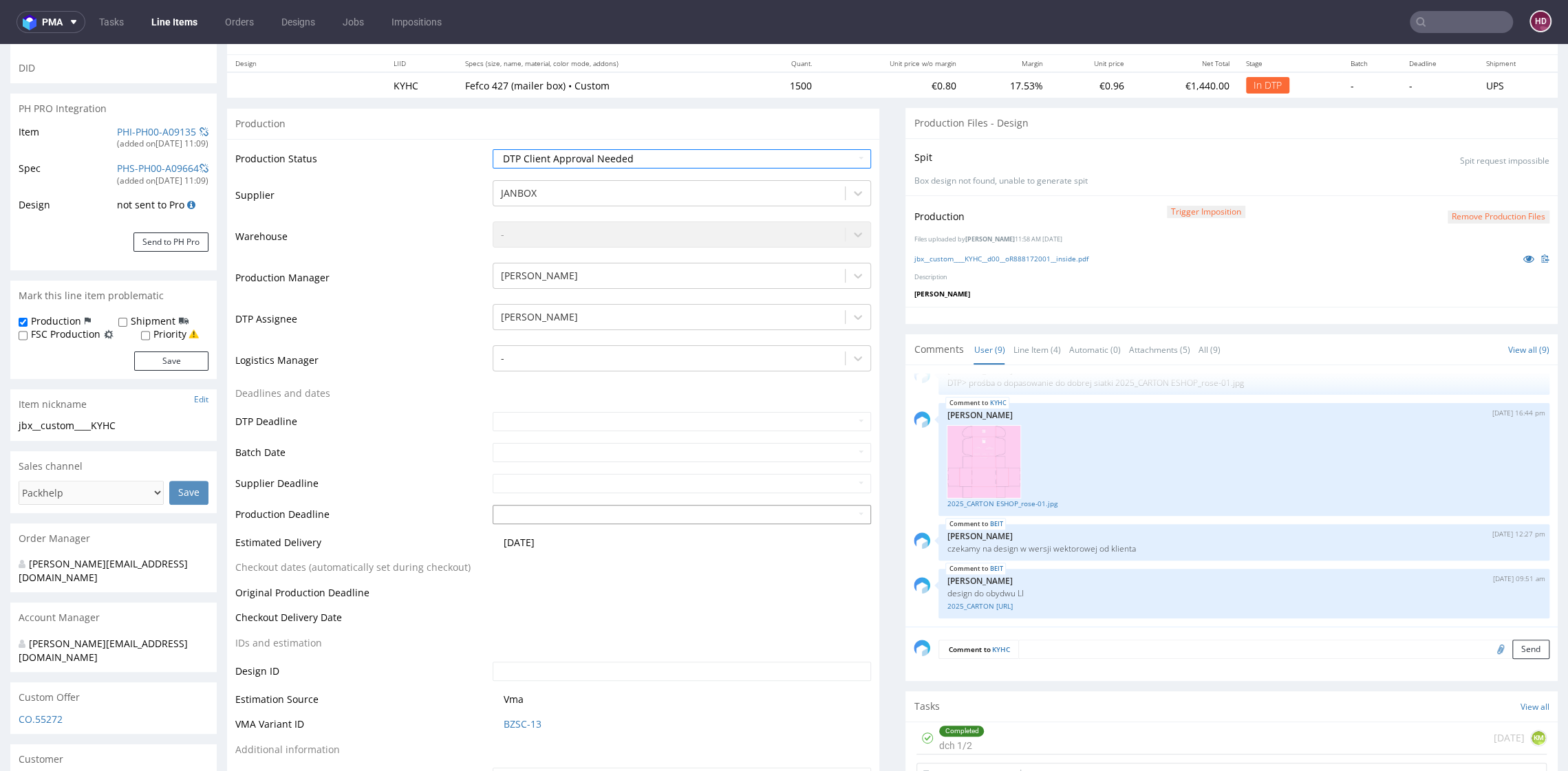
scroll to position [217, 0]
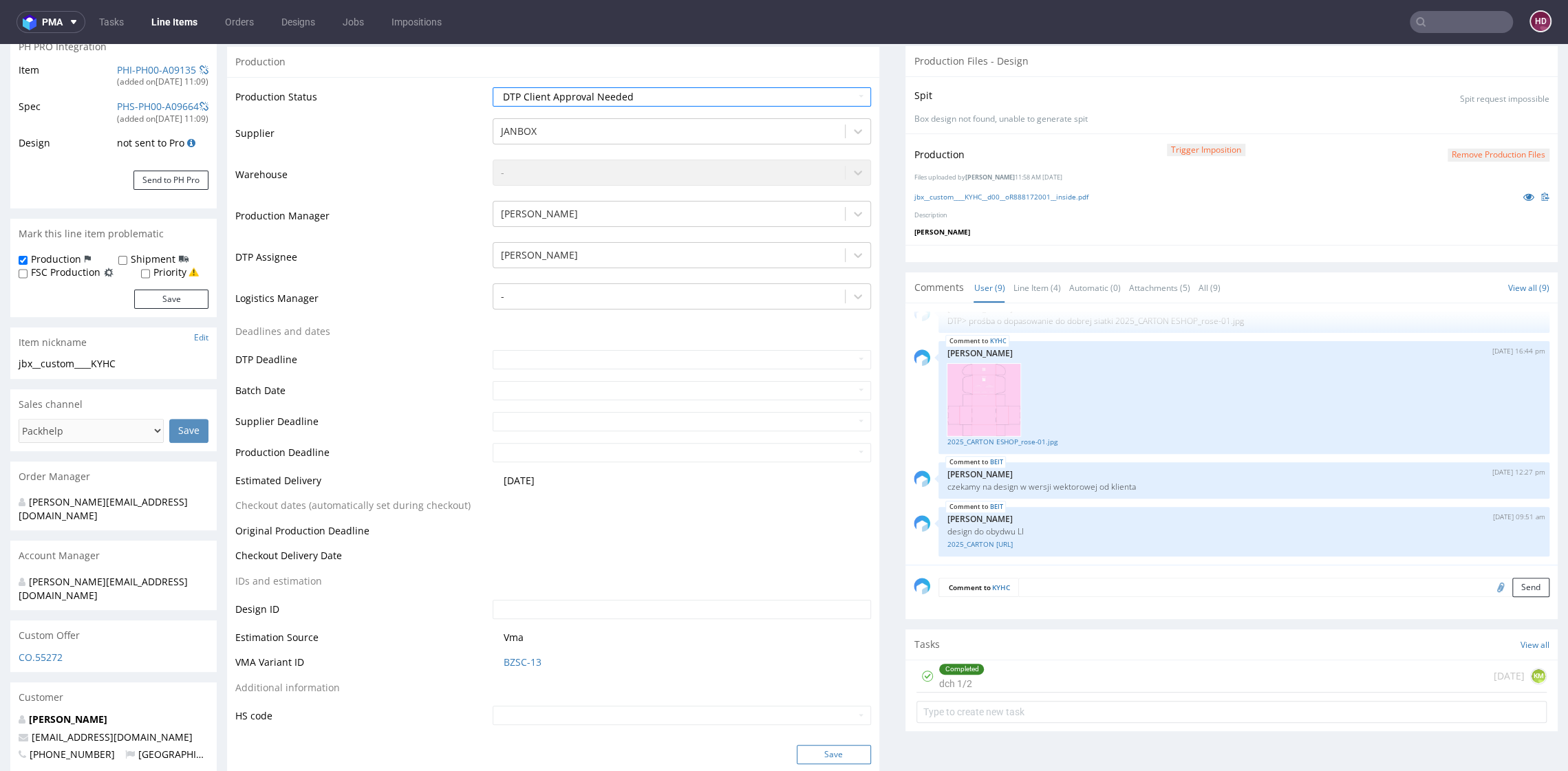
click at [833, 750] on button "Save" at bounding box center [834, 754] width 74 height 19
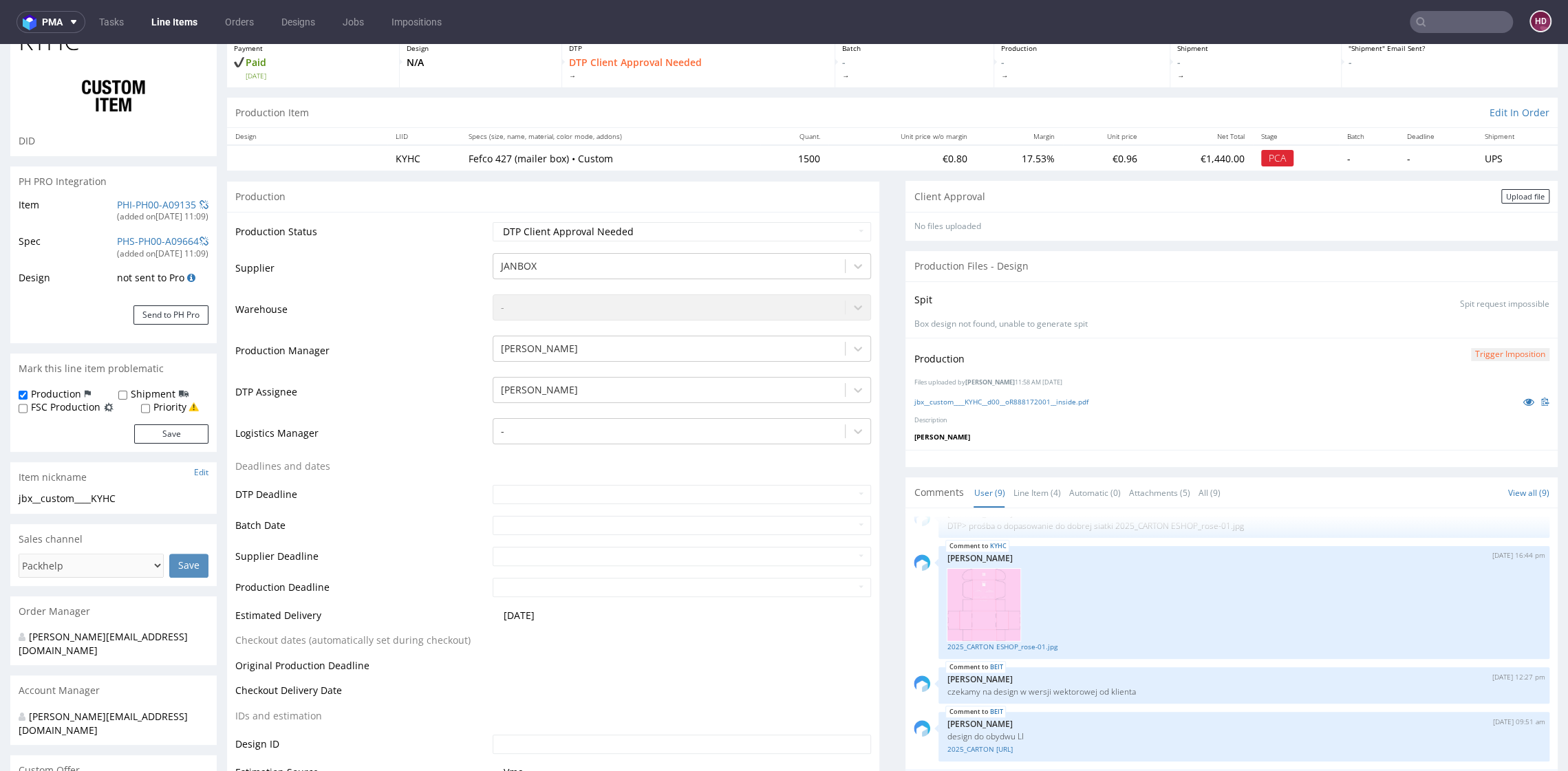
scroll to position [0, 0]
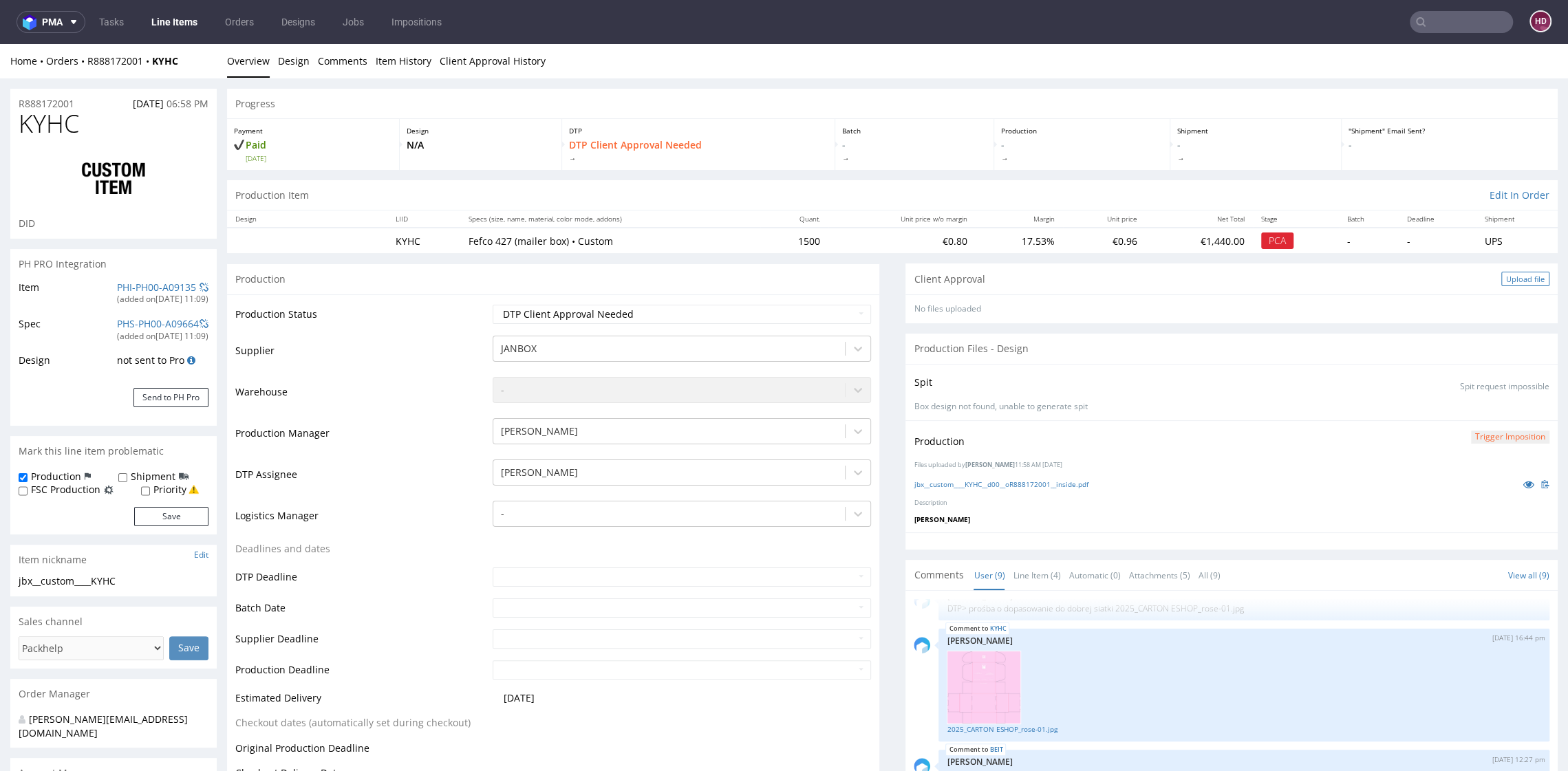
click at [1502, 278] on div "Upload file" at bounding box center [1525, 279] width 48 height 14
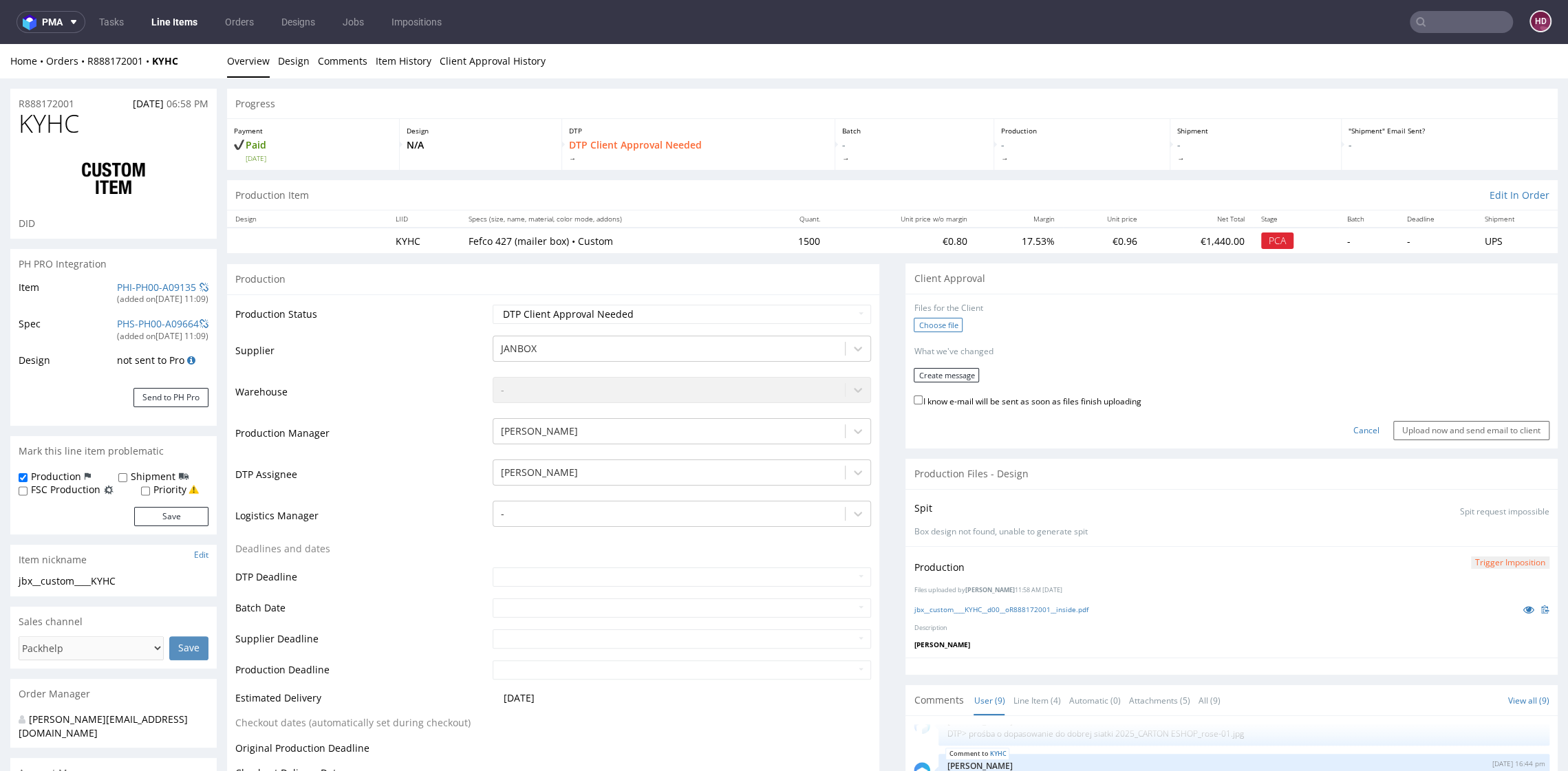
click at [914, 324] on label "Choose file" at bounding box center [938, 325] width 49 height 14
click at [0, 44] on input "Choose file" at bounding box center [0, 44] width 0 height 0
click at [950, 372] on button "Create message" at bounding box center [946, 370] width 65 height 14
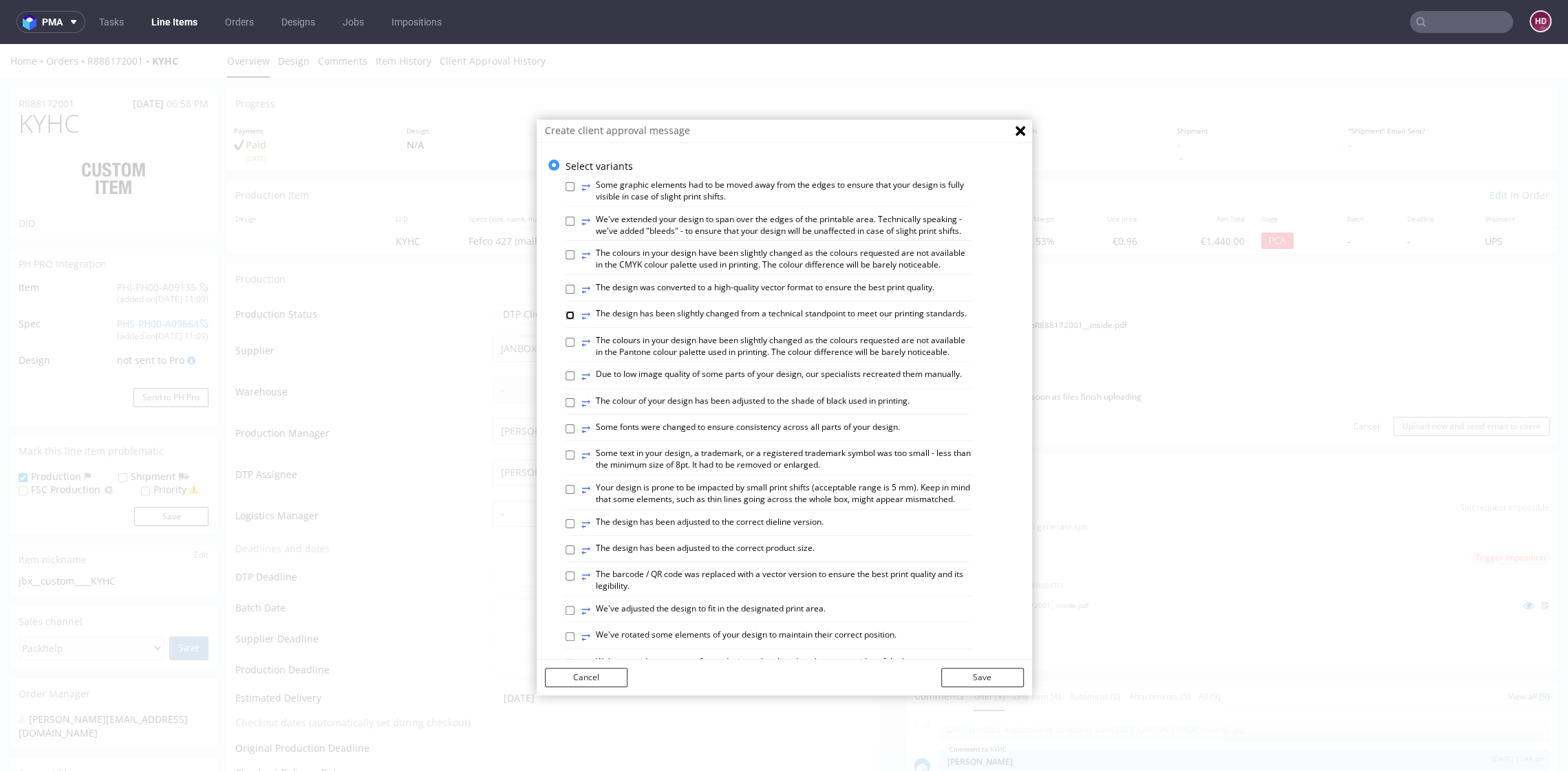
click at [566, 320] on input "⥂ The design has been slightly changed from a technical standpoint to meet our …" at bounding box center [570, 315] width 9 height 9
checkbox input "true"
click at [551, 612] on div "Select variants ⥂ Some graphic elements had to be moved away from the edges to …" at bounding box center [784, 709] width 495 height 1099
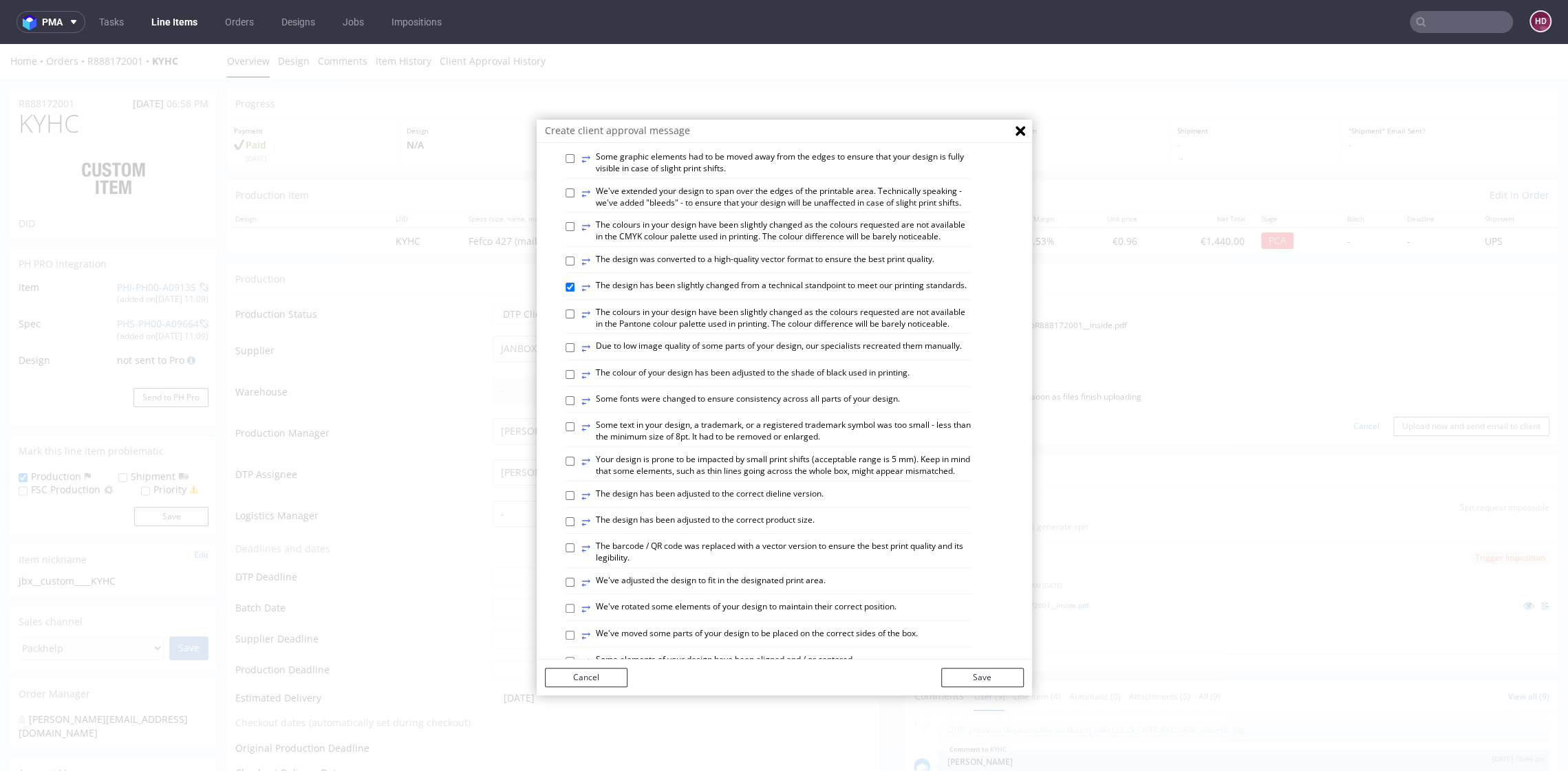
scroll to position [51, 0]
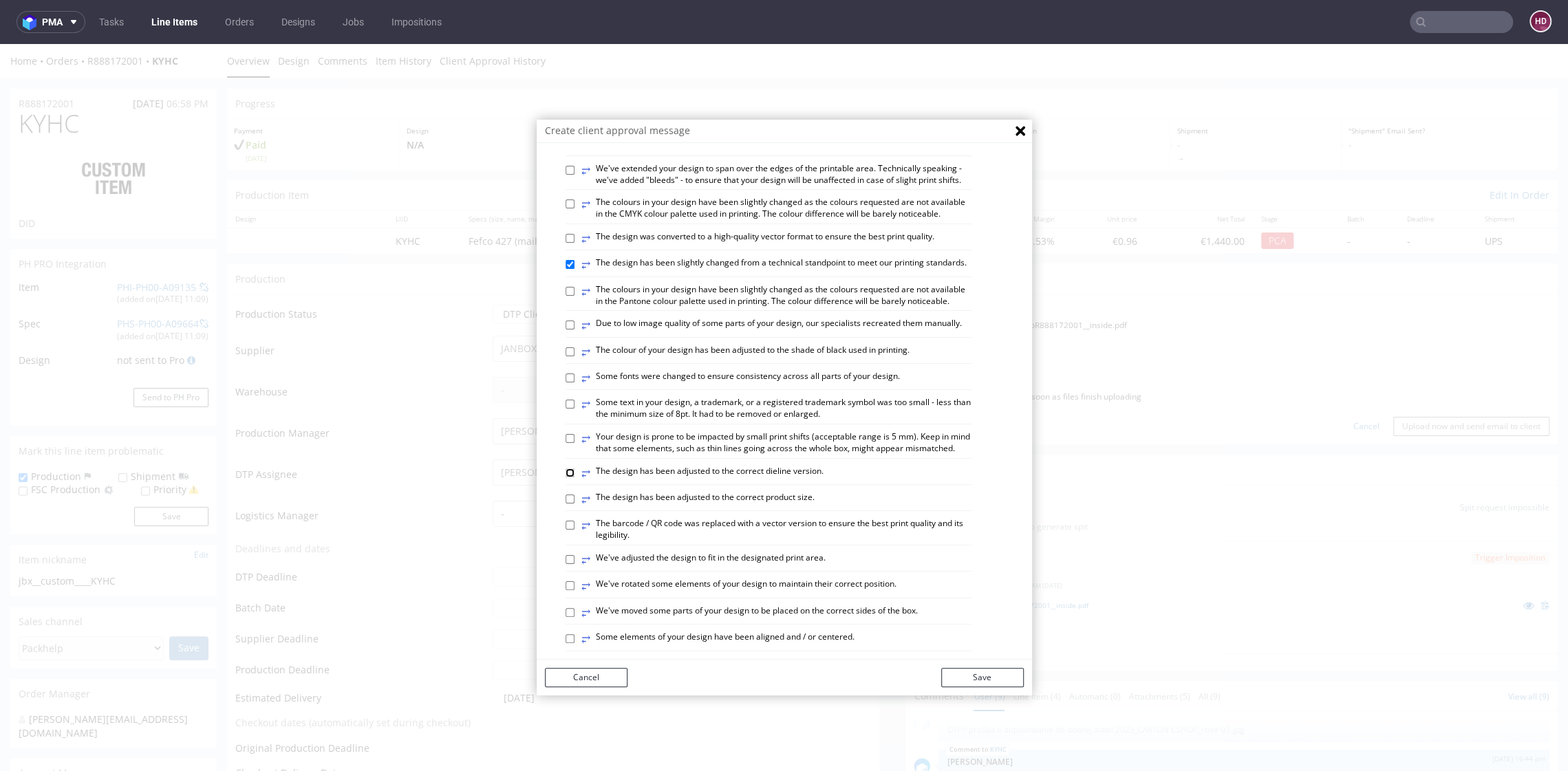
click at [566, 477] on input "⥂ The design has been adjusted to the correct dieline version." at bounding box center [570, 472] width 9 height 9
checkbox input "true"
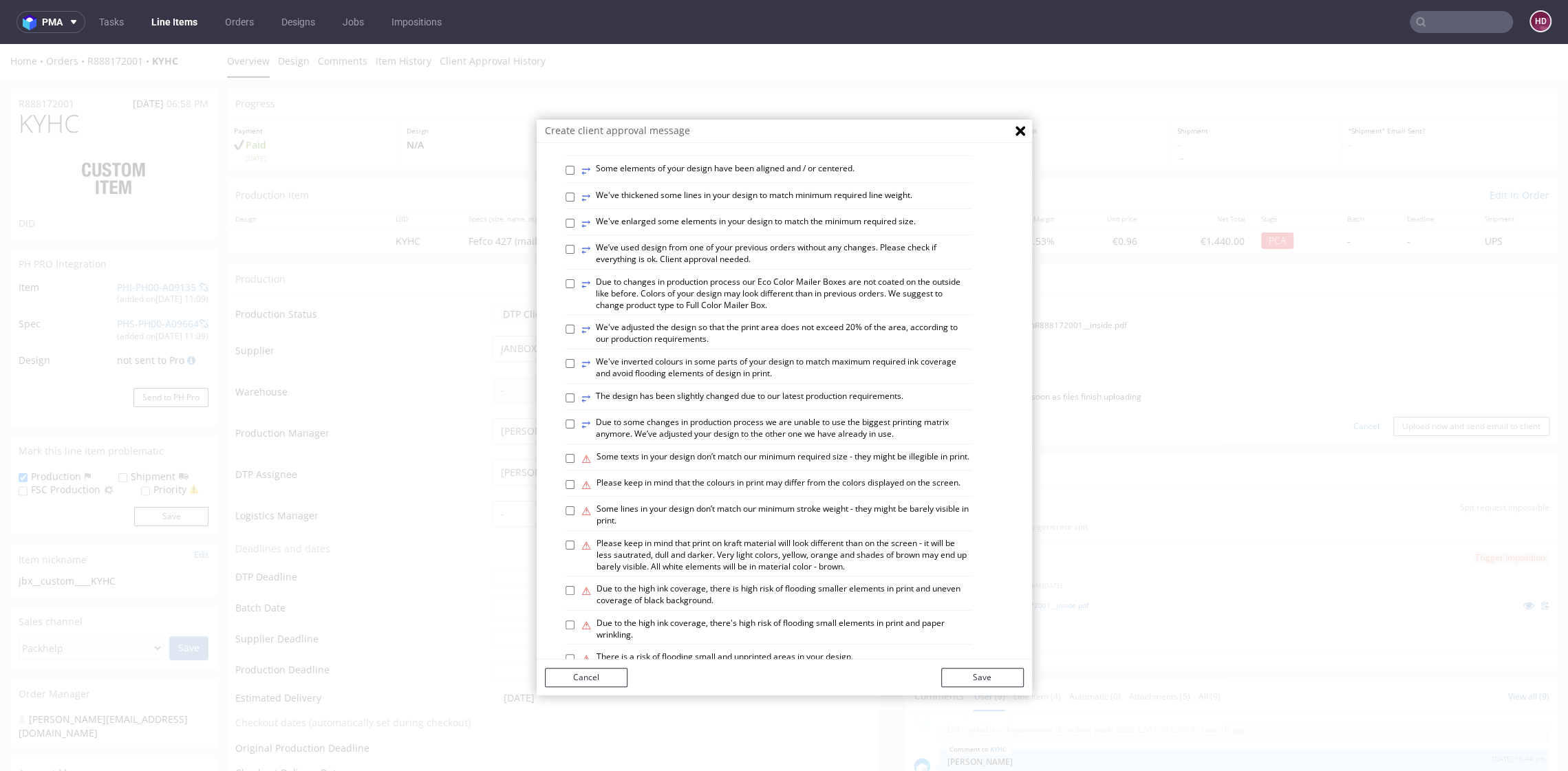
scroll to position [516, 0]
click at [566, 492] on input "⚠ Please keep in mind that the colours in print may differ from the colors disp…" at bounding box center [570, 488] width 9 height 9
checkbox input "true"
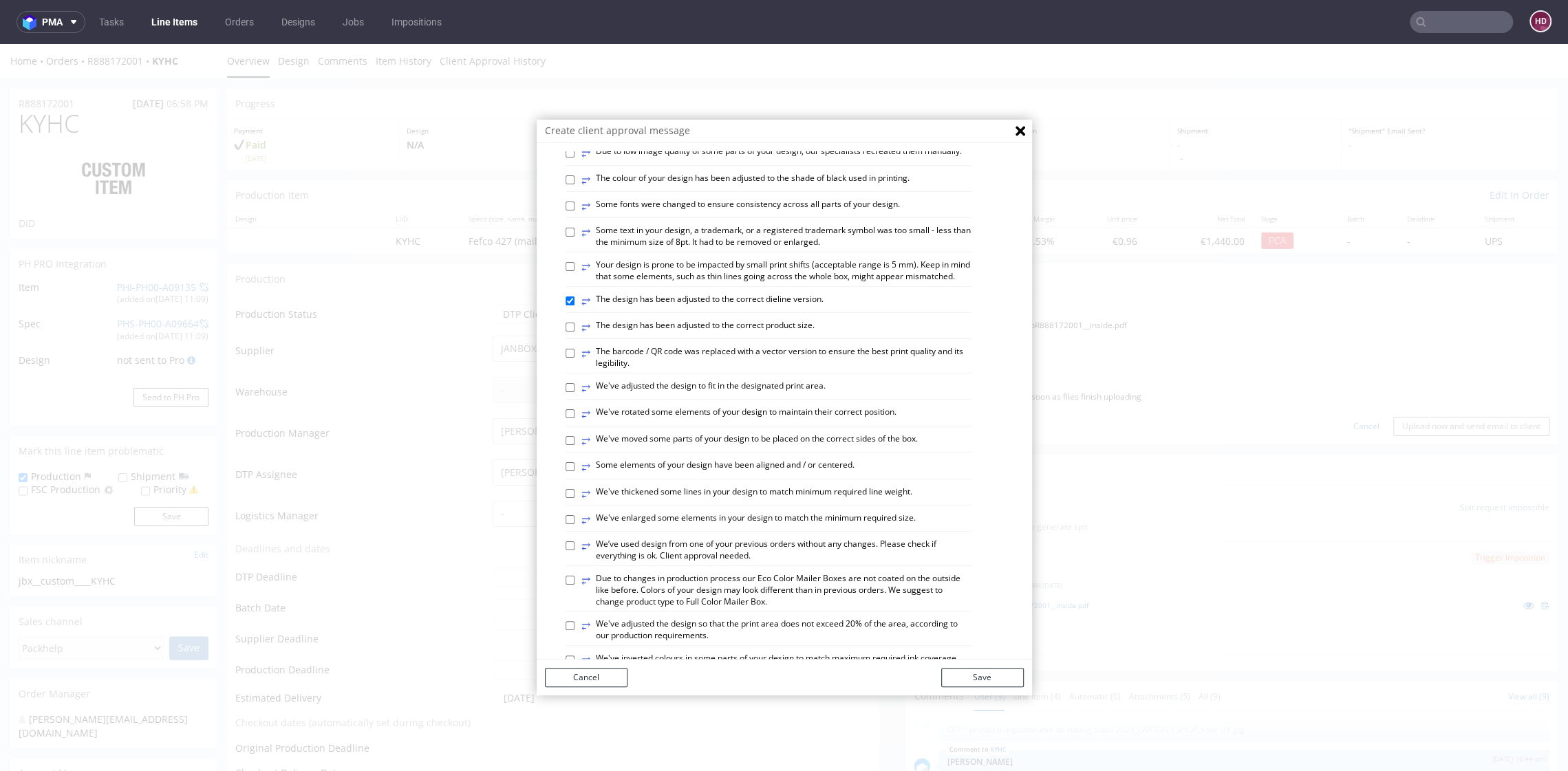
scroll to position [0, 0]
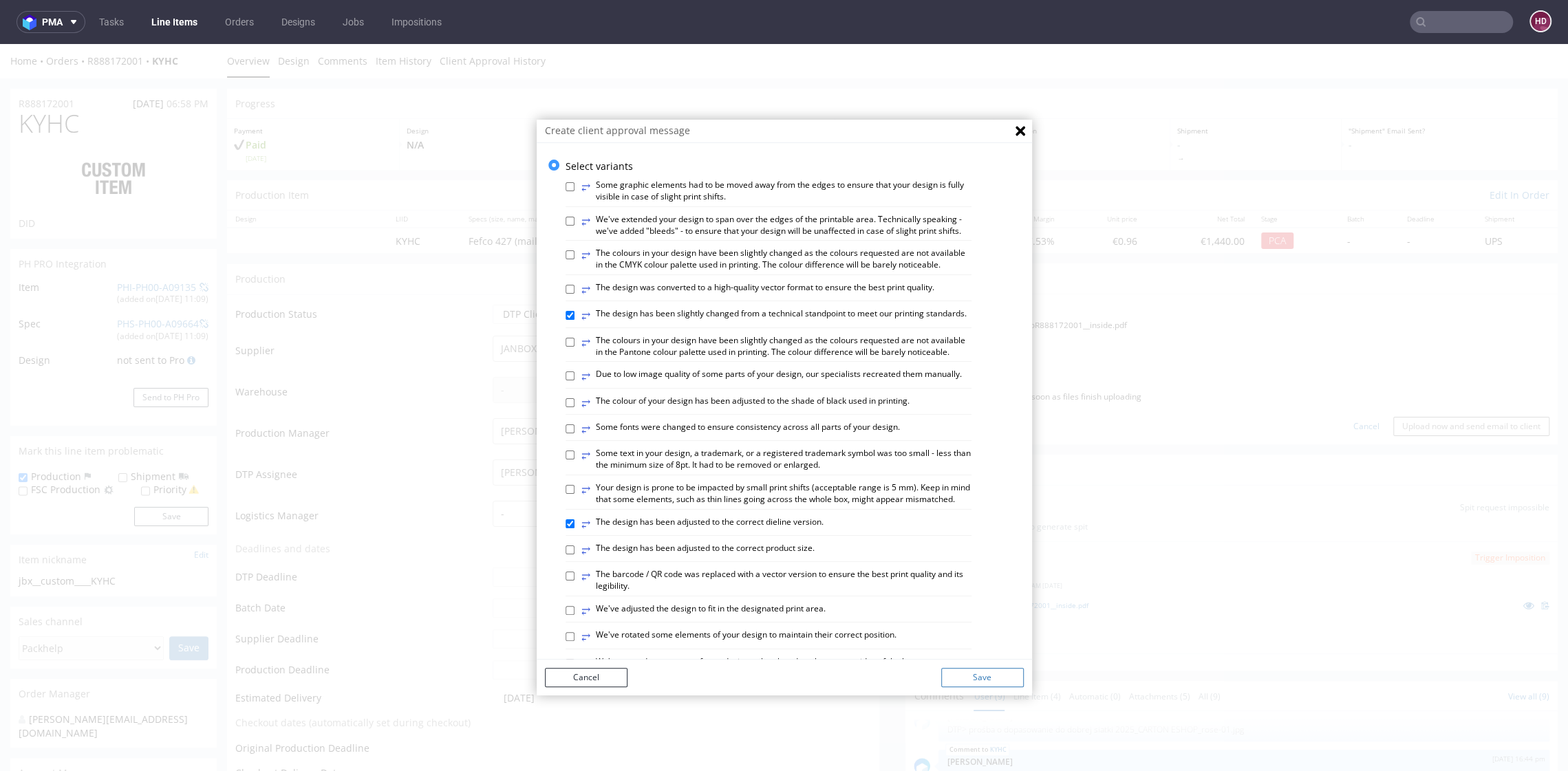
click at [997, 669] on button "Save" at bounding box center [982, 677] width 82 height 19
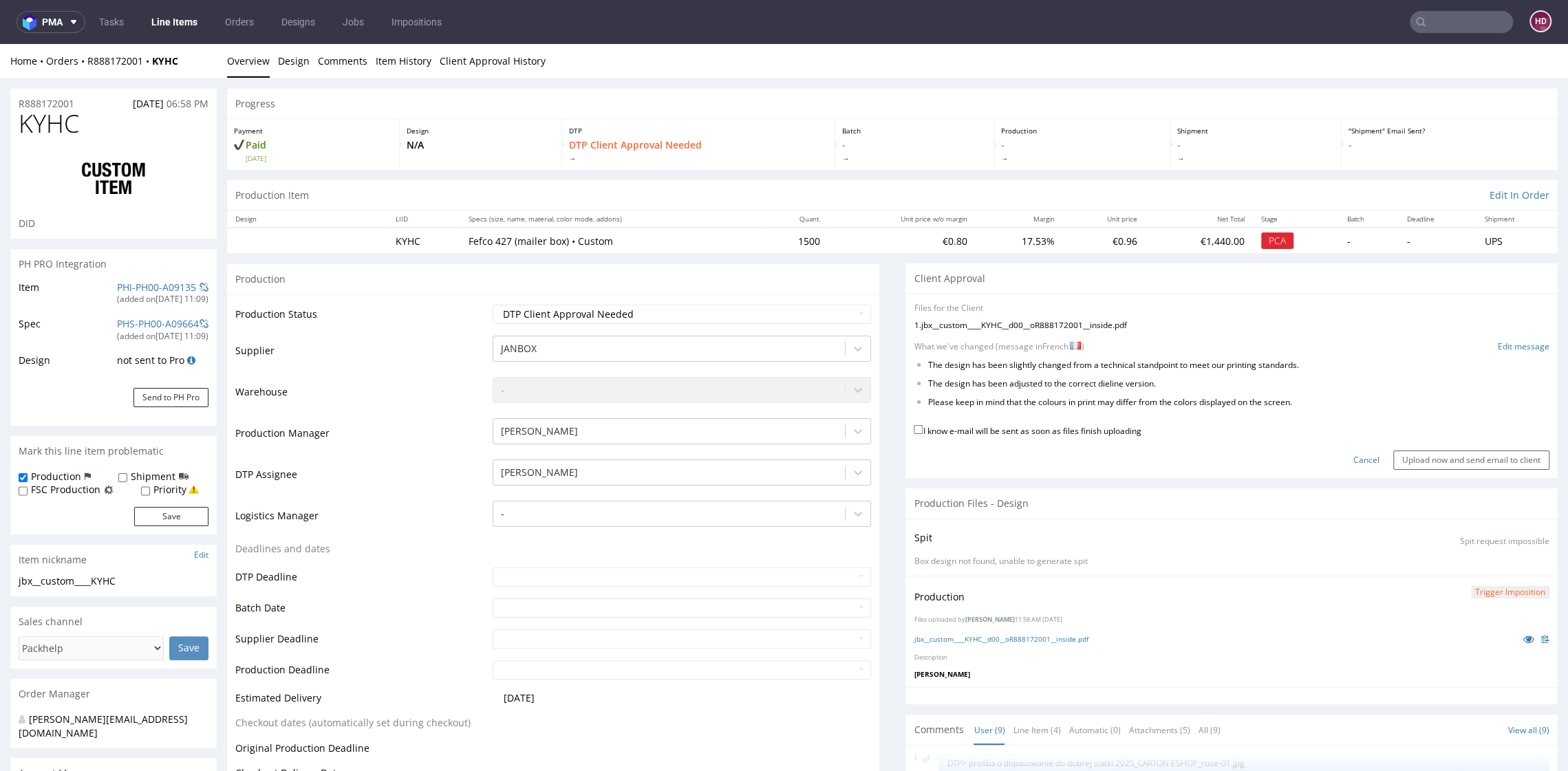
click at [992, 429] on label "I know e-mail will be sent as soon as files finish uploading" at bounding box center [1027, 429] width 227 height 15
click at [923, 429] on input "I know e-mail will be sent as soon as files finish uploading" at bounding box center [918, 429] width 9 height 9
checkbox input "true"
click at [1397, 459] on input "Upload now and send email to client" at bounding box center [1471, 459] width 156 height 19
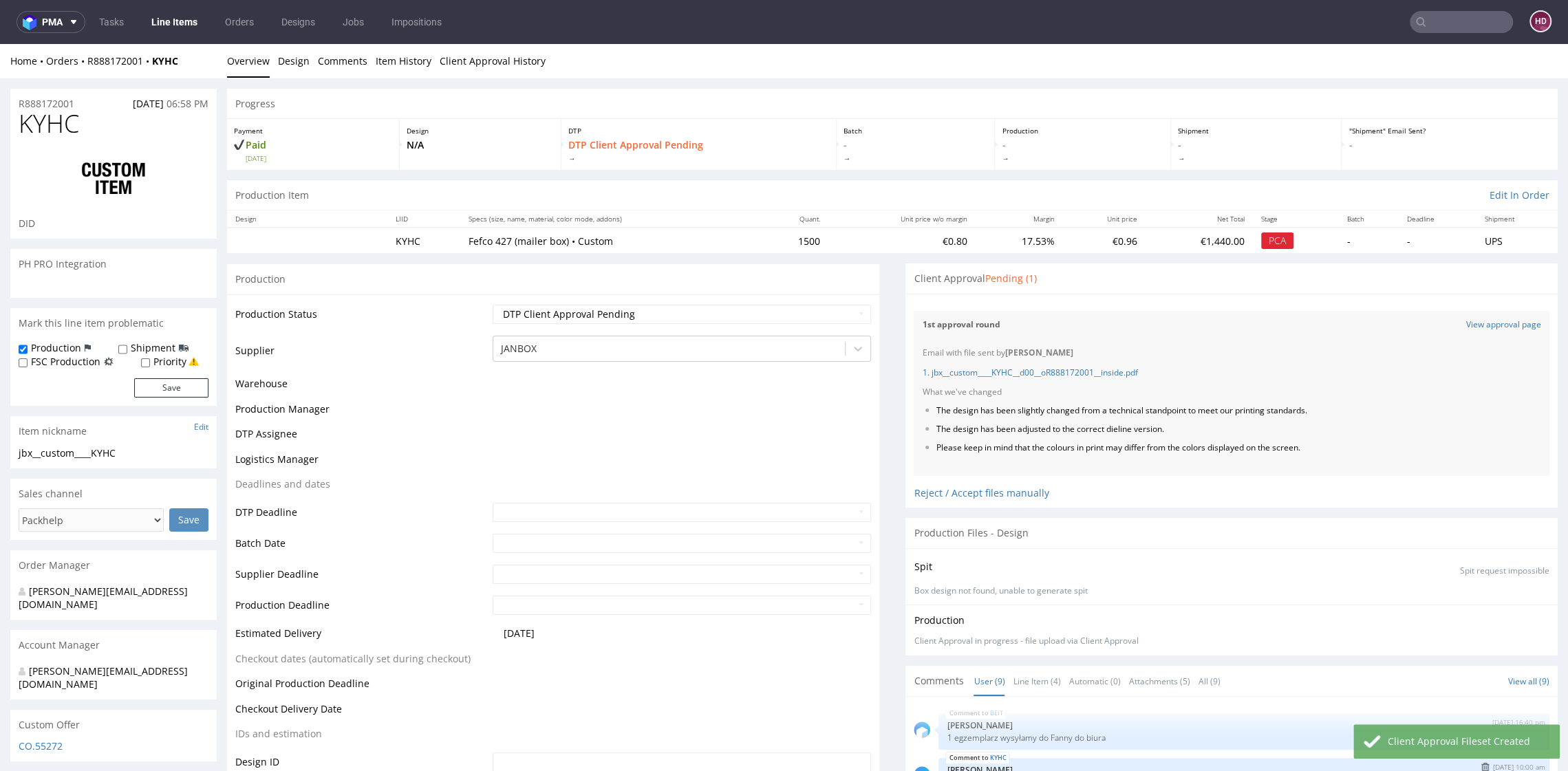
scroll to position [359, 0]
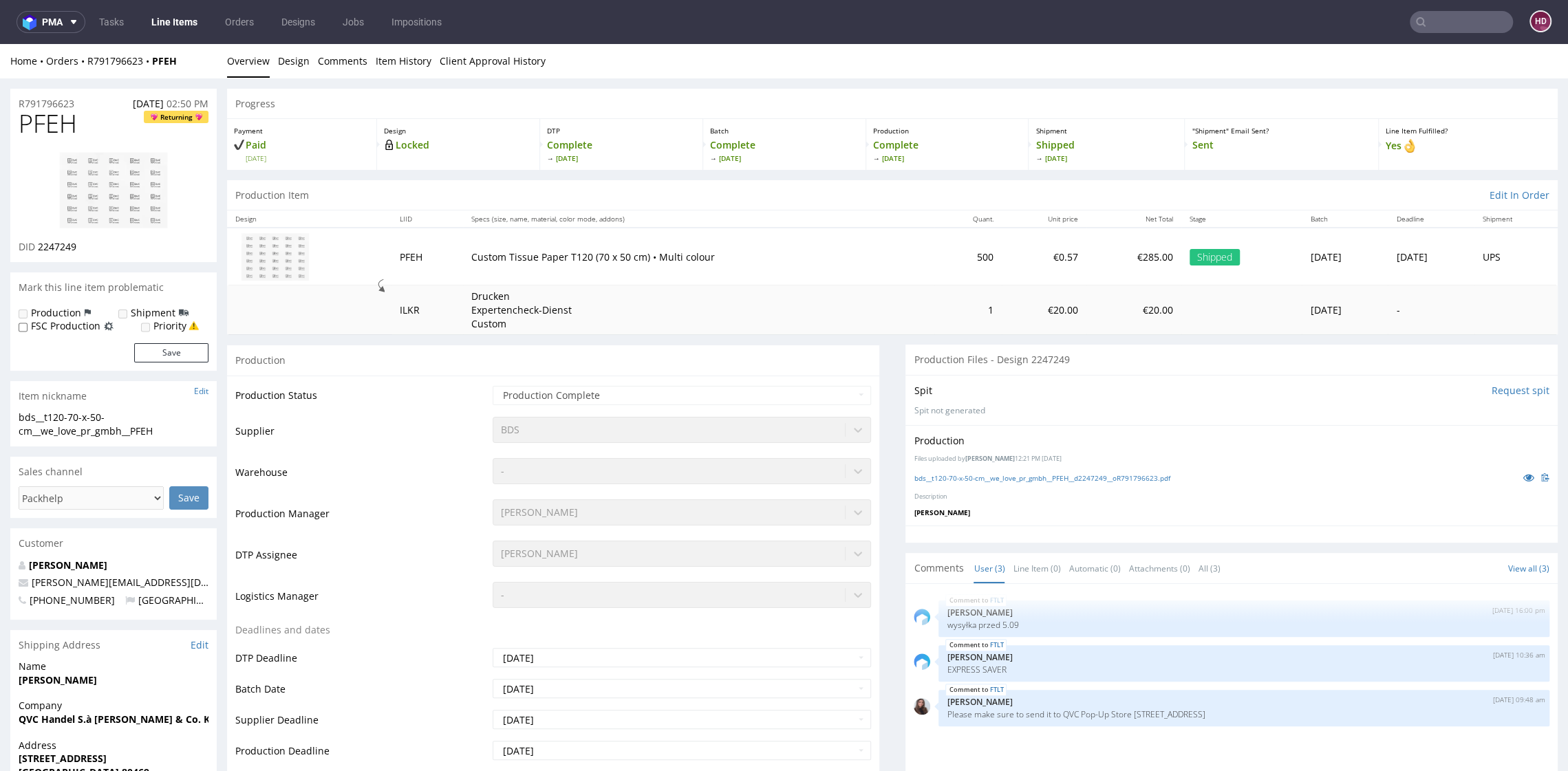
click at [109, 182] on img at bounding box center [114, 191] width 110 height 79
click at [137, 191] on img at bounding box center [114, 191] width 110 height 79
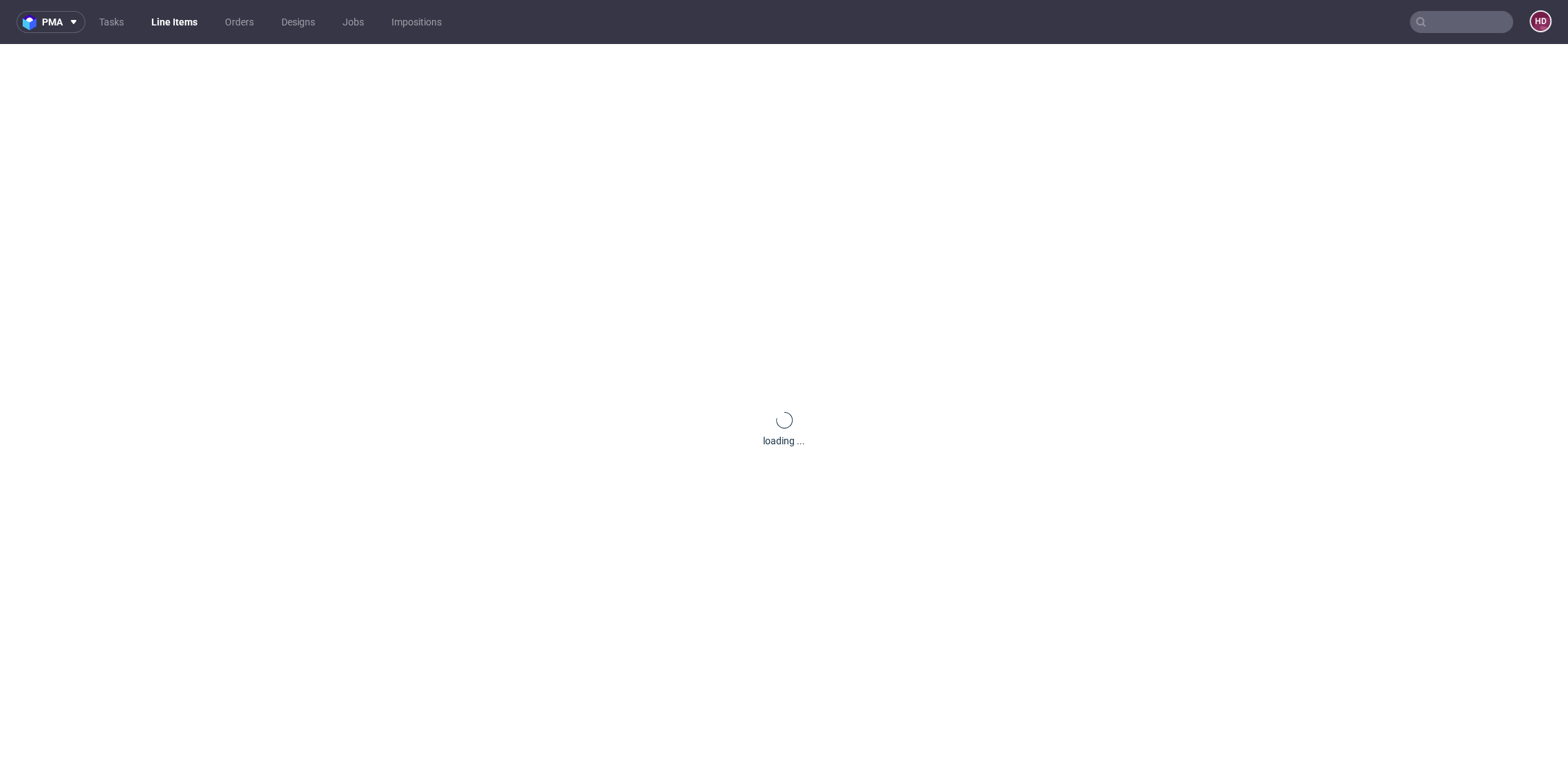
click at [769, 361] on div "loading ..." at bounding box center [784, 429] width 1568 height 771
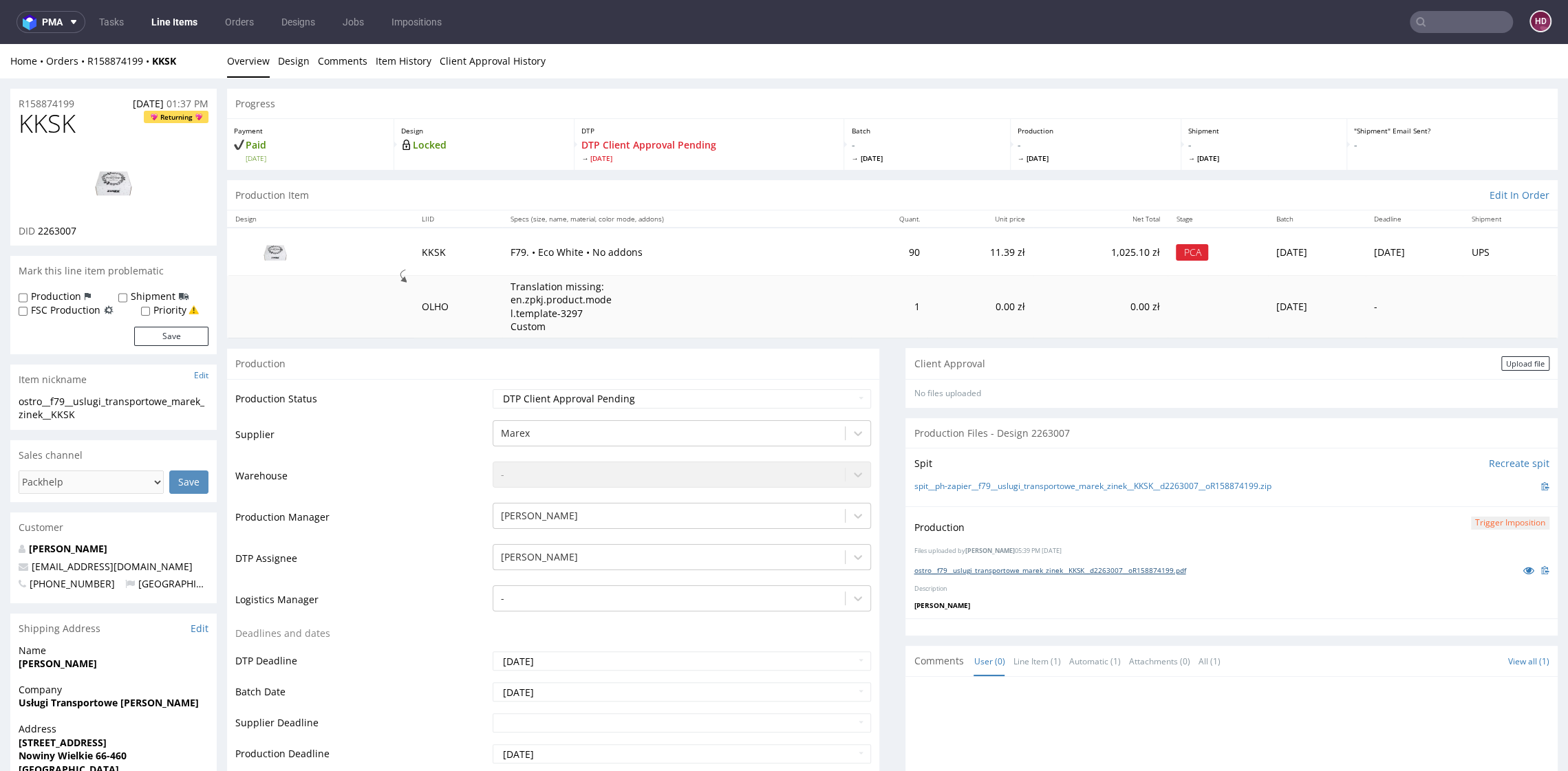
click at [1047, 572] on link "ostro__f79__uslugi_transportowe_marek_zinek__KKSK__d2263007__oR158874199.pdf" at bounding box center [1050, 569] width 272 height 9
click at [1514, 368] on div "Upload file" at bounding box center [1525, 364] width 48 height 14
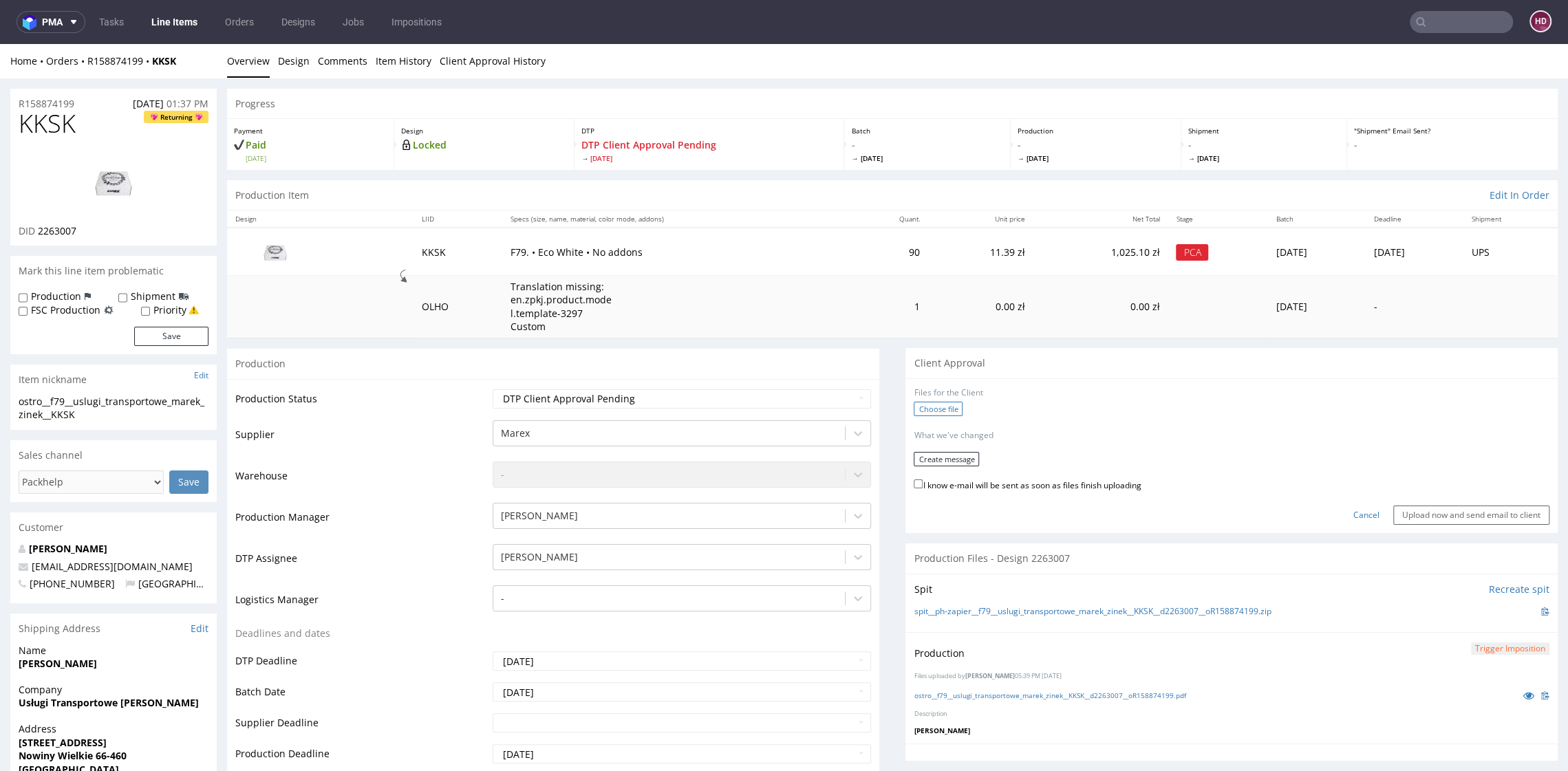
click at [932, 408] on label "Choose file" at bounding box center [938, 409] width 49 height 14
click at [0, 44] on input "Choose file" at bounding box center [0, 44] width 0 height 0
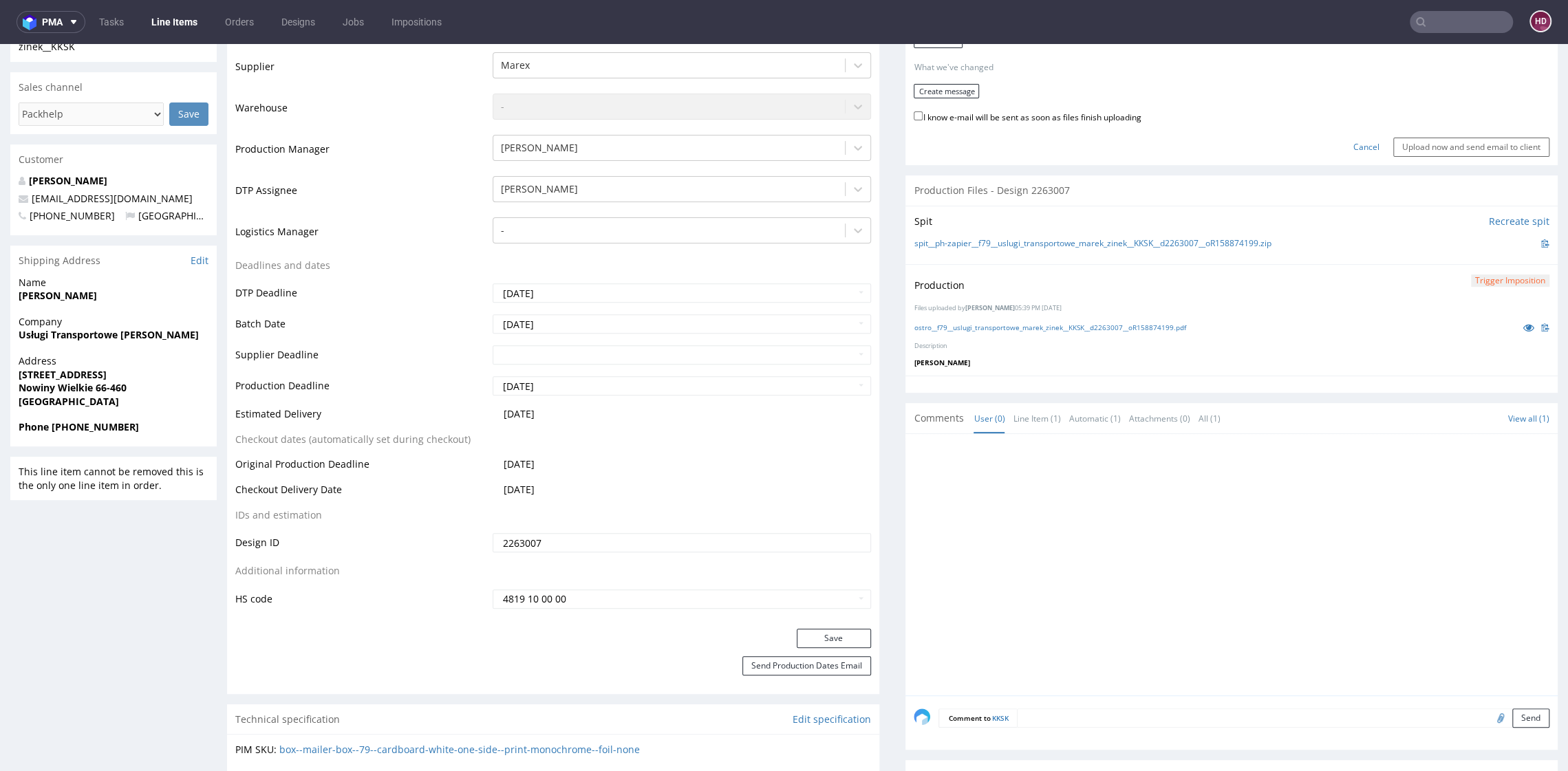
scroll to position [370, 0]
click at [1030, 321] on link "ostro__f79__uslugi_transportowe_marek_zinek__KKSK__d2263007__oR158874199.pdf" at bounding box center [1050, 325] width 272 height 9
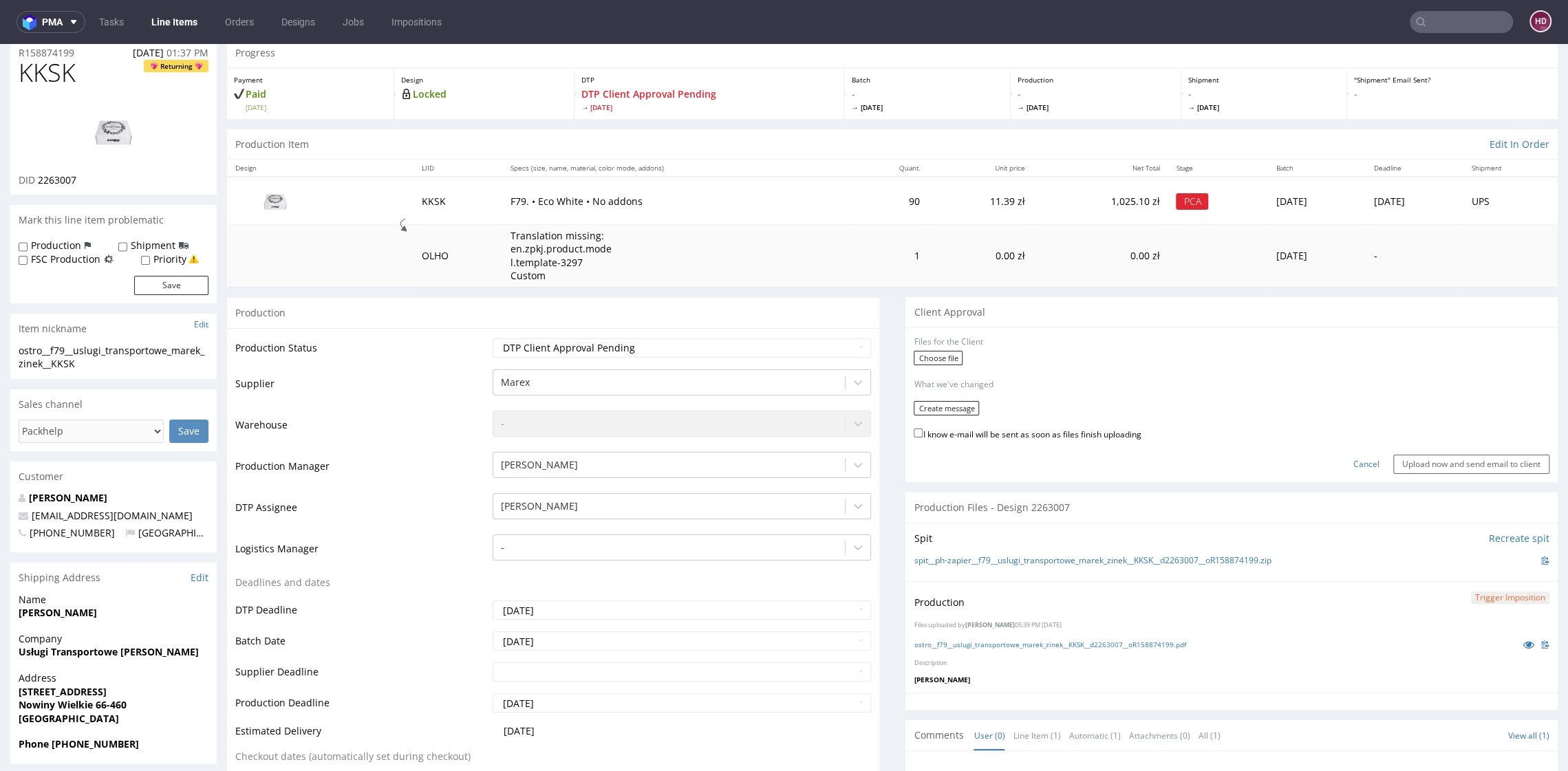
scroll to position [0, 0]
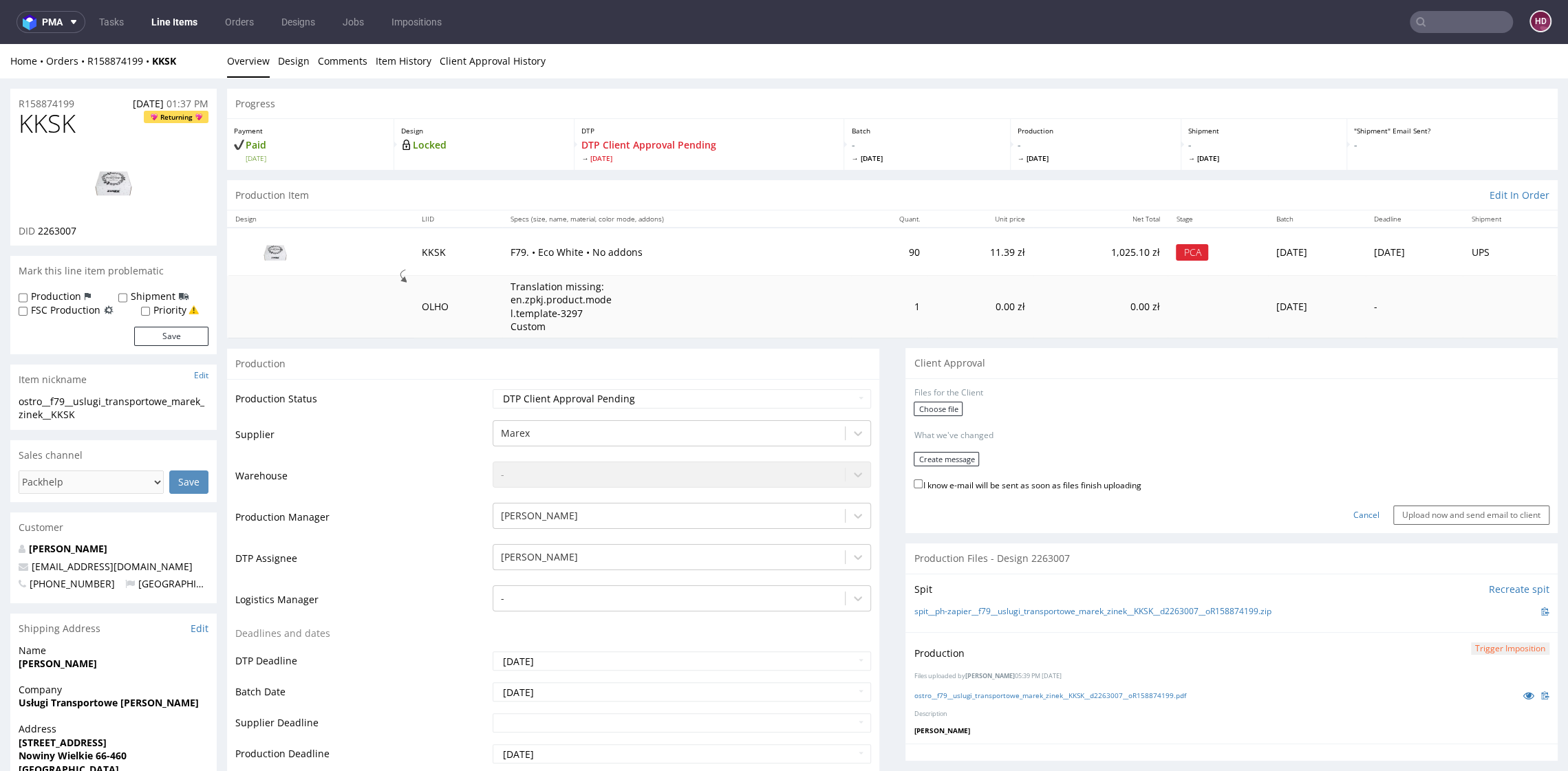
click at [119, 180] on img at bounding box center [114, 182] width 110 height 62
click at [686, 386] on div "Production Status Waiting for Artwork Waiting for Diecut Waiting for Mockup Wai…" at bounding box center [553, 687] width 652 height 617
click at [686, 395] on select "Waiting for Artwork Waiting for Diecut Waiting for Mockup Waiting for DTP Waiti…" at bounding box center [681, 399] width 378 height 19
select select "dtp_production_ready"
click at [493, 389] on select "Waiting for Artwork Waiting for Diecut Waiting for Mockup Waiting for DTP Waiti…" at bounding box center [681, 399] width 378 height 19
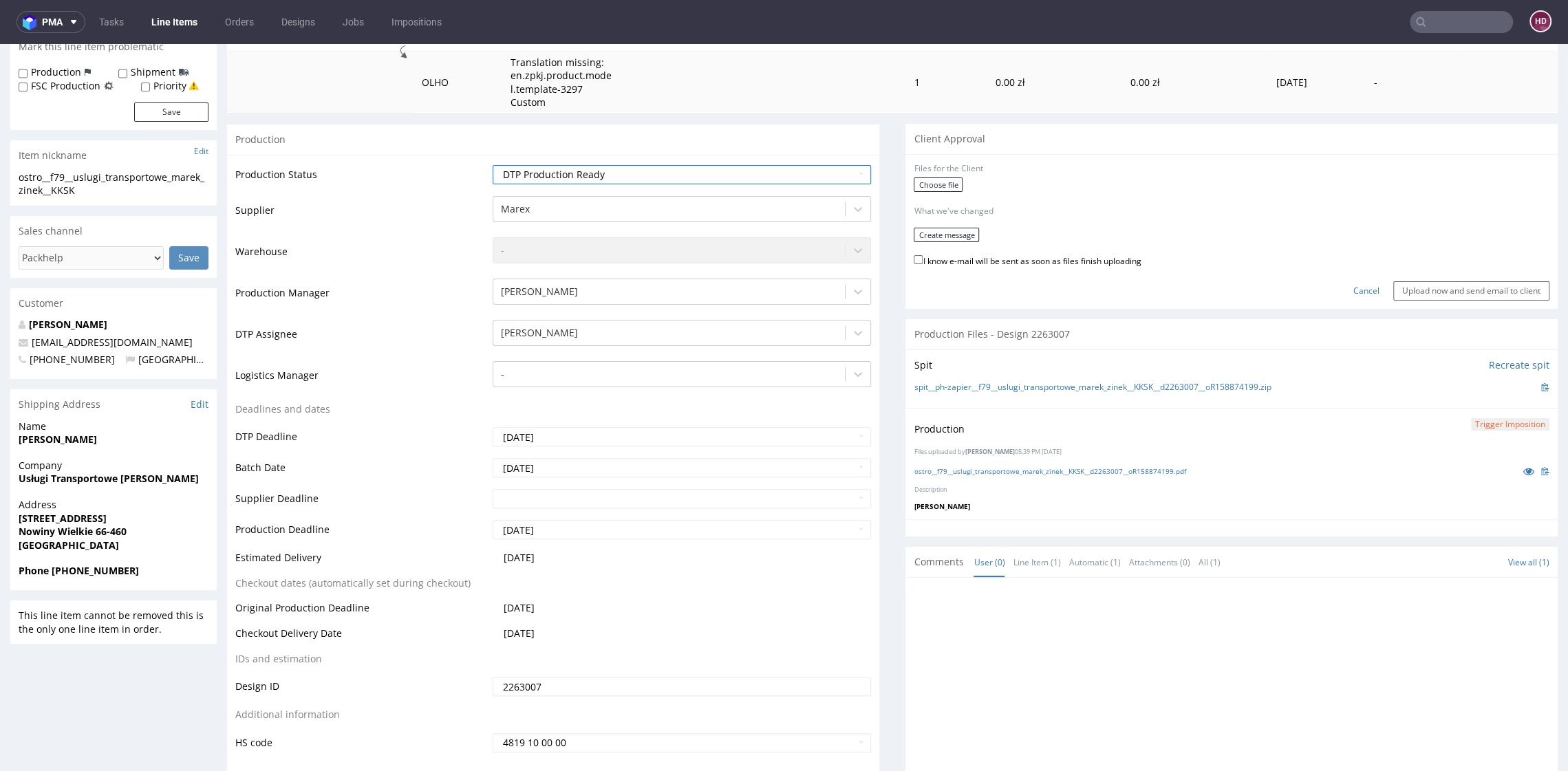
scroll to position [244, 0]
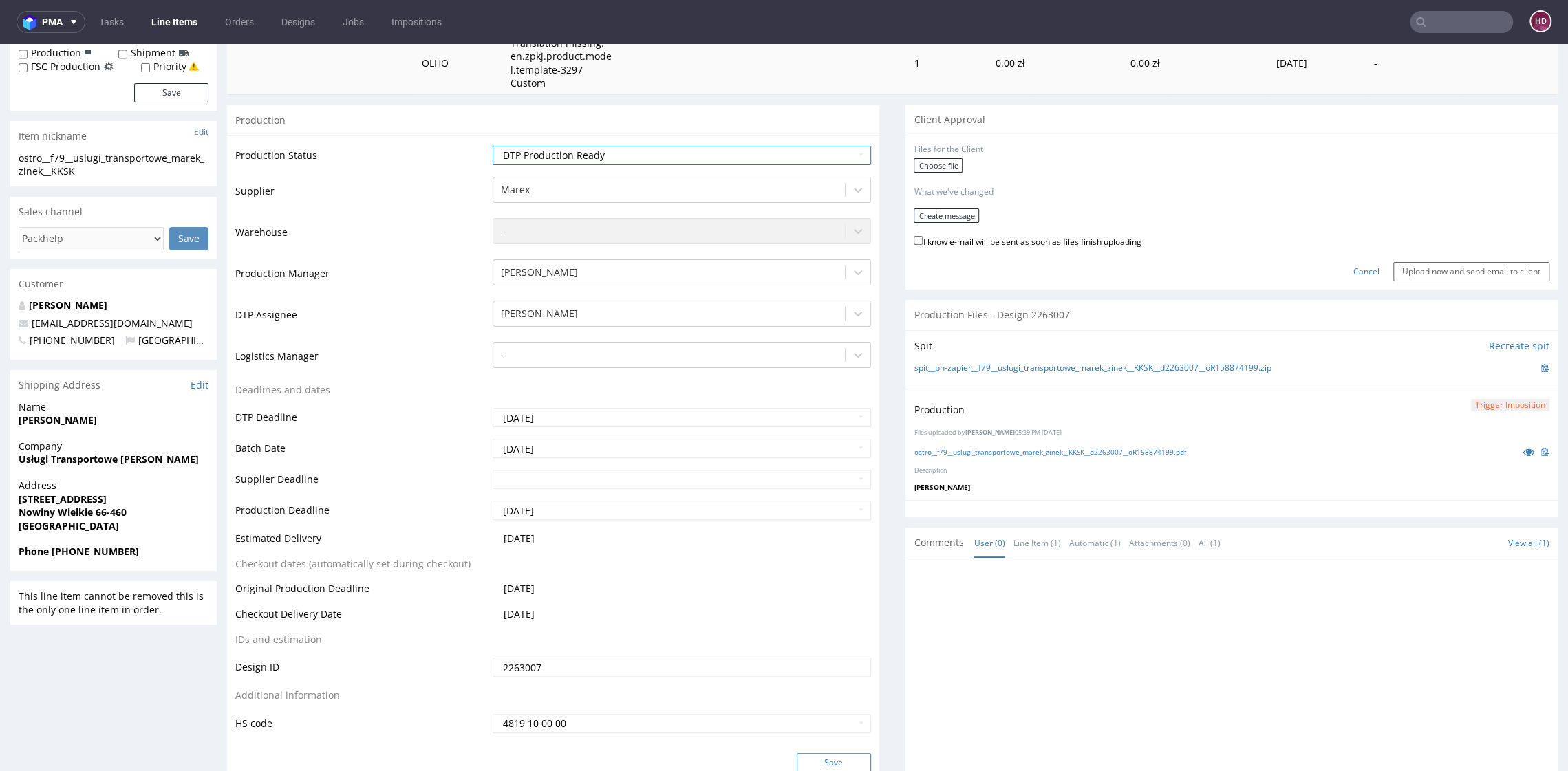
click at [809, 762] on button "Save" at bounding box center [834, 762] width 74 height 19
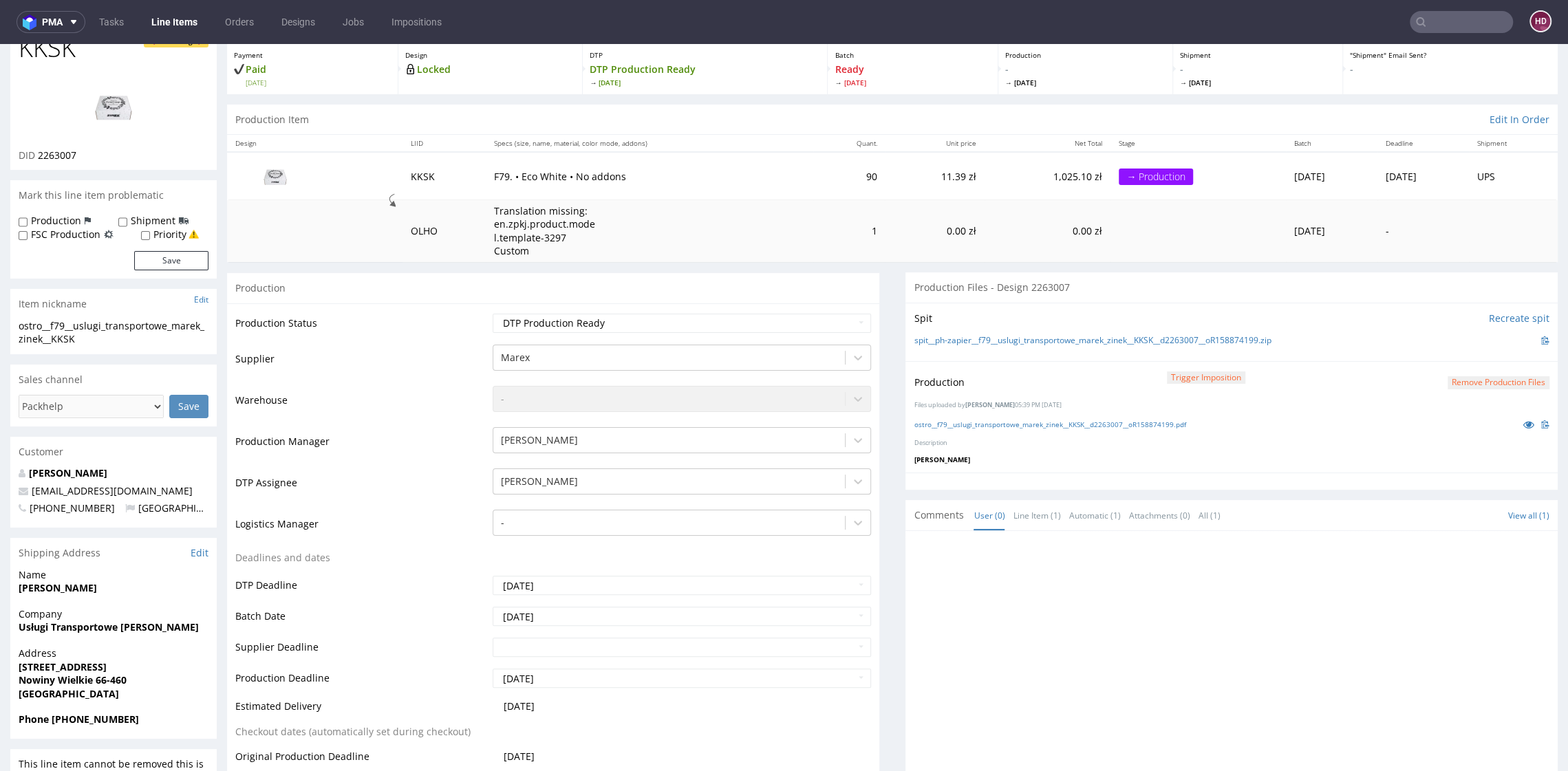
scroll to position [276, 0]
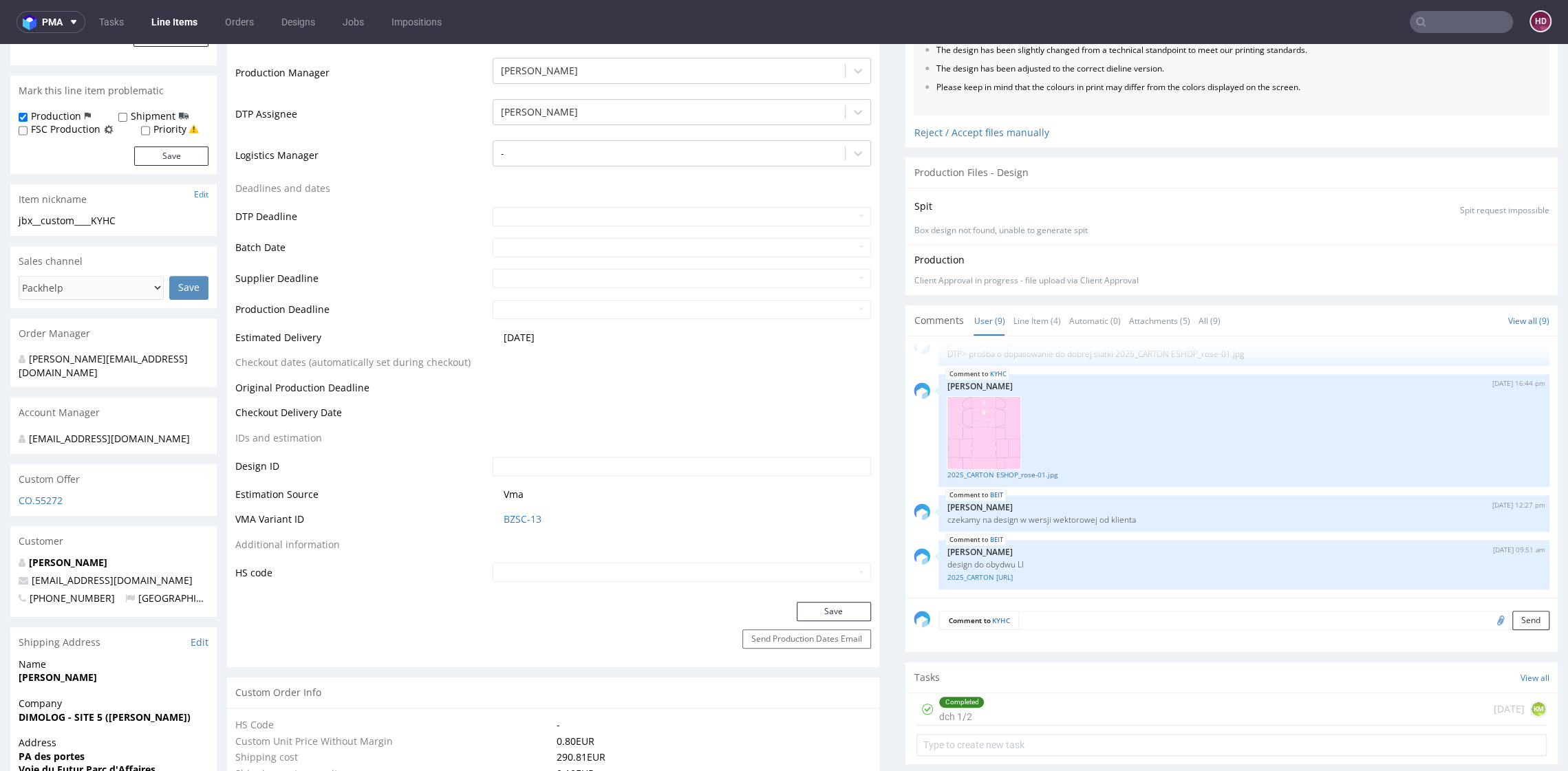
scroll to position [547, 0]
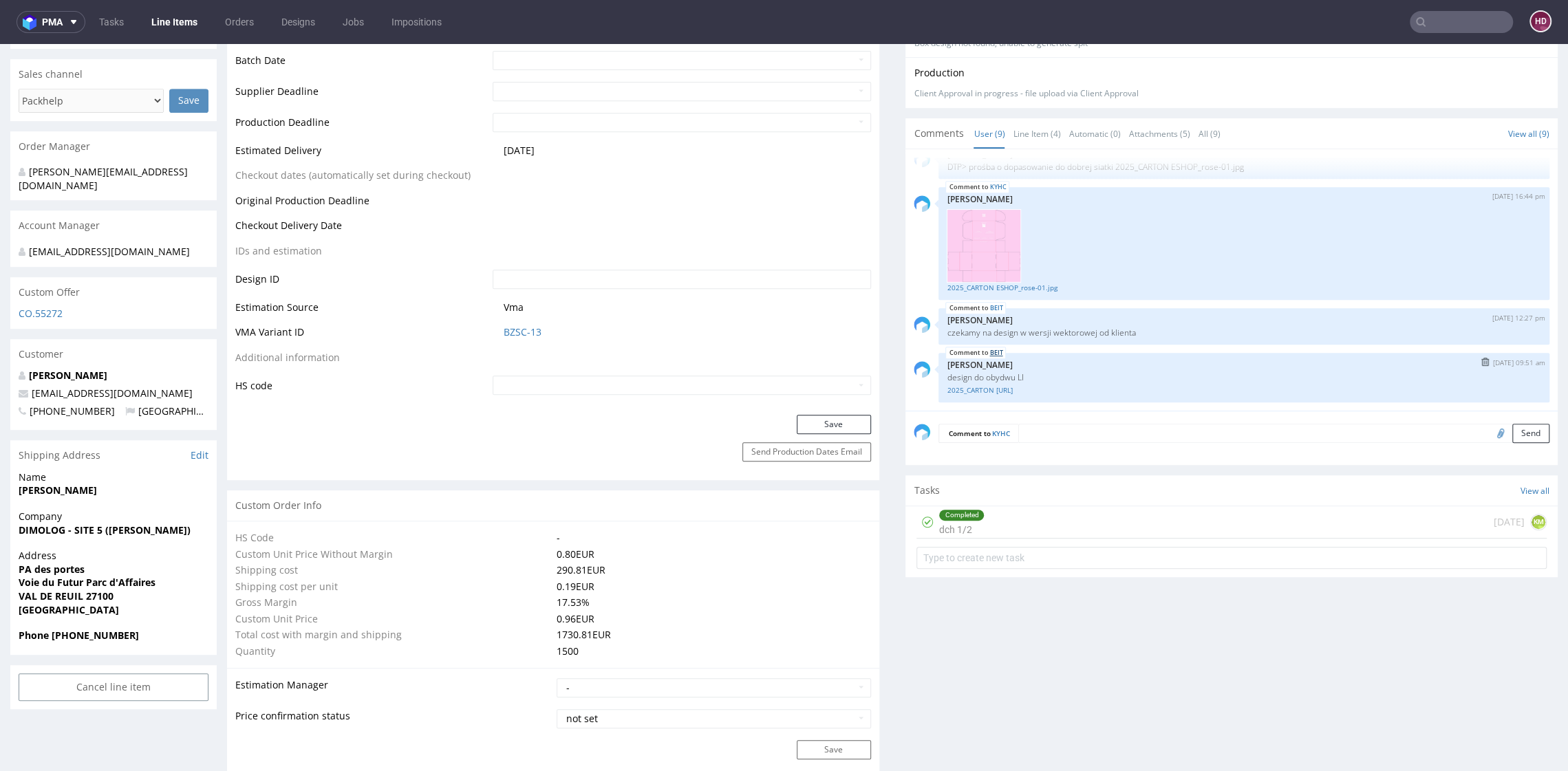
click at [990, 350] on link "BEIT" at bounding box center [996, 352] width 13 height 11
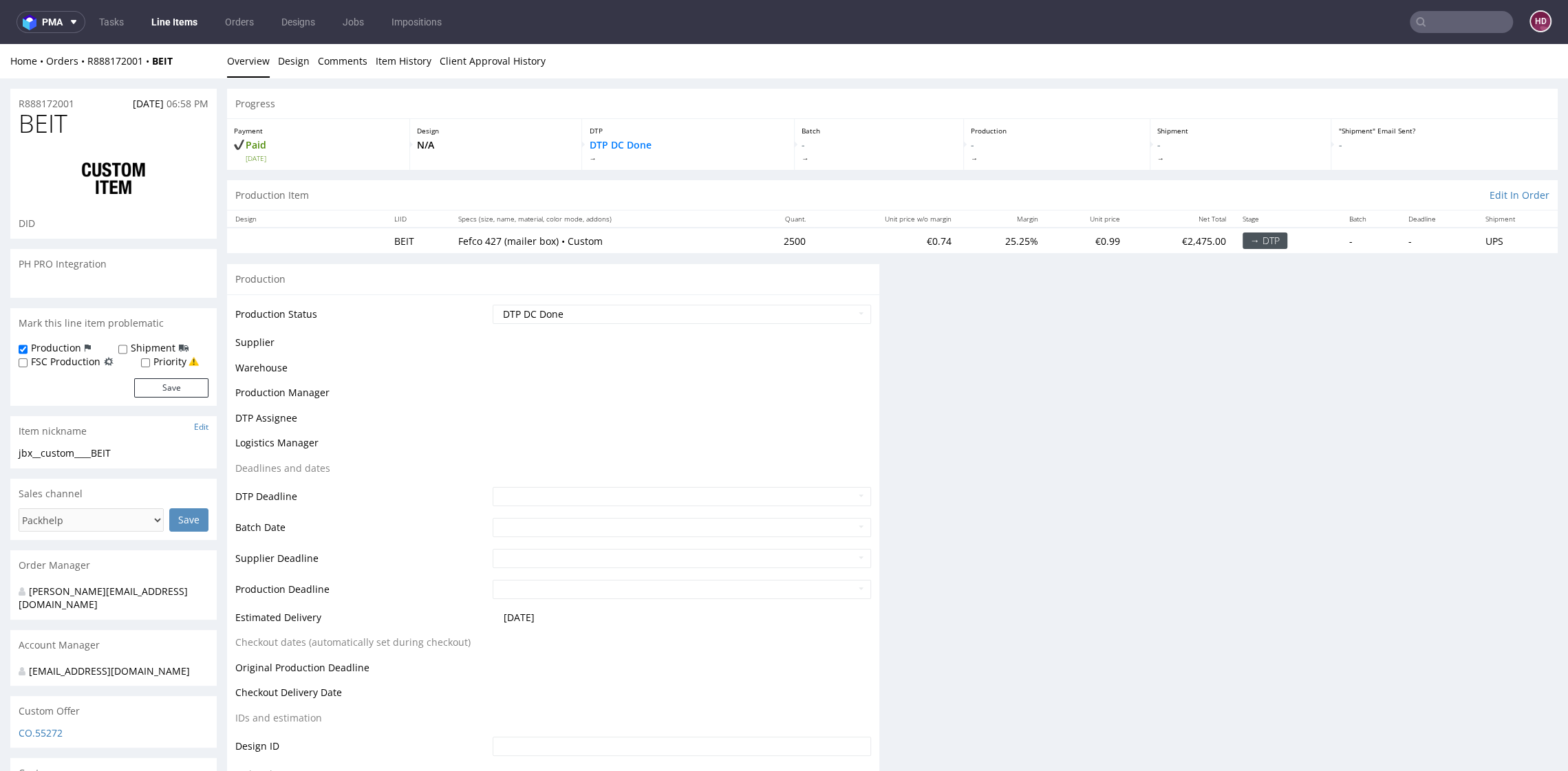
click at [984, 350] on div "Progress Payment Paid Mon 22 Sep Design N/A DTP DTP DC Done Batch - Production …" at bounding box center [892, 542] width 1331 height 908
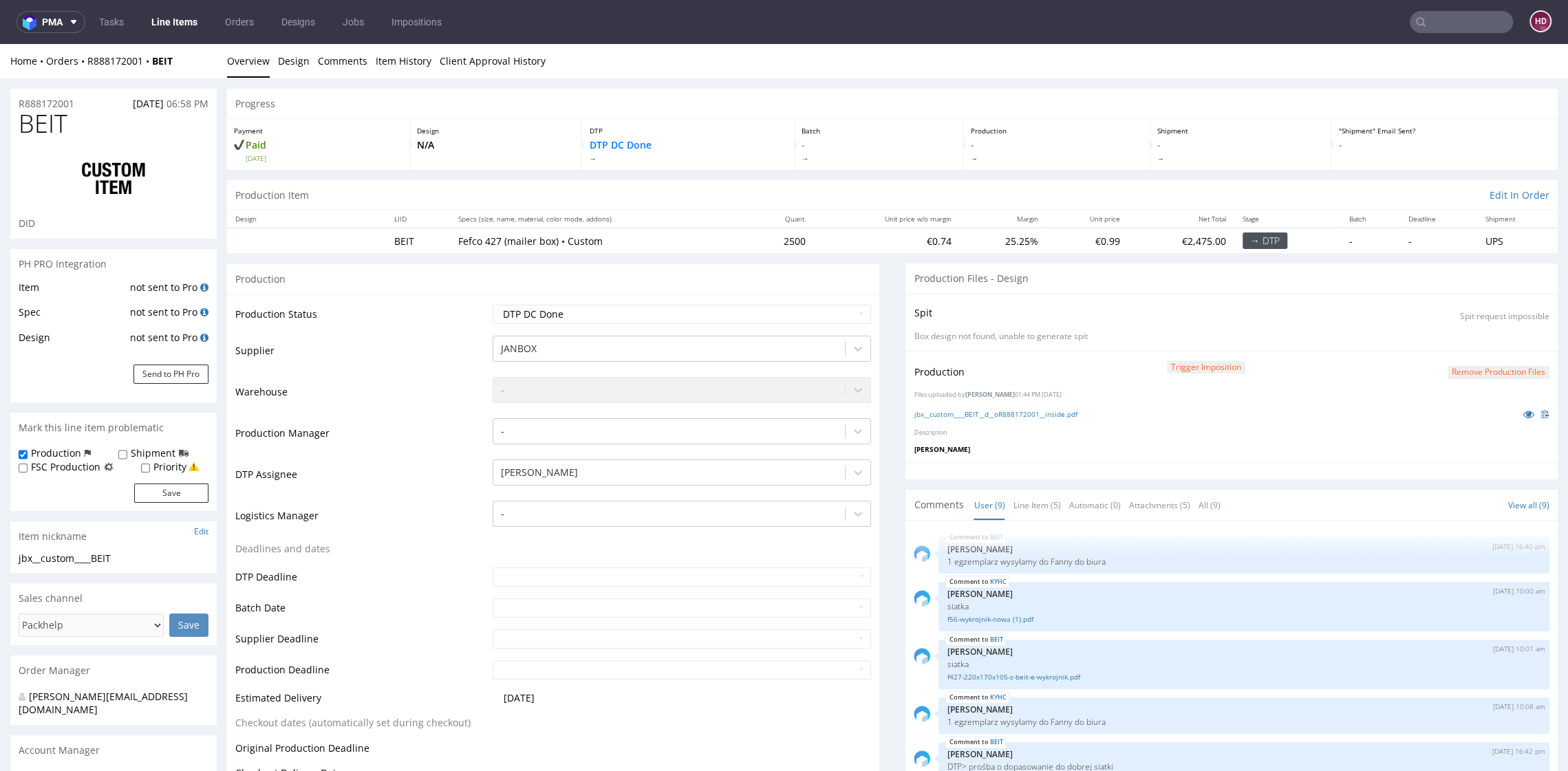
scroll to position [359, 0]
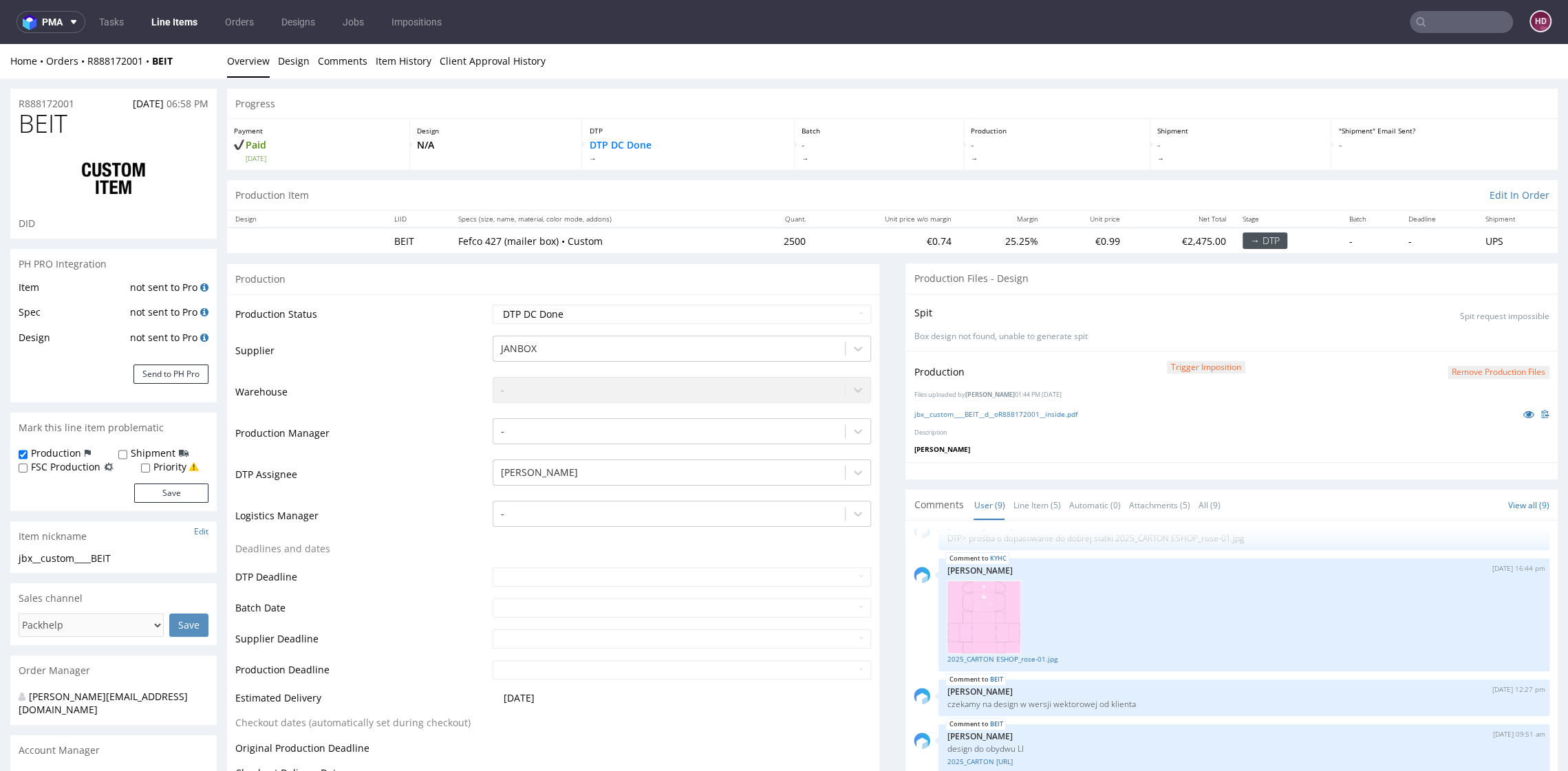
click at [172, 24] on link "Line Items" at bounding box center [174, 21] width 63 height 22
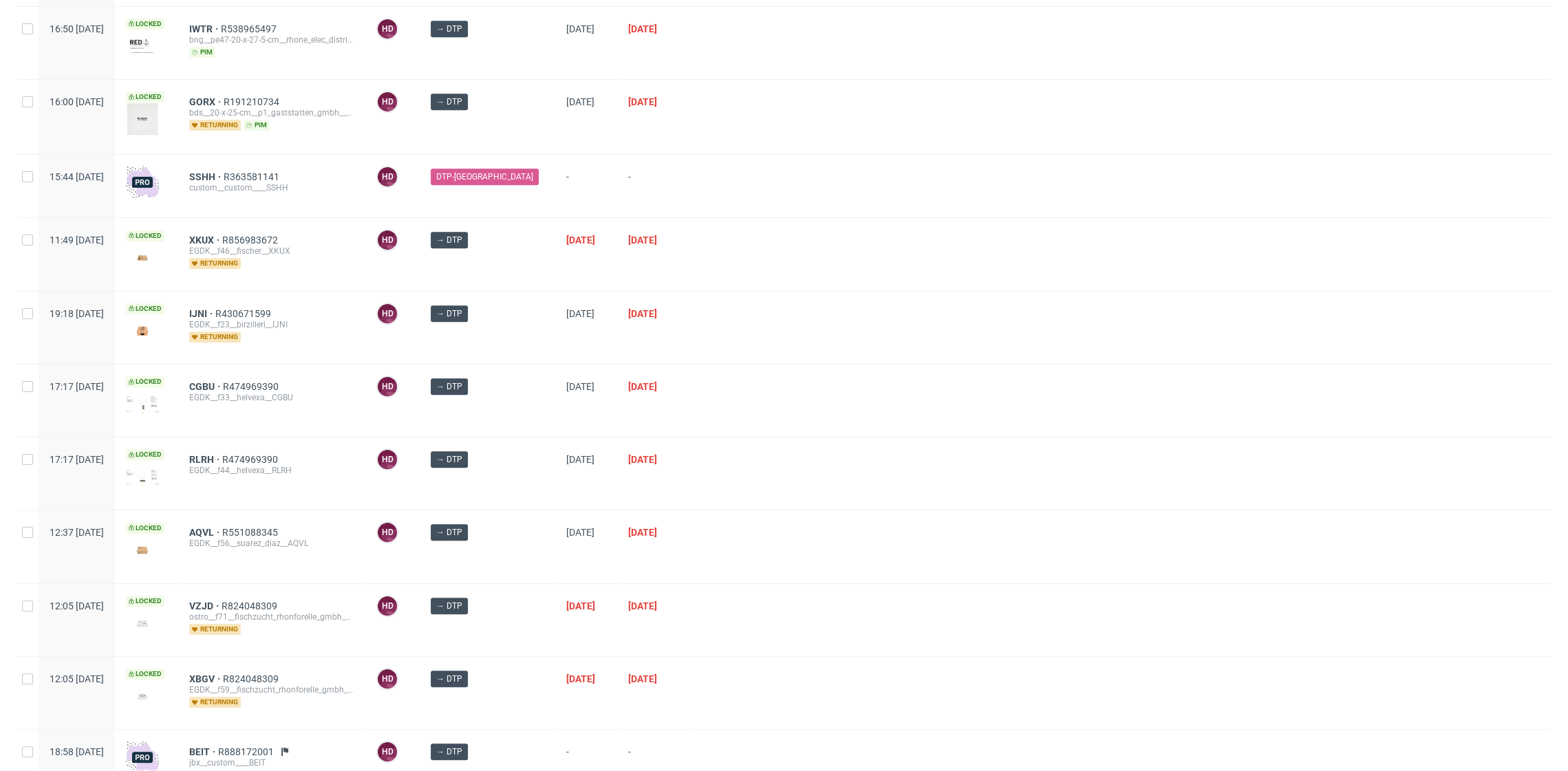
scroll to position [848, 0]
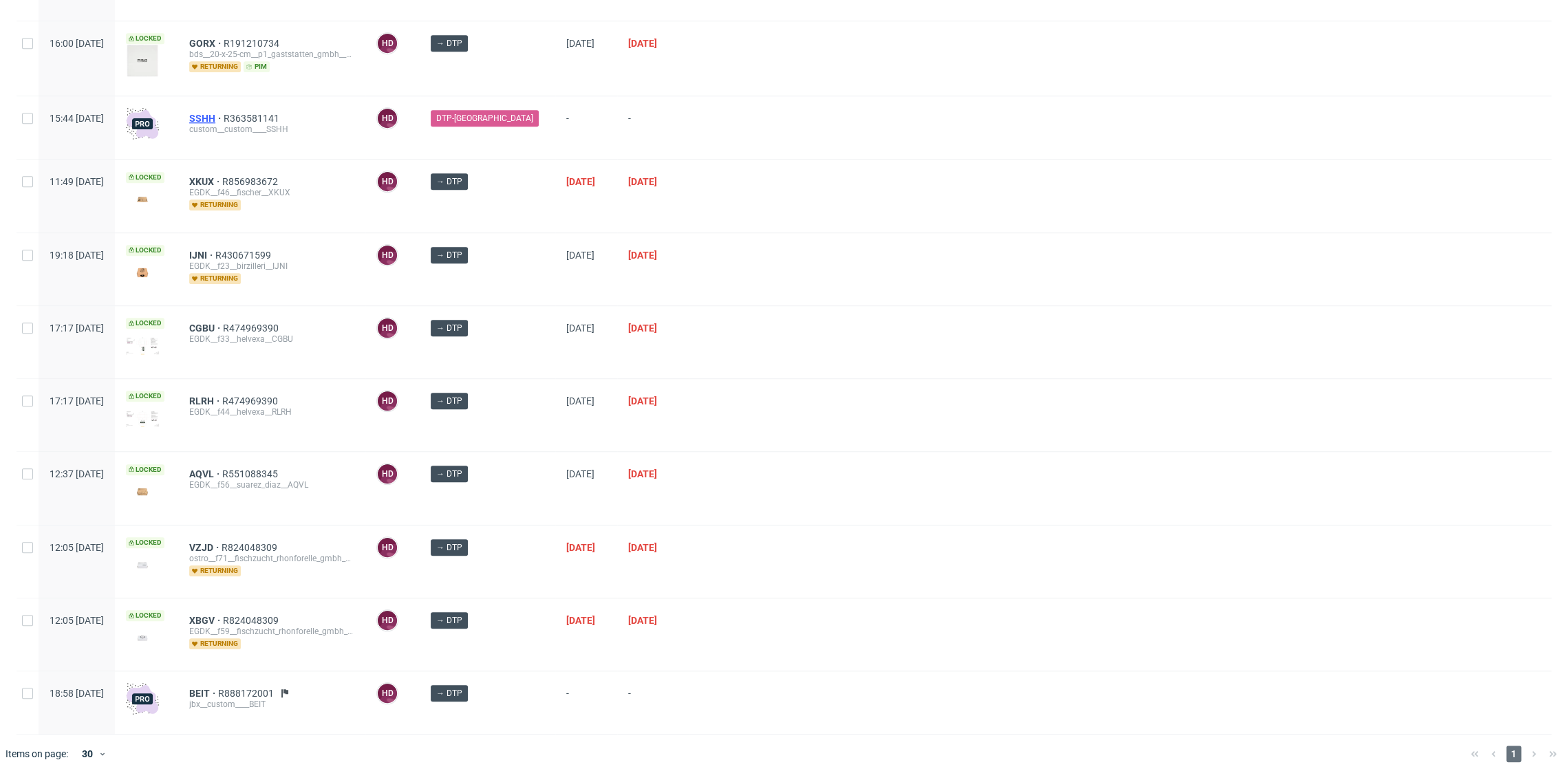
click at [224, 113] on span "SSHH" at bounding box center [207, 118] width 34 height 11
click at [218, 687] on span "BEIT" at bounding box center [204, 692] width 29 height 11
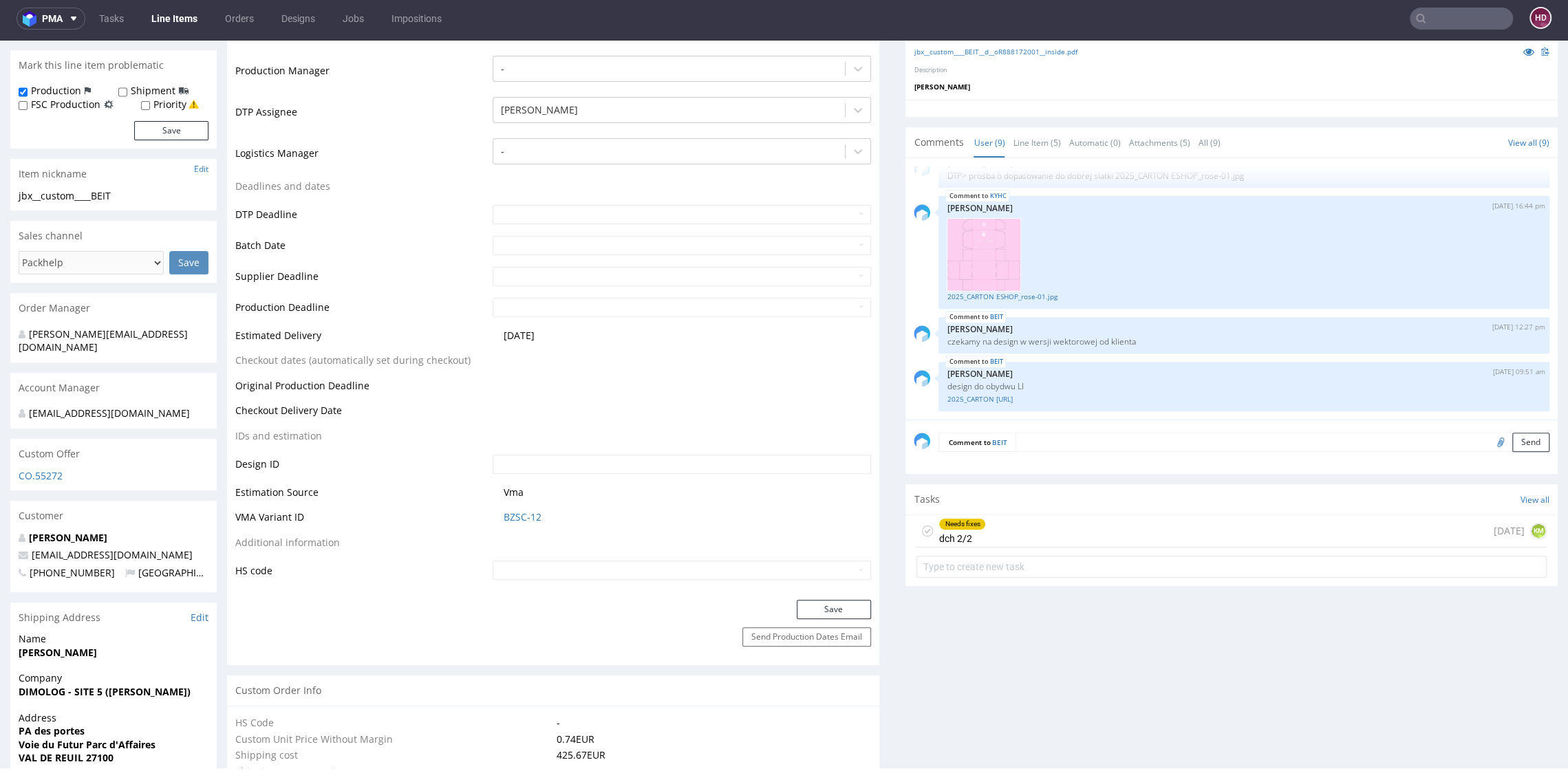
scroll to position [363, 0]
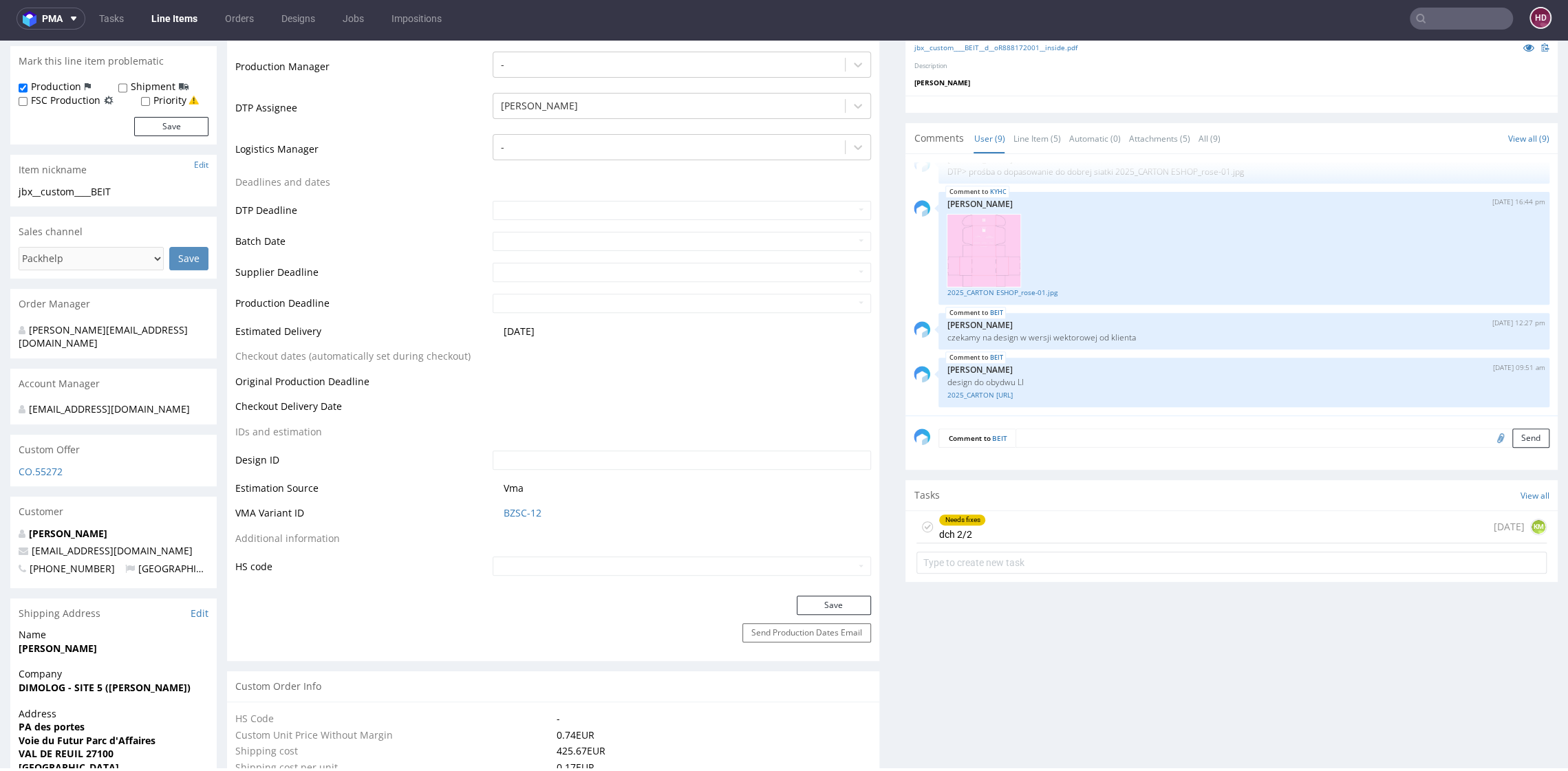
click at [940, 521] on div "Needs fixes" at bounding box center [962, 519] width 46 height 11
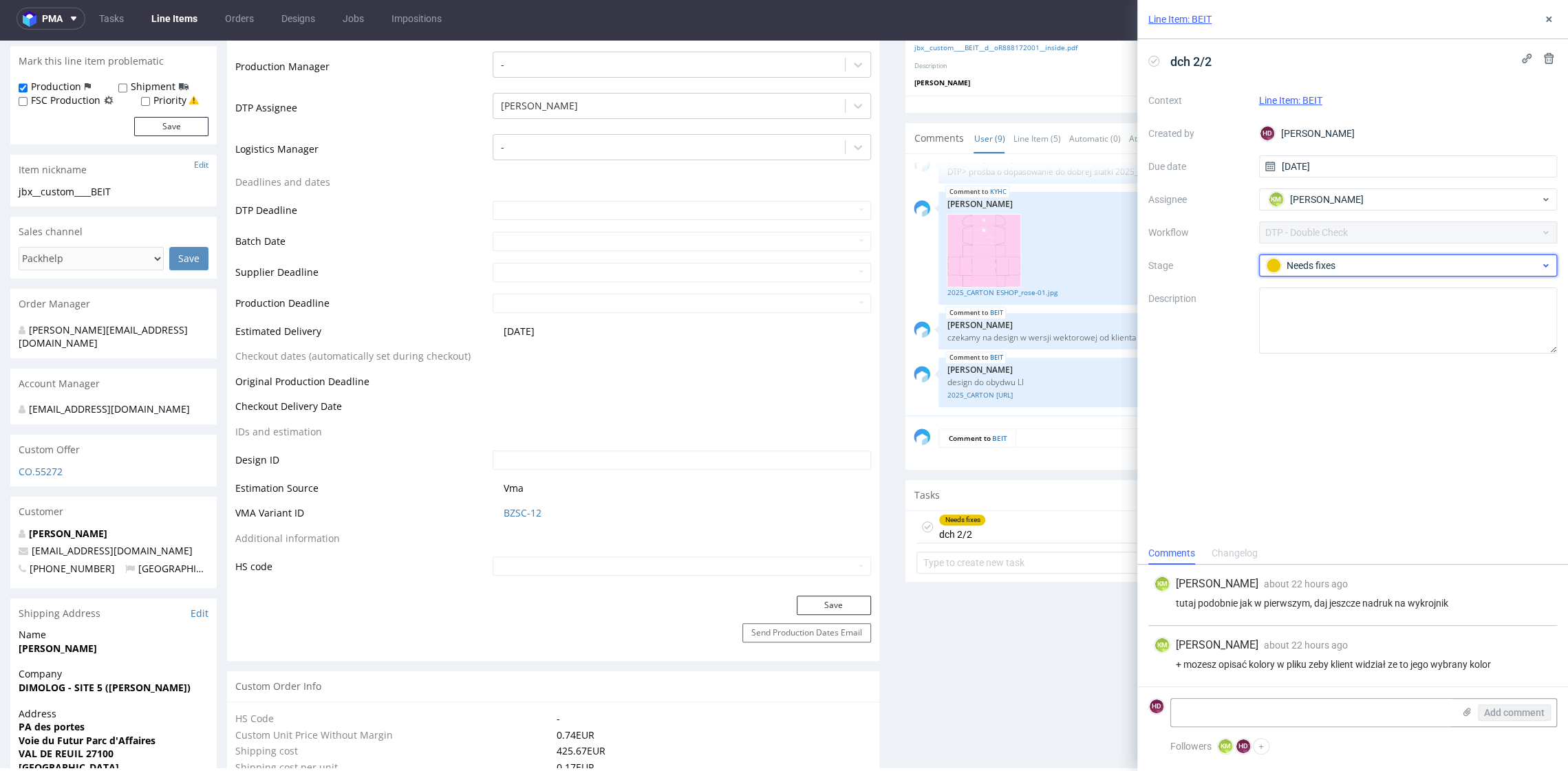
click at [1317, 262] on div "Needs fixes" at bounding box center [1403, 265] width 274 height 15
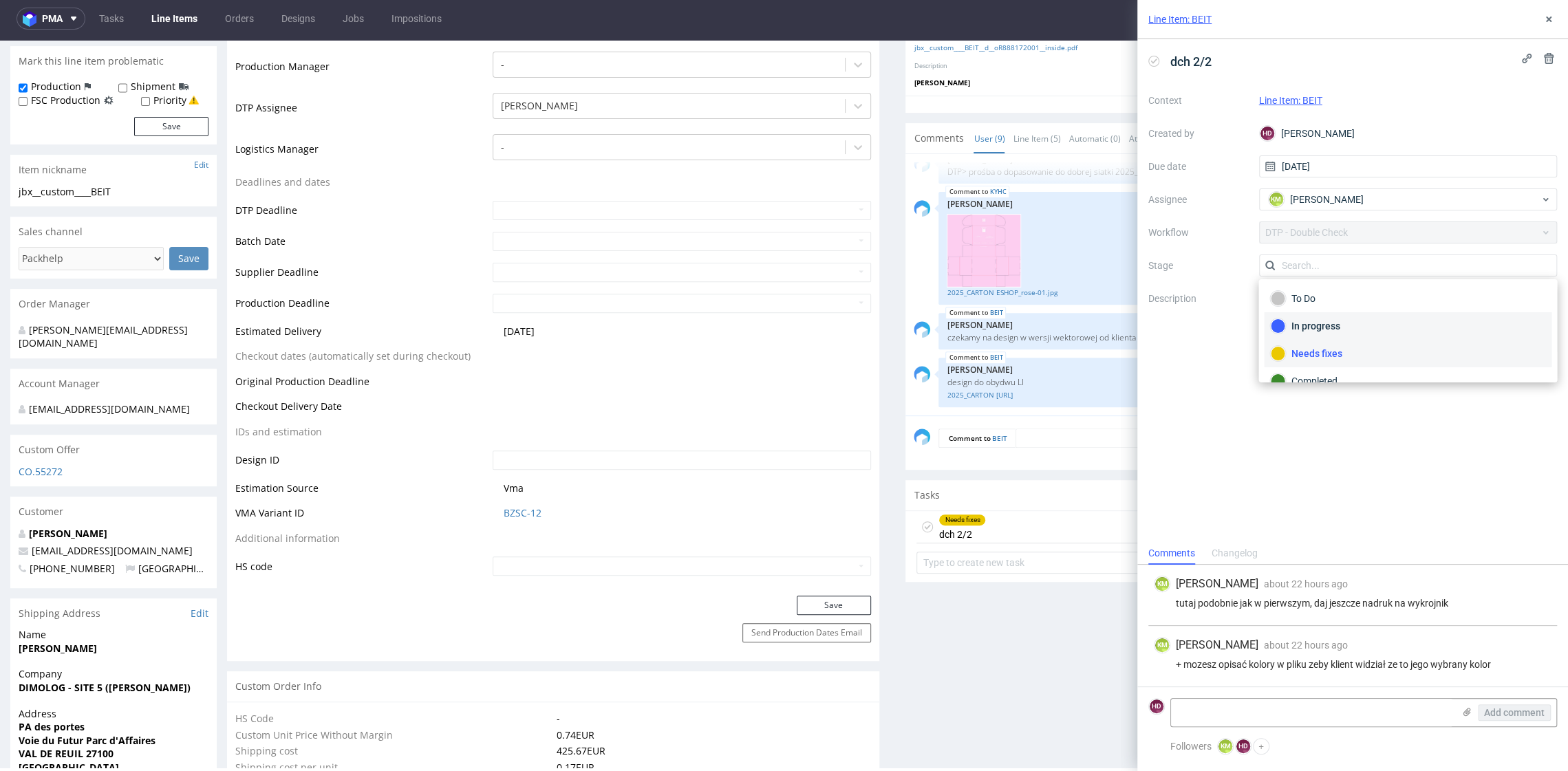
click at [1301, 322] on div "In progress" at bounding box center [1408, 326] width 275 height 15
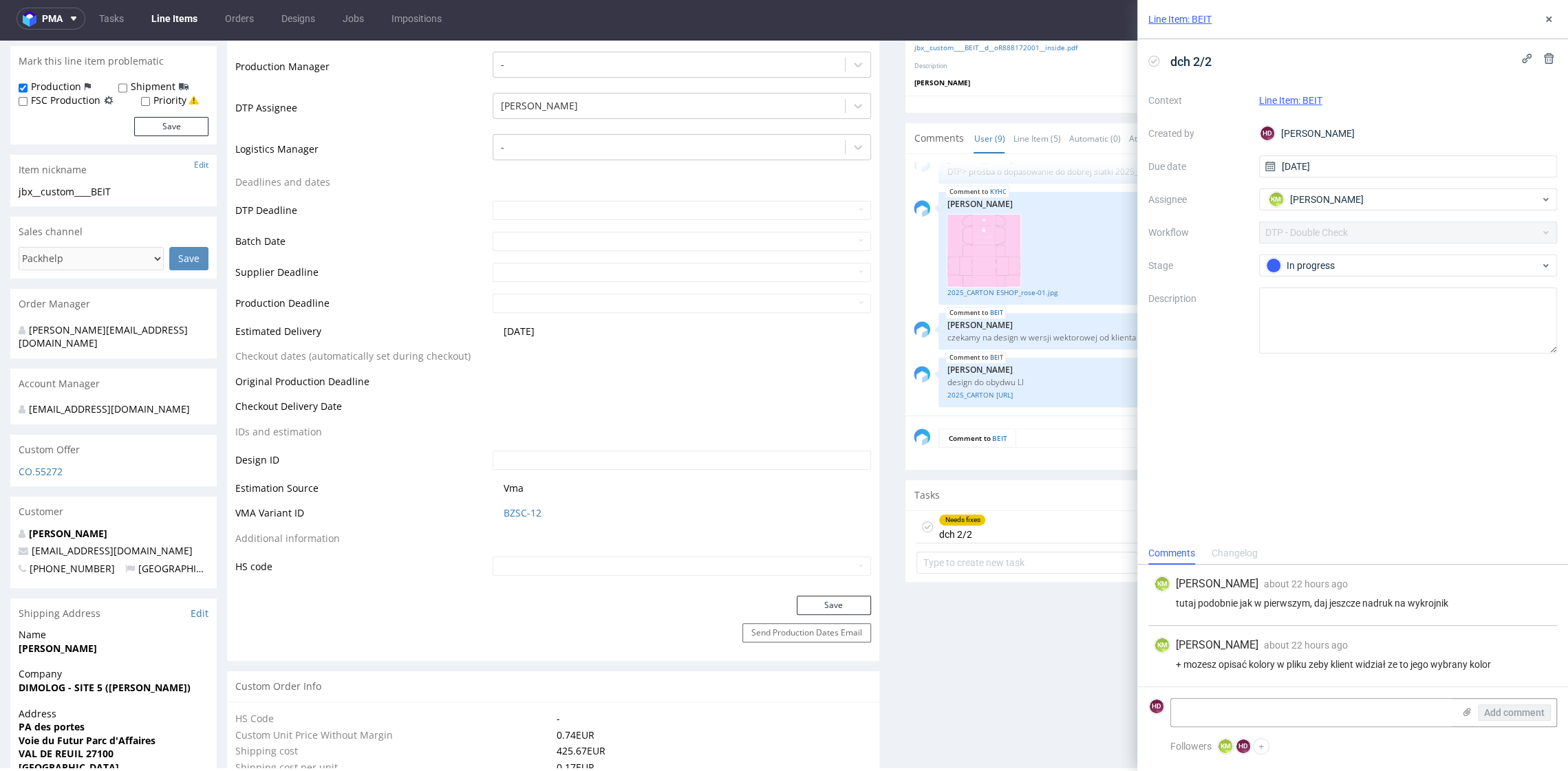
click at [1254, 463] on div "dch 2/2 Context Line Item: BEIT Created by HD Hapka Dominika Due date 01/10/202…" at bounding box center [1353, 291] width 431 height 503
click at [1355, 264] on div "In progress" at bounding box center [1403, 265] width 274 height 15
click at [1311, 377] on div "Completed" at bounding box center [1408, 381] width 275 height 15
click at [1548, 19] on use at bounding box center [1549, 19] width 6 height 6
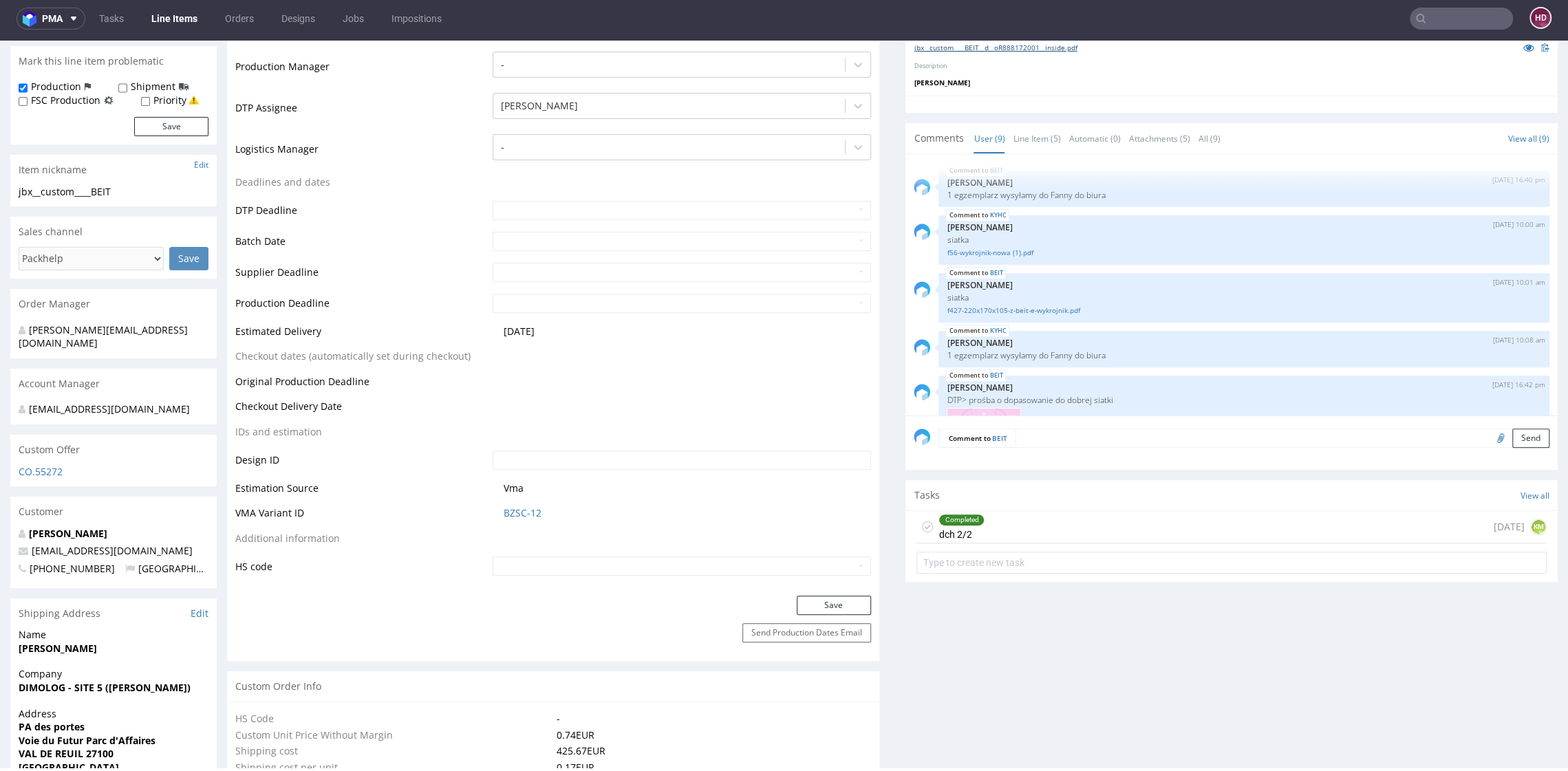
click at [962, 46] on link "jbx__custom____BEIT__d__oR888172001__inside.pdf" at bounding box center [995, 47] width 163 height 9
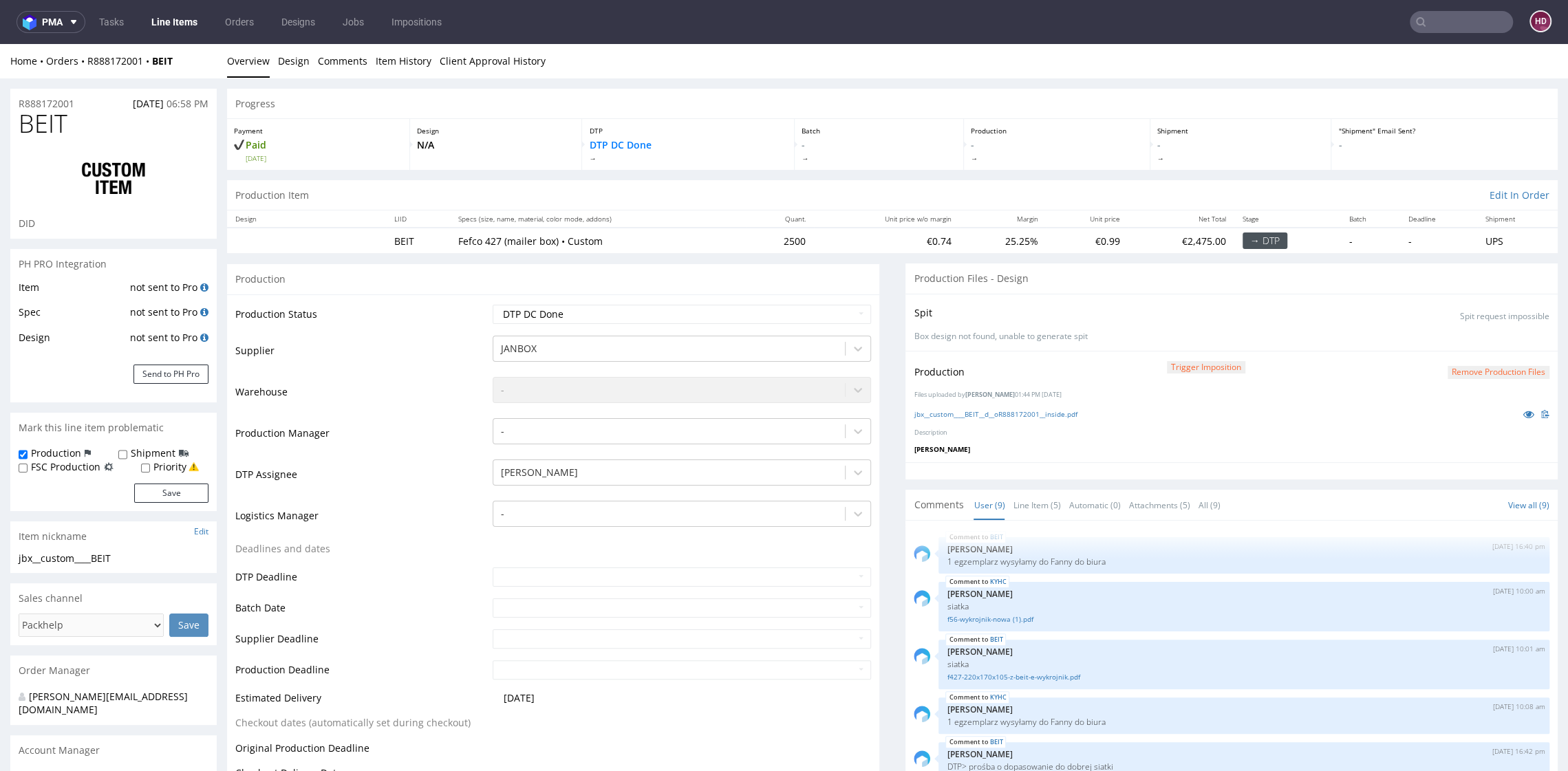
click at [1059, 439] on div "Production Trigger Imposition Remove production files Files uploaded by Hapka D…" at bounding box center [1232, 407] width 652 height 111
click at [1493, 367] on button "Remove production files" at bounding box center [1499, 372] width 102 height 13
click at [1451, 340] on link "Yes" at bounding box center [1449, 340] width 39 height 21
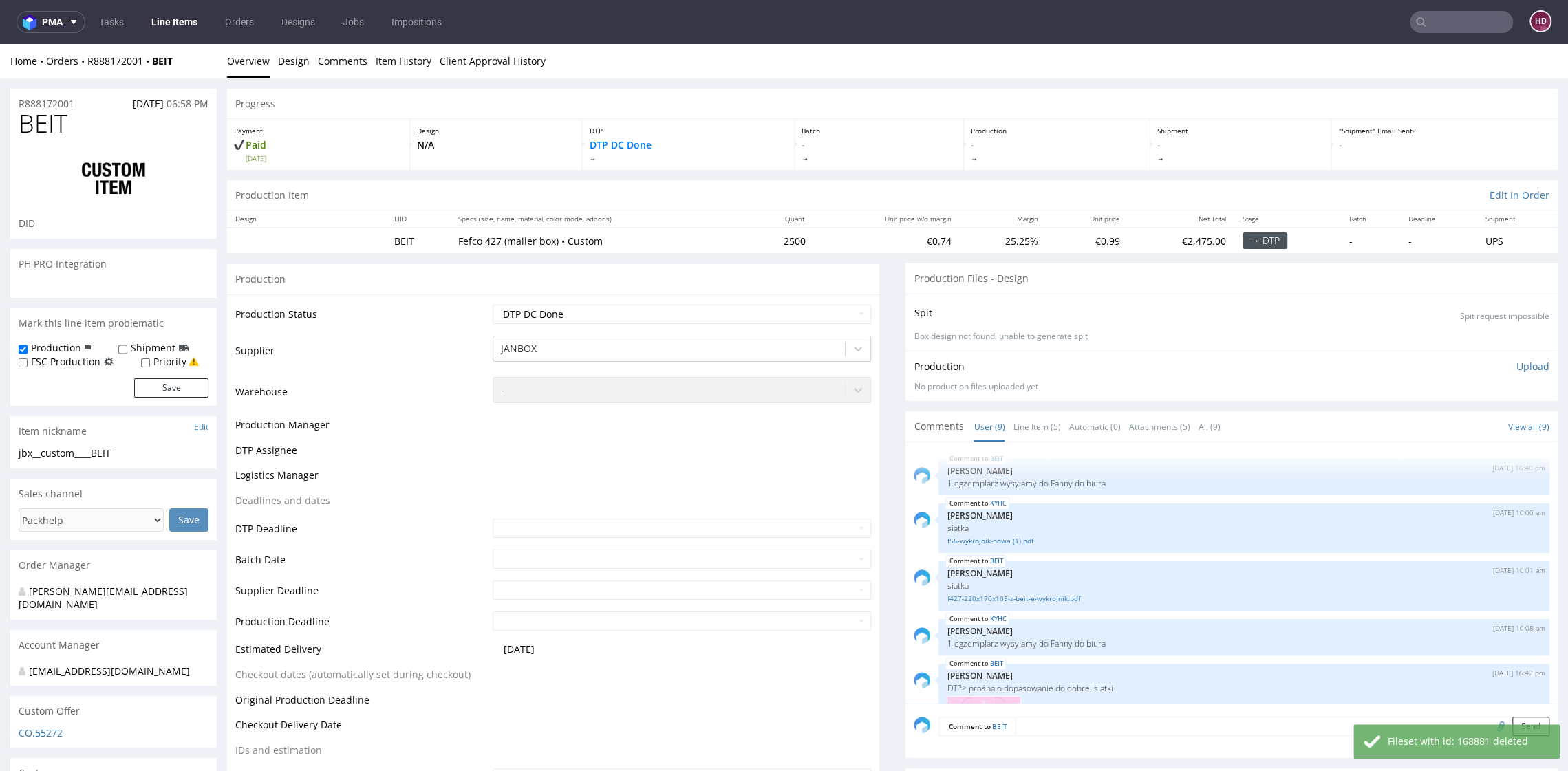
scroll to position [359, 0]
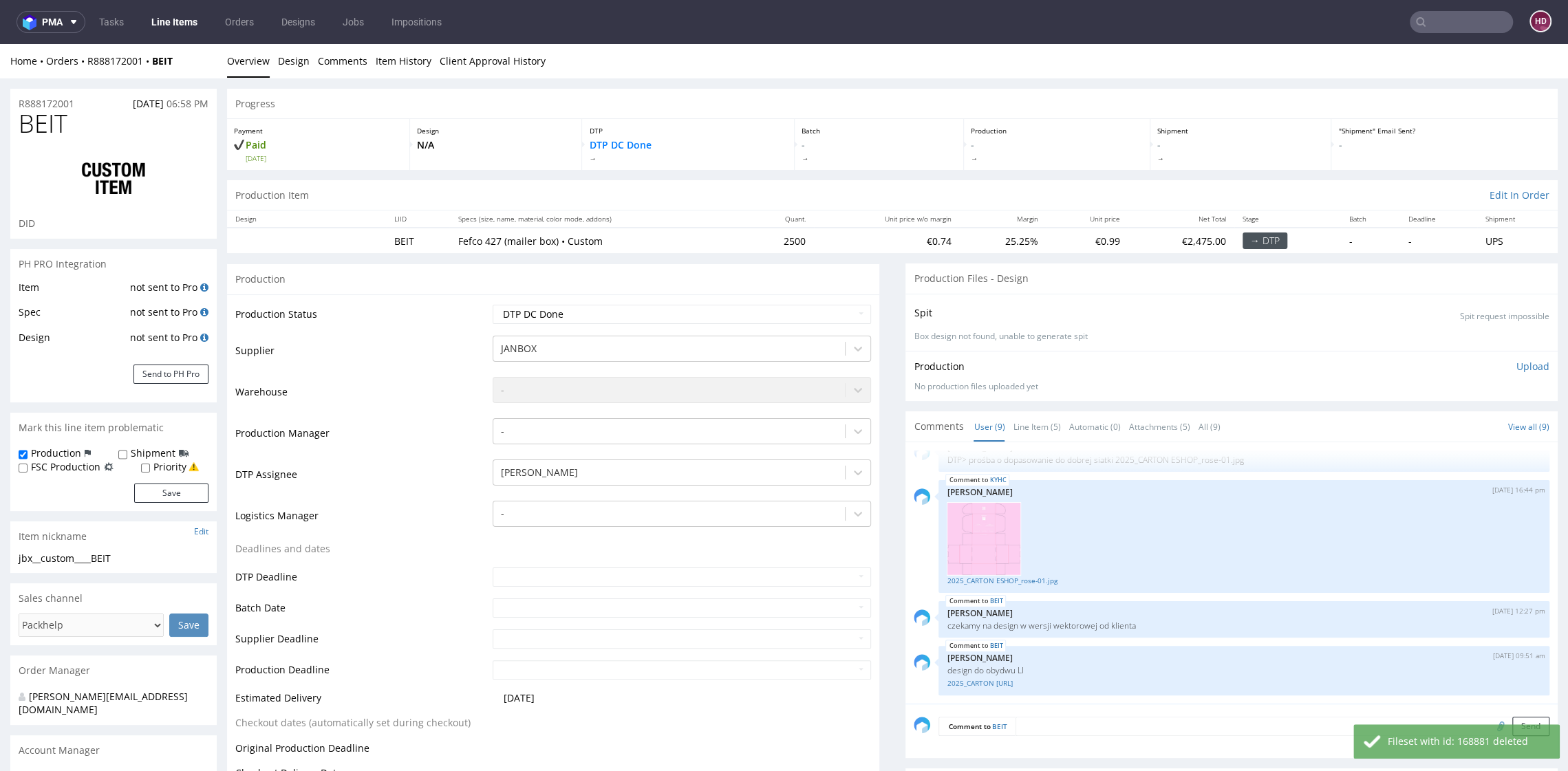
click at [1517, 366] on p "Upload" at bounding box center [1533, 366] width 33 height 14
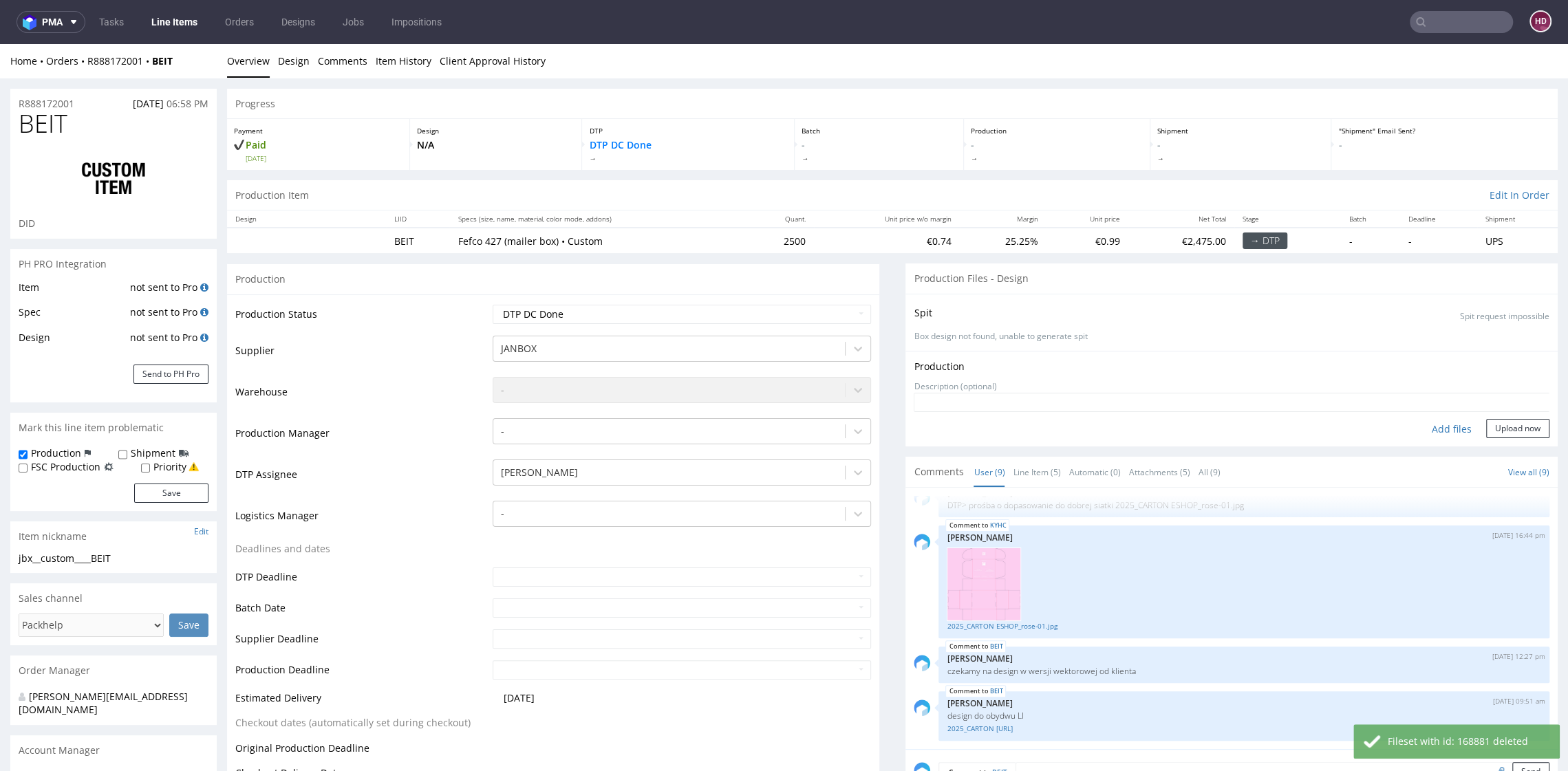
click at [1430, 419] on div "Add files" at bounding box center [1452, 429] width 69 height 21
type input "C:\fakepath\jbx__custom____BEIT__d__oR888172001__inside.pdf"
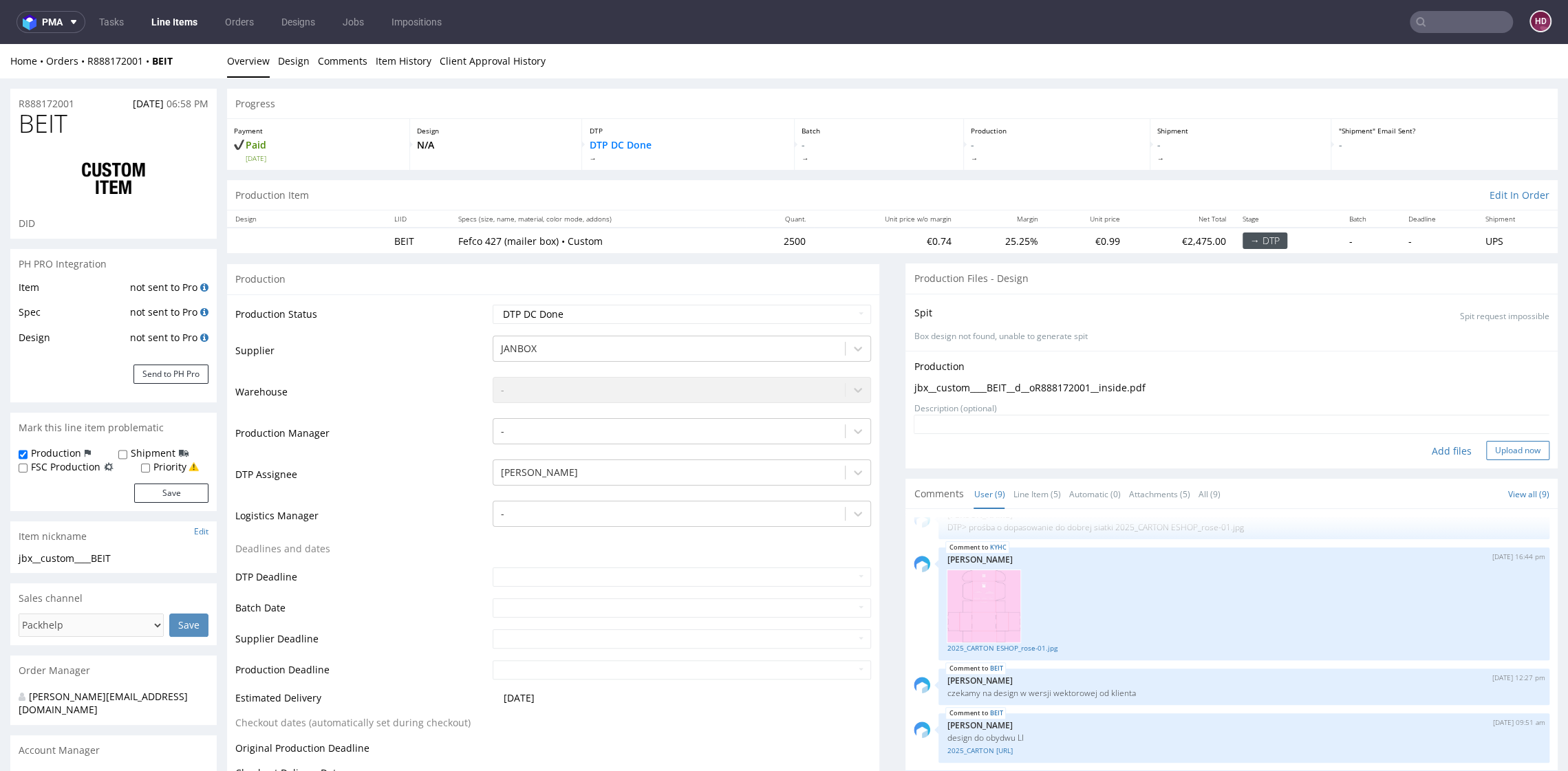
click at [1486, 441] on button "Upload now" at bounding box center [1518, 450] width 64 height 19
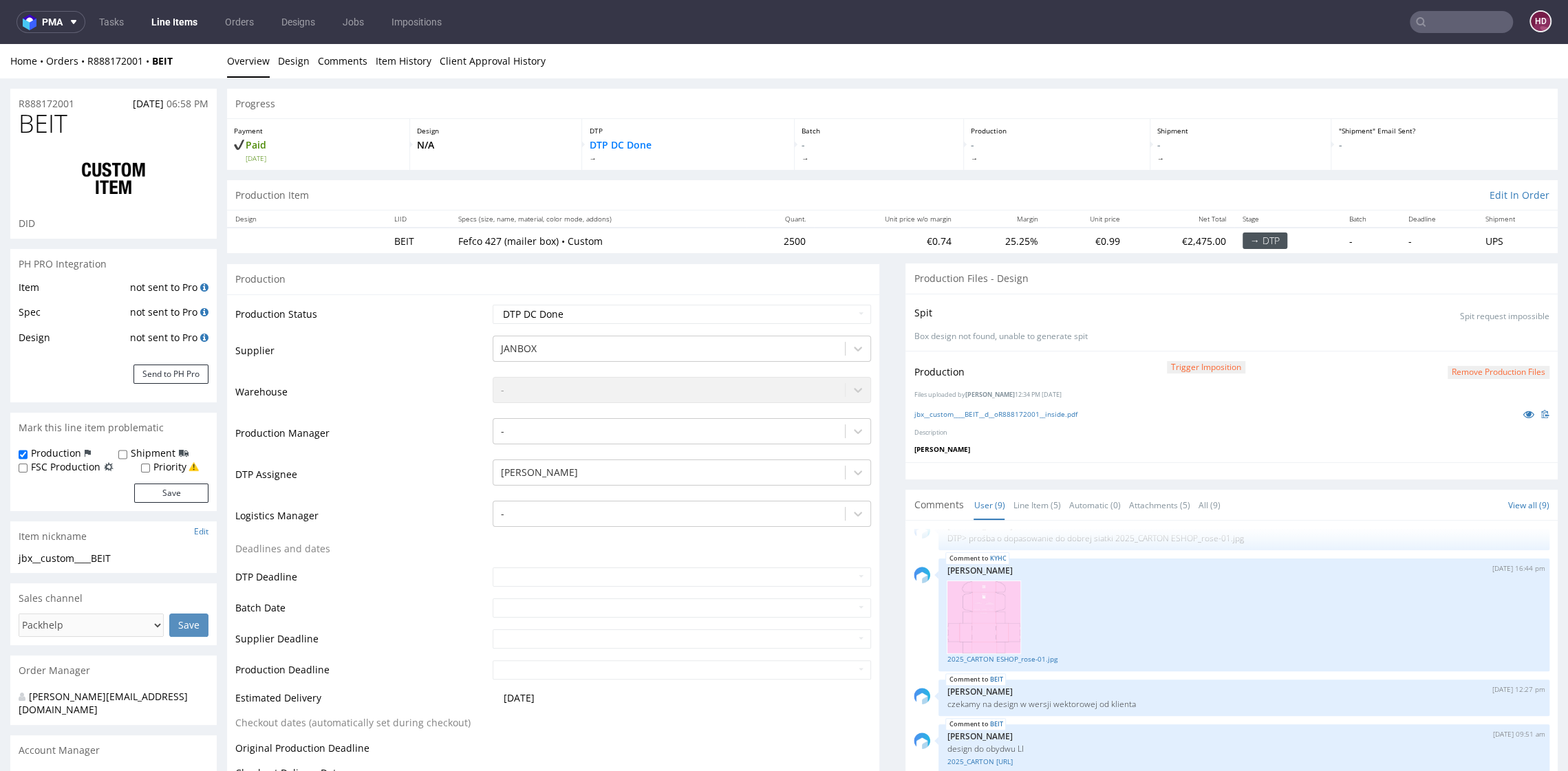
click at [862, 511] on div "Production Status Waiting for Artwork Waiting for Diecut Waiting for Mockup Wai…" at bounding box center [553, 628] width 652 height 668
click at [939, 609] on div "KYHC 24th Sep 25 | 16:44 pm Zuzanna Pawlicka-Sabak 2025_CARTON ESHOP_rose-01.jpg" at bounding box center [1244, 615] width 611 height 113
click at [616, 314] on select "Waiting for Artwork Waiting for Diecut Waiting for Mockup Waiting for DTP Waiti…" at bounding box center [681, 314] width 378 height 19
select select "dtp_ca_needed"
click at [493, 304] on select "Waiting for Artwork Waiting for Diecut Waiting for Mockup Waiting for DTP Waiti…" at bounding box center [681, 314] width 378 height 19
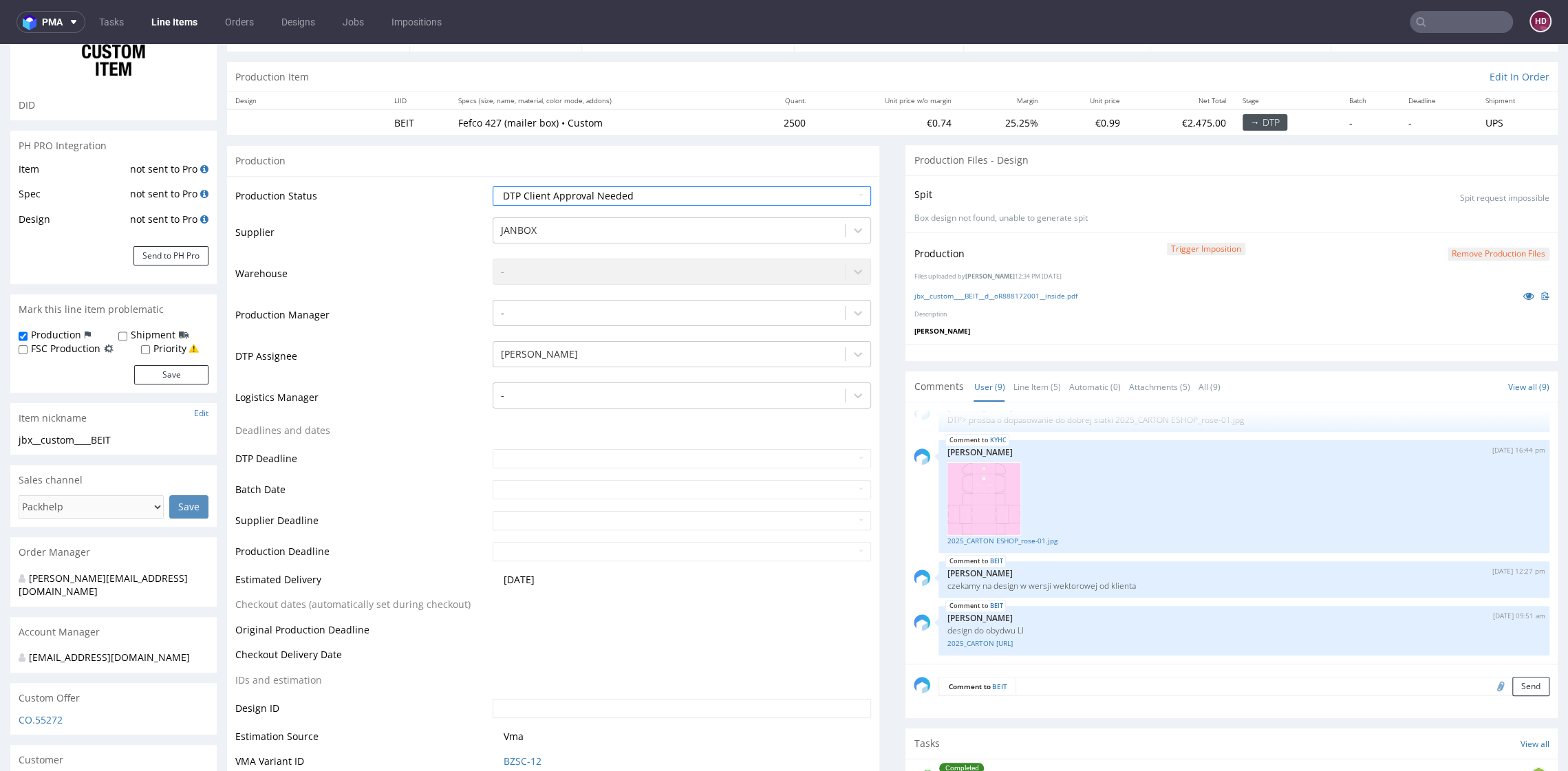
scroll to position [247, 0]
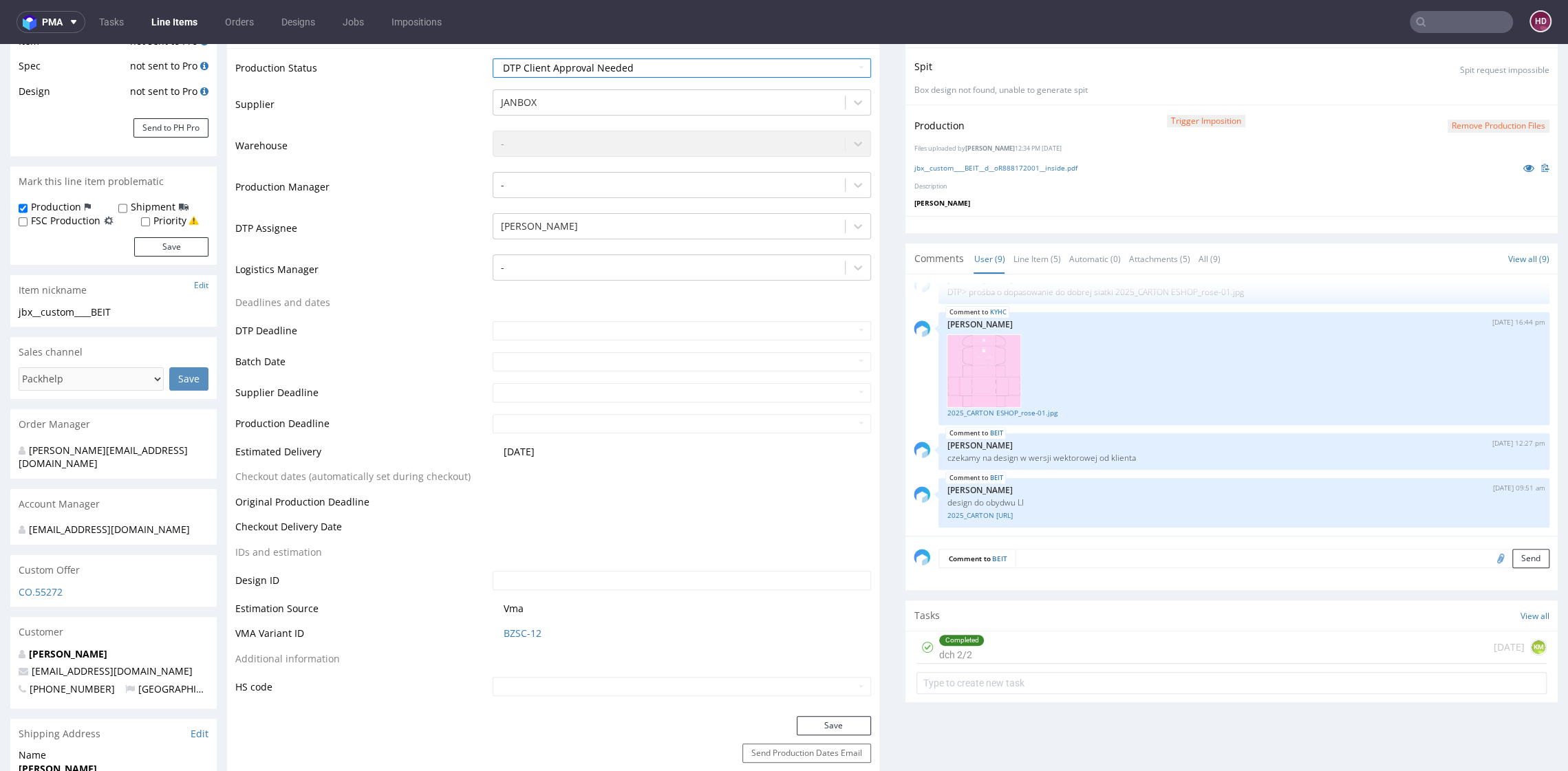
click at [862, 725] on div "Save" at bounding box center [553, 730] width 652 height 27
click at [852, 723] on button "Save" at bounding box center [834, 725] width 74 height 19
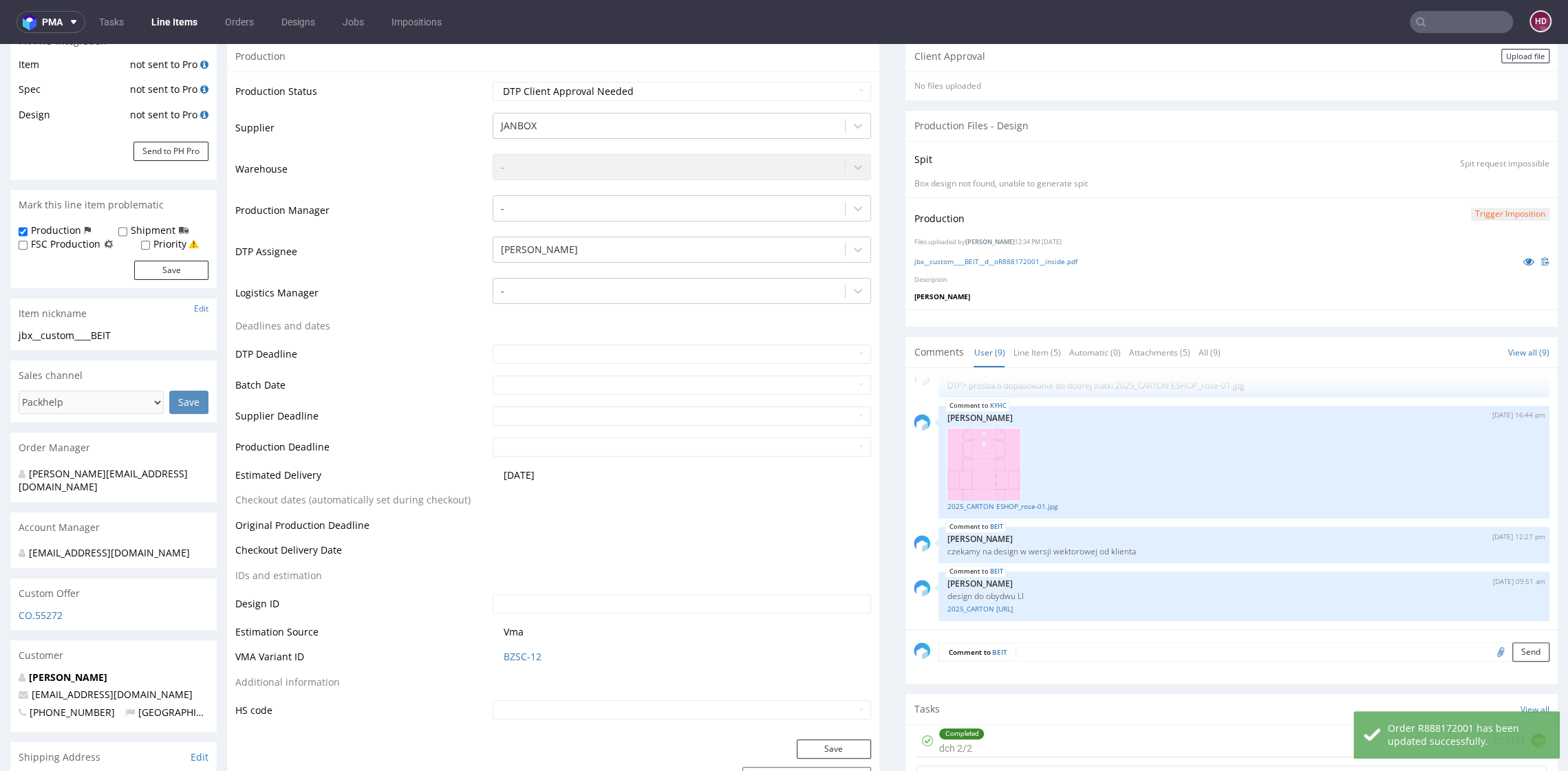
scroll to position [0, 0]
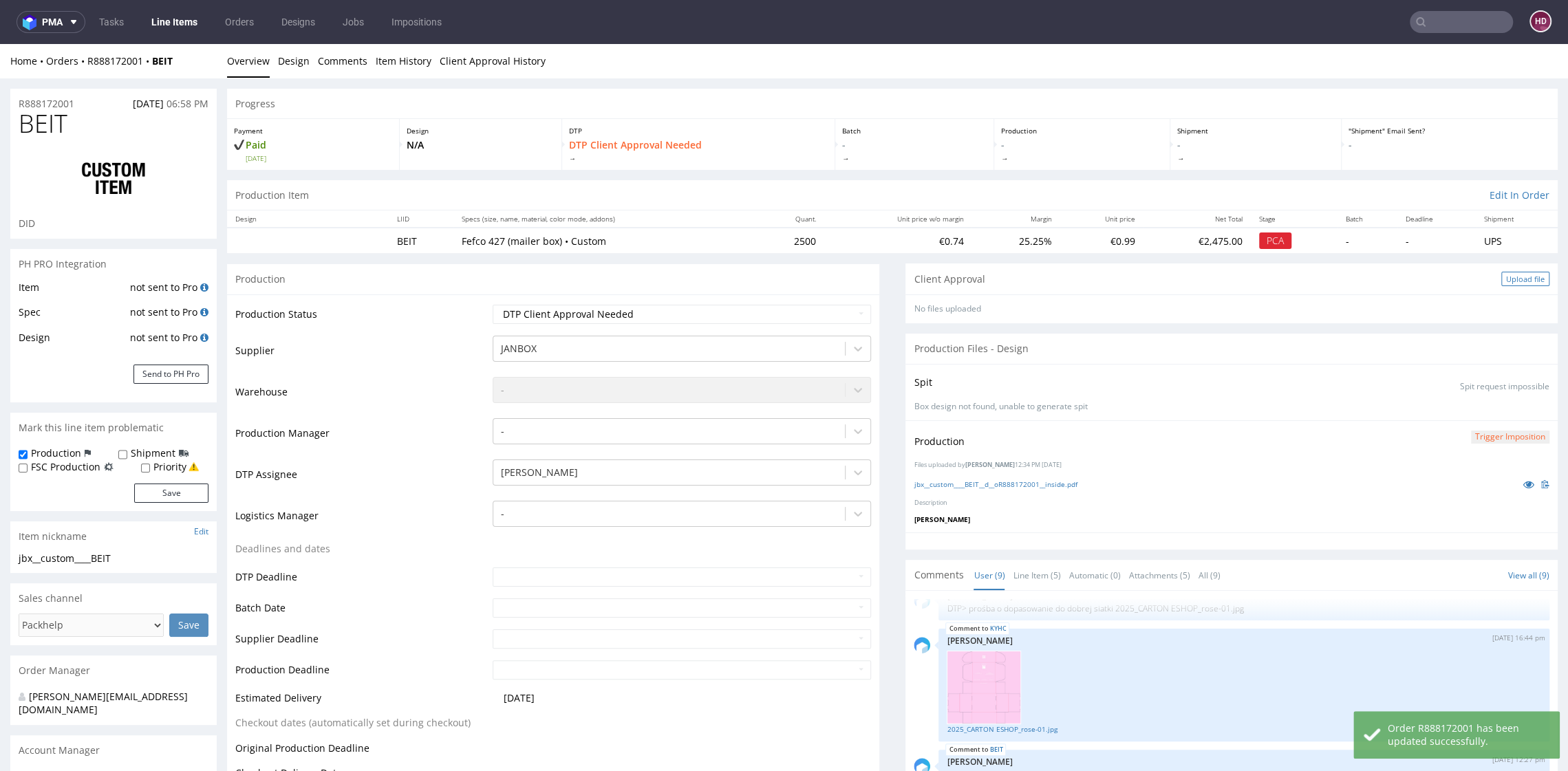
click at [1494, 270] on div "Client Approval Upload file" at bounding box center [1232, 279] width 652 height 31
click at [1502, 277] on div "Upload file" at bounding box center [1525, 279] width 48 height 14
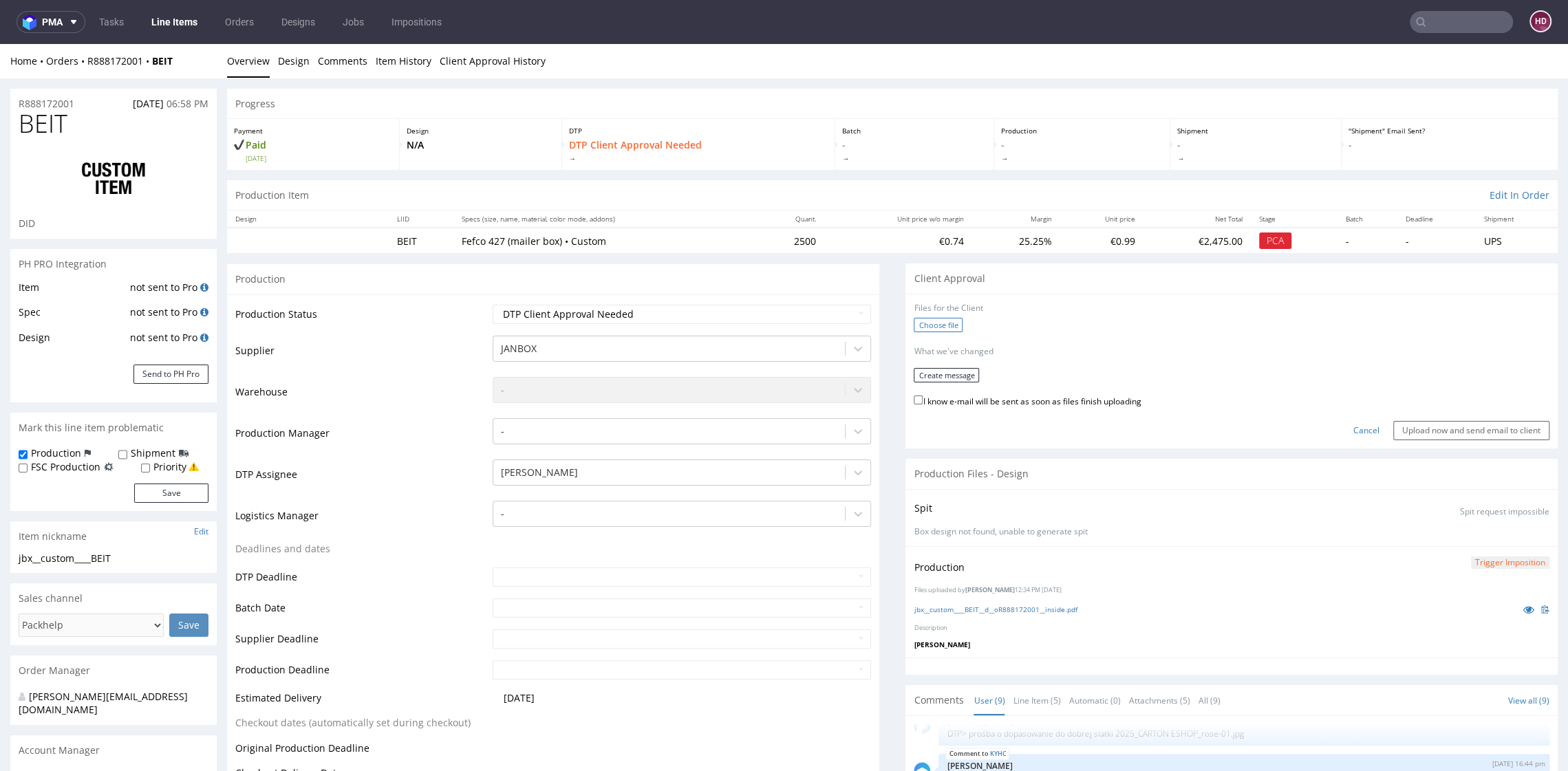
click at [914, 321] on label "Choose file" at bounding box center [938, 325] width 49 height 14
click at [0, 44] on input "Choose file" at bounding box center [0, 44] width 0 height 0
click at [915, 369] on button "Create message" at bounding box center [946, 370] width 65 height 14
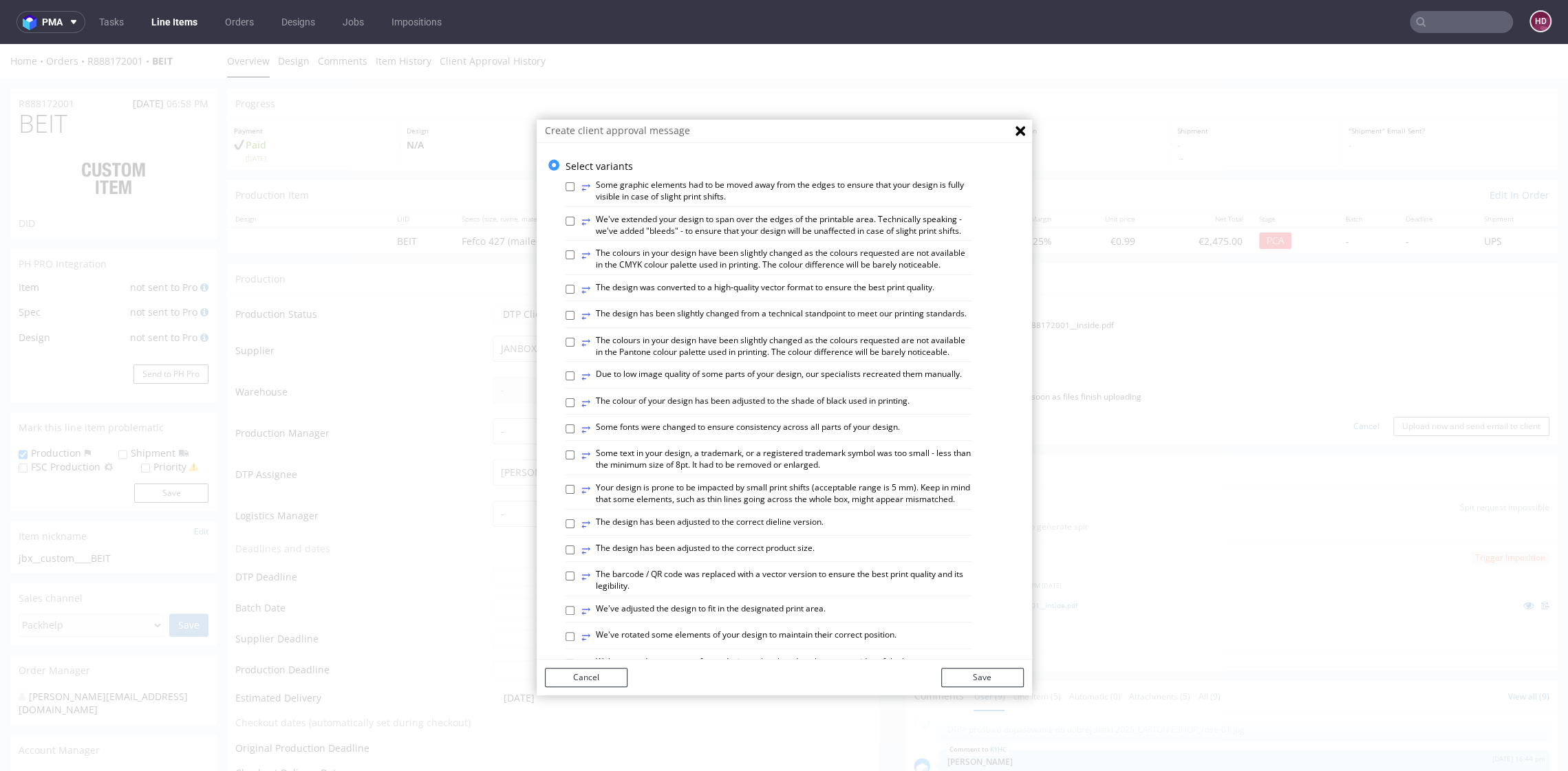
click at [566, 302] on div "⥂ The design was converted to a high-quality vector format to ensure the best p…" at bounding box center [769, 292] width 406 height 19
click at [566, 294] on input "⥂ The design was converted to a high-quality vector format to ensure the best p…" at bounding box center [570, 289] width 9 height 9
checkbox input "false"
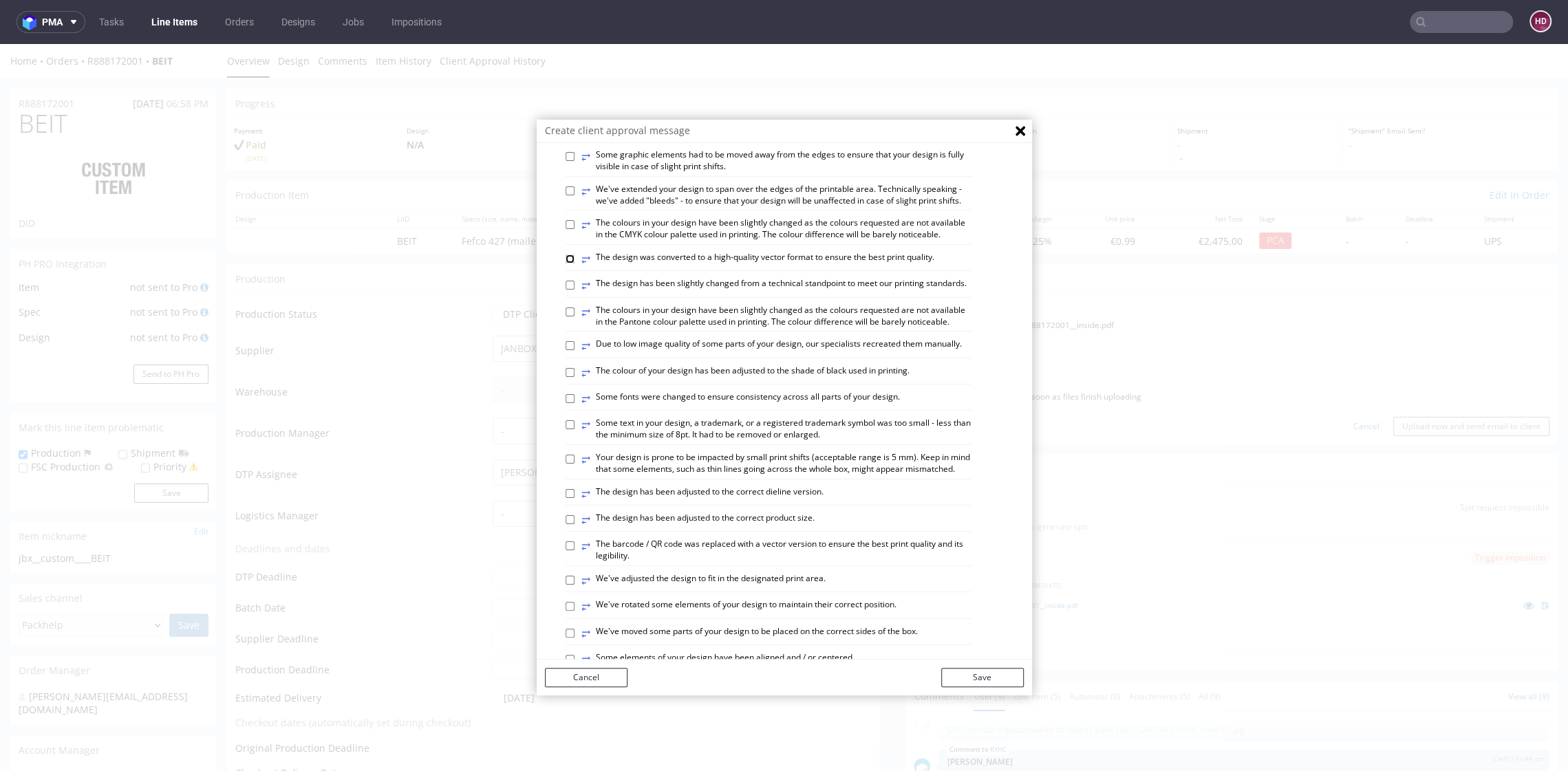
scroll to position [34, 0]
click at [566, 267] on div "⥂ The design was converted to a high-quality vector format to ensure the best p…" at bounding box center [769, 257] width 406 height 19
click at [566, 494] on input "⥂ The design has been adjusted to the correct dieline version." at bounding box center [570, 489] width 9 height 9
checkbox input "true"
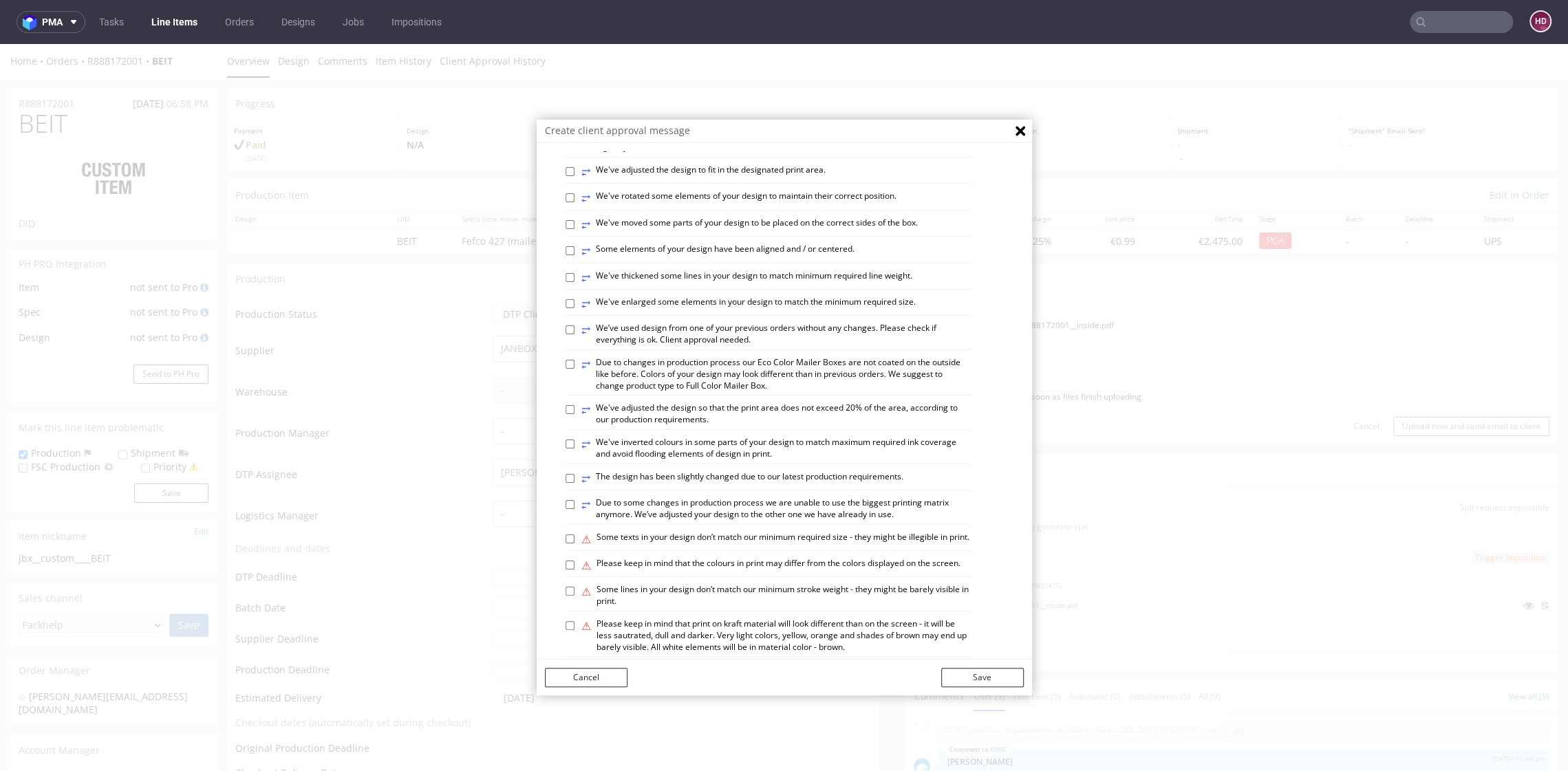
scroll to position [602, 0]
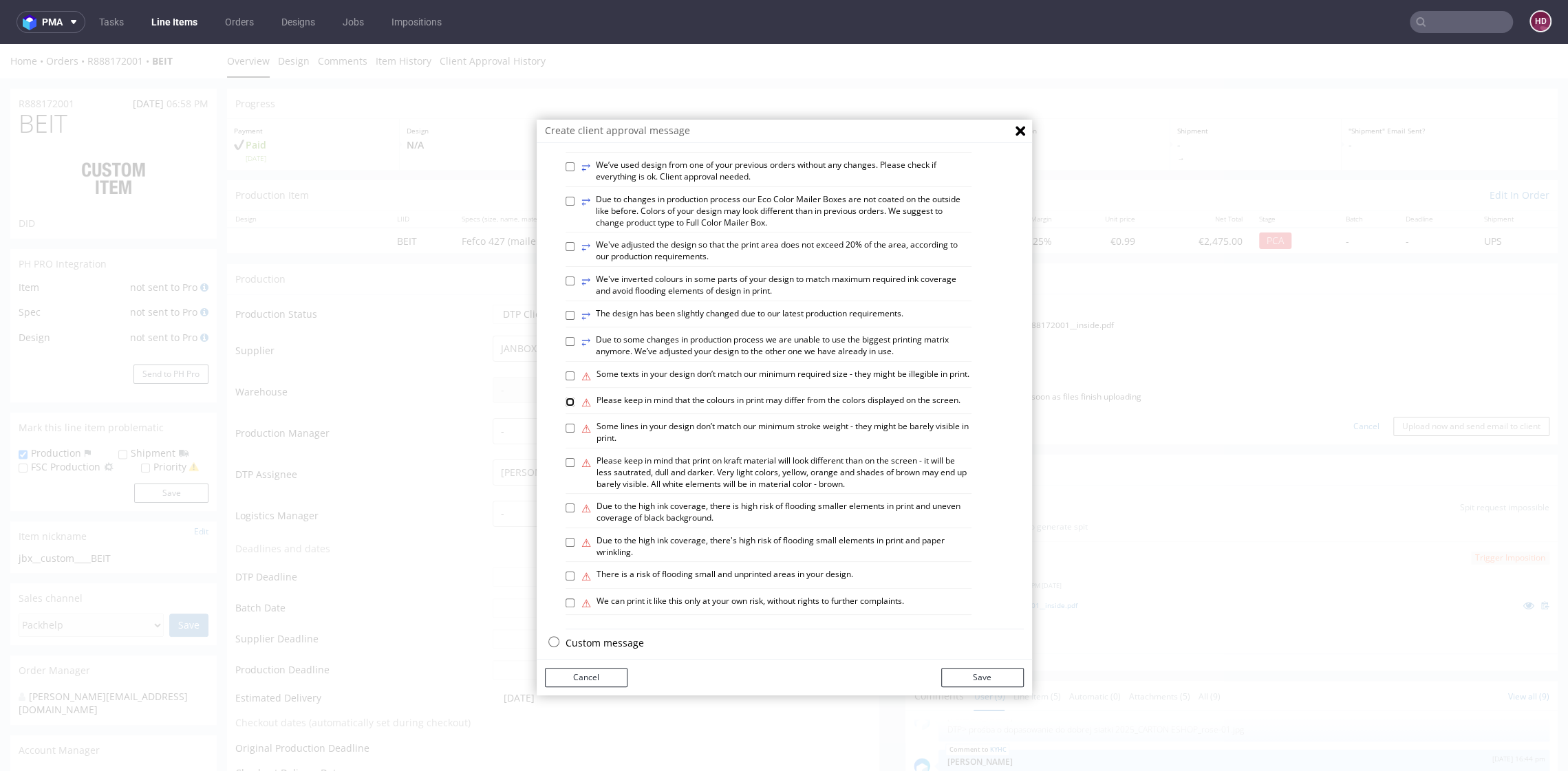
click at [566, 407] on input "⚠ Please keep in mind that the colours in print may differ from the colors disp…" at bounding box center [570, 402] width 9 height 9
checkbox input "true"
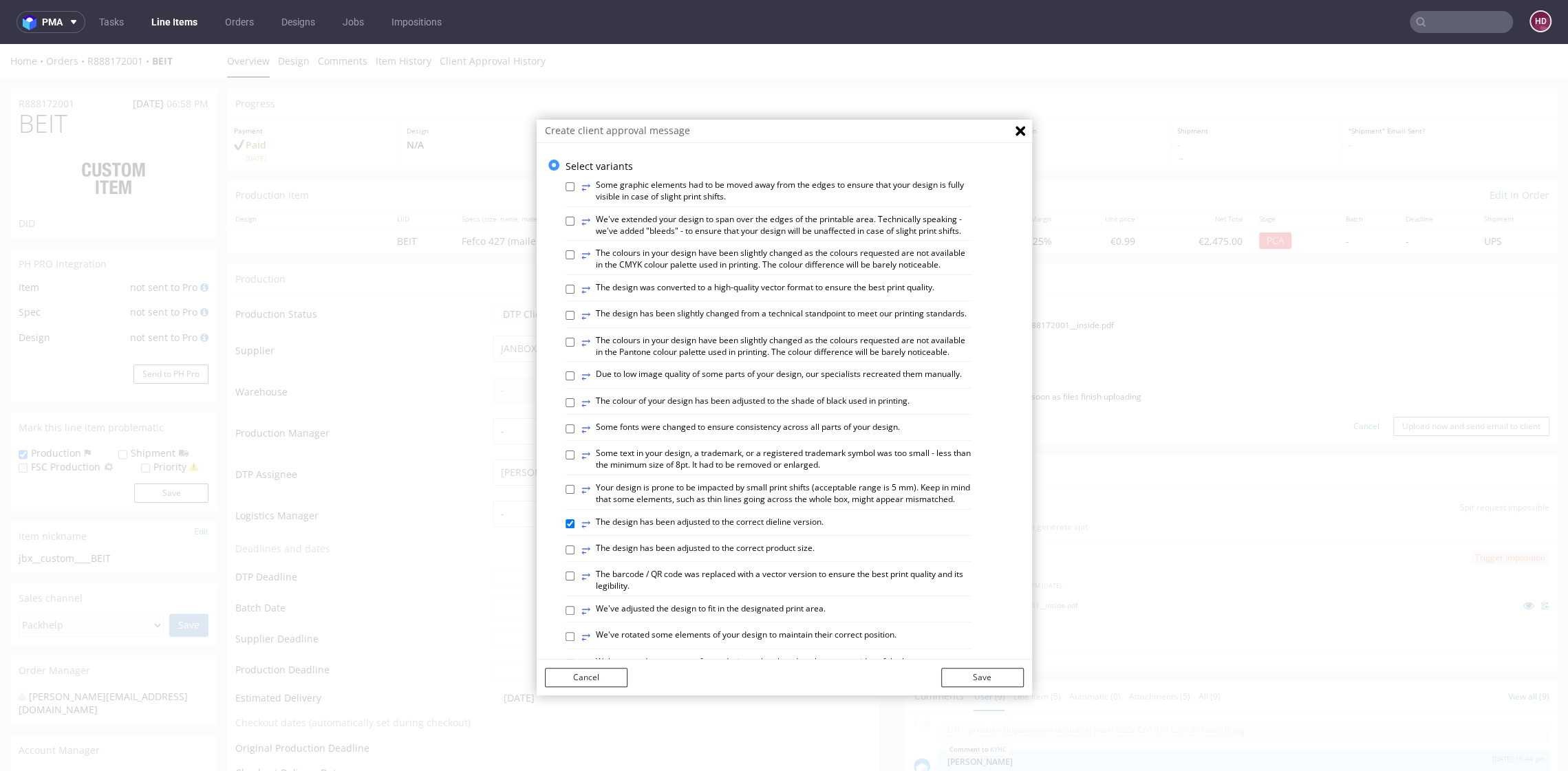
click at [649, 187] on label "⥂ Some graphic elements had to be moved away from the edges to ensure that your…" at bounding box center [776, 191] width 390 height 24
click at [575, 187] on input "⥂ Some graphic elements had to be moved away from the edges to ensure that your…" at bounding box center [570, 186] width 9 height 9
checkbox input "true"
click at [970, 677] on button "Save" at bounding box center [982, 677] width 82 height 19
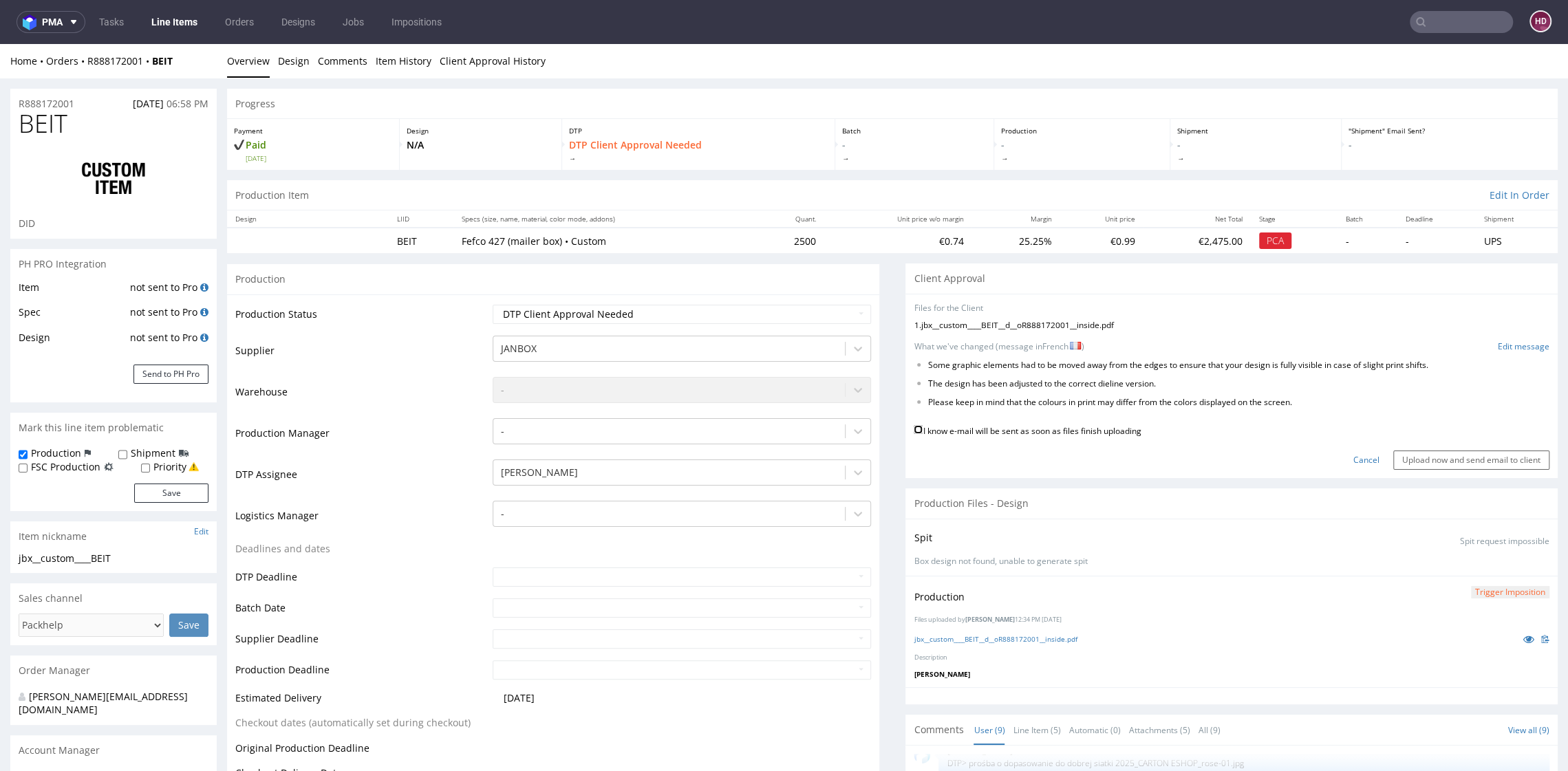
click at [914, 427] on input "I know e-mail will be sent as soon as files finish uploading" at bounding box center [918, 429] width 9 height 9
checkbox input "true"
click at [1426, 455] on input "Upload now and send email to client" at bounding box center [1471, 459] width 156 height 19
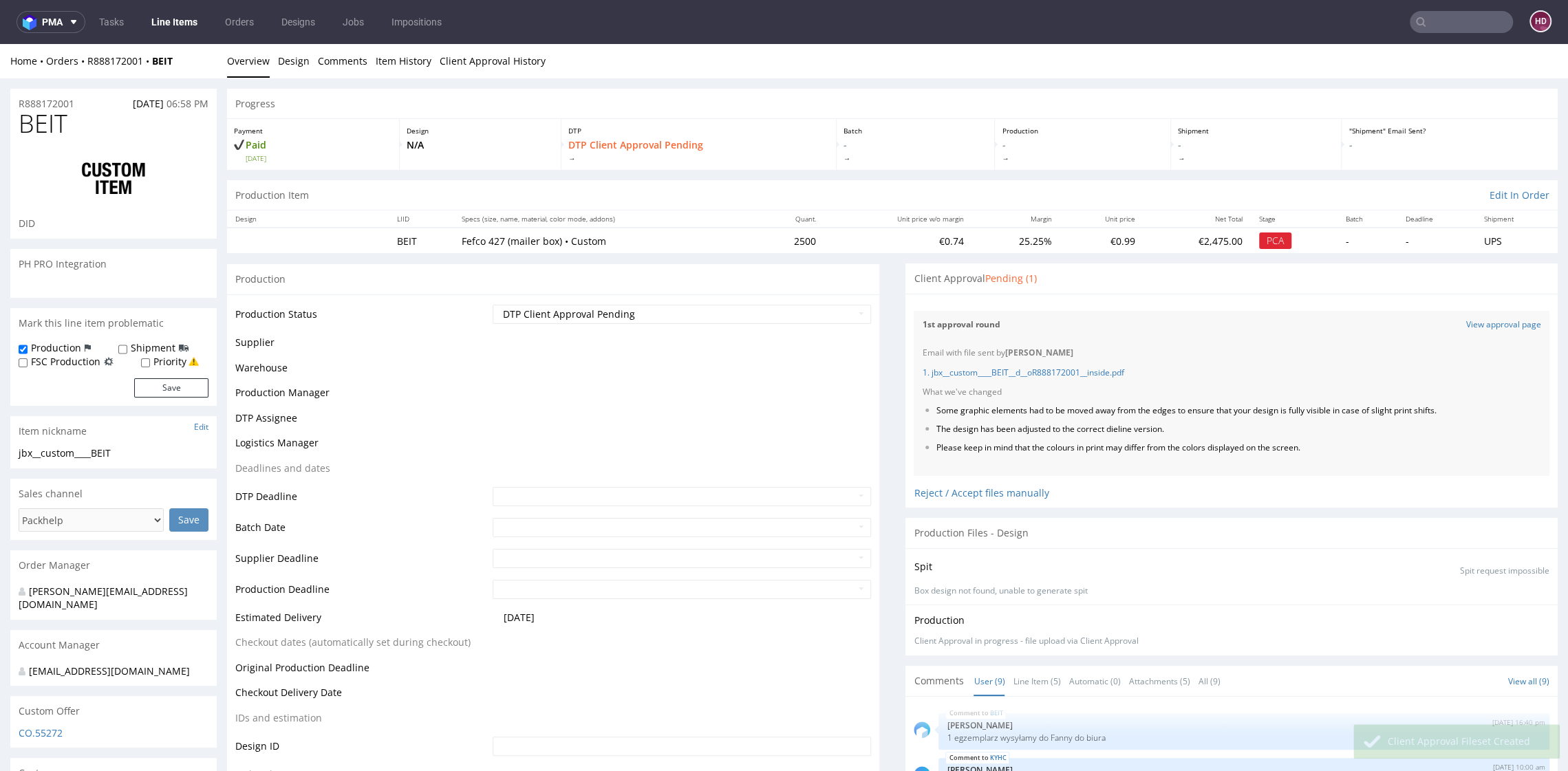
scroll to position [359, 0]
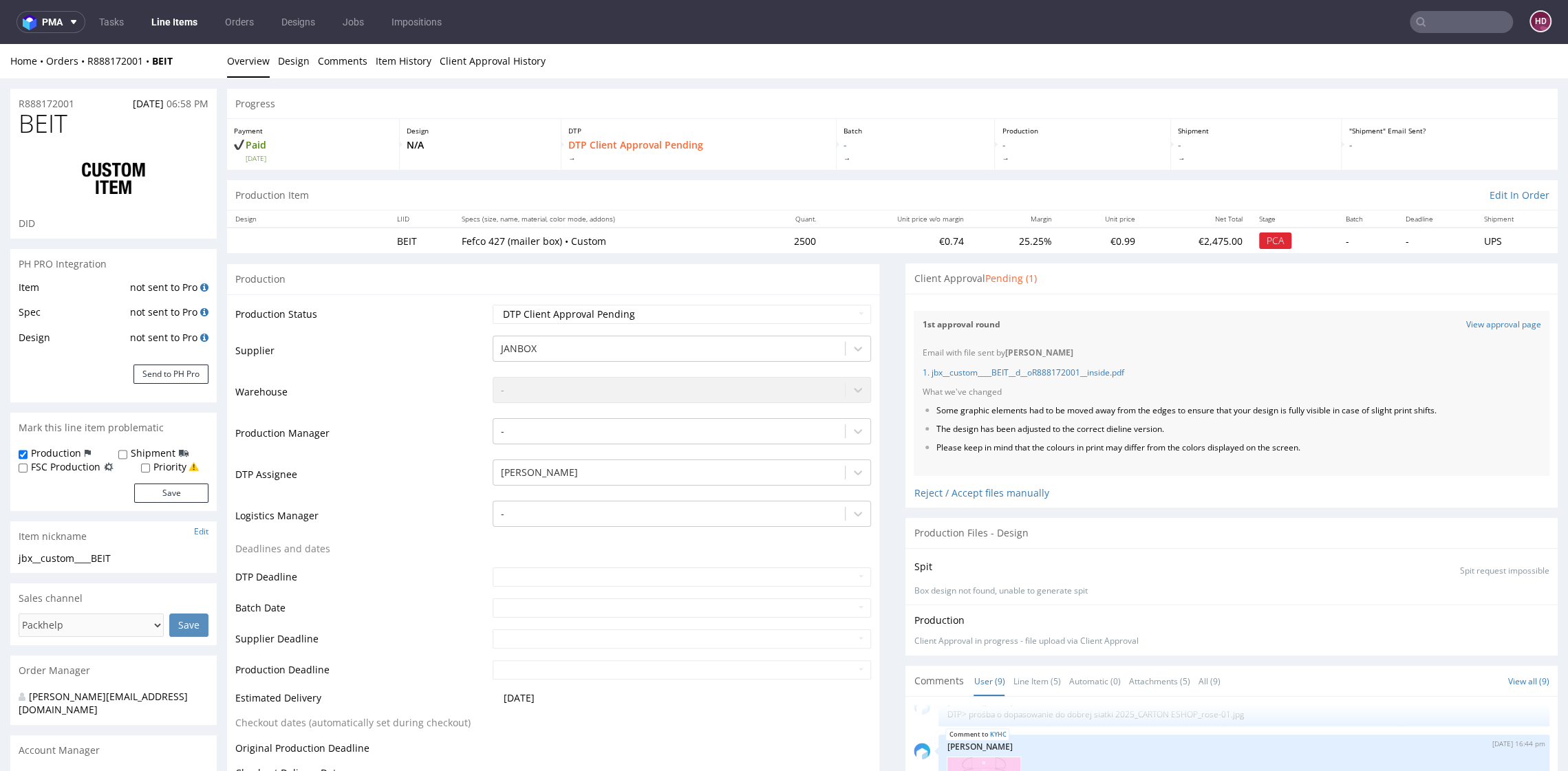
click at [186, 27] on link "Line Items" at bounding box center [174, 21] width 63 height 22
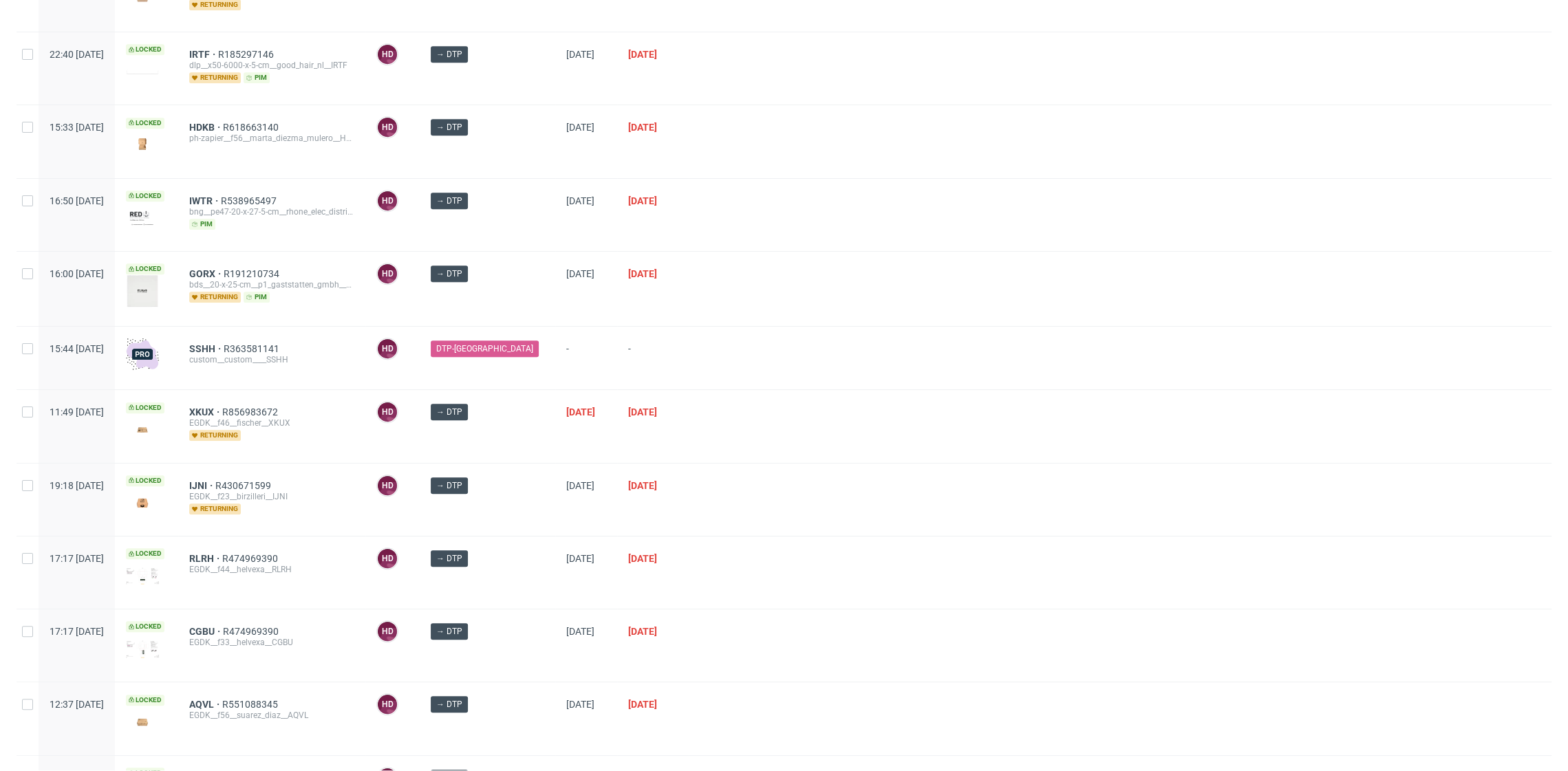
scroll to position [785, 0]
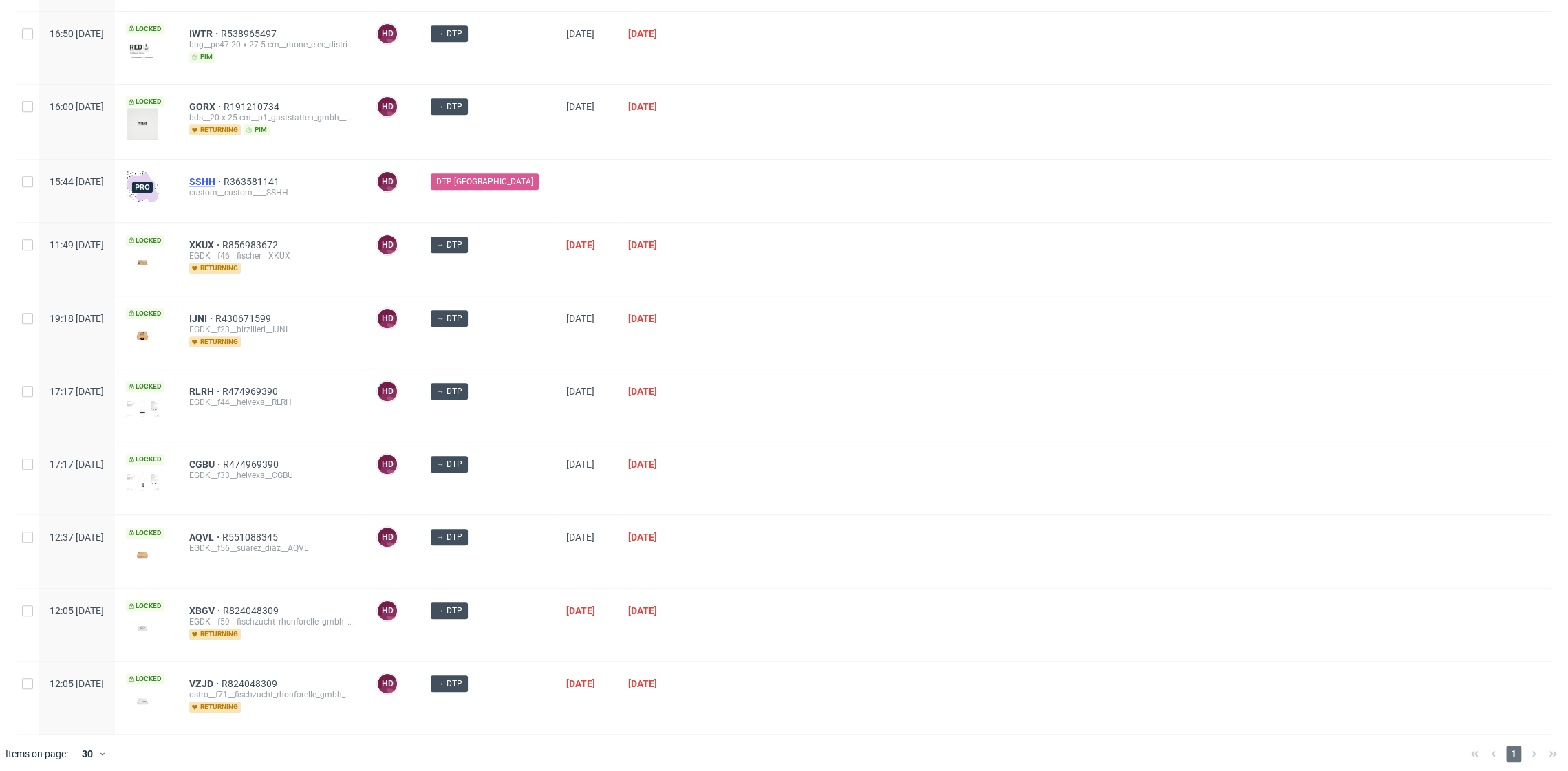
click at [224, 176] on span "SSHH" at bounding box center [207, 181] width 34 height 11
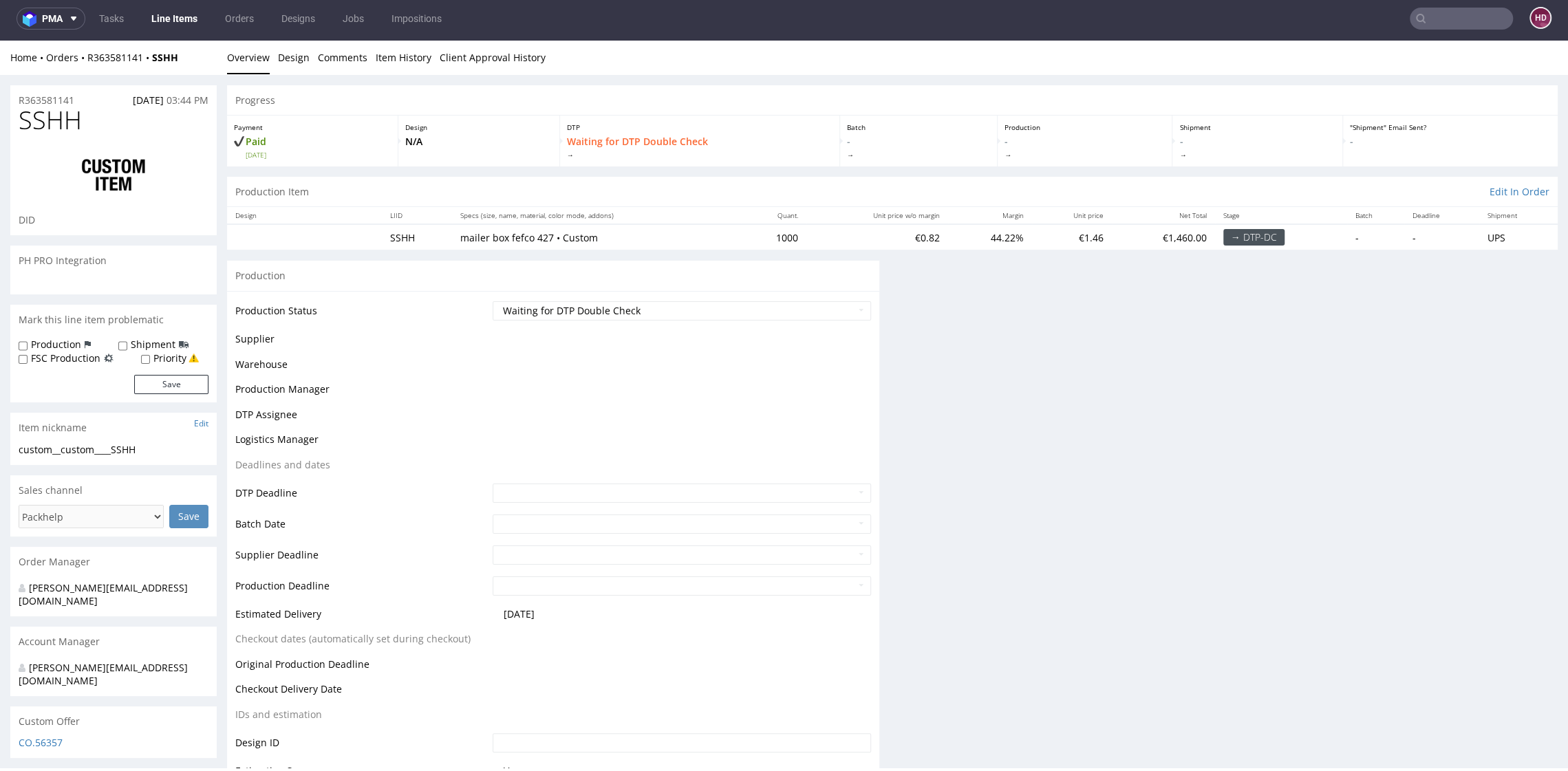
scroll to position [4, 0]
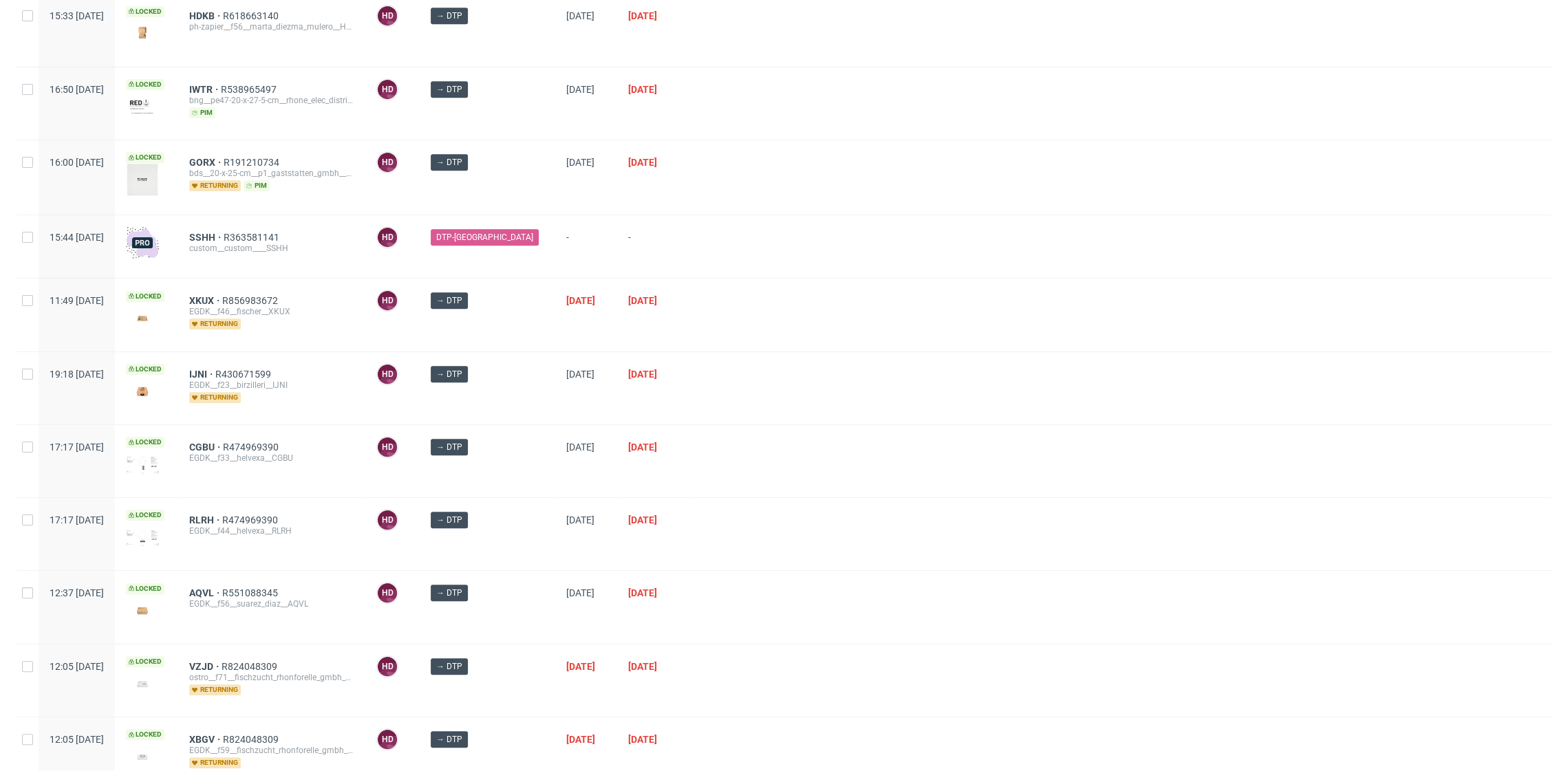
scroll to position [785, 0]
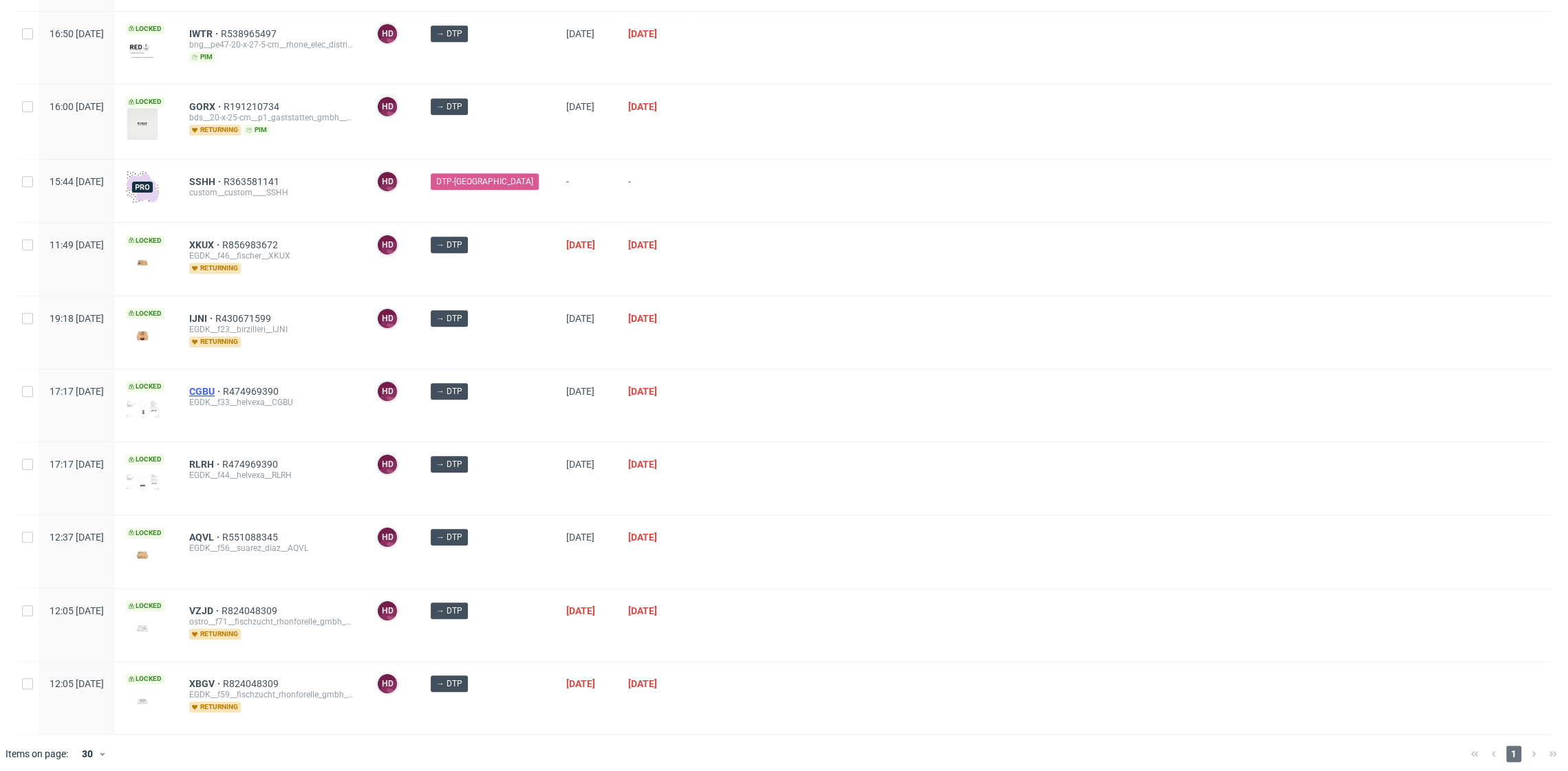
click at [223, 386] on span "CGBU" at bounding box center [206, 391] width 34 height 11
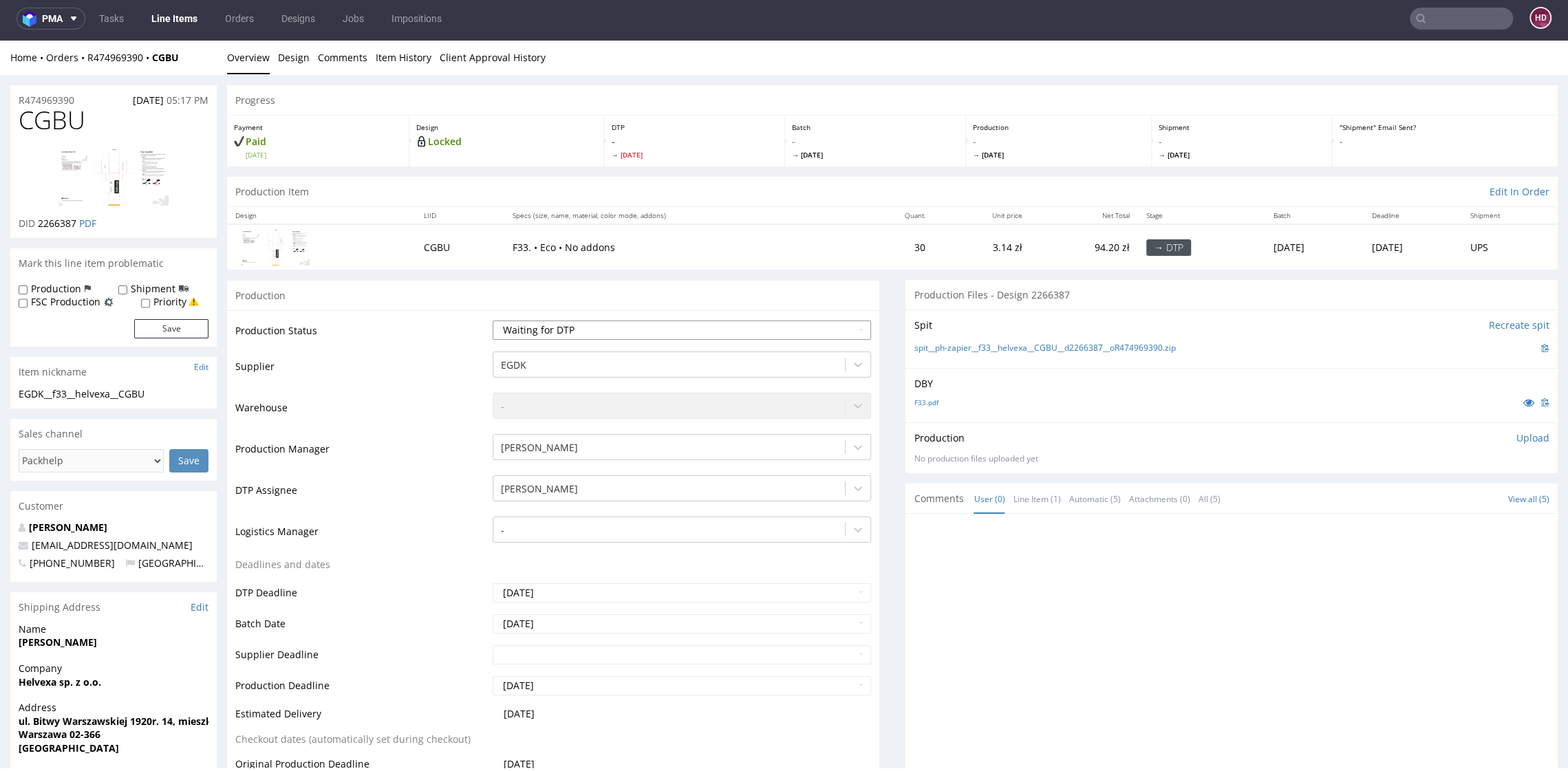
click at [602, 328] on select "Waiting for Artwork Waiting for Diecut Waiting for Mockup Waiting for DTP Waiti…" at bounding box center [681, 330] width 378 height 19
select select "dtp_in_process"
click at [493, 321] on select "Waiting for Artwork Waiting for Diecut Waiting for Mockup Waiting for DTP Waiti…" at bounding box center [681, 330] width 378 height 19
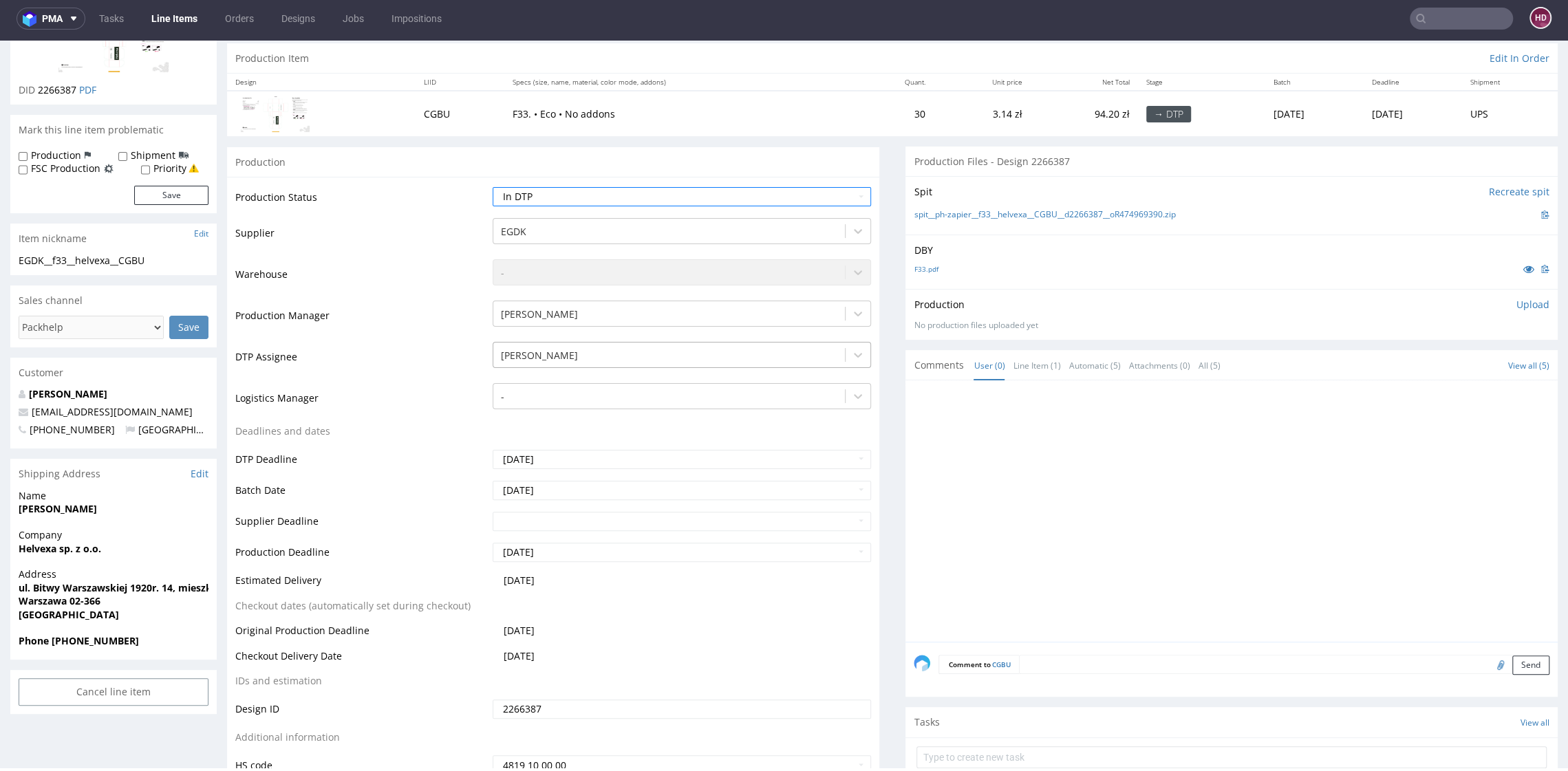
scroll to position [227, 0]
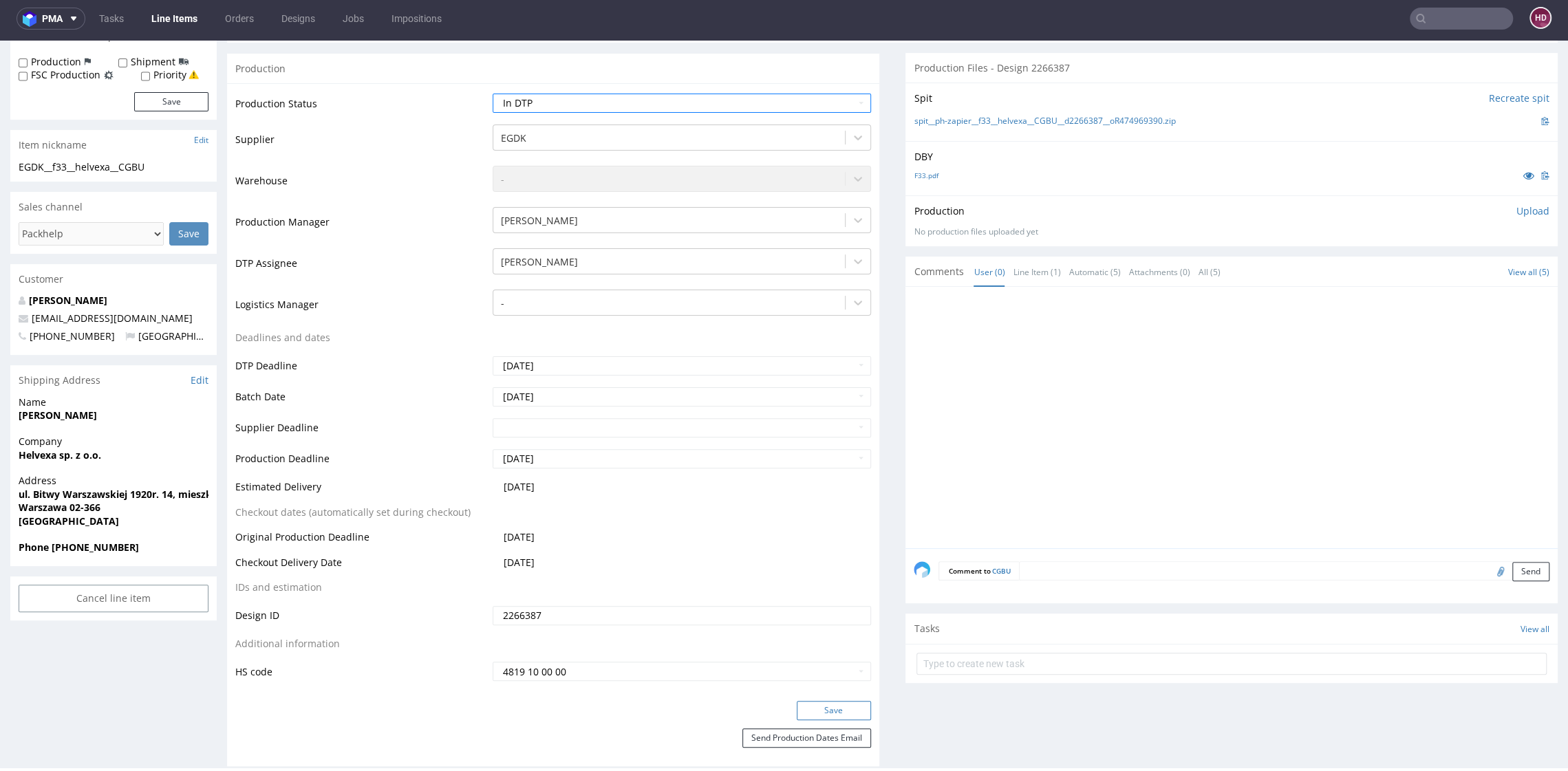
click at [842, 713] on button "Save" at bounding box center [834, 710] width 74 height 19
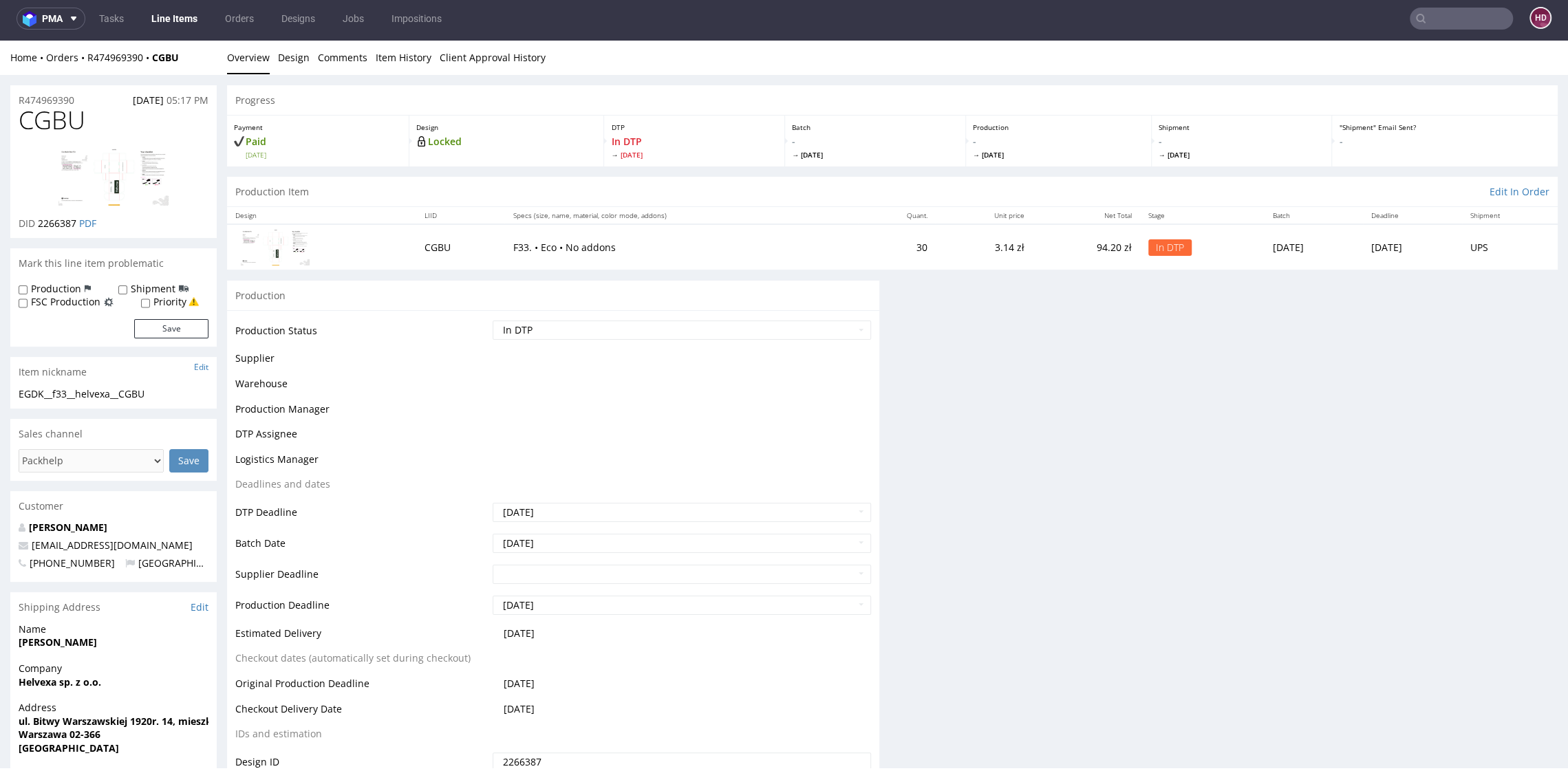
scroll to position [0, 0]
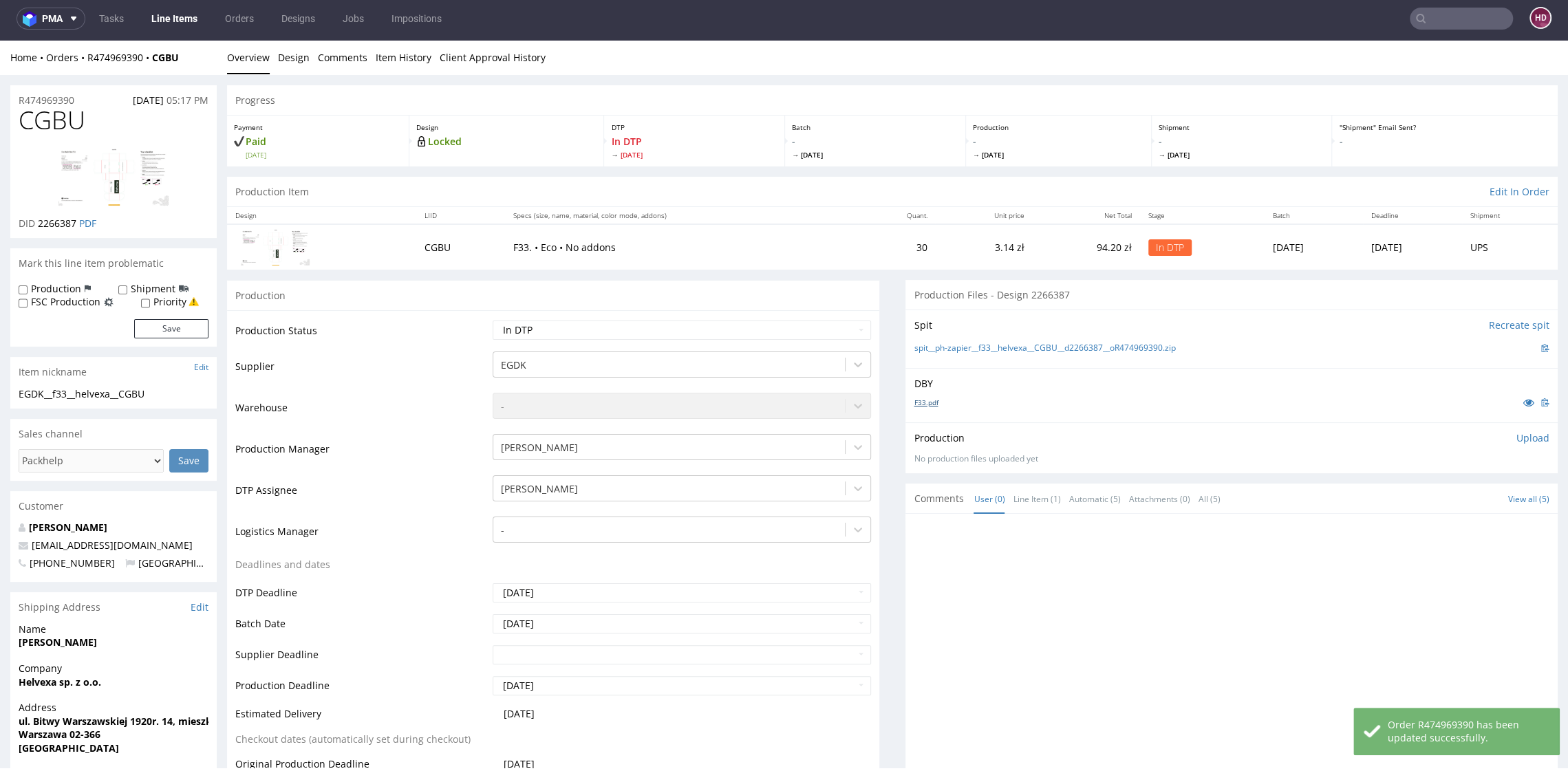
click at [914, 401] on link "F33.pdf" at bounding box center [926, 402] width 24 height 9
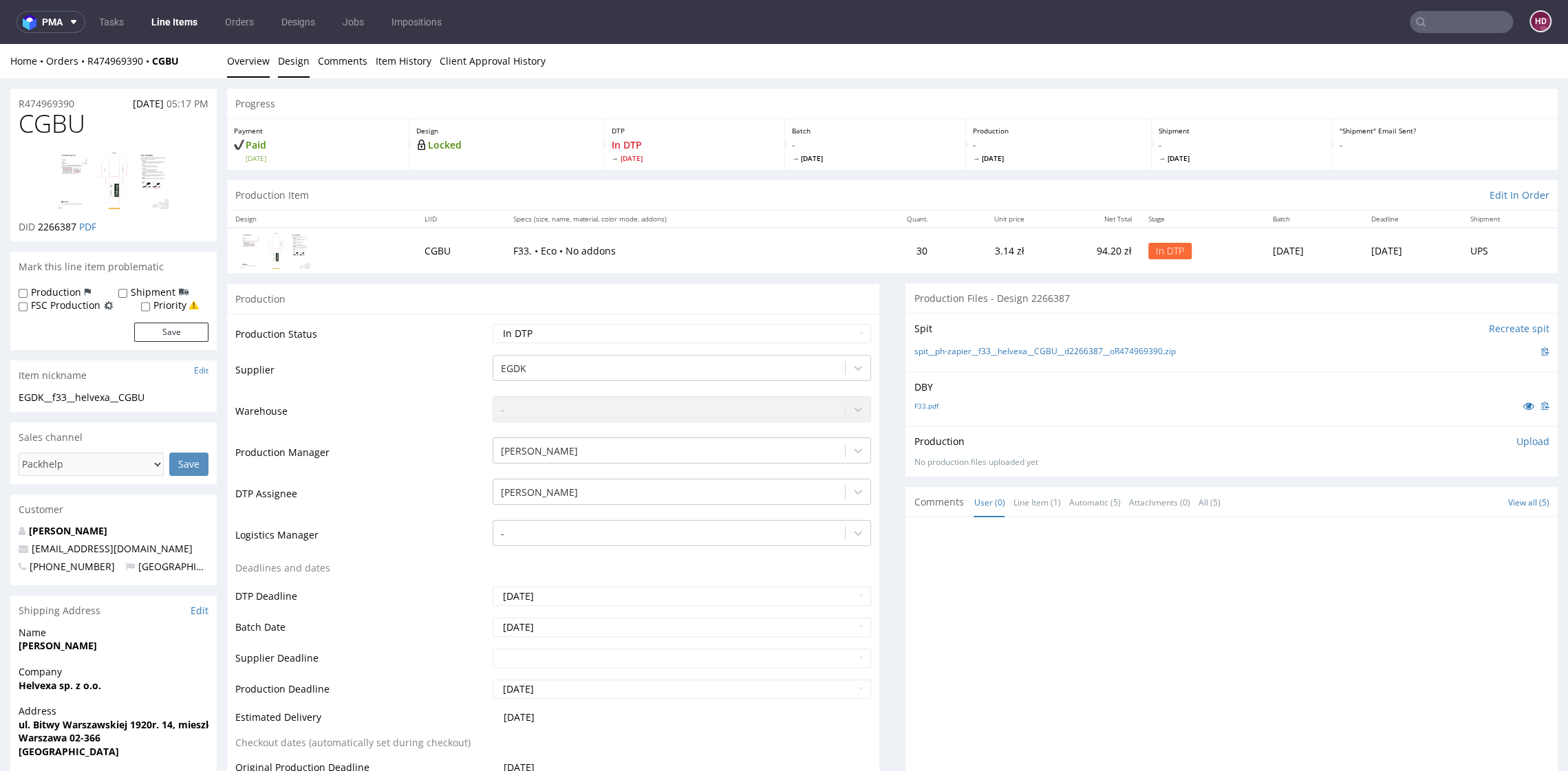
click at [306, 61] on link "Design" at bounding box center [294, 61] width 31 height 34
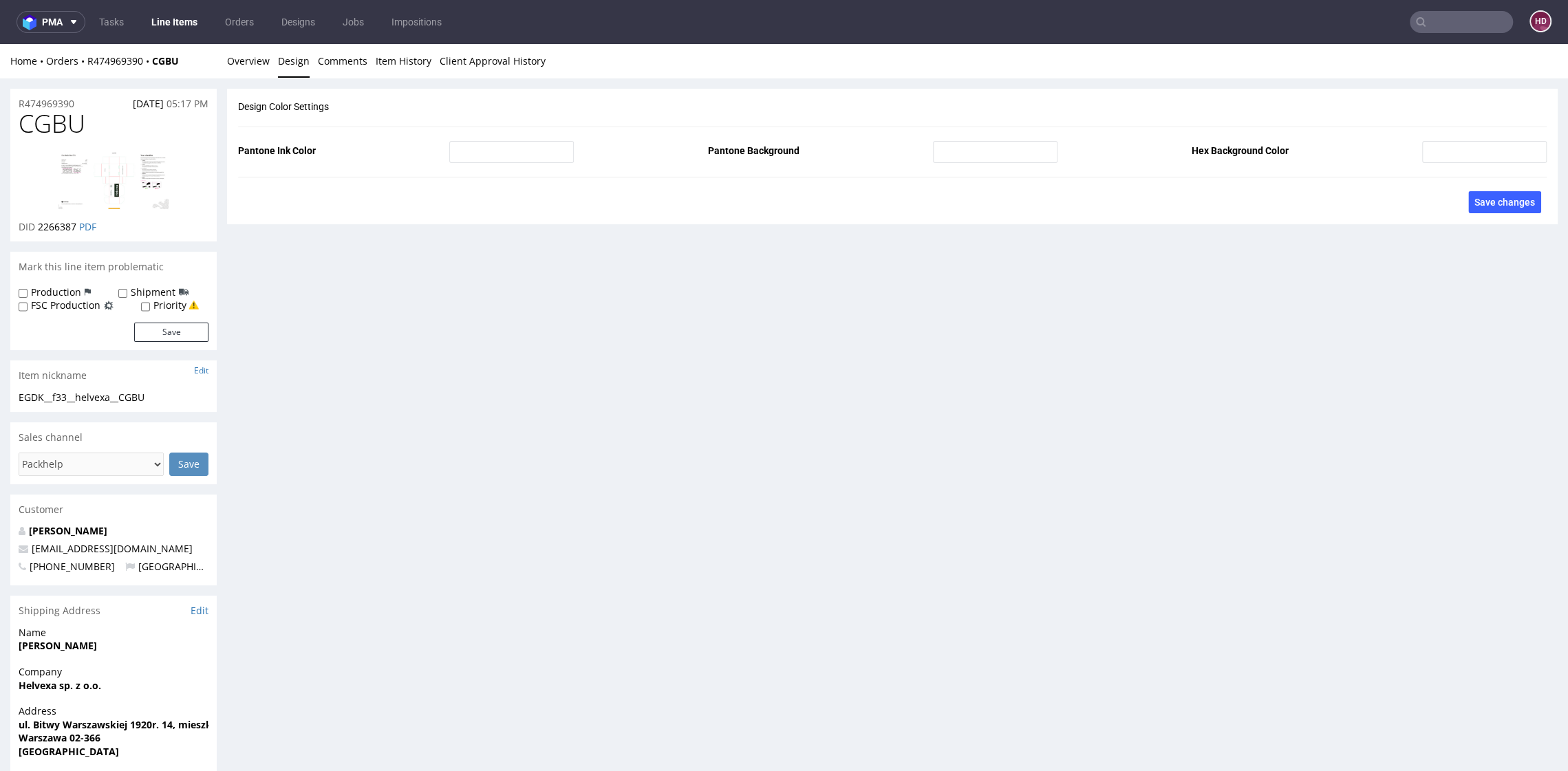
click at [97, 195] on img at bounding box center [114, 180] width 110 height 58
drag, startPoint x: 101, startPoint y: 129, endPoint x: -39, endPoint y: 121, distance: 140.2
click at [0, 121] on html "Production Shipped DTP Orders Offers Shipments Designs Promotions Users Jobs Ad…" at bounding box center [784, 463] width 1568 height 837
drag, startPoint x: 168, startPoint y: 397, endPoint x: -16, endPoint y: 401, distance: 184.0
click at [0, 401] on html "Production Shipped DTP Orders Offers Shipments Designs Promotions Users Jobs Ad…" at bounding box center [784, 463] width 1568 height 837
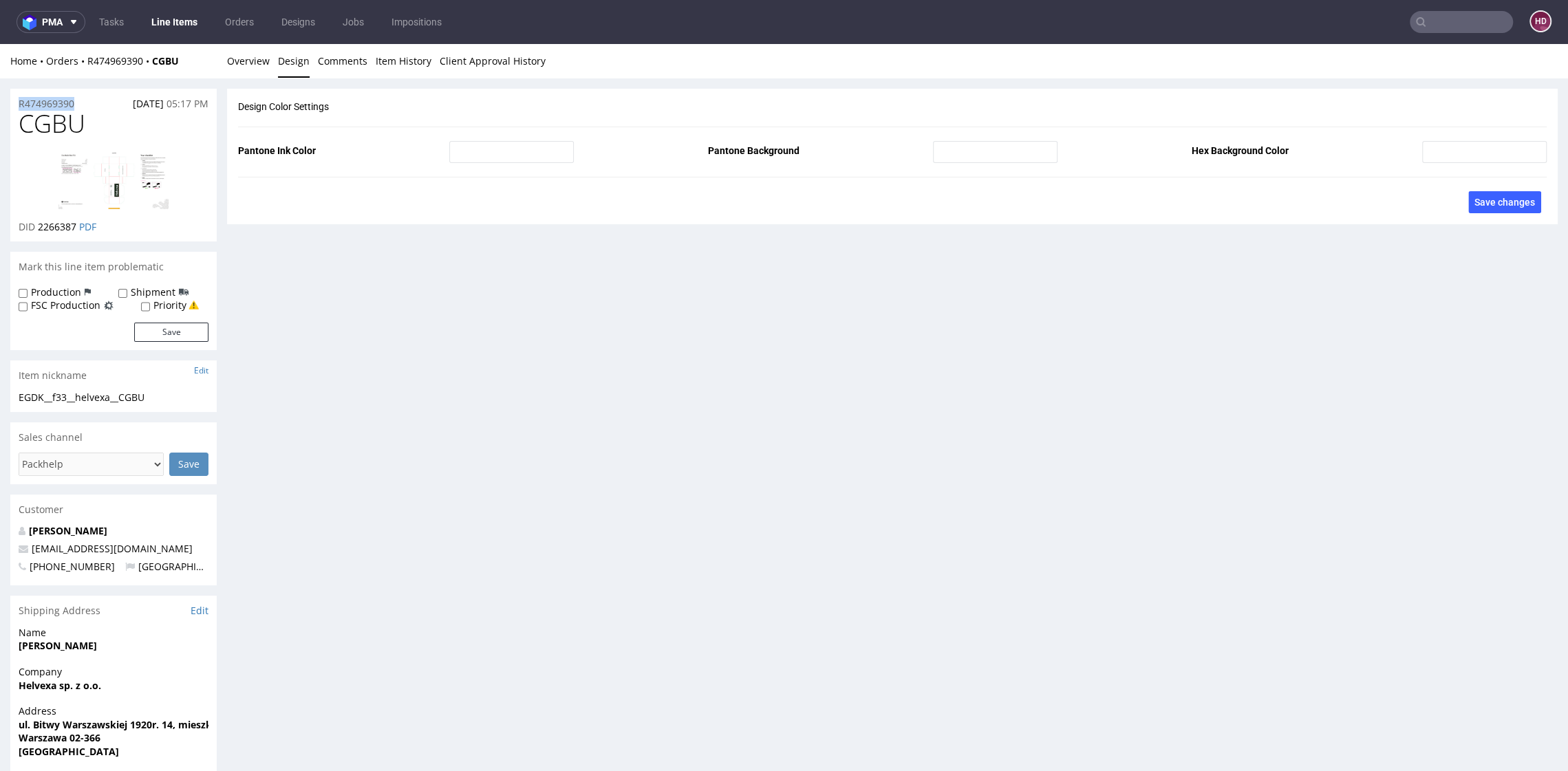
drag, startPoint x: 77, startPoint y: 104, endPoint x: -35, endPoint y: 91, distance: 112.8
click at [0, 91] on html "Production Shipped DTP Orders Offers Shipments Designs Promotions Users Jobs Ad…" at bounding box center [784, 463] width 1568 height 837
drag, startPoint x: 79, startPoint y: 224, endPoint x: 39, endPoint y: 229, distance: 40.3
click at [39, 229] on p "DID 2266387 PDF" at bounding box center [57, 227] width 78 height 14
copy span "2266387"
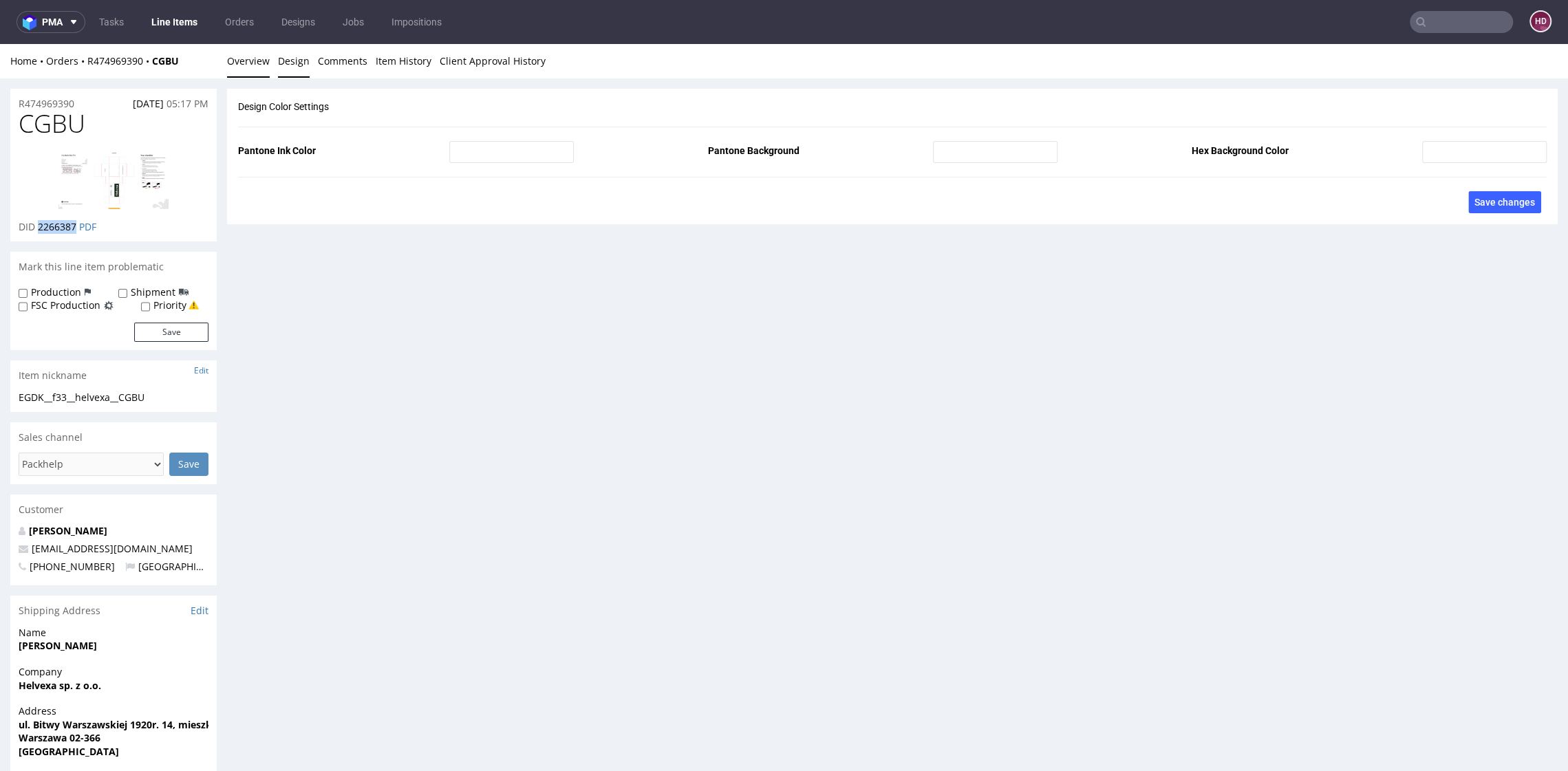
click at [247, 60] on link "Overview" at bounding box center [249, 61] width 43 height 34
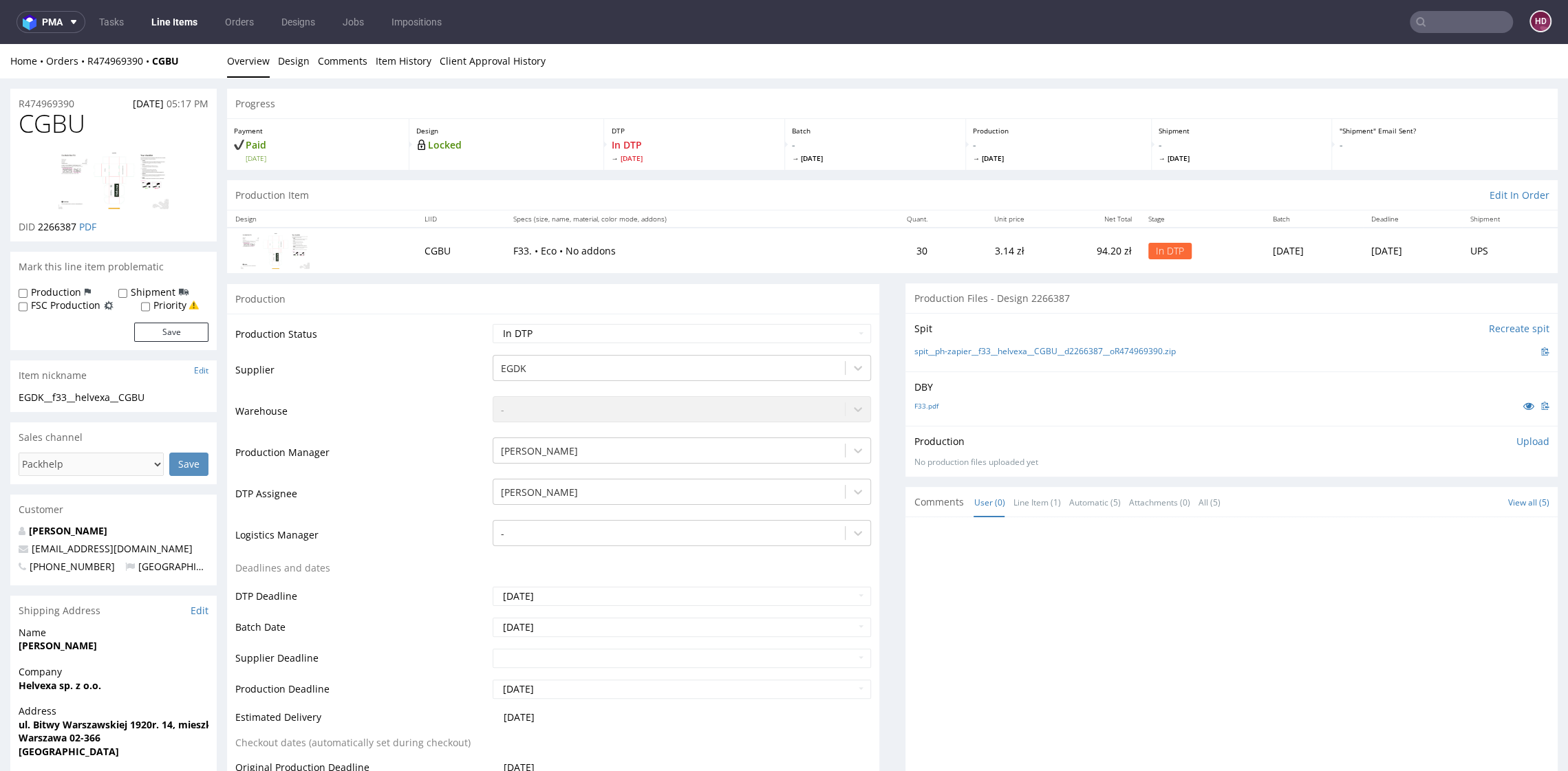
click at [1517, 447] on p "Upload" at bounding box center [1533, 441] width 33 height 14
click at [1431, 504] on div "Add files" at bounding box center [1452, 504] width 69 height 21
type input "C:\fakepath\EGDK__f33__helvexa__CGBU__d2266387__oR474969390.pdf"
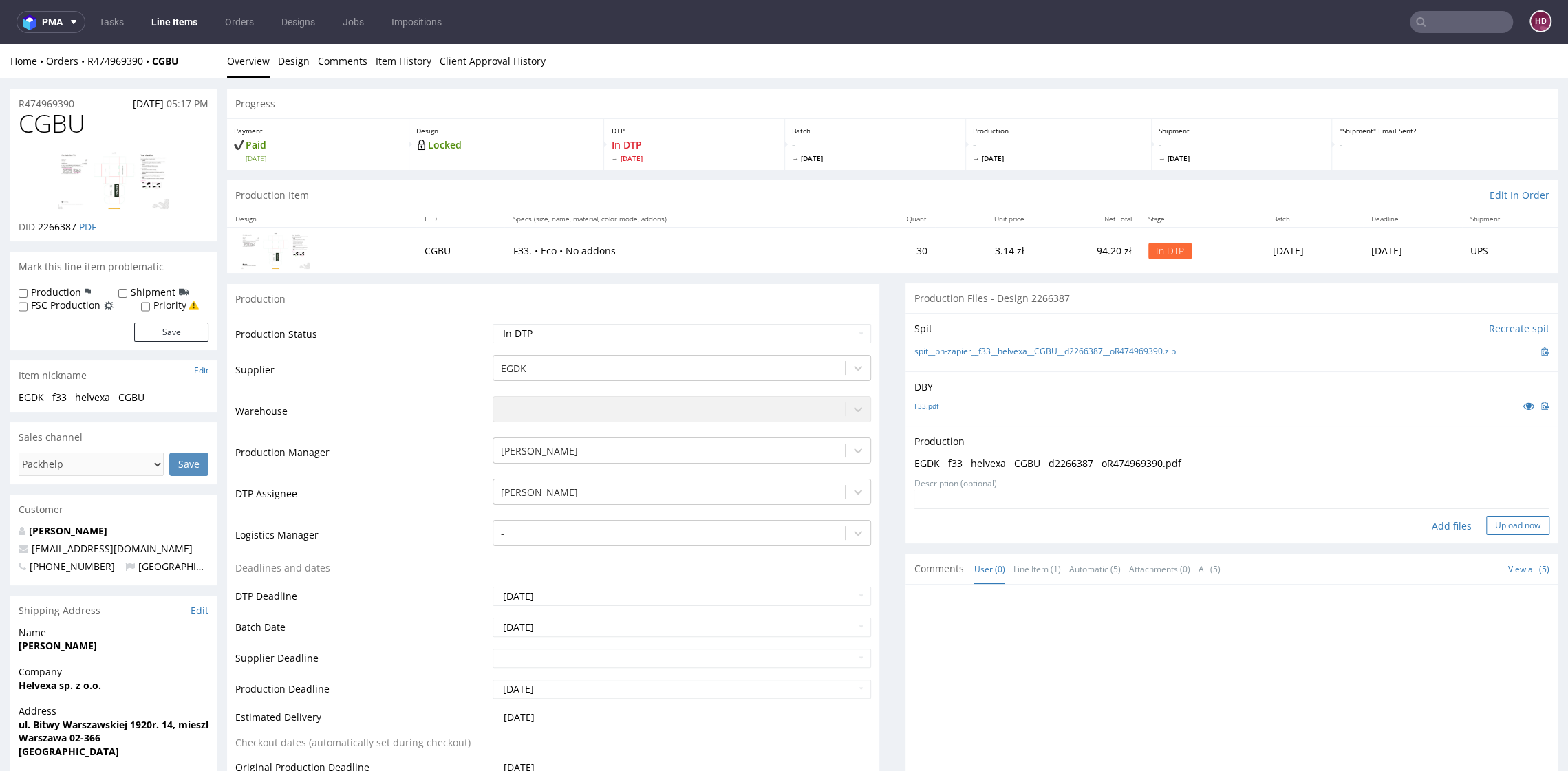
click at [1491, 522] on button "Upload now" at bounding box center [1518, 525] width 64 height 19
click at [516, 338] on select "Waiting for Artwork Waiting for Diecut Waiting for Mockup Waiting for DTP Waiti…" at bounding box center [681, 333] width 378 height 19
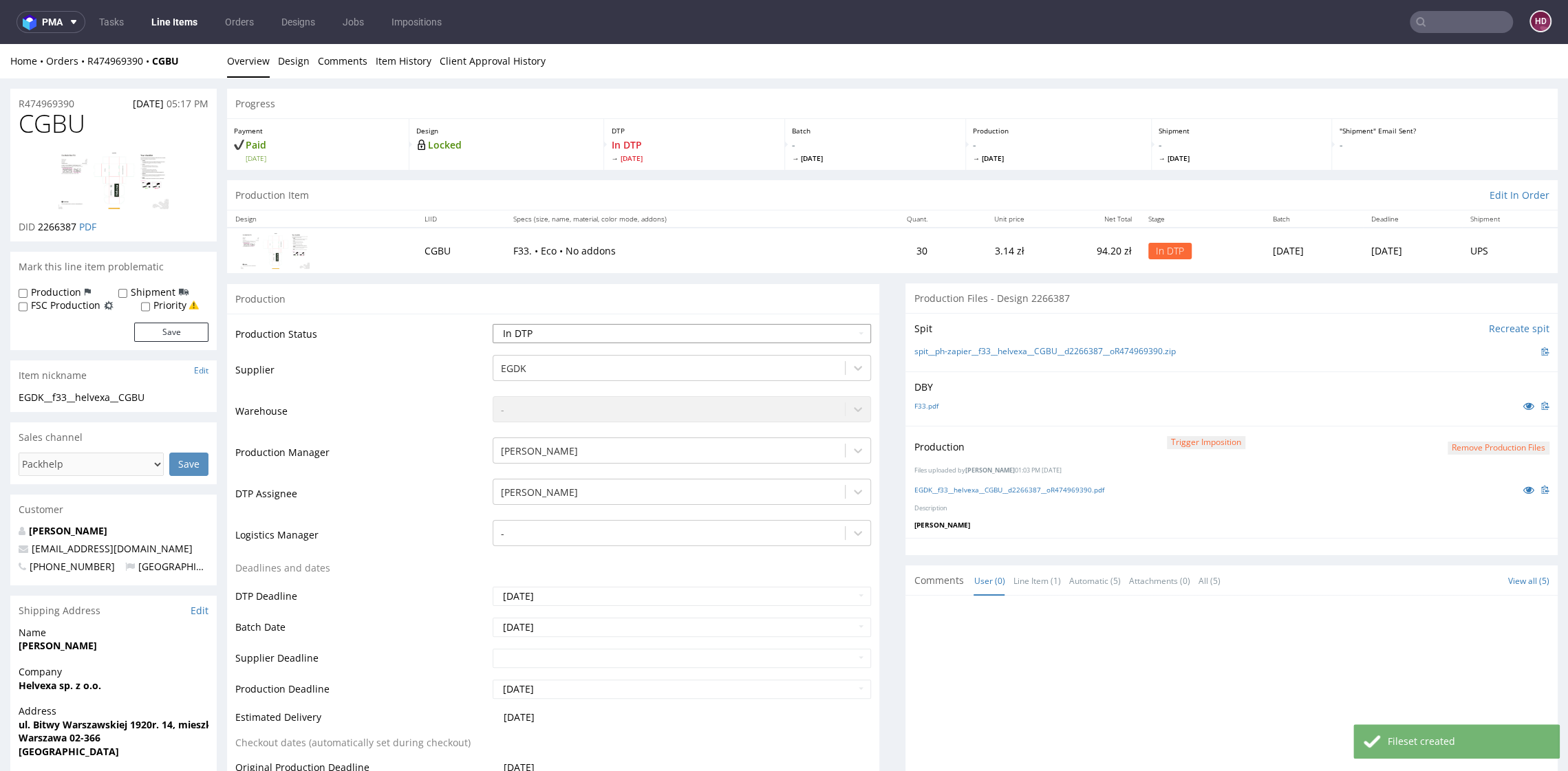
click at [598, 328] on select "Waiting for Artwork Waiting for Diecut Waiting for Mockup Waiting for DTP Waiti…" at bounding box center [681, 333] width 378 height 19
select select "dtp_production_ready"
click at [493, 324] on select "Waiting for Artwork Waiting for Diecut Waiting for Mockup Waiting for DTP Waiti…" at bounding box center [681, 333] width 378 height 19
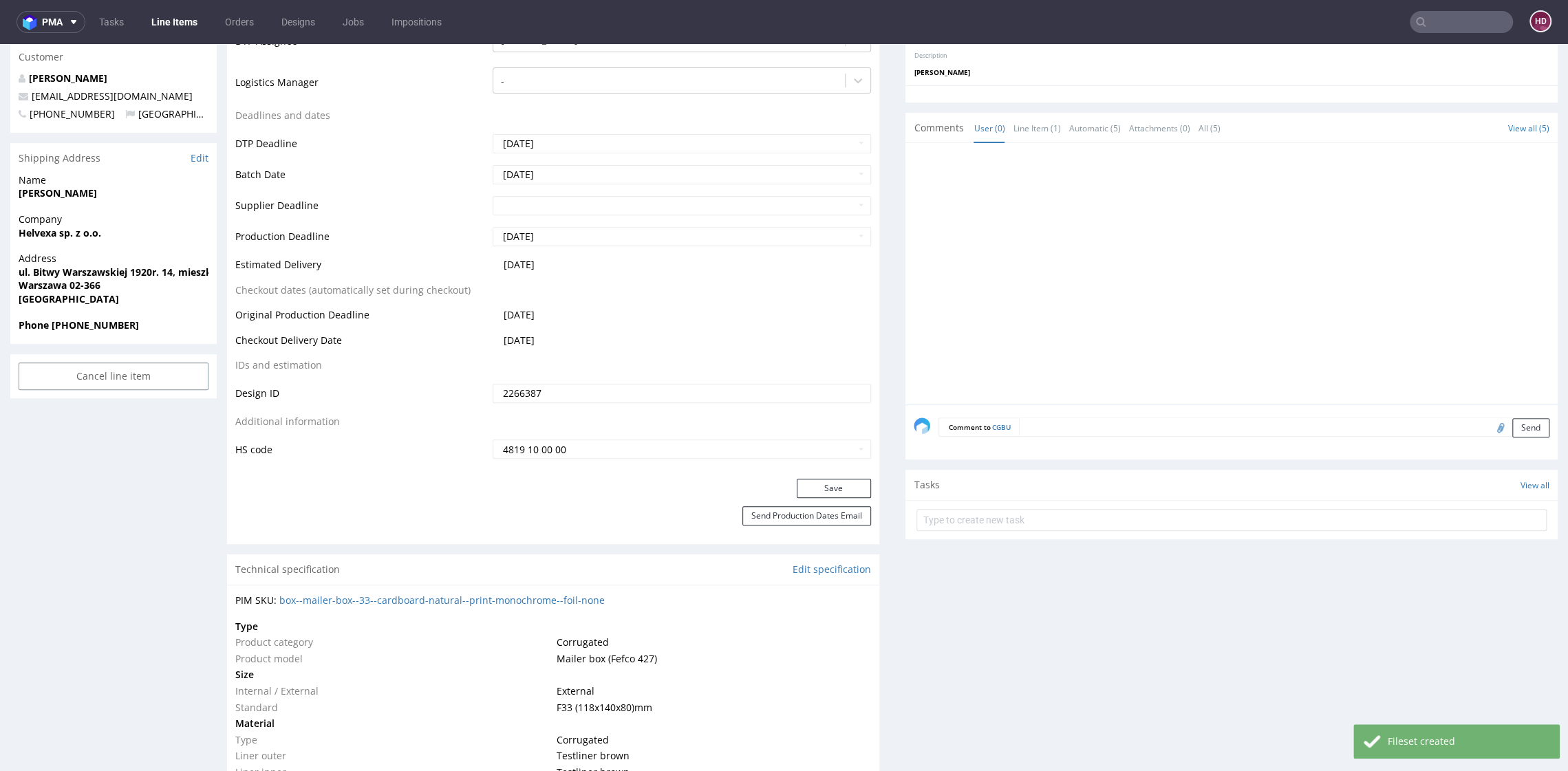
scroll to position [471, 0]
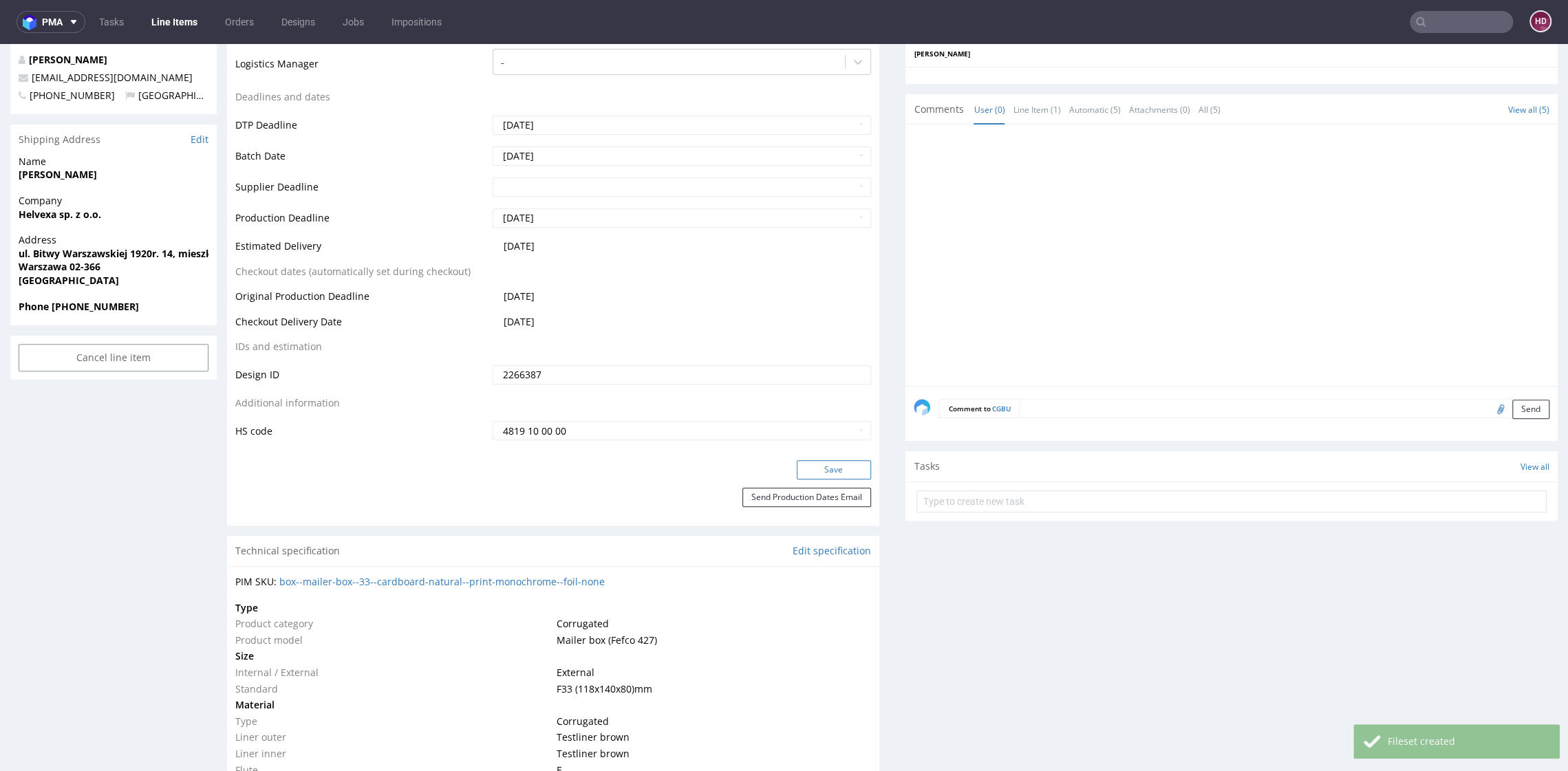
click at [809, 471] on button "Save" at bounding box center [834, 469] width 74 height 19
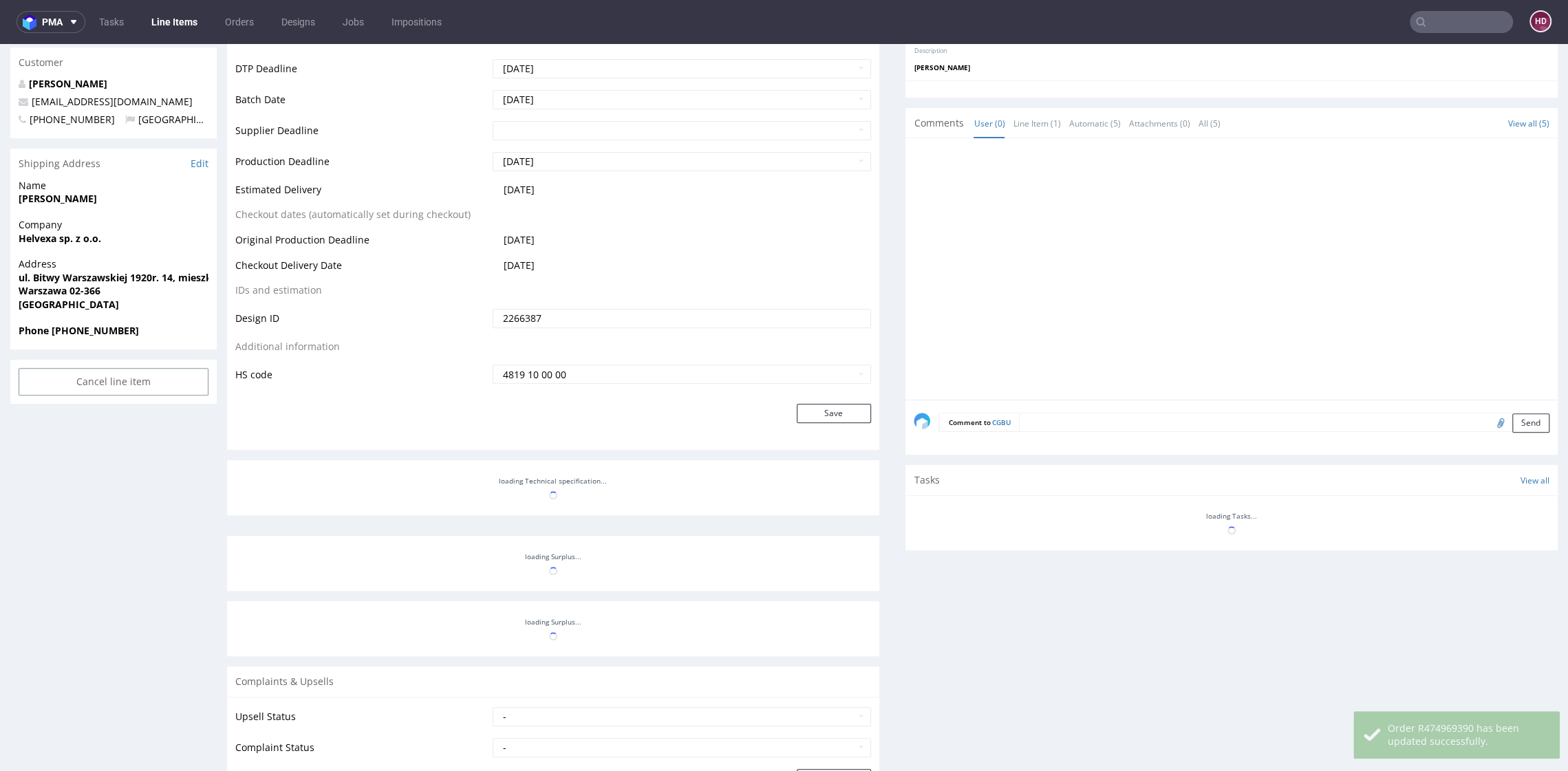
scroll to position [0, 0]
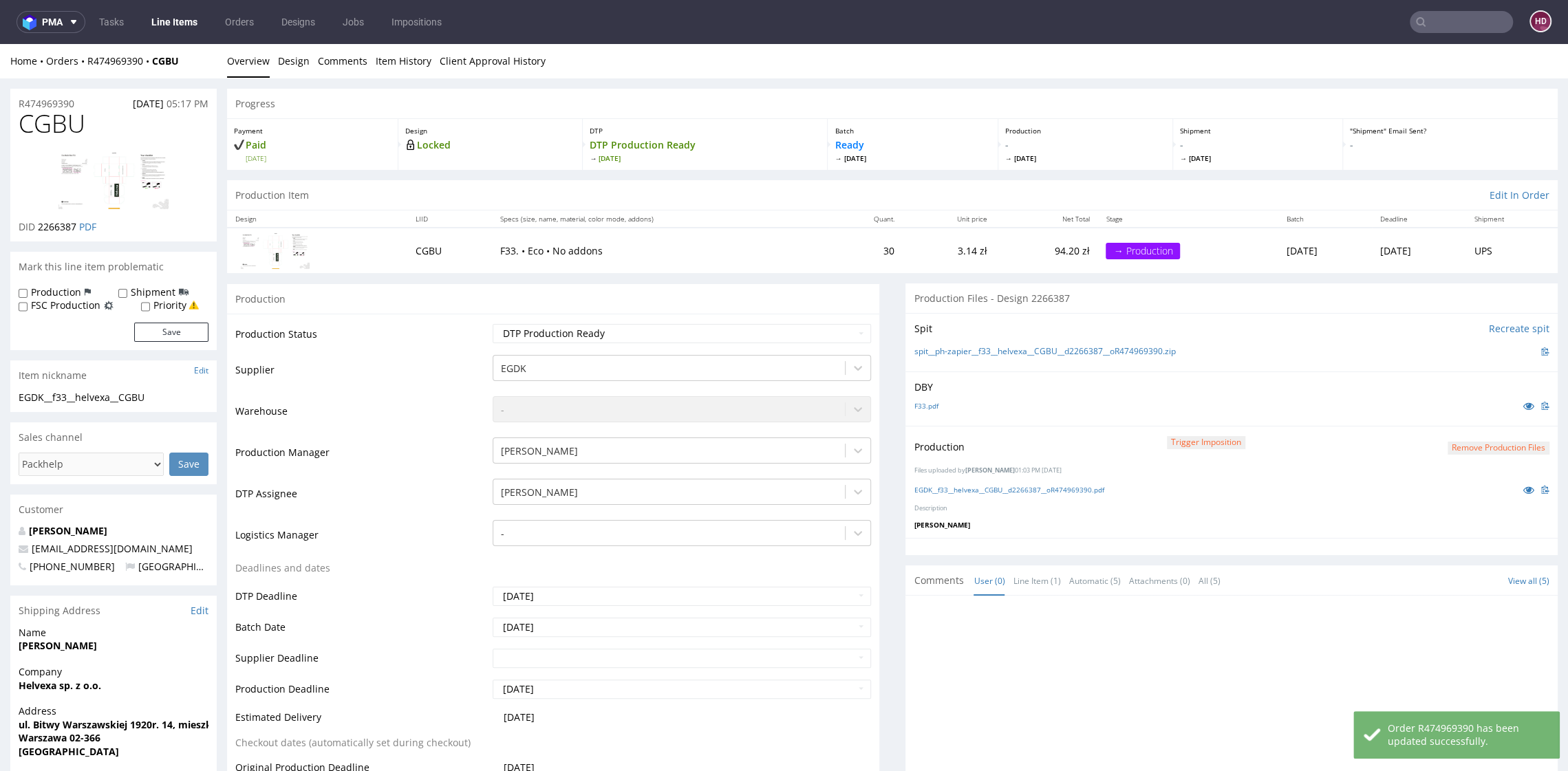
click at [171, 21] on link "Line Items" at bounding box center [174, 21] width 63 height 22
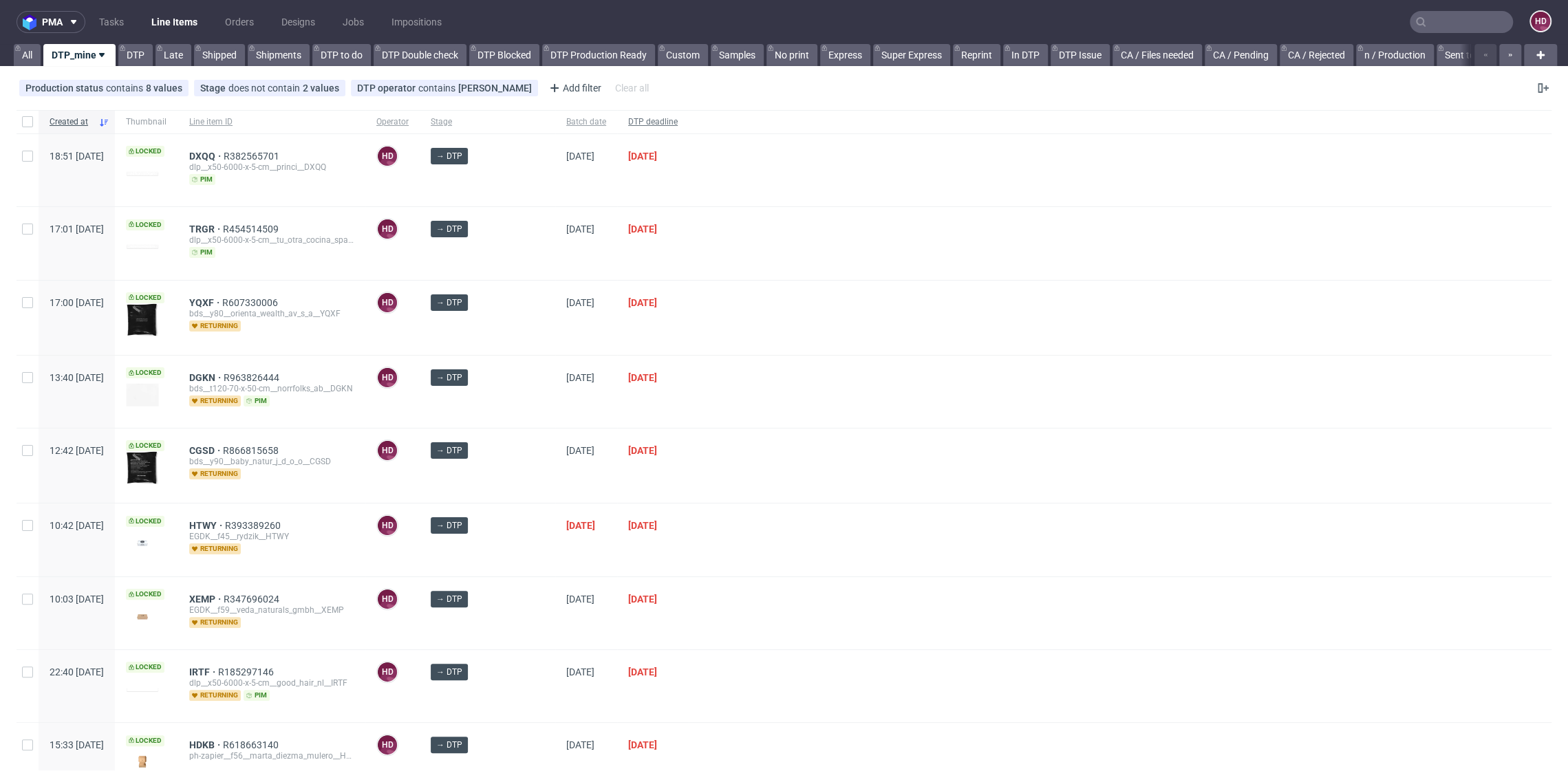
click at [636, 121] on span "DTP deadline" at bounding box center [653, 122] width 49 height 11
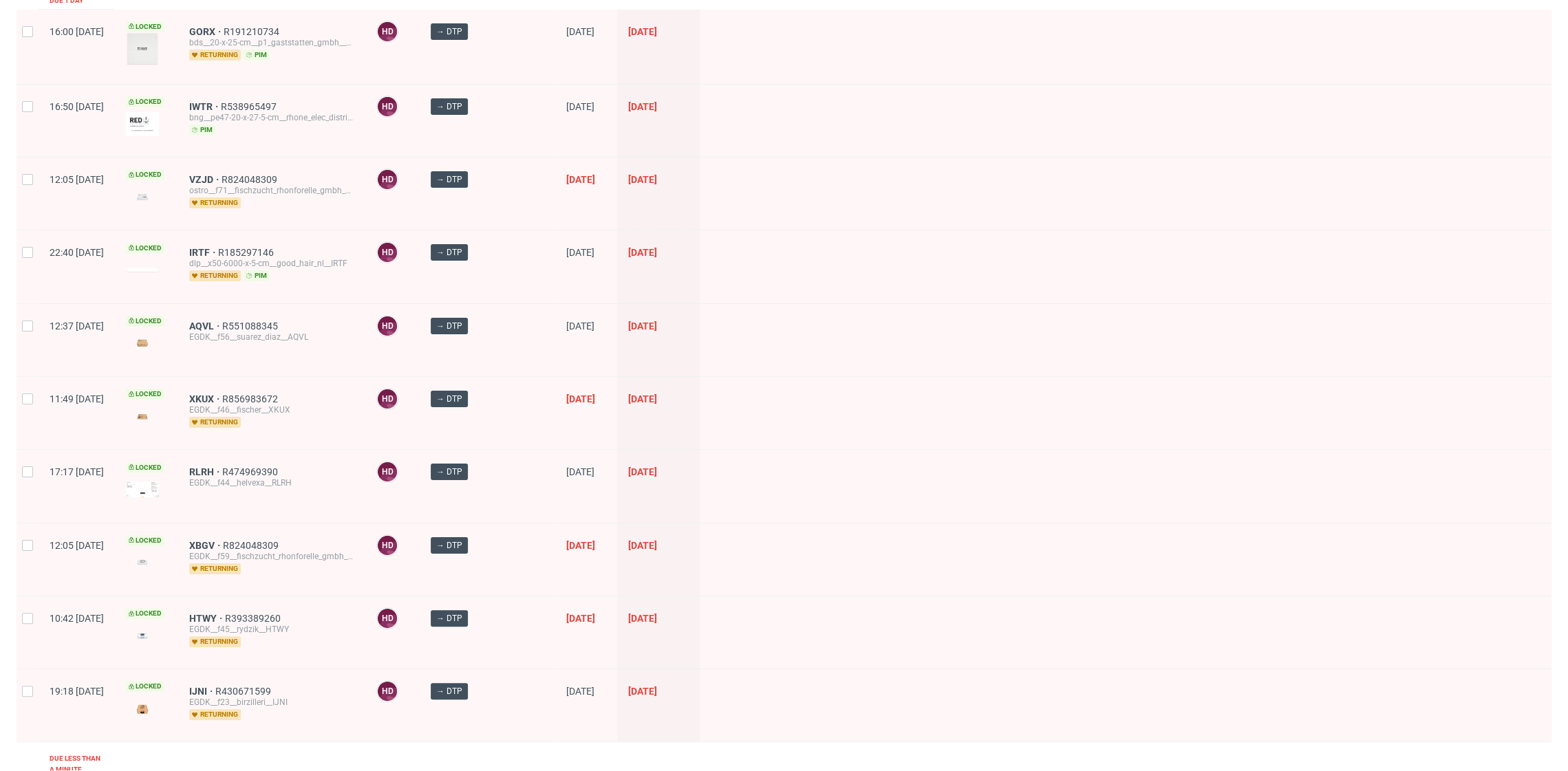
scroll to position [186, 0]
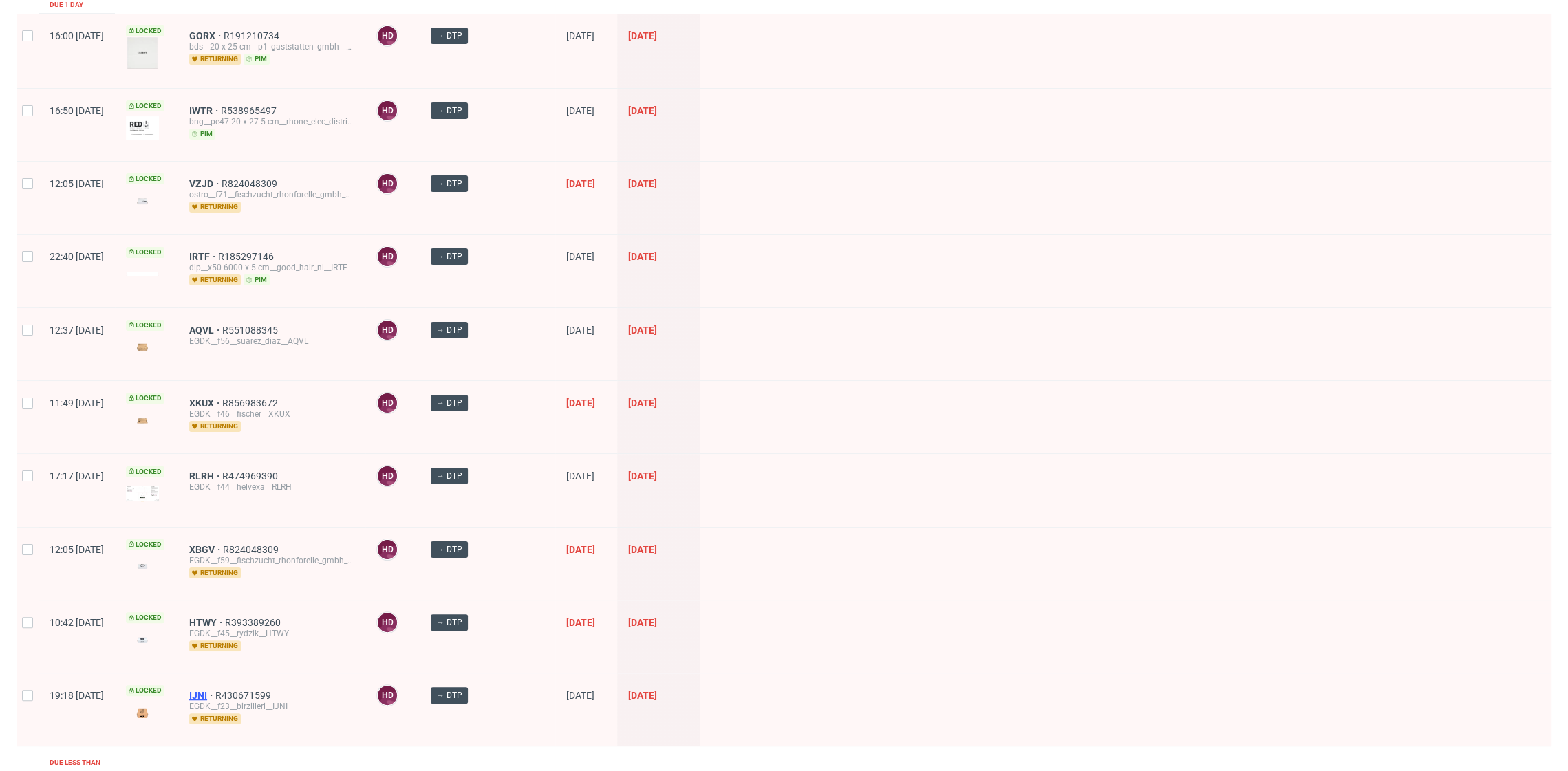
click at [215, 690] on span "IJNI" at bounding box center [202, 695] width 26 height 11
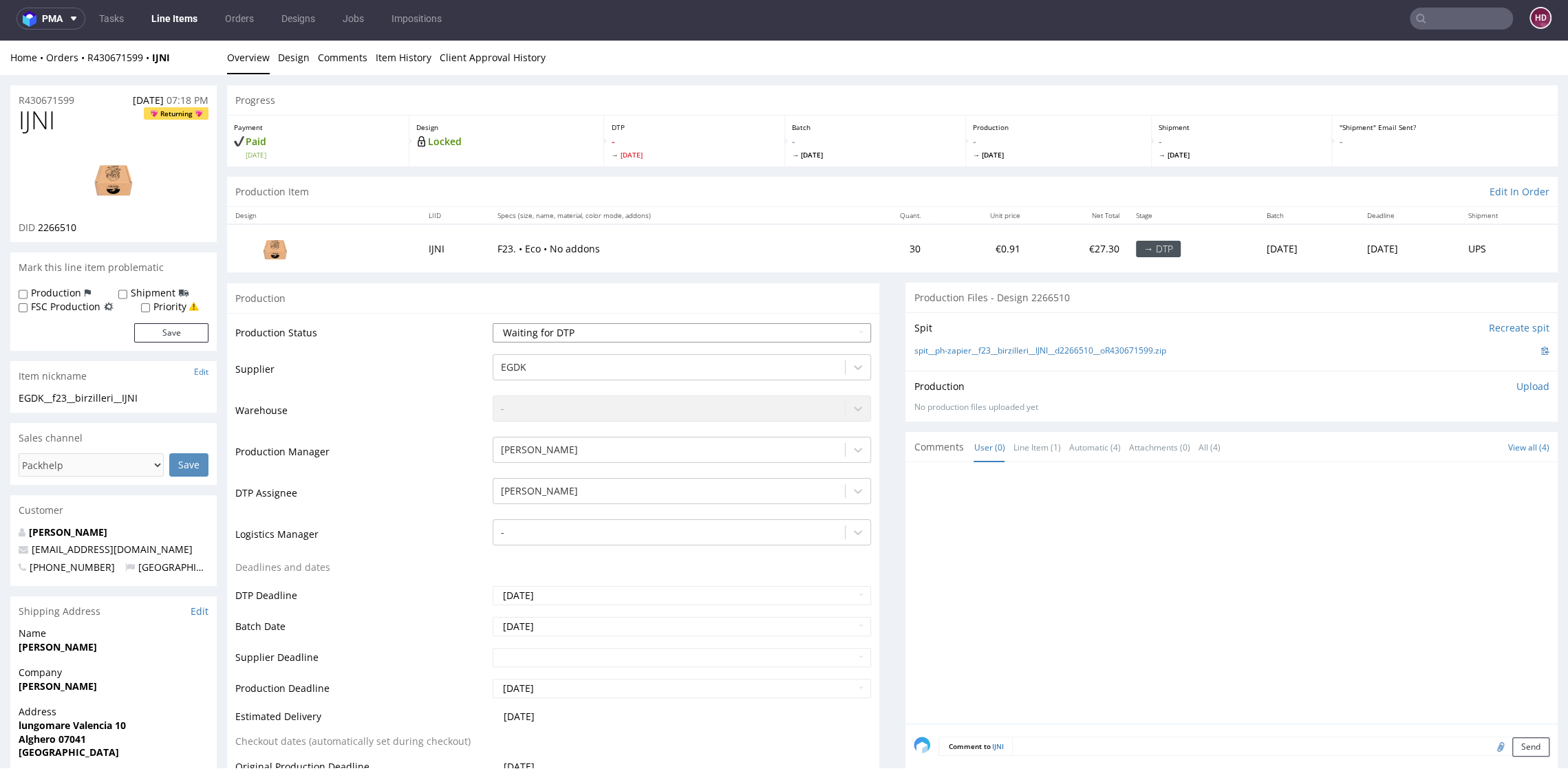
click at [539, 333] on select "Waiting for Artwork Waiting for Diecut Waiting for Mockup Waiting for DTP Waiti…" at bounding box center [681, 332] width 378 height 19
select select "dtp_in_process"
click at [493, 323] on select "Waiting for Artwork Waiting for Diecut Waiting for Mockup Waiting for DTP Waiti…" at bounding box center [681, 332] width 378 height 19
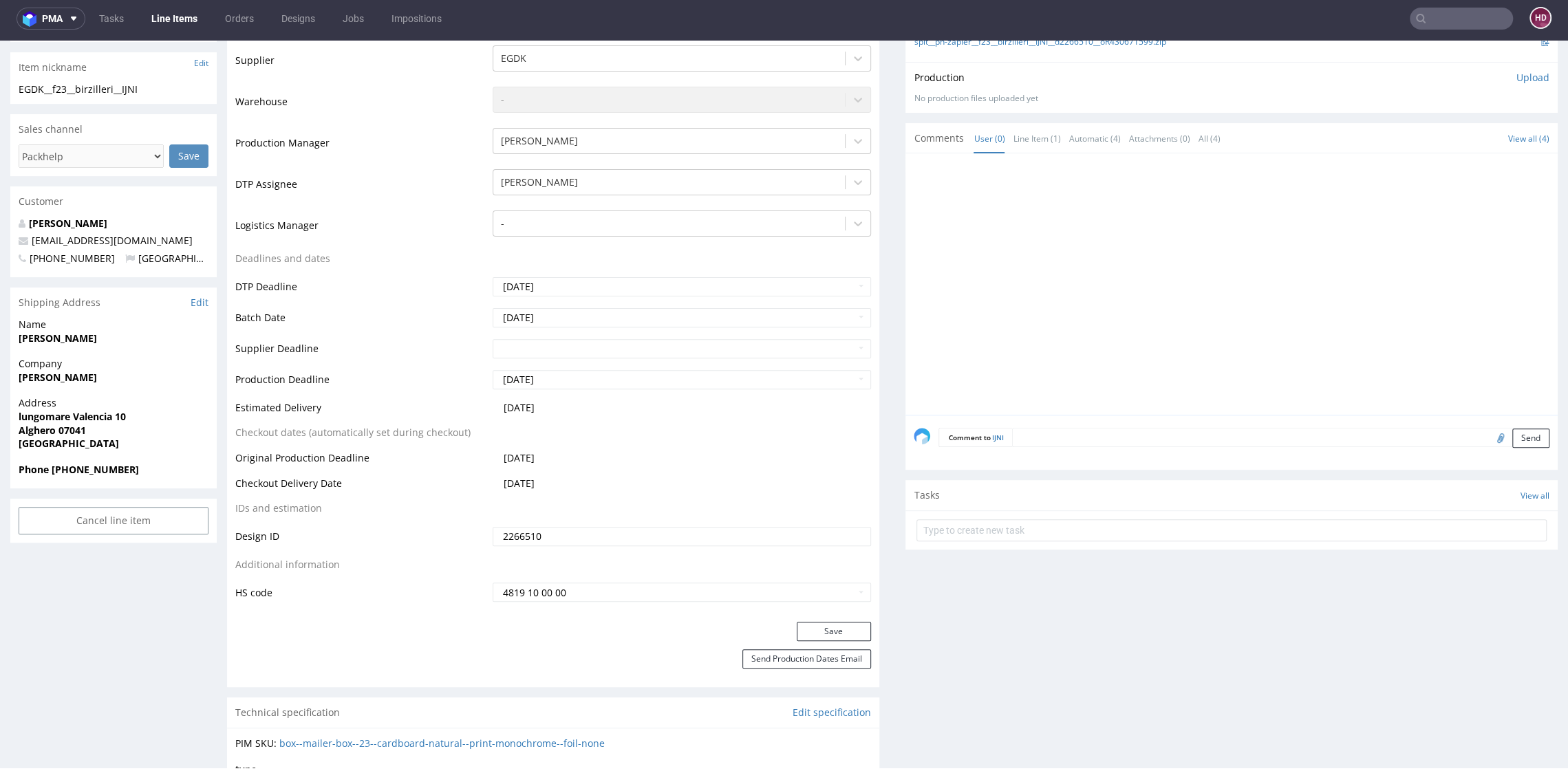
scroll to position [504, 0]
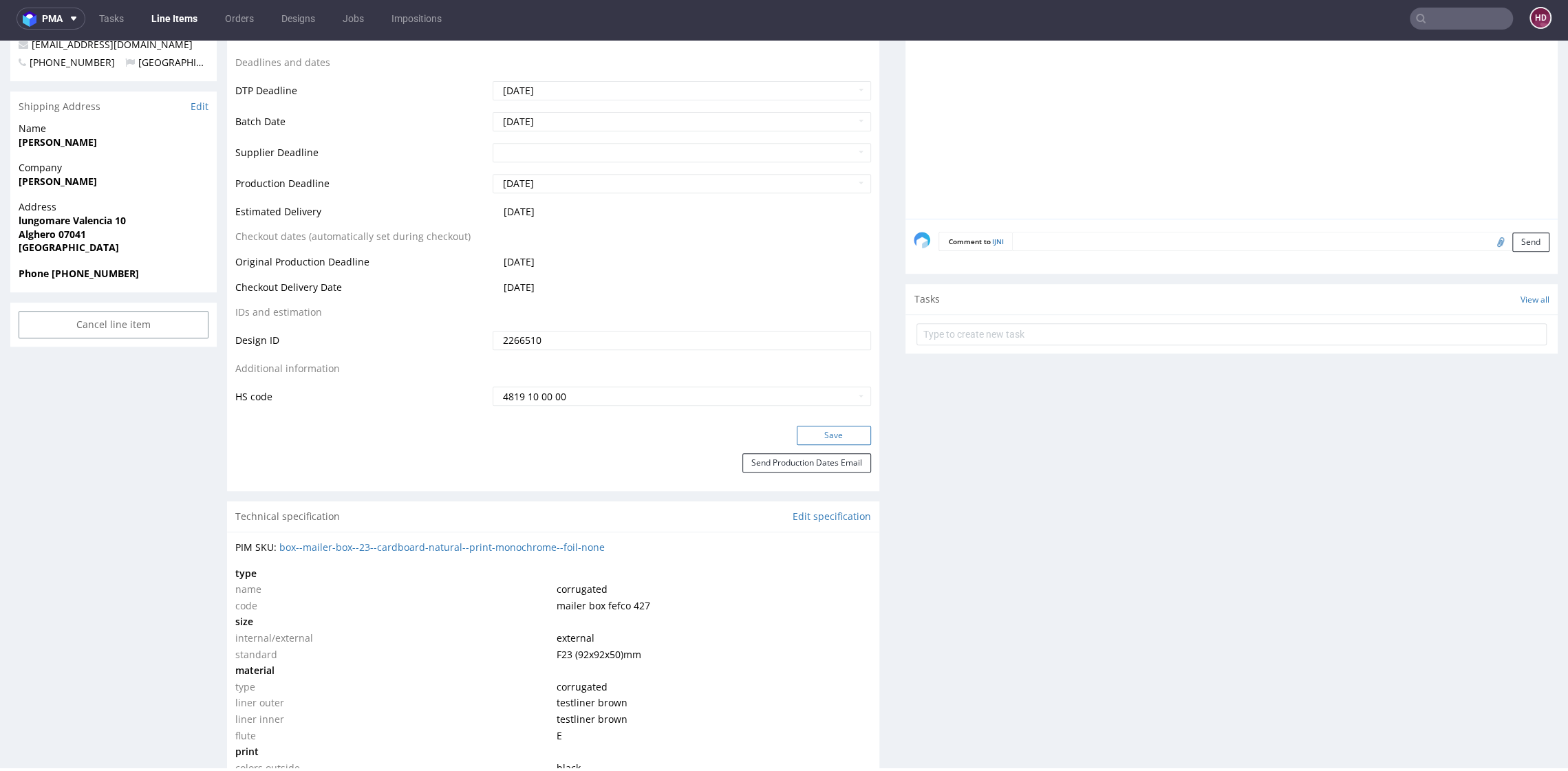
click at [797, 426] on button "Save" at bounding box center [834, 435] width 74 height 19
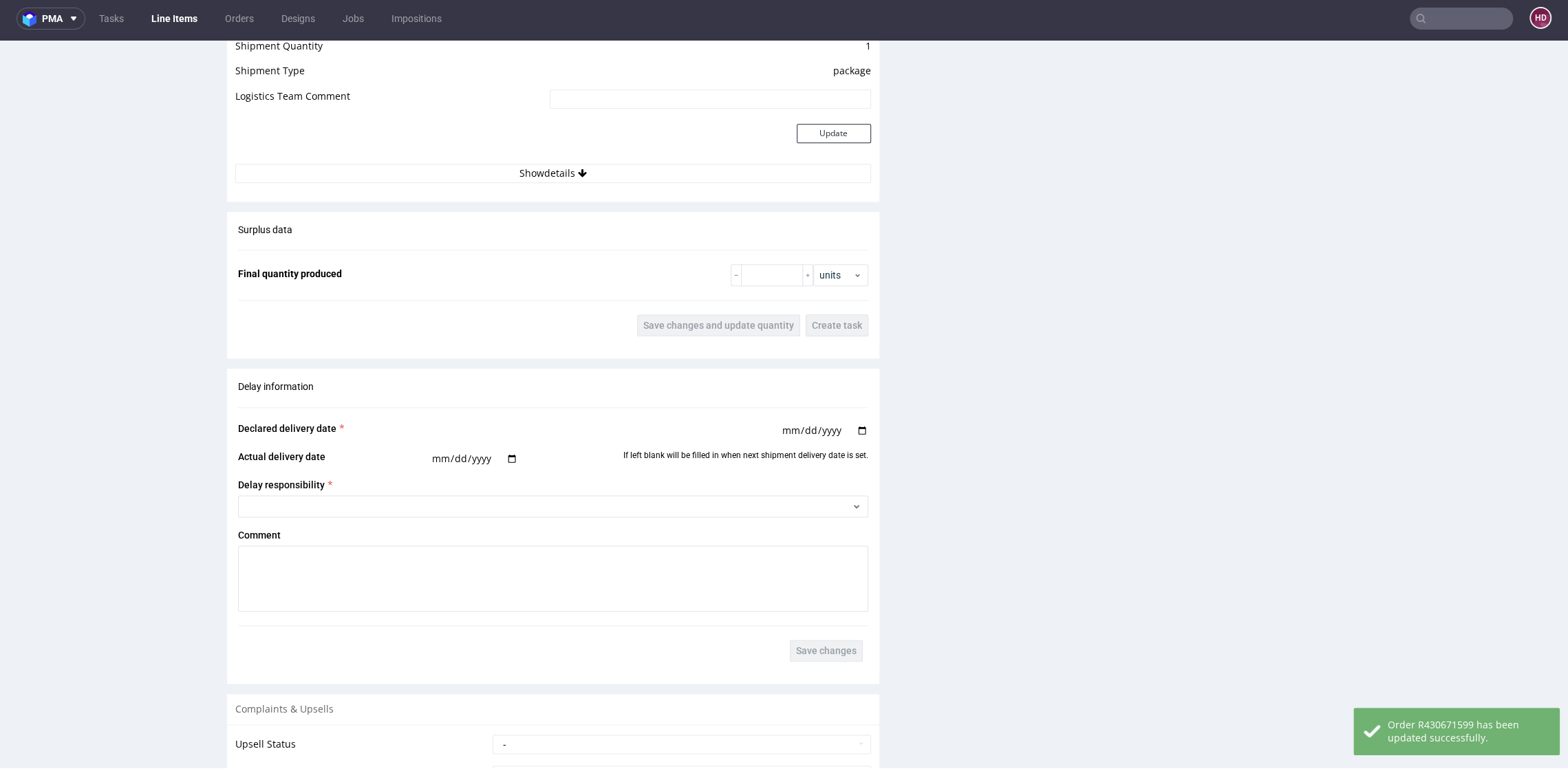
scroll to position [1733, 0]
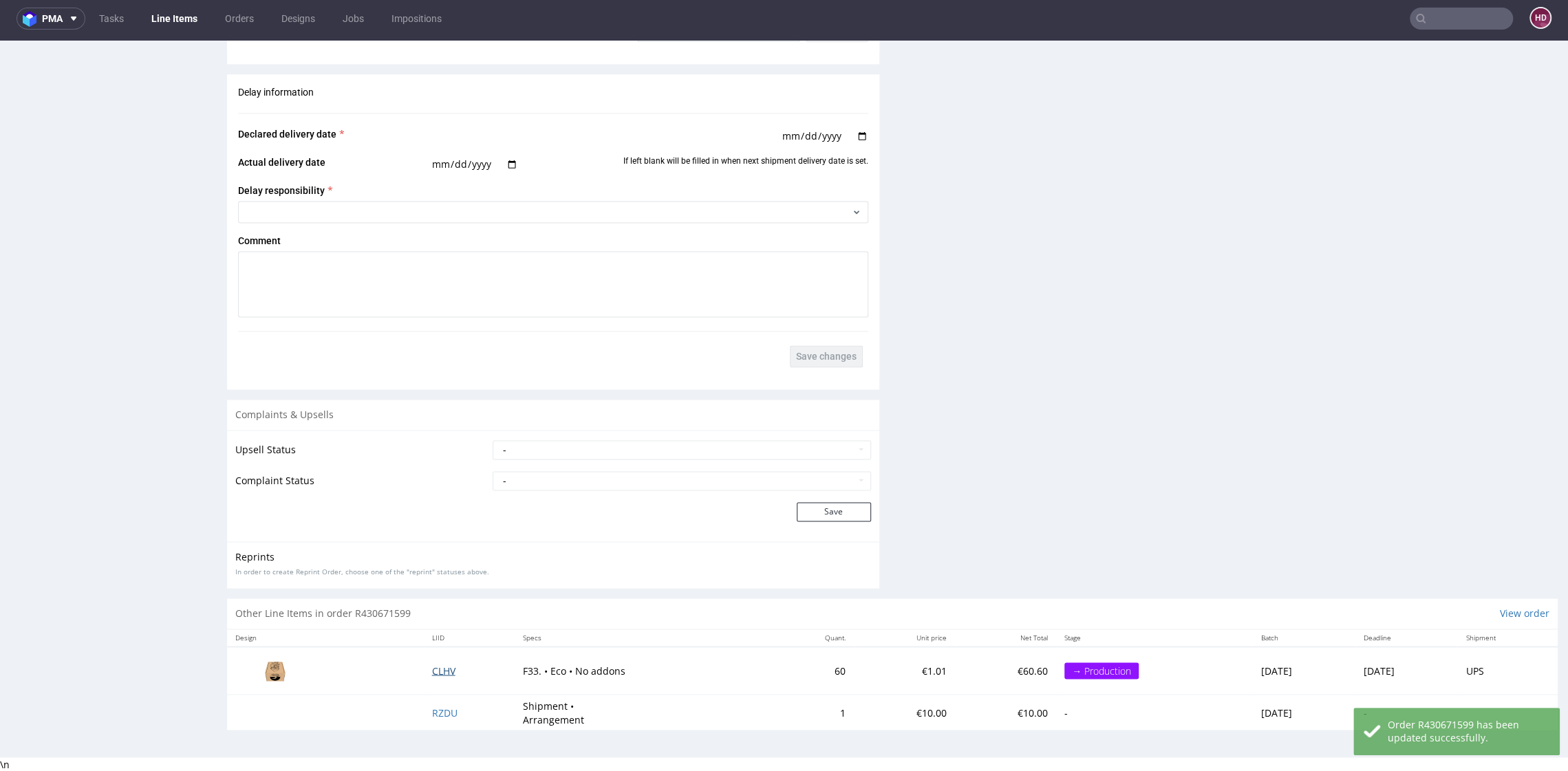
click at [432, 669] on span "CLHV" at bounding box center [443, 670] width 24 height 13
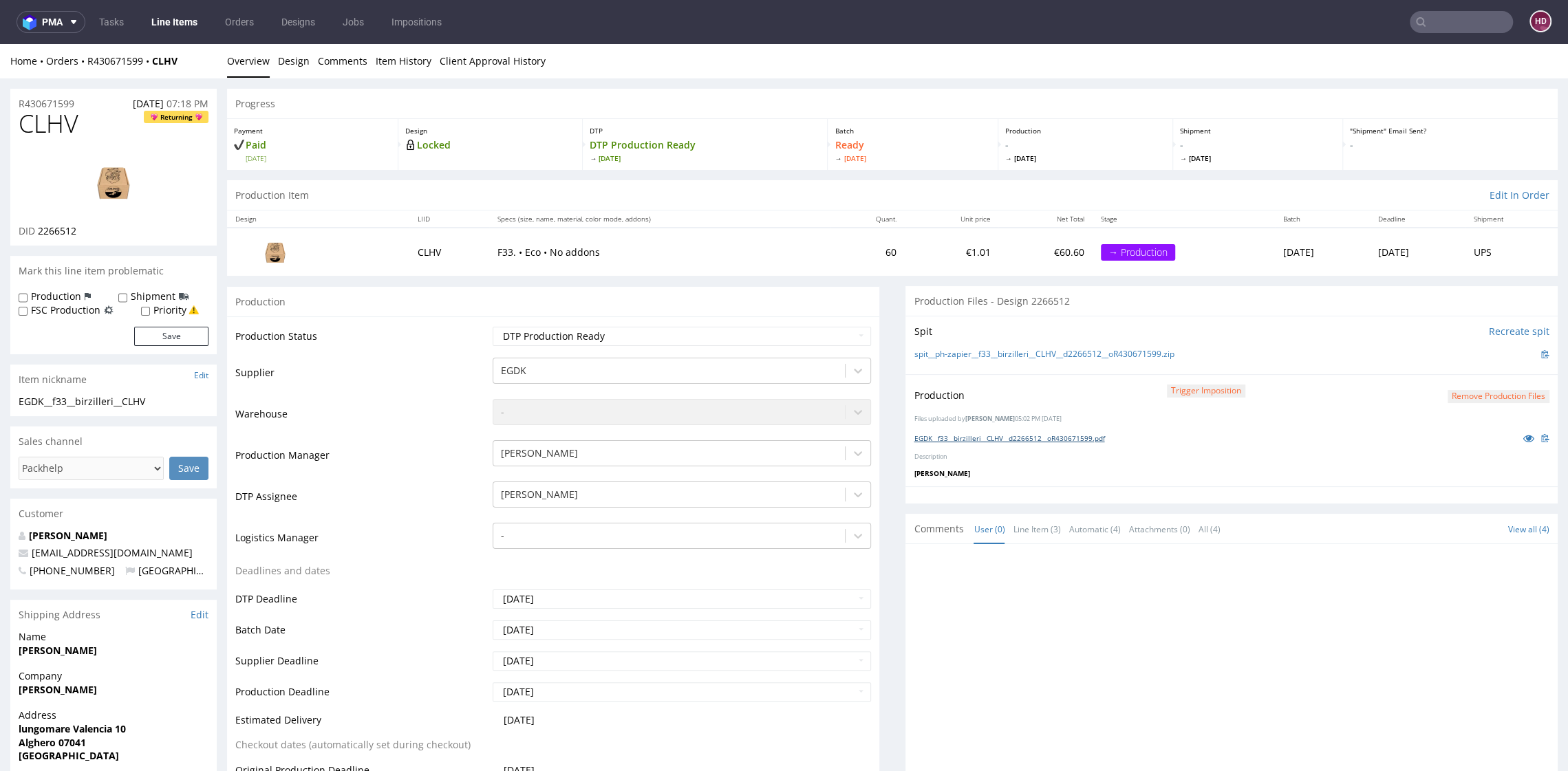
scroll to position [4, 0]
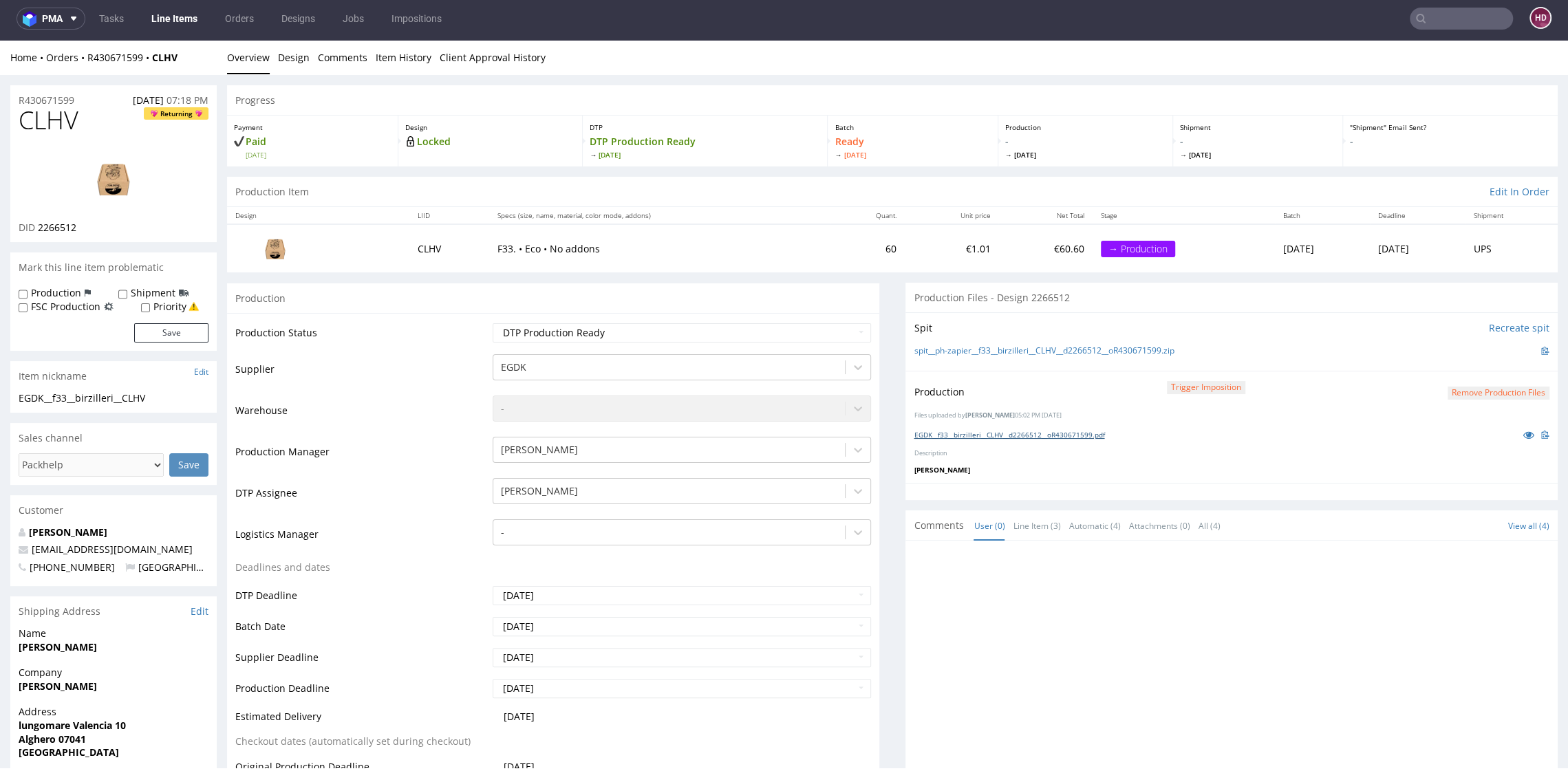
click at [964, 433] on link "EGDK__f33__birzilleri__CLHV__d2266512__oR430671599.pdf" at bounding box center [1009, 434] width 191 height 9
click at [150, 170] on img at bounding box center [114, 179] width 110 height 62
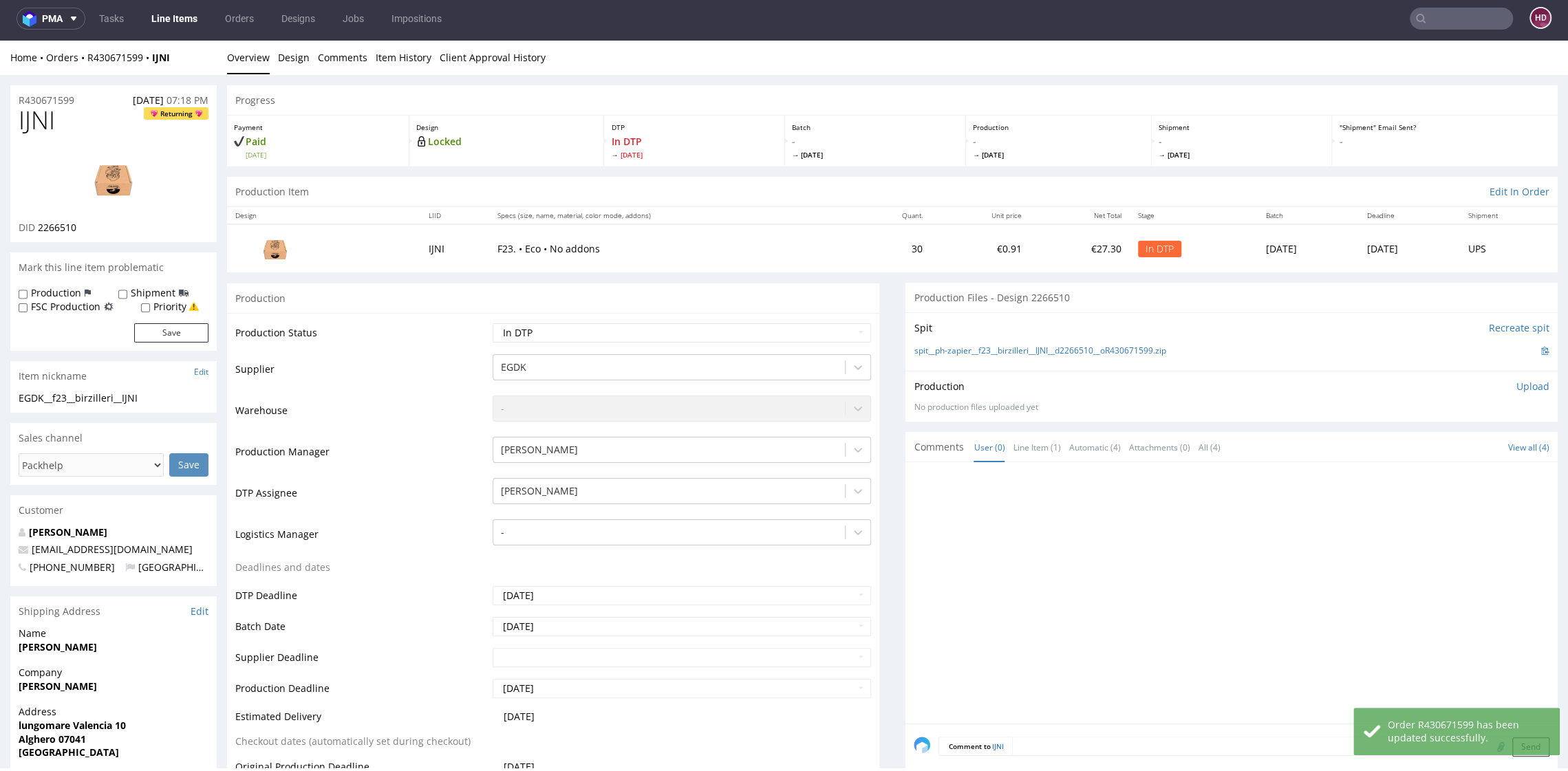
scroll to position [0, 0]
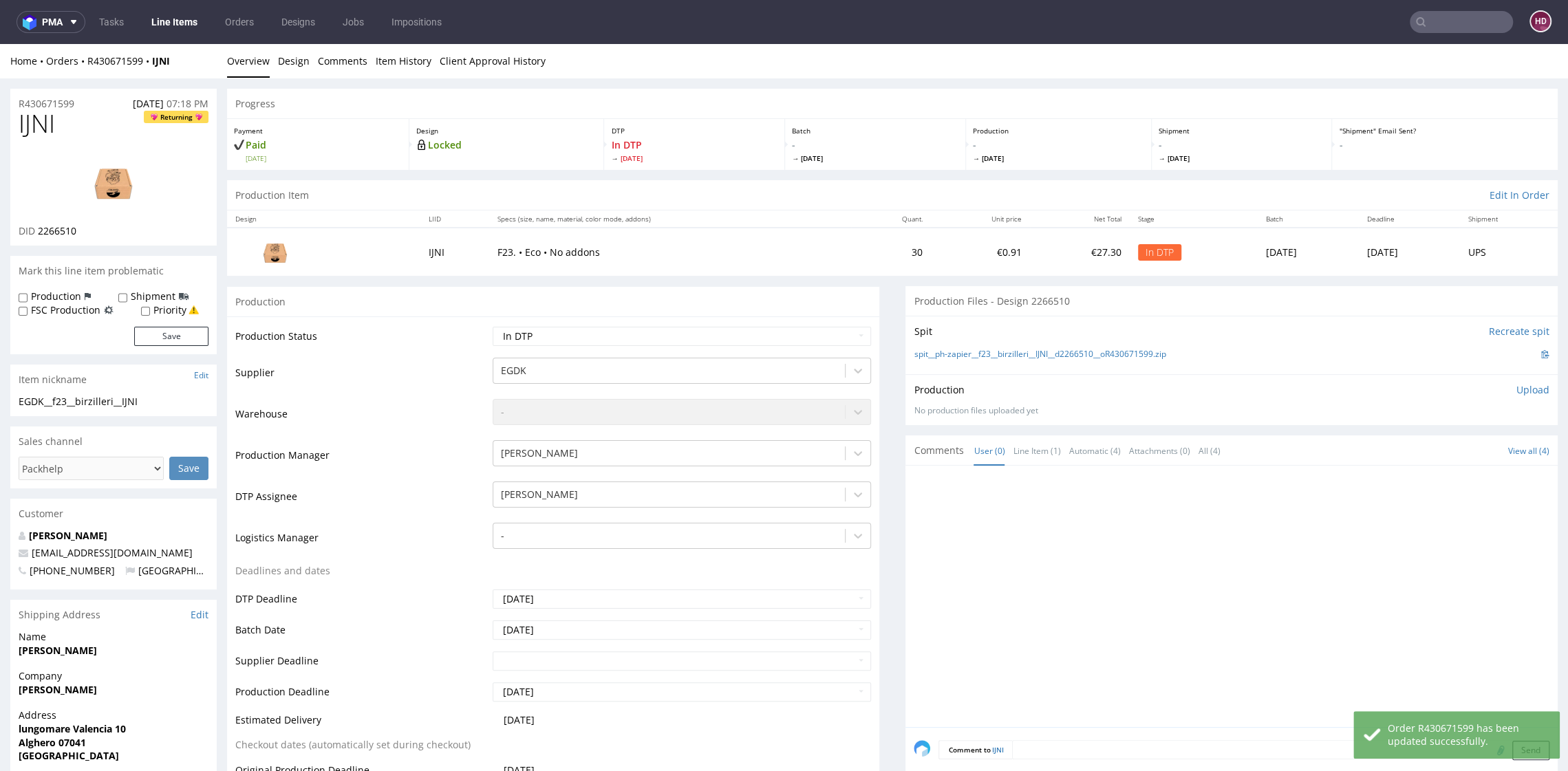
click at [84, 137] on h1 "IJNI Returning" at bounding box center [114, 124] width 190 height 27
